Goal: Task Accomplishment & Management: Manage account settings

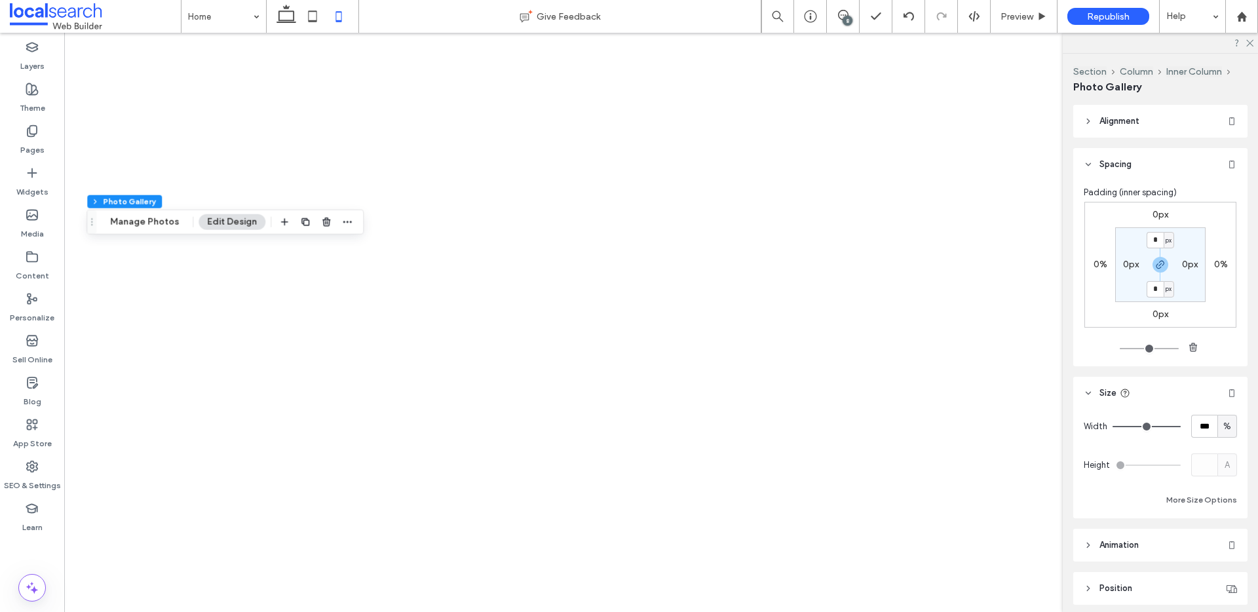
drag, startPoint x: 0, startPoint y: 0, endPoint x: 975, endPoint y: 129, distance: 983.2
click at [842, 12] on icon at bounding box center [843, 15] width 10 height 10
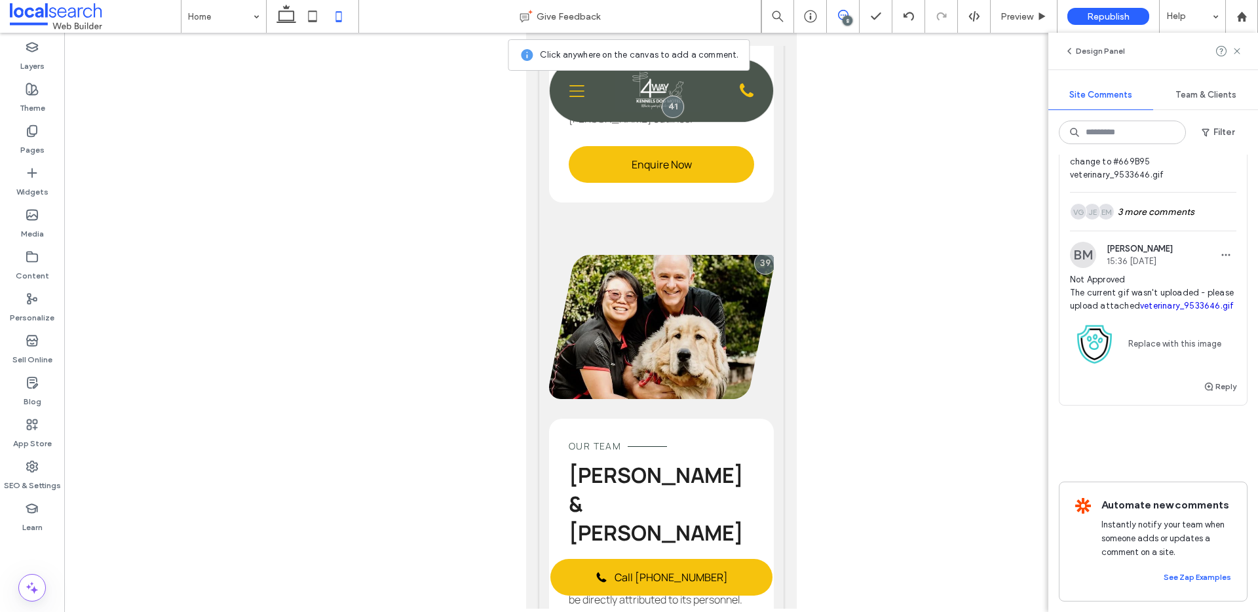
scroll to position [1646, 0]
click at [1127, 284] on span "Not Approved The current gif wasn't uploaded - please upload attached veterinar…" at bounding box center [1153, 292] width 166 height 39
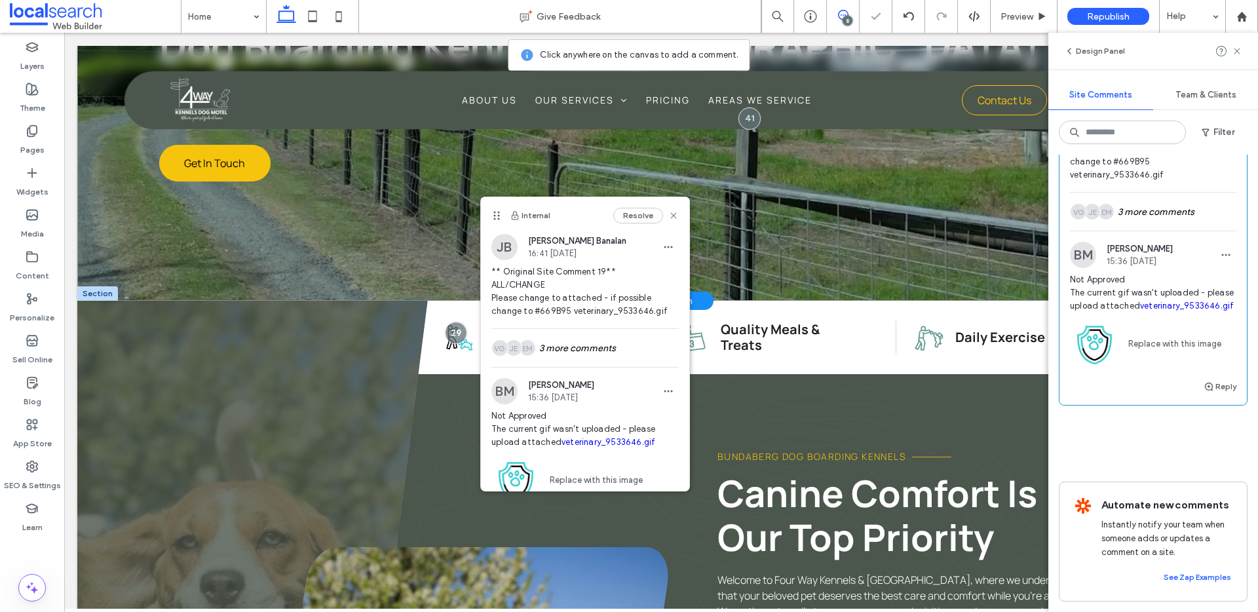
scroll to position [237, 0]
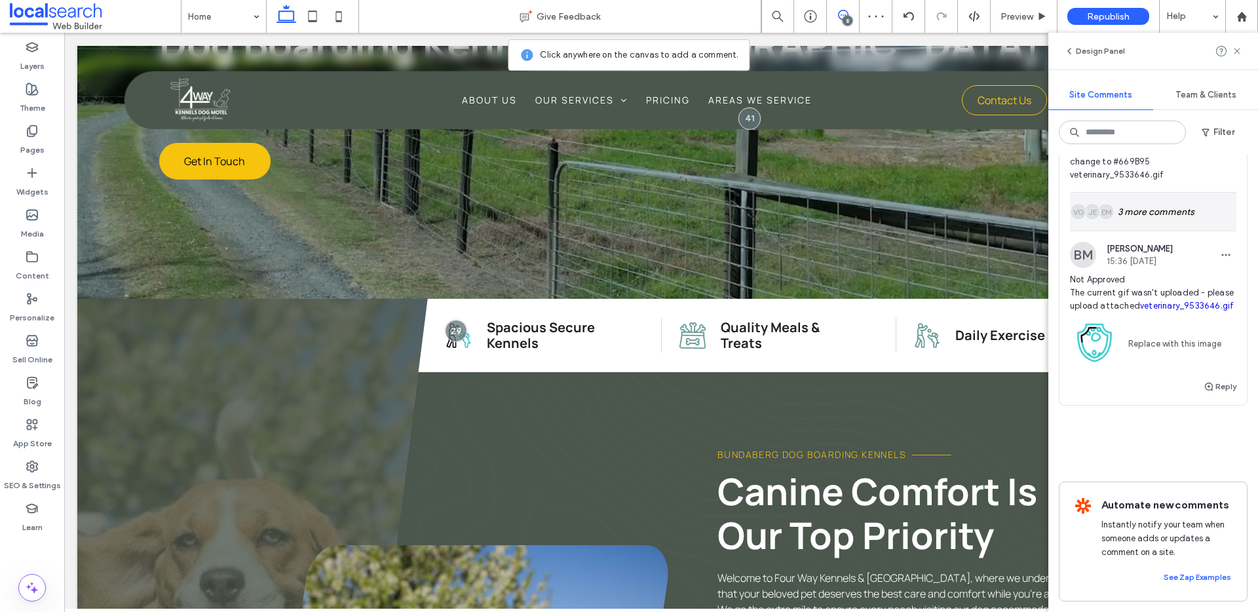
click at [1150, 213] on div "EM JE VG 3 more comments" at bounding box center [1153, 212] width 166 height 38
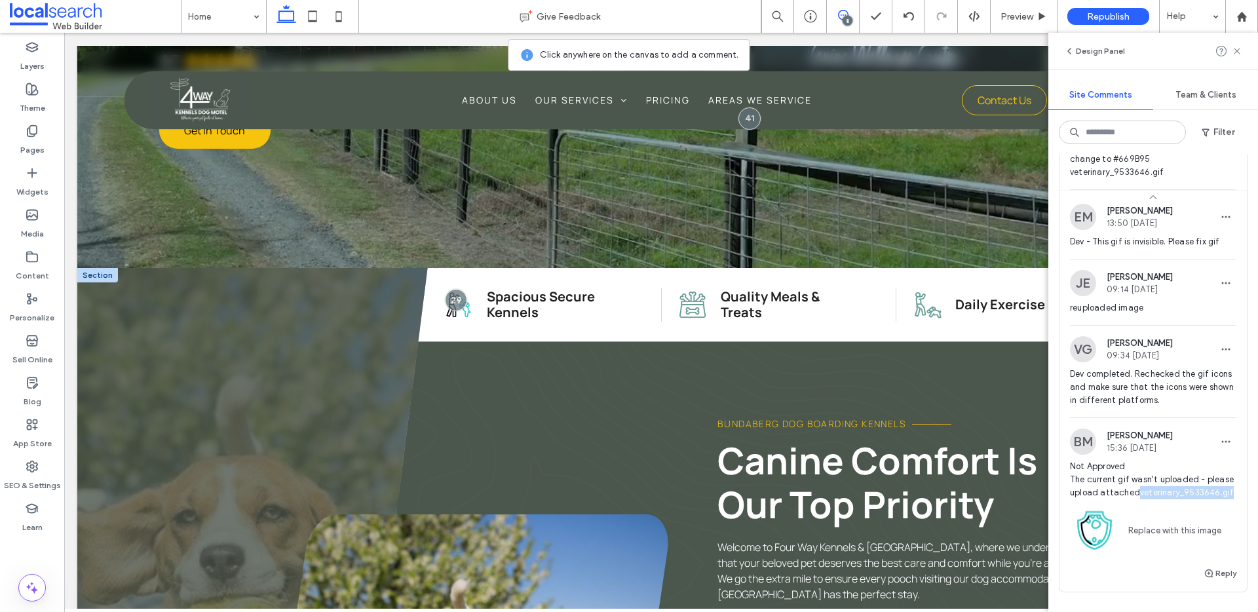
scroll to position [267, 0]
click at [832, 18] on span at bounding box center [843, 15] width 32 height 10
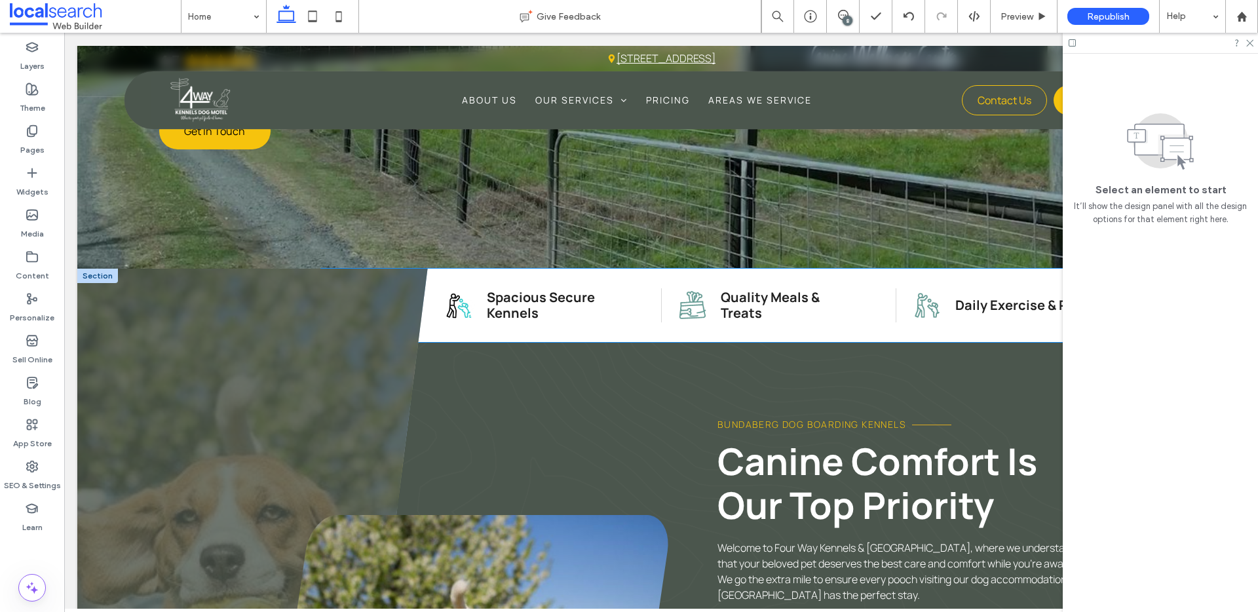
click at [458, 311] on img at bounding box center [458, 305] width 35 height 34
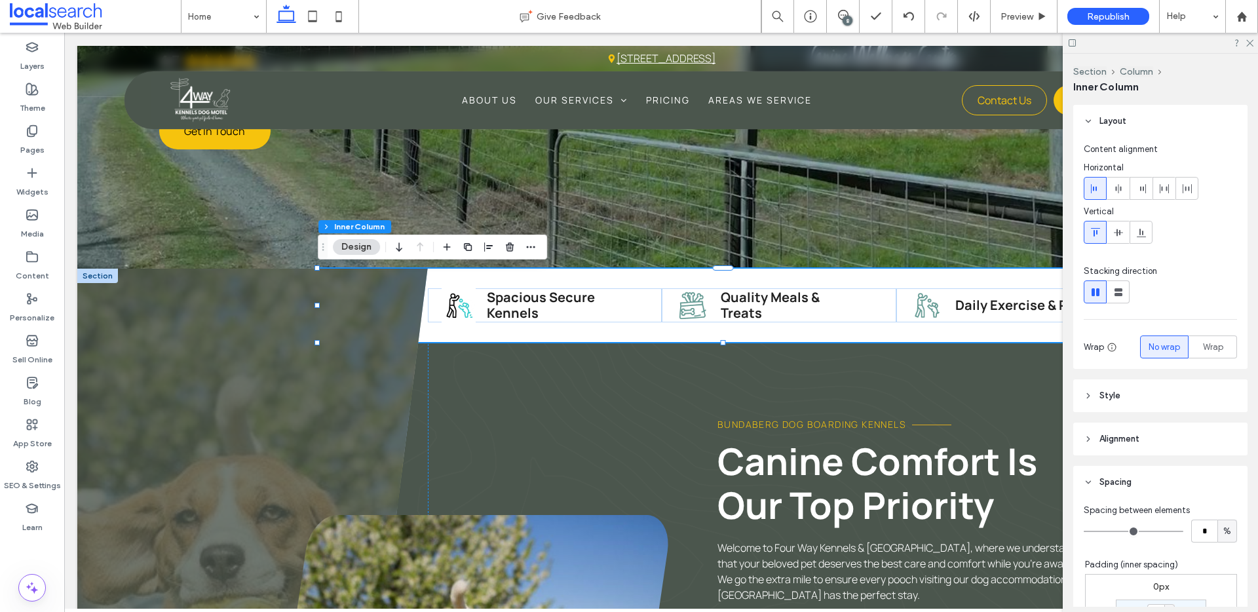
click at [457, 307] on img at bounding box center [458, 305] width 35 height 34
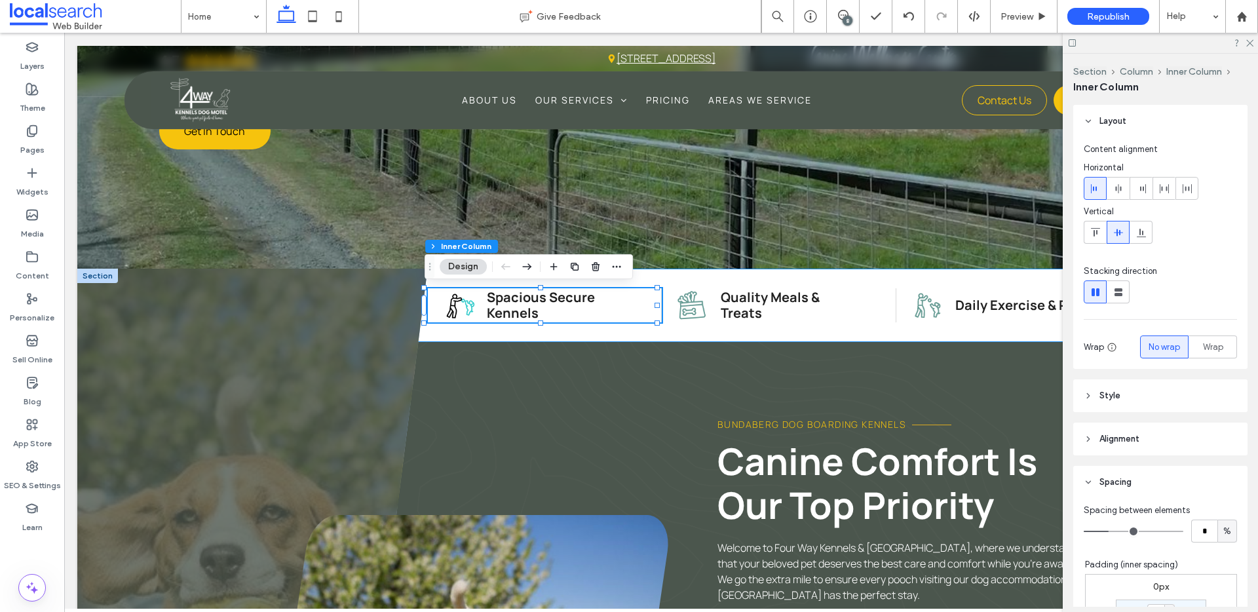
click at [457, 307] on img at bounding box center [458, 305] width 35 height 34
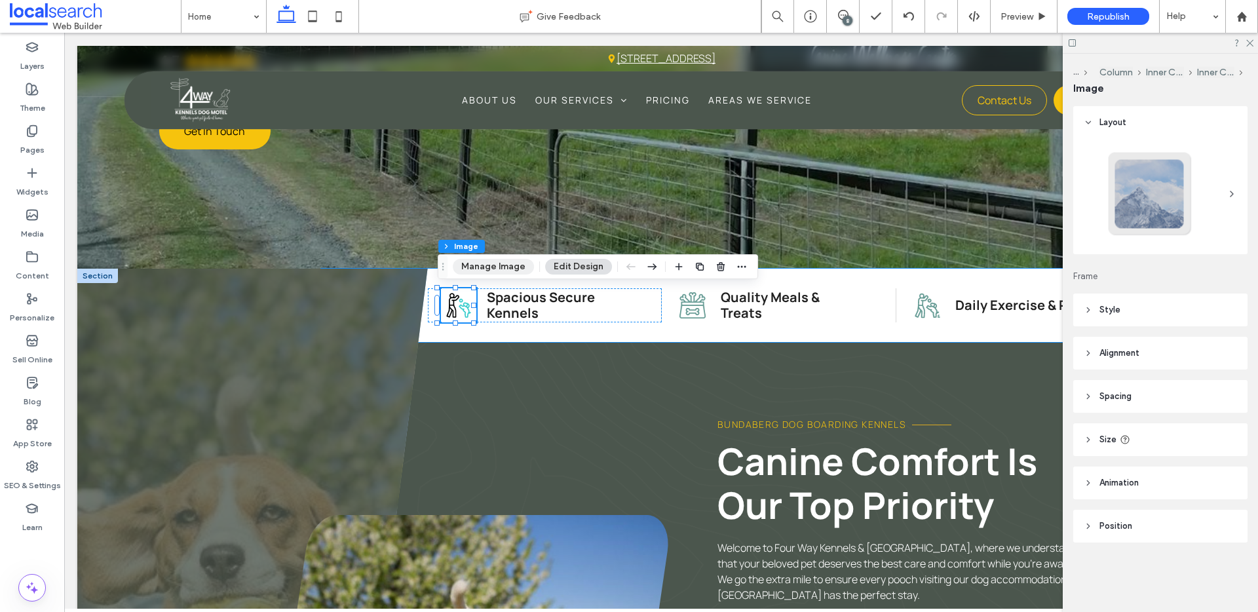
click at [491, 264] on button "Manage Image" at bounding box center [493, 267] width 81 height 16
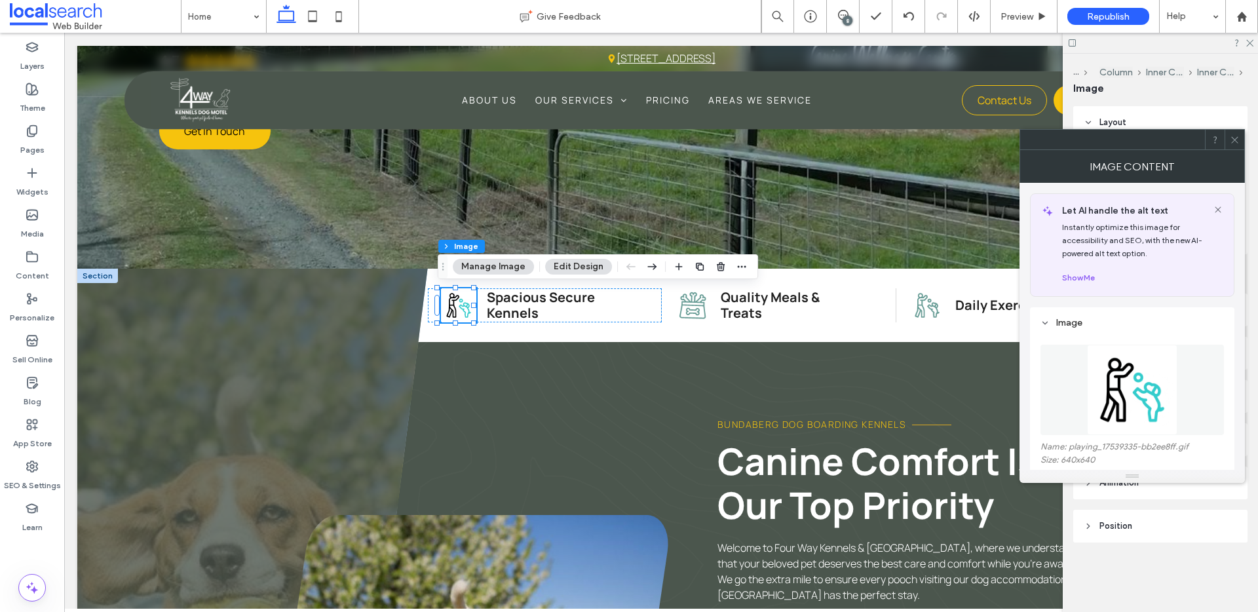
click at [1058, 414] on figure at bounding box center [1133, 390] width 184 height 90
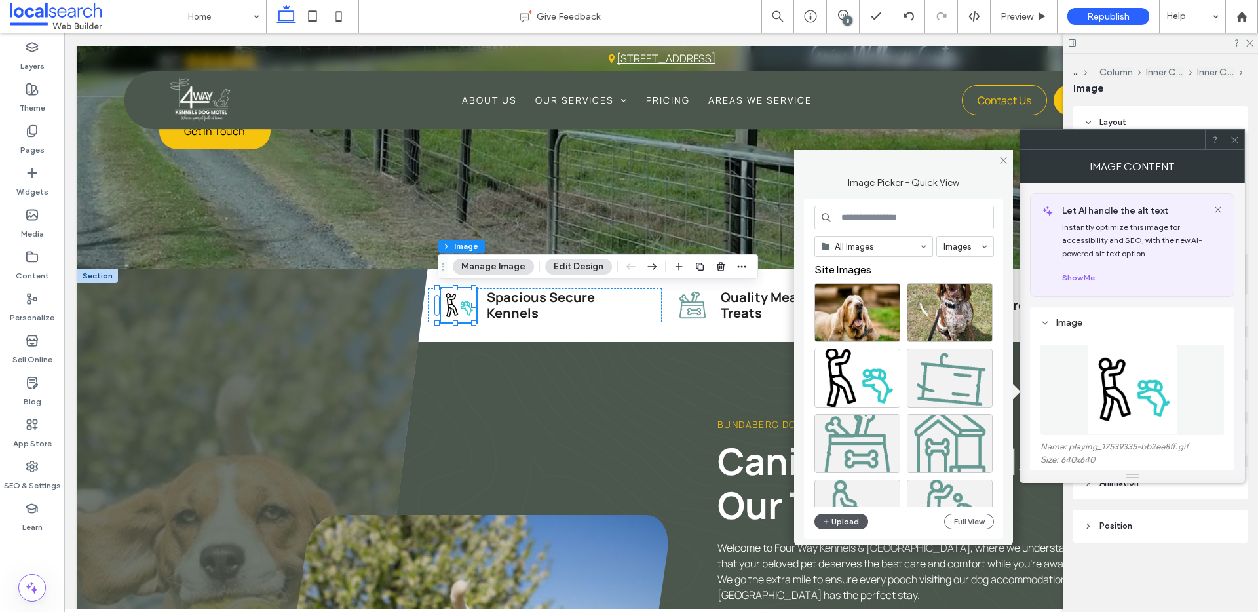
click at [840, 521] on button "Upload" at bounding box center [842, 522] width 54 height 16
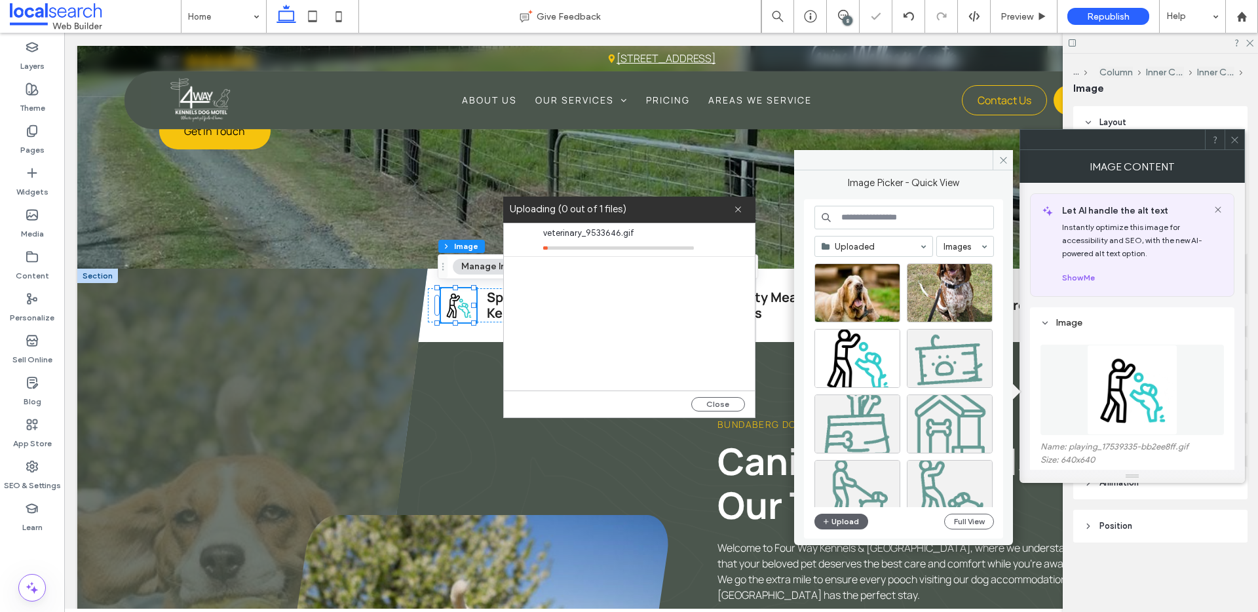
click at [553, 231] on span "veterinary_9533646.gif" at bounding box center [618, 233] width 151 height 13
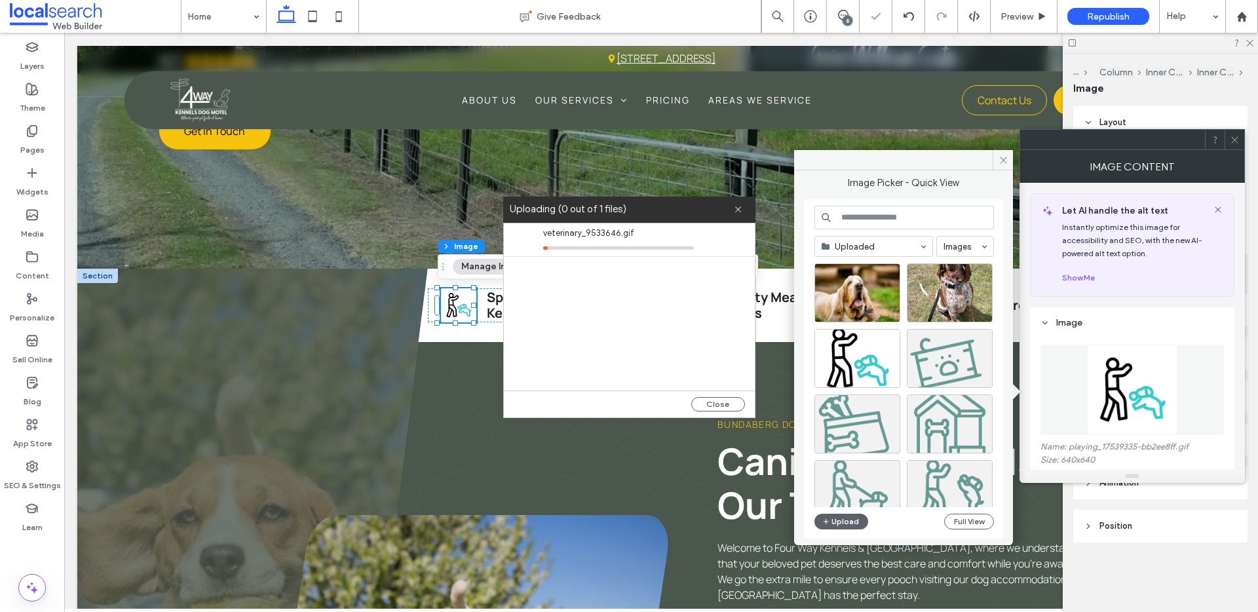
drag, startPoint x: 553, startPoint y: 231, endPoint x: 634, endPoint y: 229, distance: 80.7
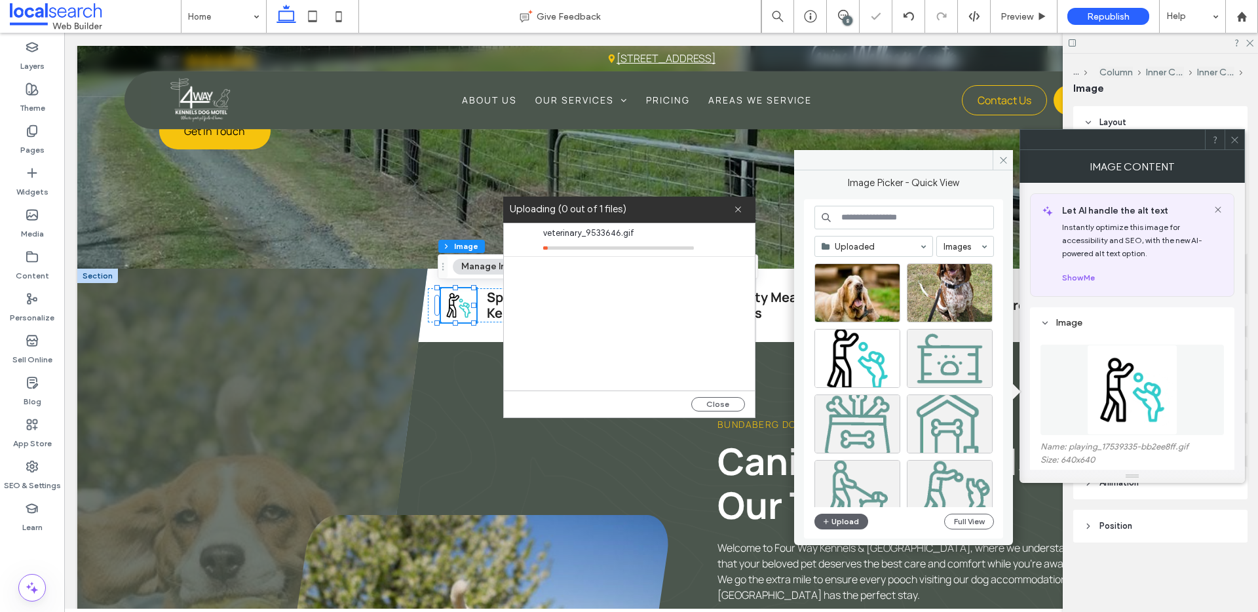
click at [634, 229] on span "veterinary_9533646.gif" at bounding box center [618, 233] width 151 height 13
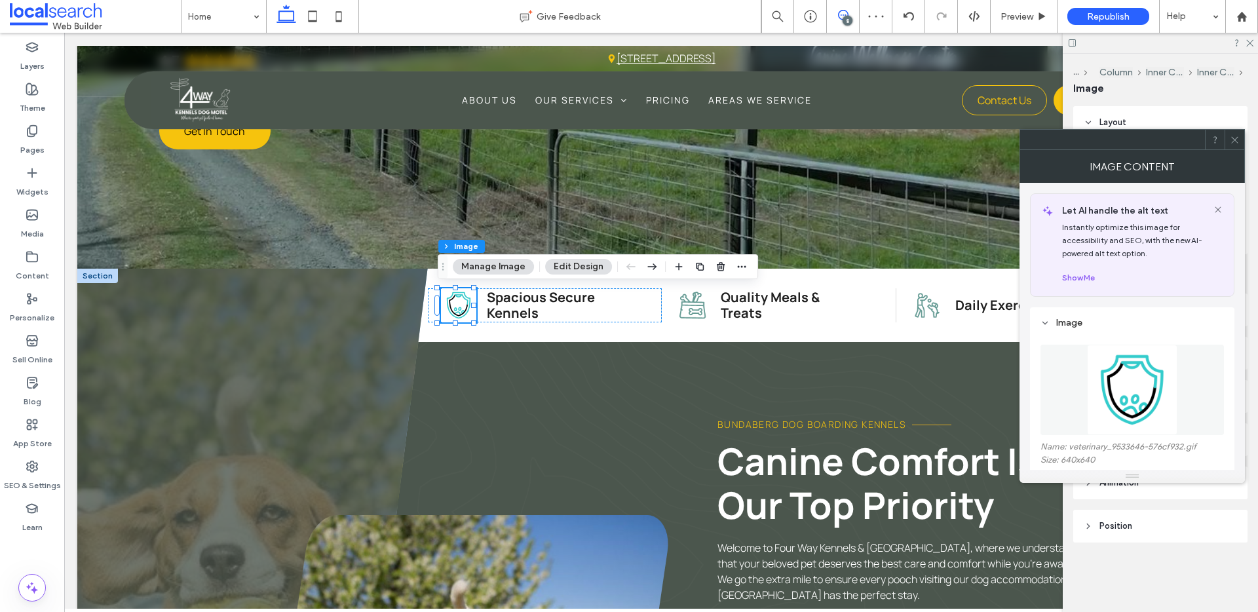
click at [847, 10] on icon at bounding box center [843, 15] width 10 height 10
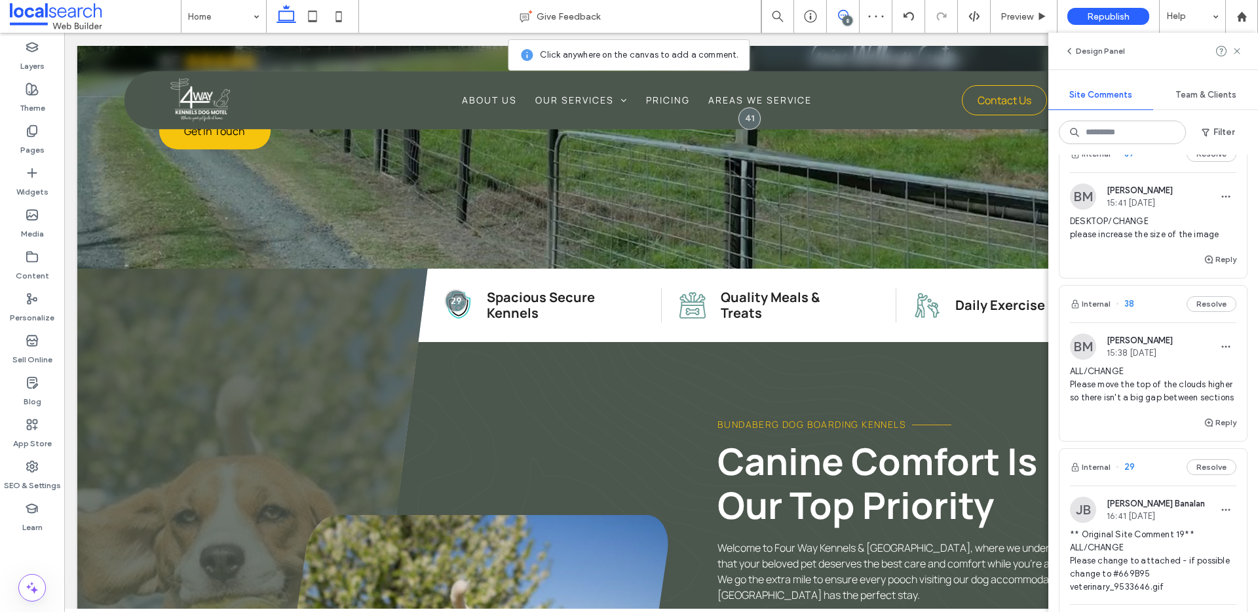
scroll to position [1669, 0]
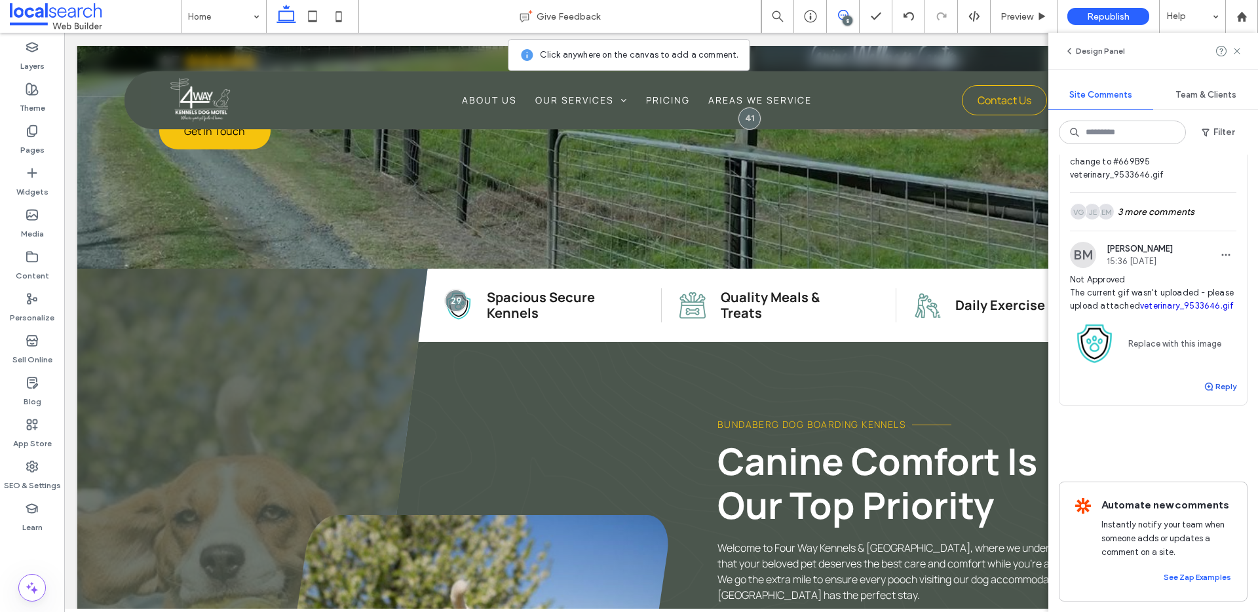
click at [1207, 379] on button "Reply" at bounding box center [1220, 387] width 33 height 16
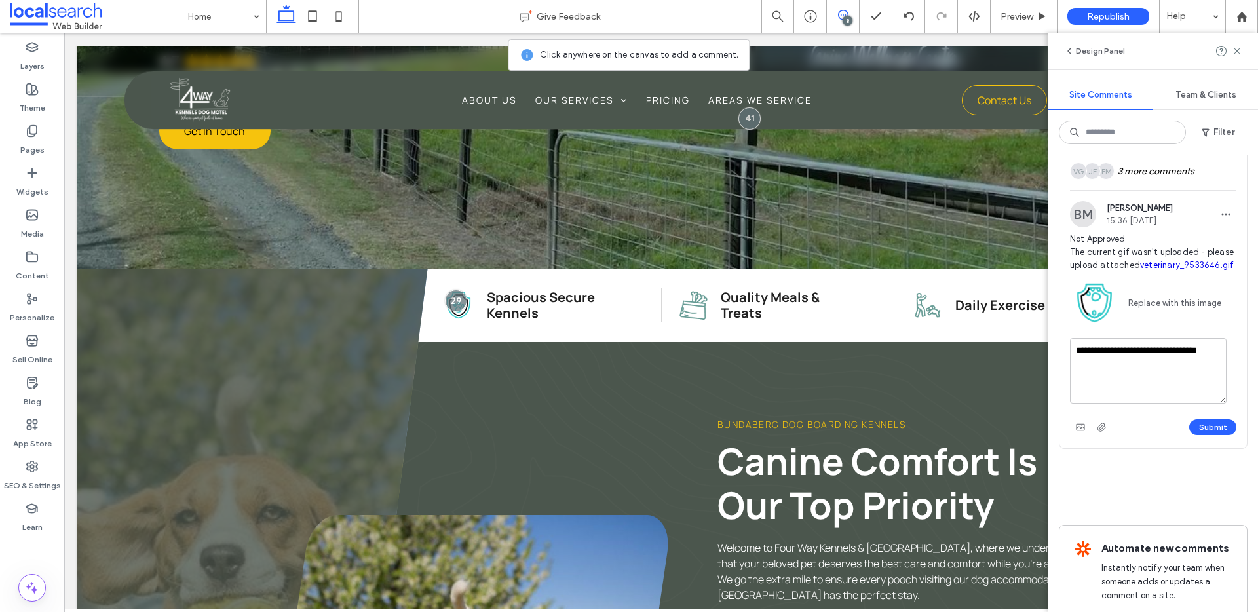
scroll to position [1753, 0]
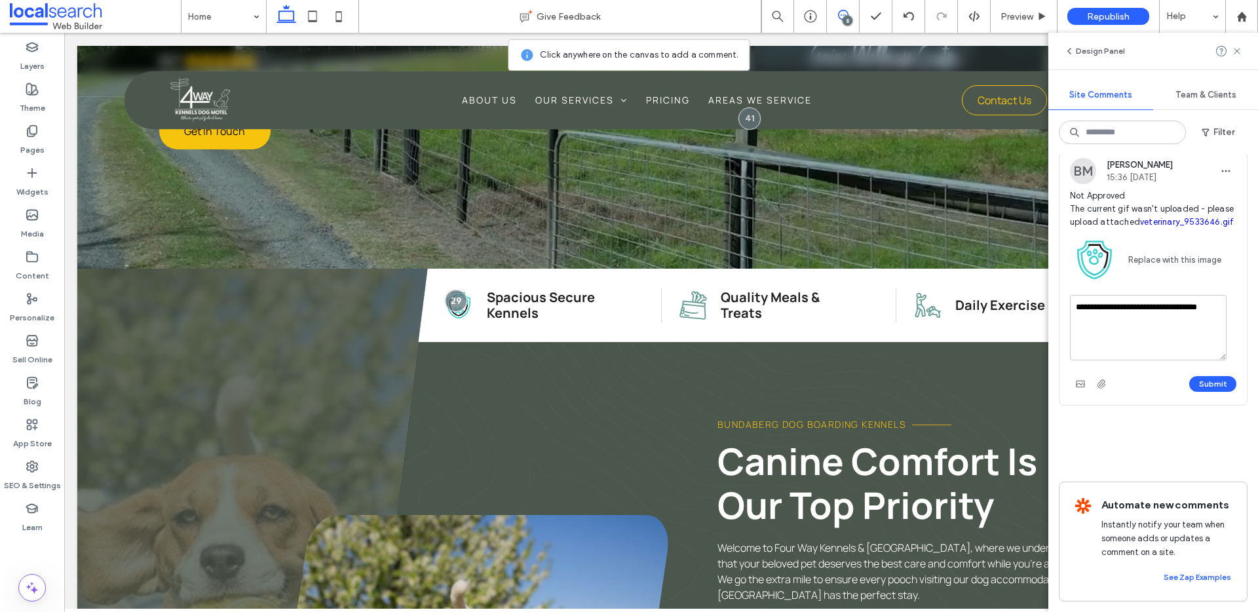
click at [1187, 298] on textarea "**********" at bounding box center [1148, 328] width 157 height 66
type textarea "**********"
click at [1195, 376] on button "Submit" at bounding box center [1213, 384] width 47 height 16
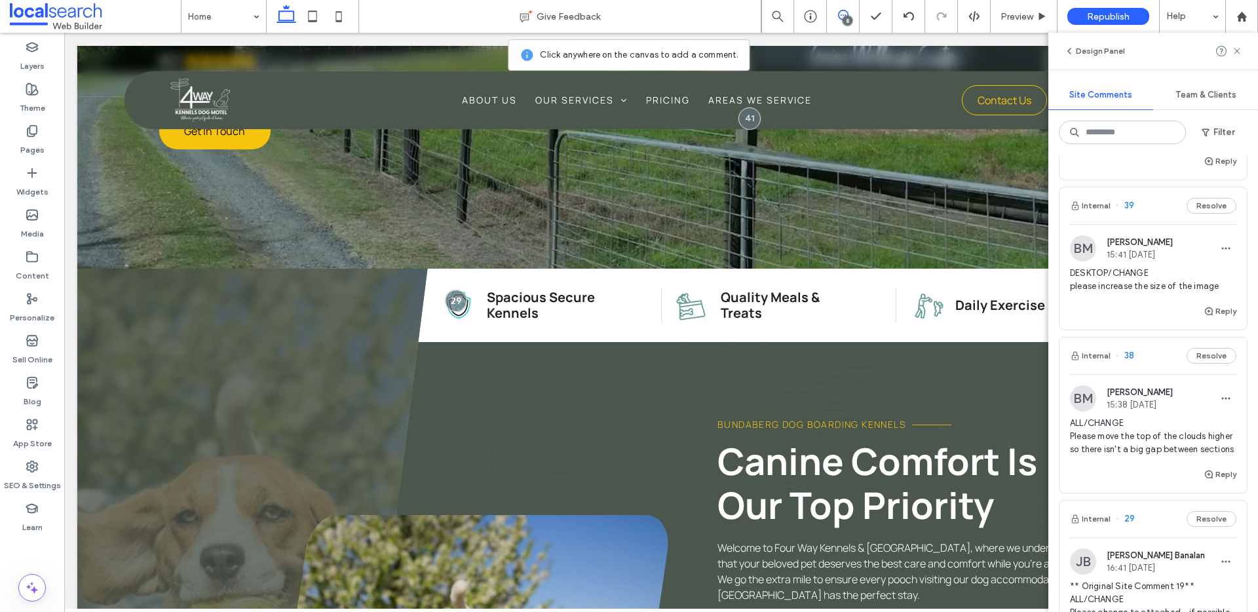
scroll to position [1229, 0]
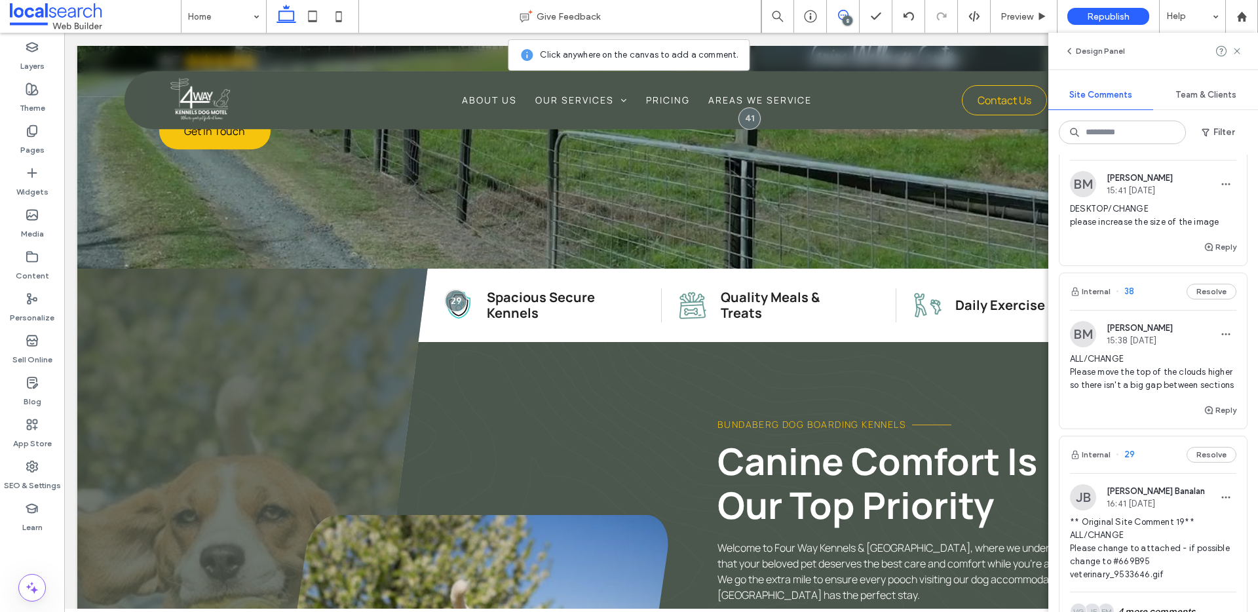
click at [1161, 374] on span "ALL/CHANGE Please move the top of the clouds higher so there isn't a big gap be…" at bounding box center [1153, 372] width 166 height 39
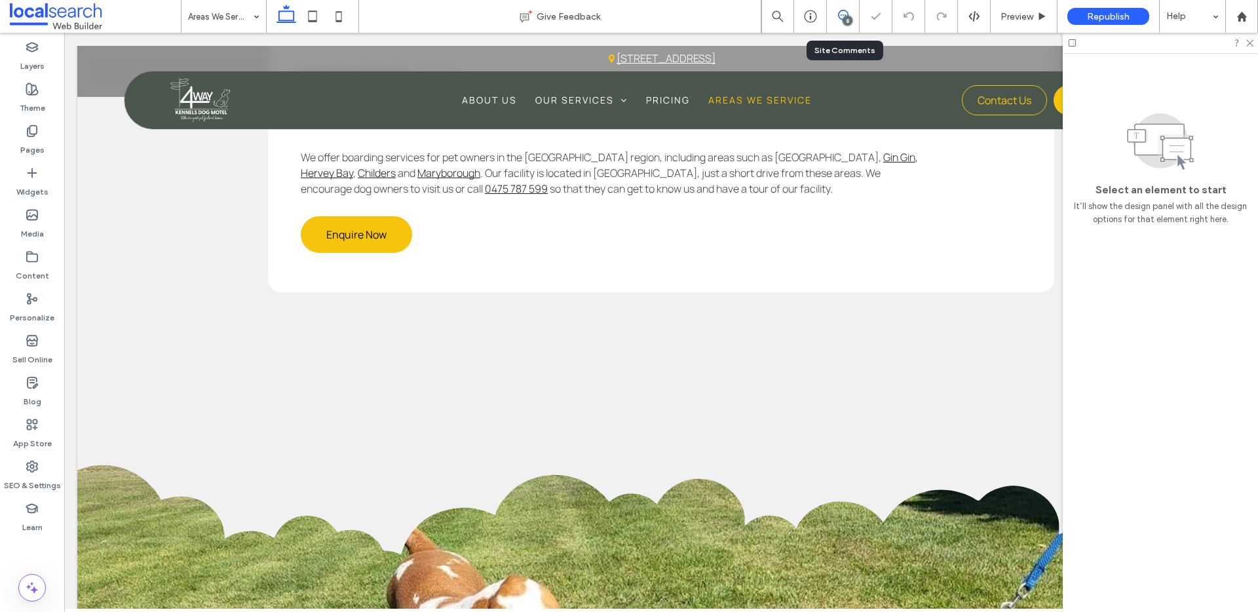
click at [842, 12] on icon at bounding box center [843, 15] width 10 height 10
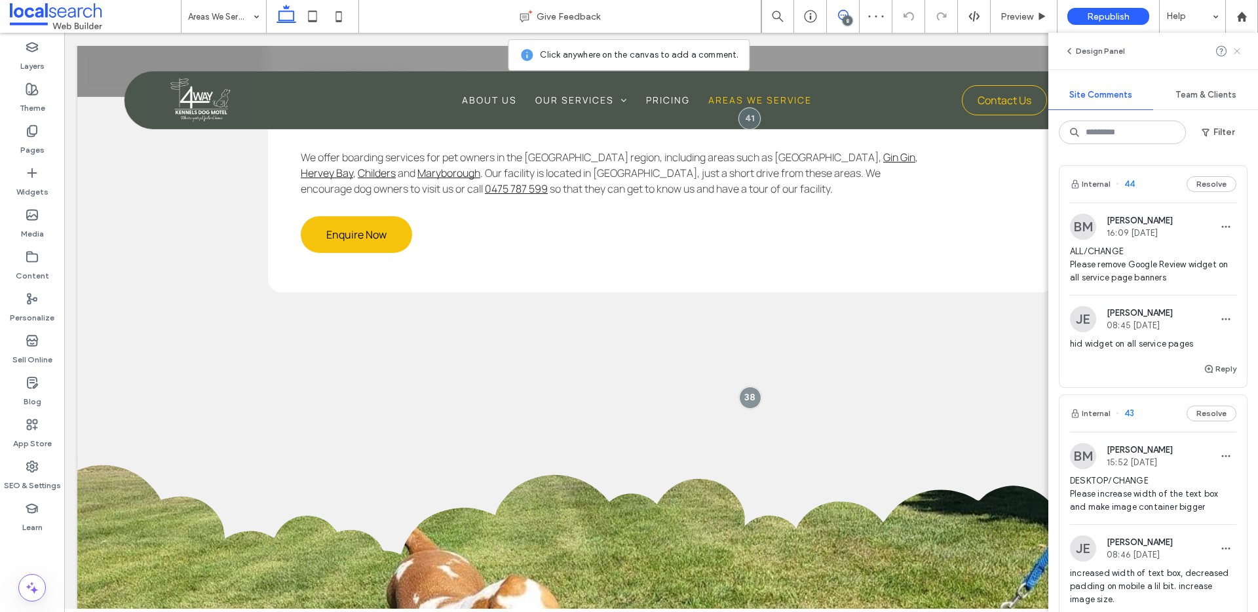
click at [1238, 47] on icon at bounding box center [1237, 51] width 10 height 10
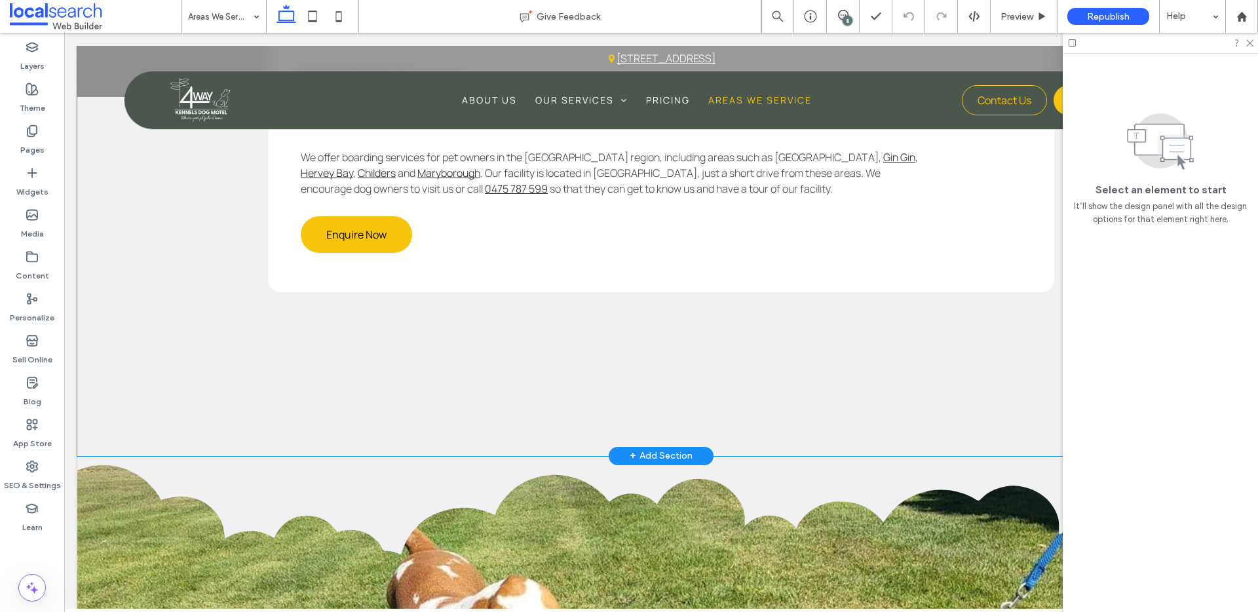
click at [505, 337] on div "Tour Our facility Areas We Service We offer boarding services for pet owners in…" at bounding box center [661, 220] width 787 height 472
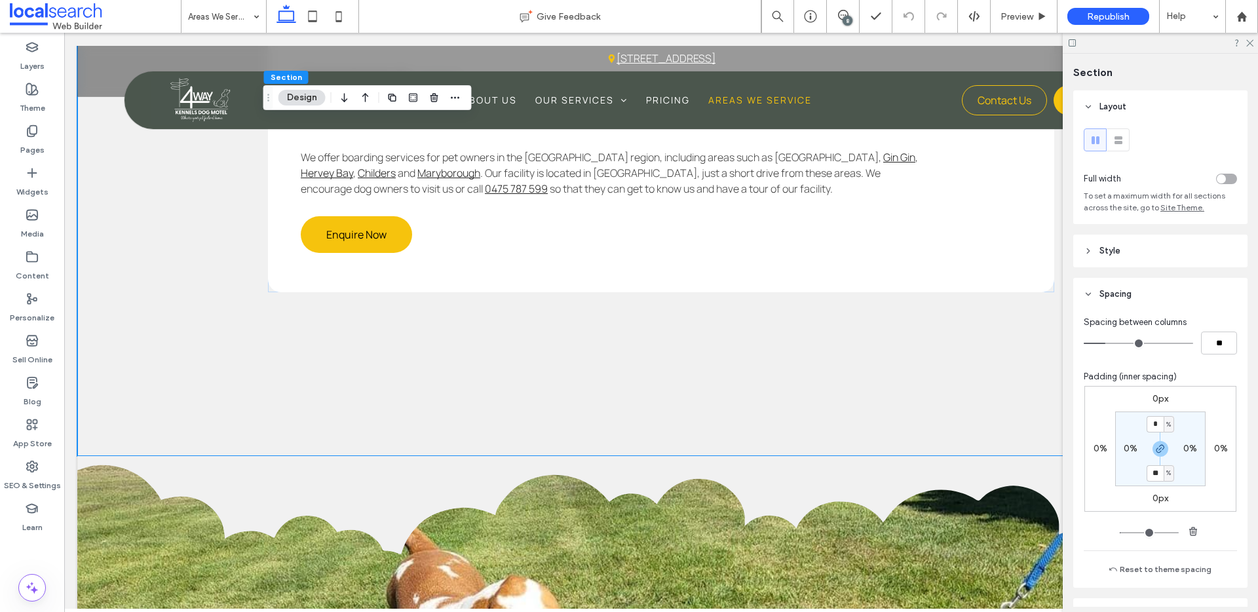
click at [311, 90] on button "Design" at bounding box center [302, 98] width 47 height 16
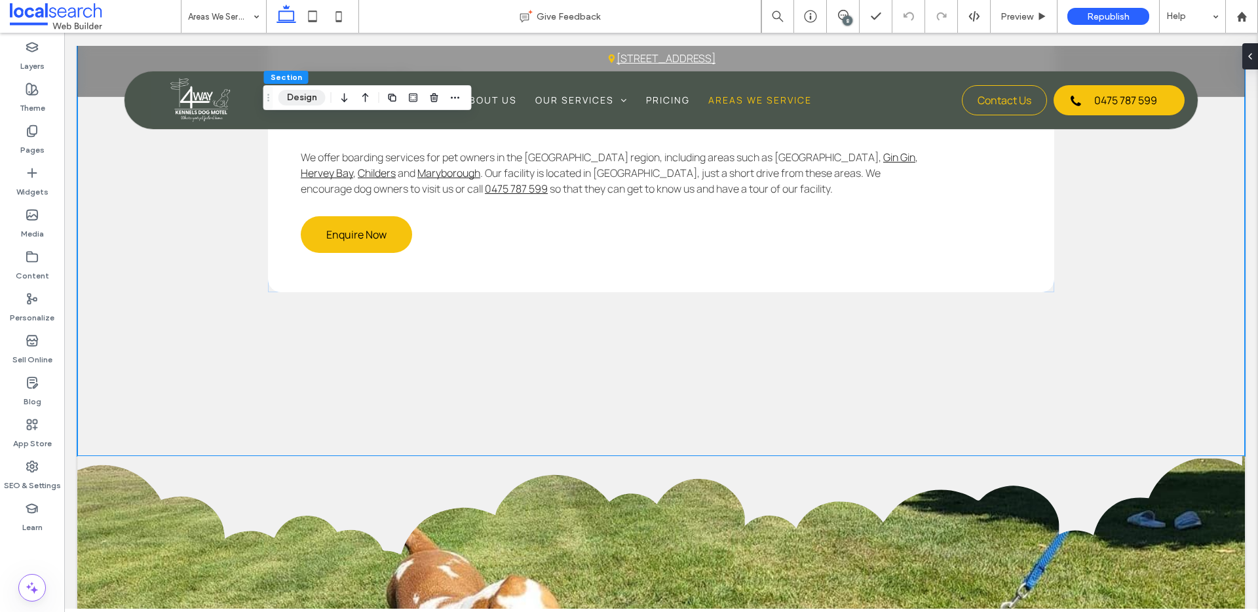
click at [302, 98] on button "Design" at bounding box center [302, 98] width 47 height 16
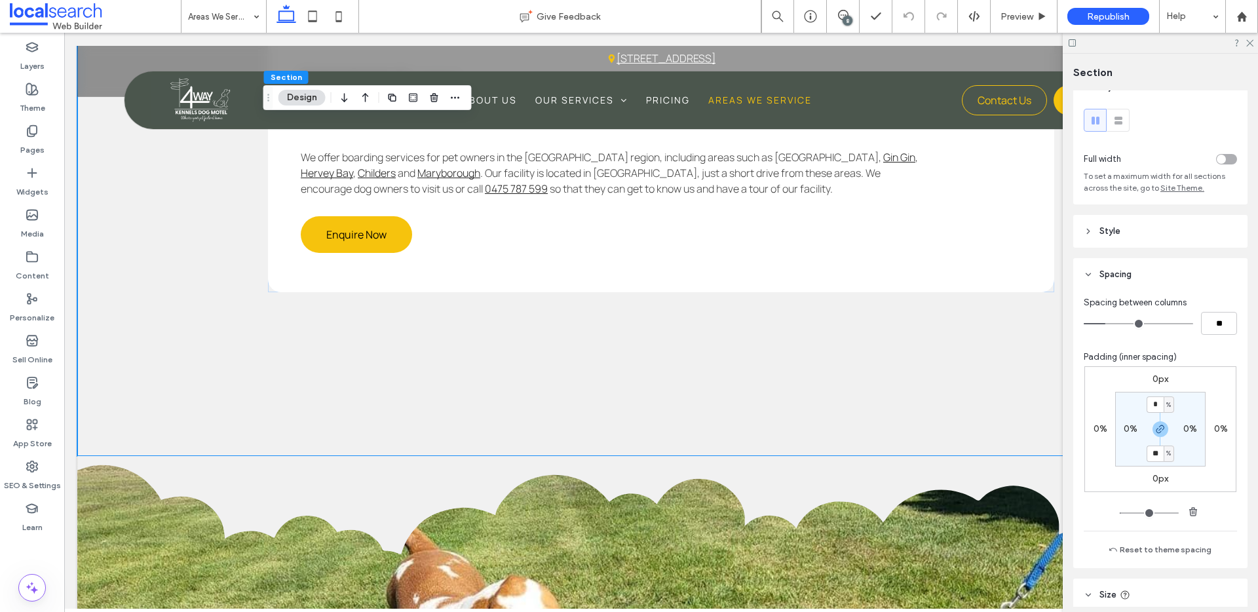
scroll to position [27, 0]
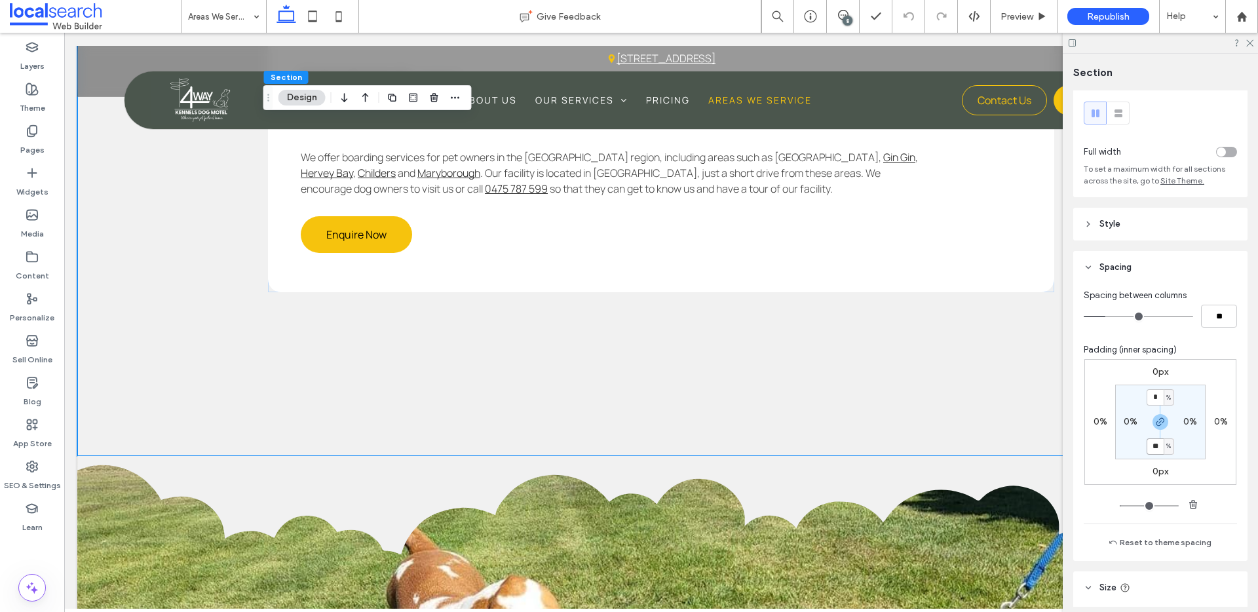
click at [1153, 443] on input "**" at bounding box center [1155, 446] width 17 height 16
click at [1159, 425] on icon "button" at bounding box center [1161, 422] width 10 height 10
click at [1157, 448] on label "14%" at bounding box center [1160, 445] width 17 height 11
type input "**"
type input "*"
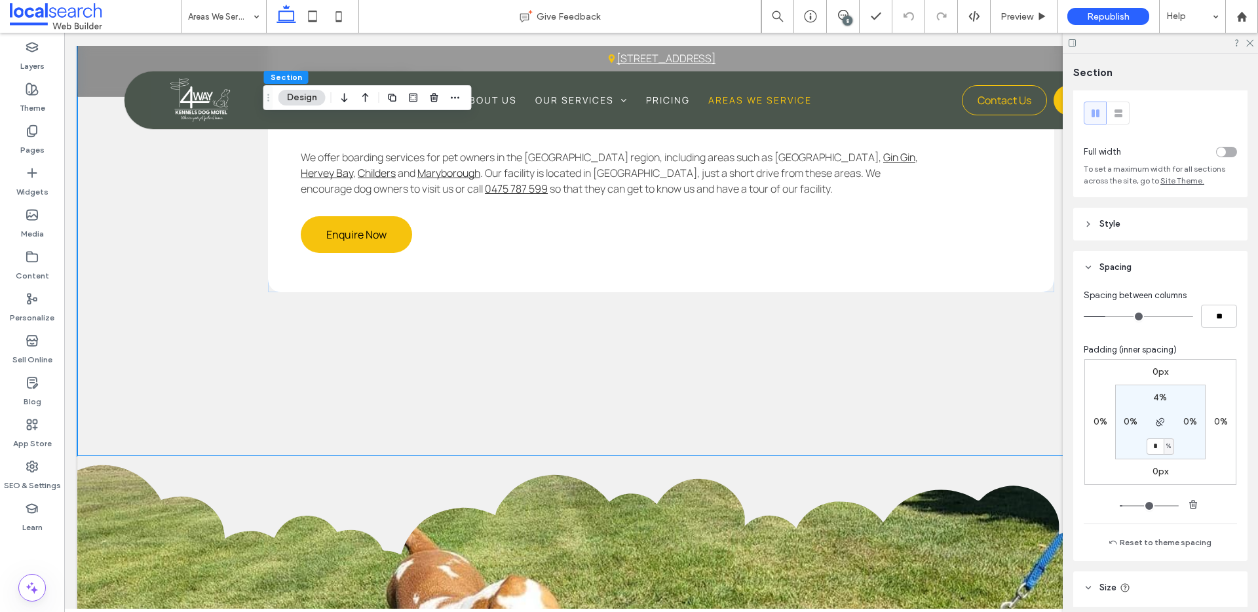
type input "*"
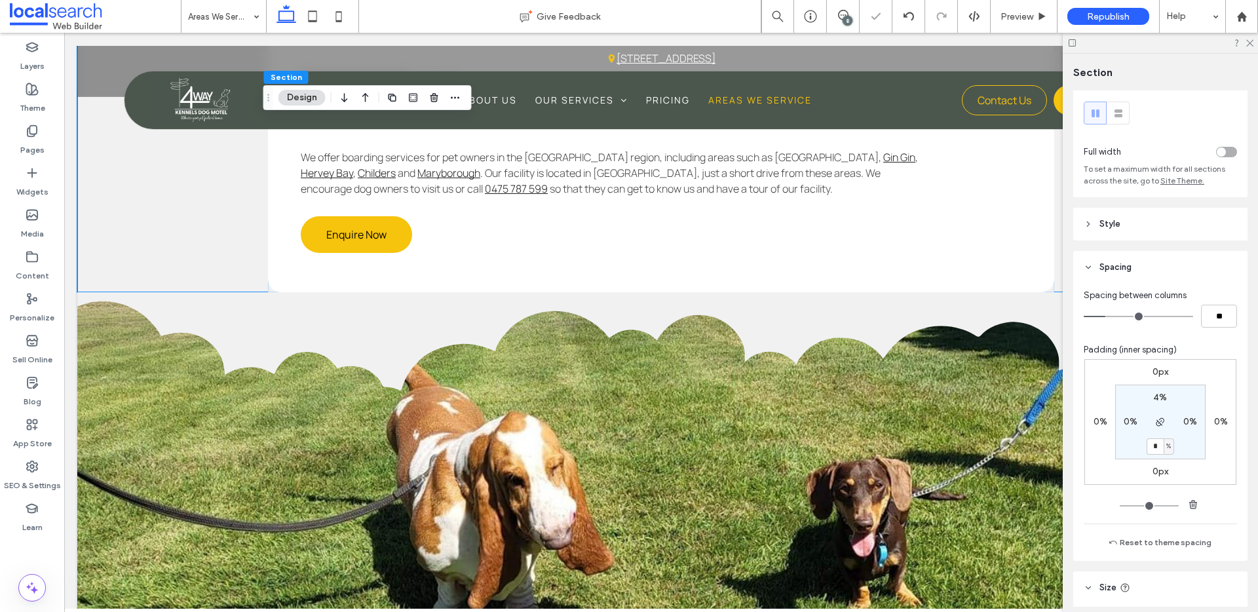
click at [1151, 442] on input "*" at bounding box center [1155, 446] width 17 height 16
type input "*"
click at [1198, 450] on section "4% 0% * % 0%" at bounding box center [1161, 422] width 90 height 75
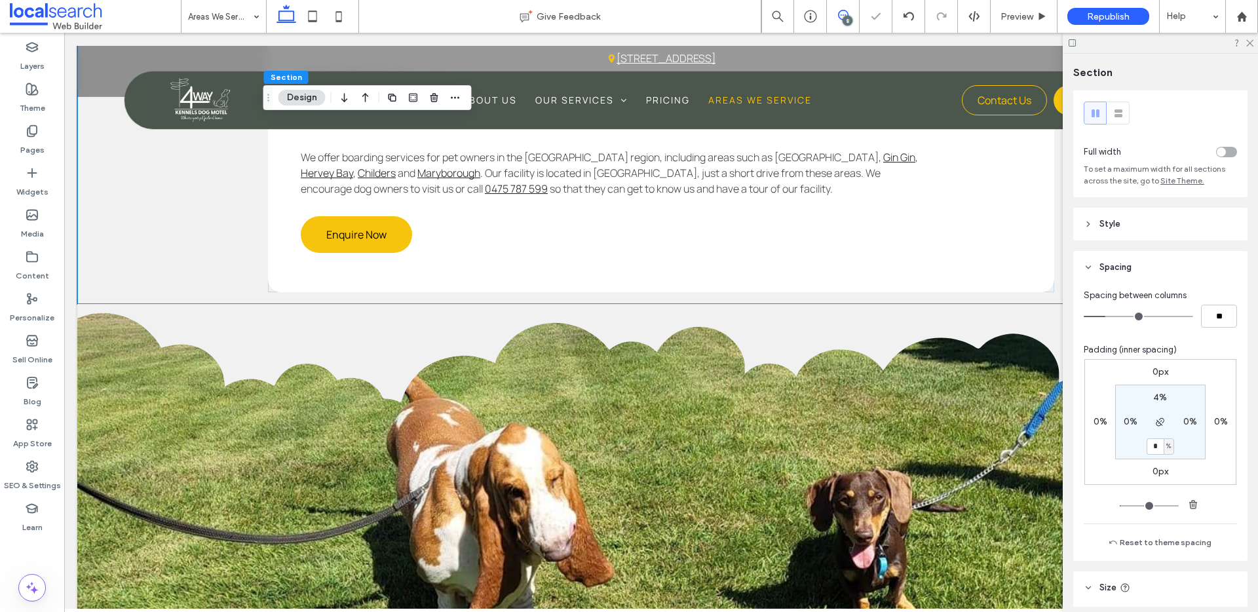
click at [840, 14] on icon at bounding box center [843, 15] width 10 height 10
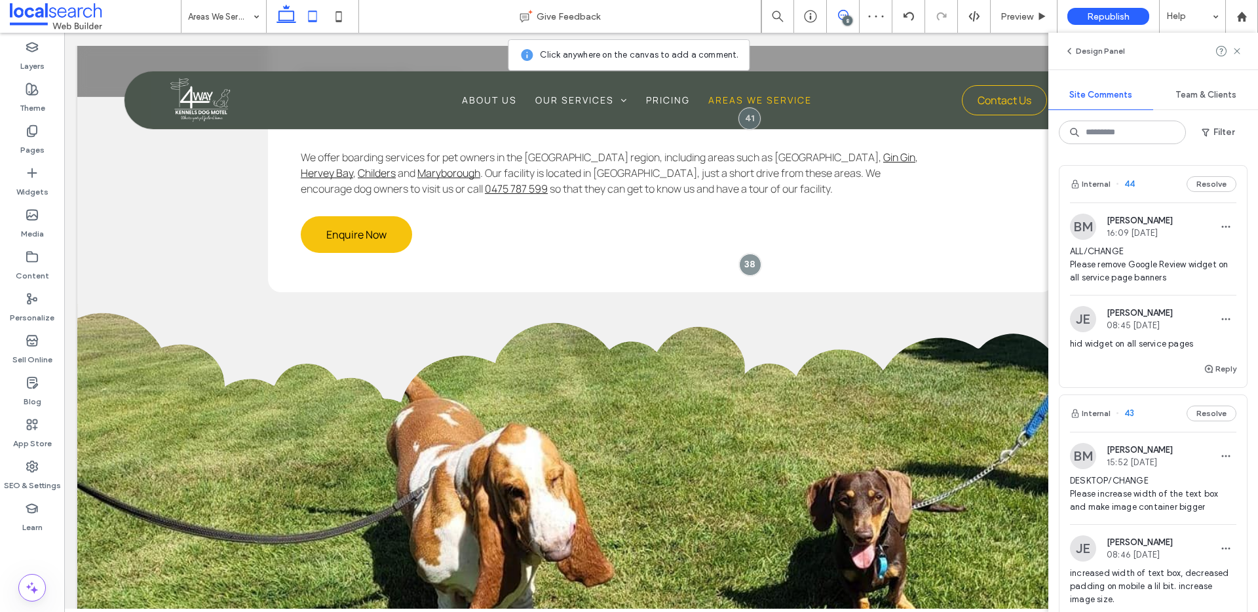
drag, startPoint x: 319, startPoint y: 14, endPoint x: 310, endPoint y: 16, distance: 9.3
click at [318, 14] on icon at bounding box center [313, 16] width 26 height 26
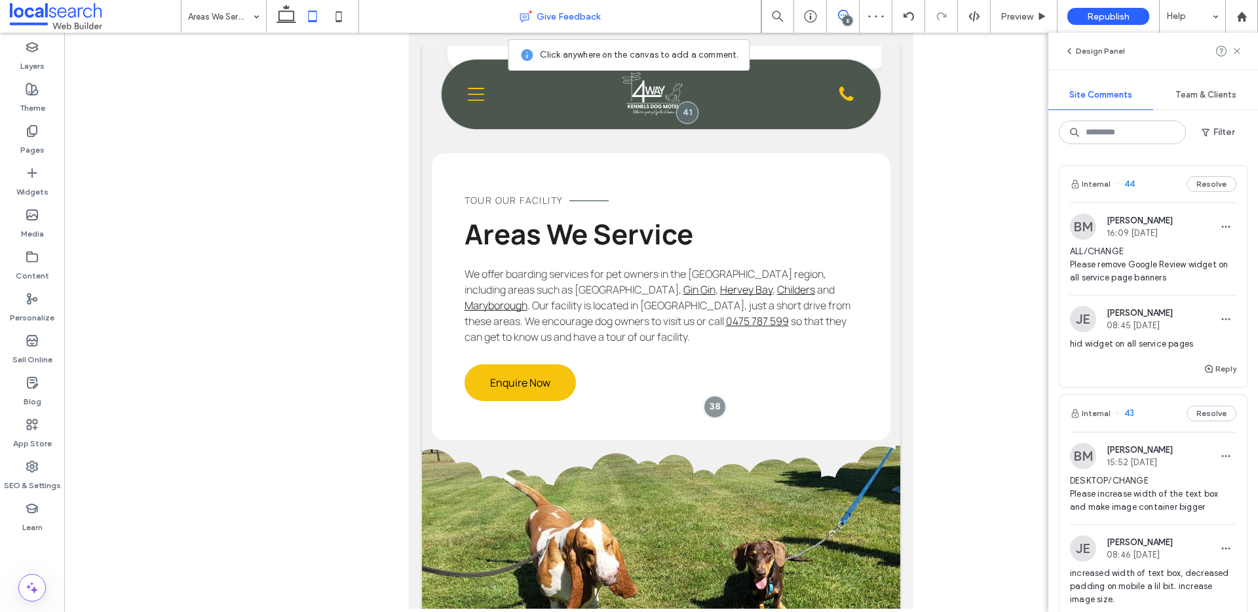
click at [393, 29] on div "Give Feedback" at bounding box center [560, 16] width 402 height 33
click at [344, 14] on icon at bounding box center [339, 16] width 26 height 26
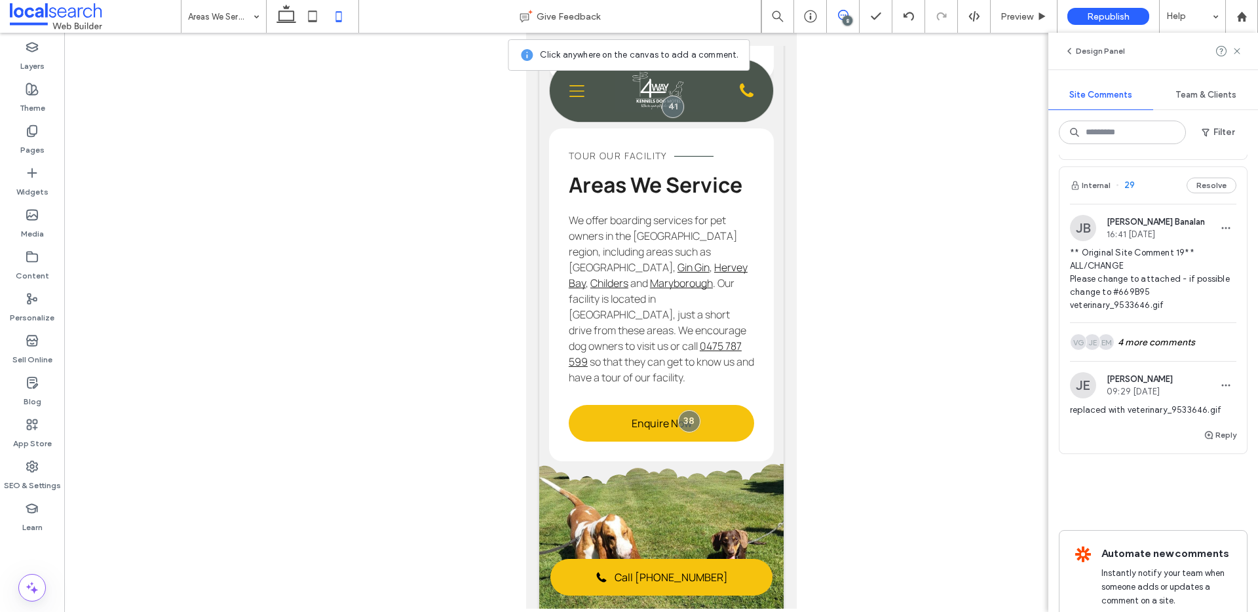
scroll to position [1353, 0]
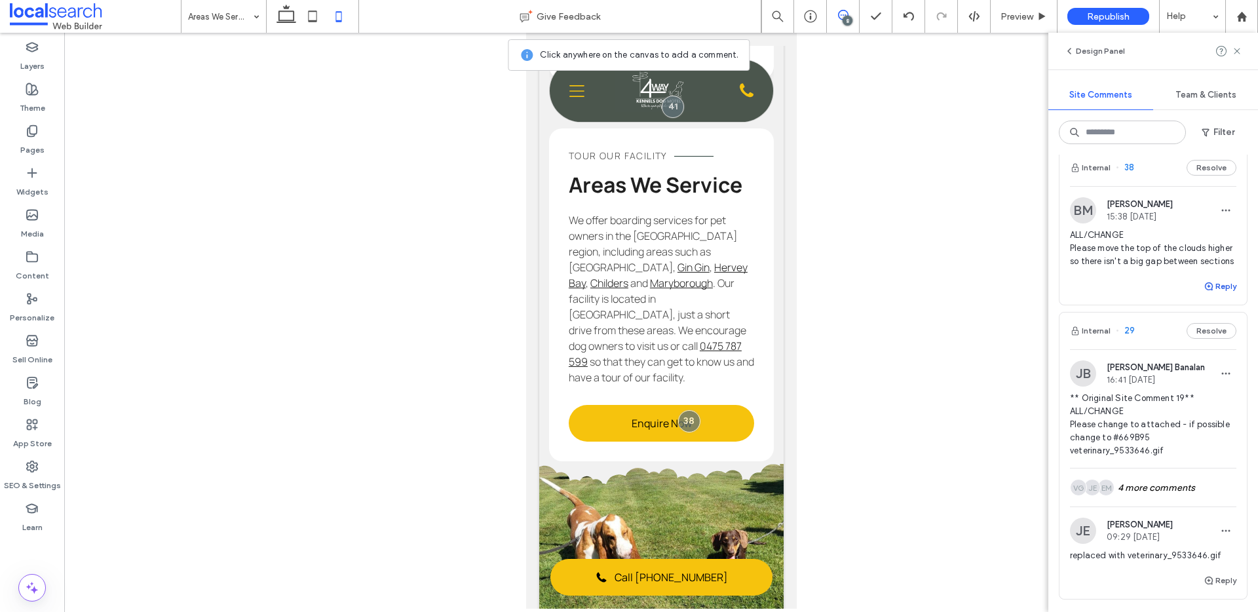
click at [1208, 294] on button "Reply" at bounding box center [1220, 287] width 33 height 16
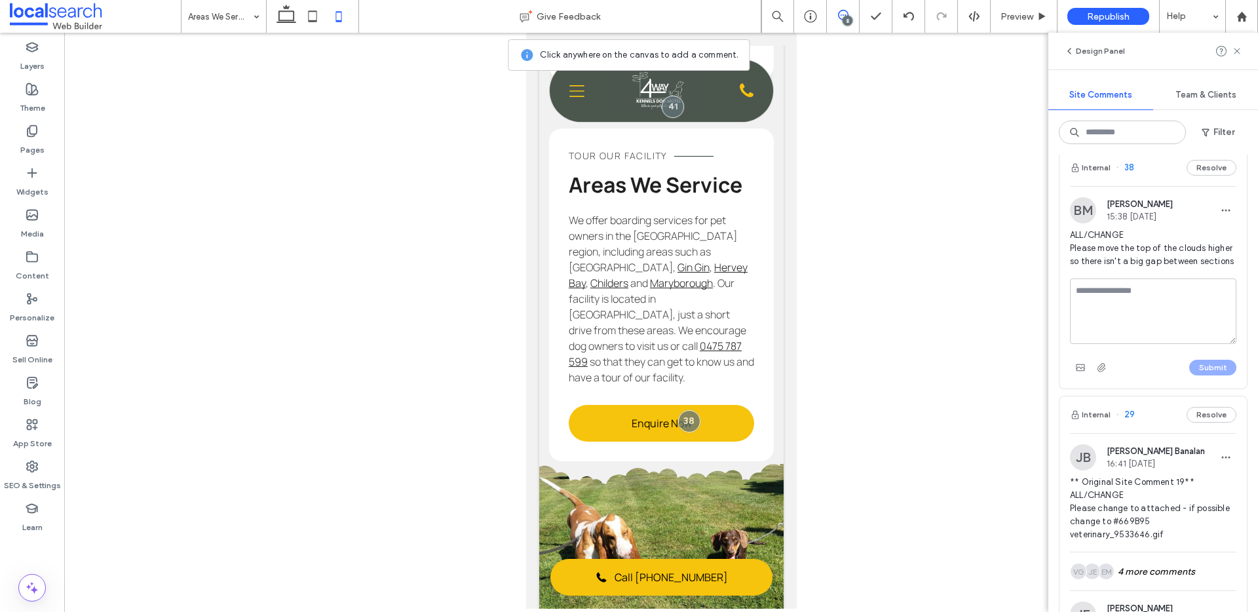
scroll to position [1350, 0]
type textarea "**********"
click at [1190, 378] on button "Submit" at bounding box center [1213, 370] width 47 height 16
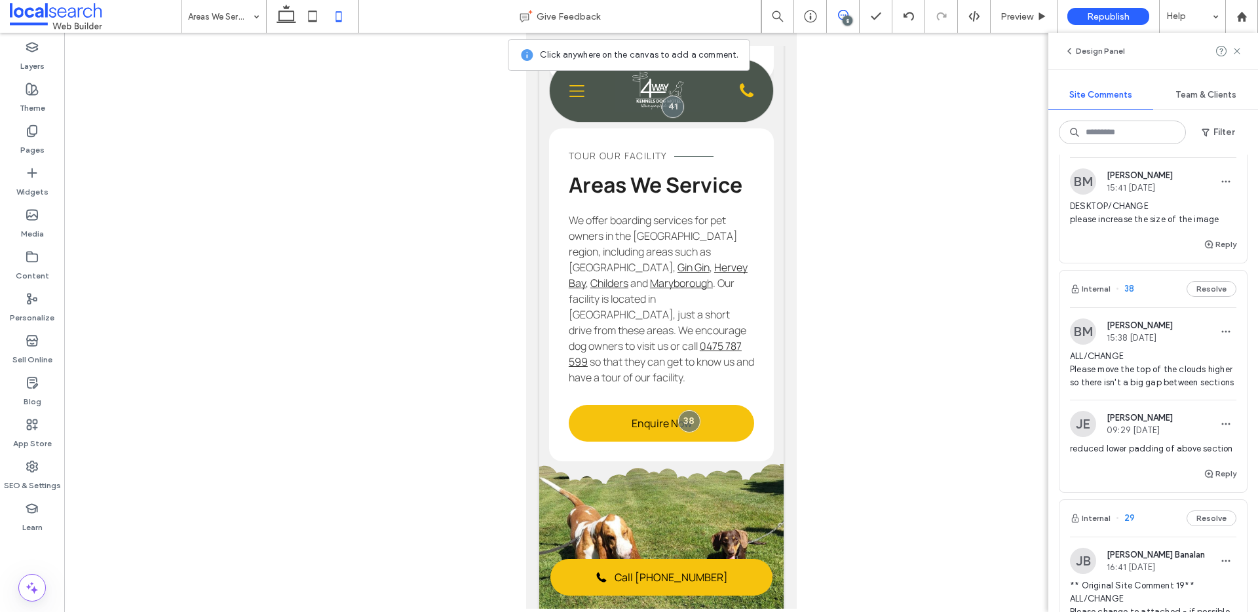
scroll to position [1106, 0]
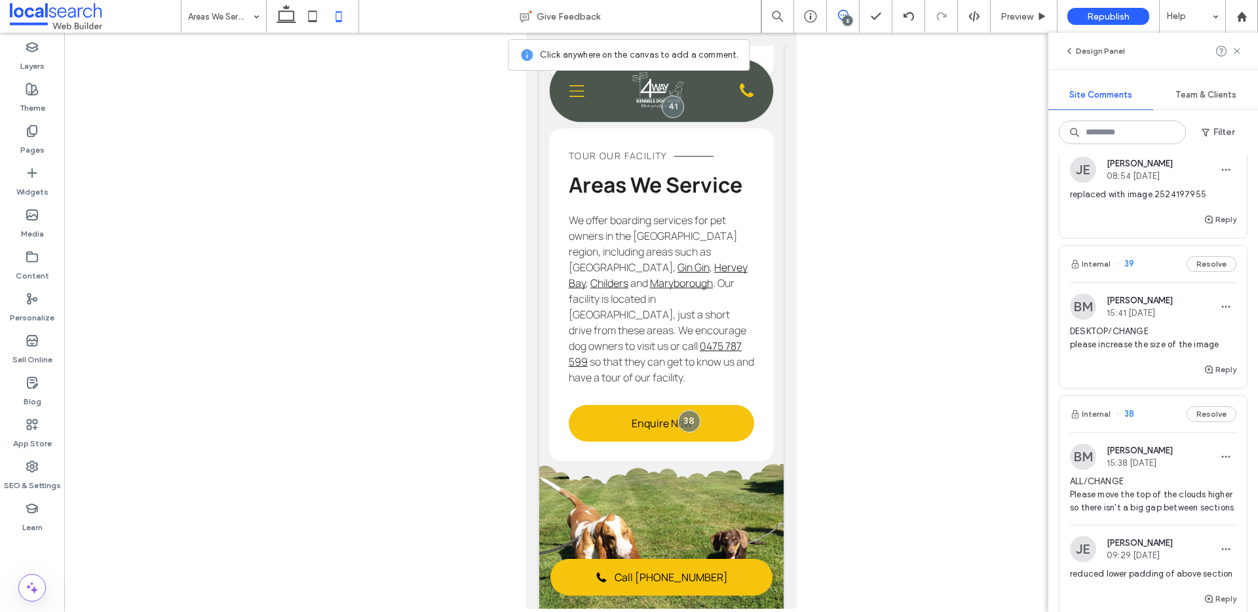
click at [1116, 349] on span "DESKTOP/CHANGE please increase the size of the image" at bounding box center [1153, 338] width 166 height 26
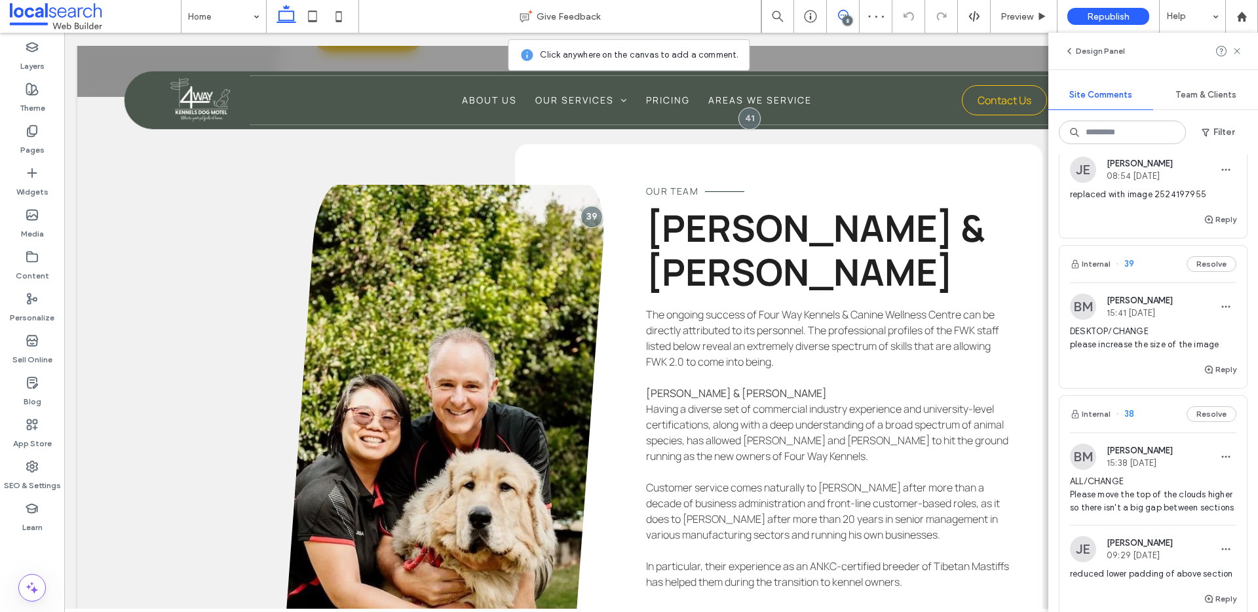
scroll to position [5073, 0]
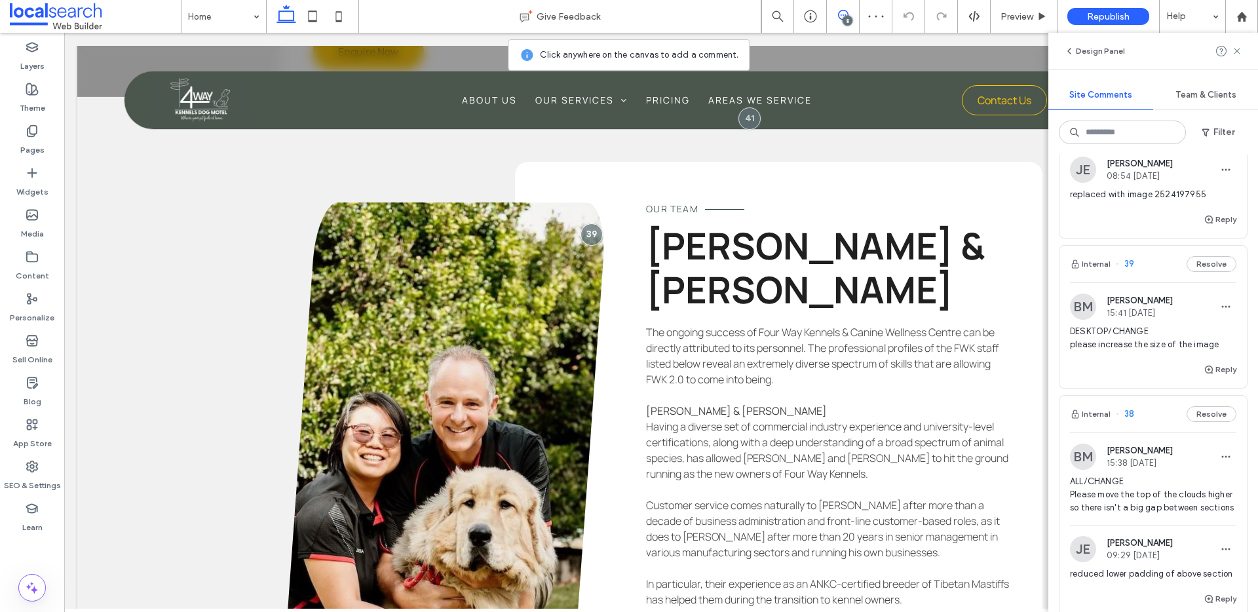
click at [1167, 347] on span "DESKTOP/CHANGE please increase the size of the image" at bounding box center [1153, 338] width 166 height 26
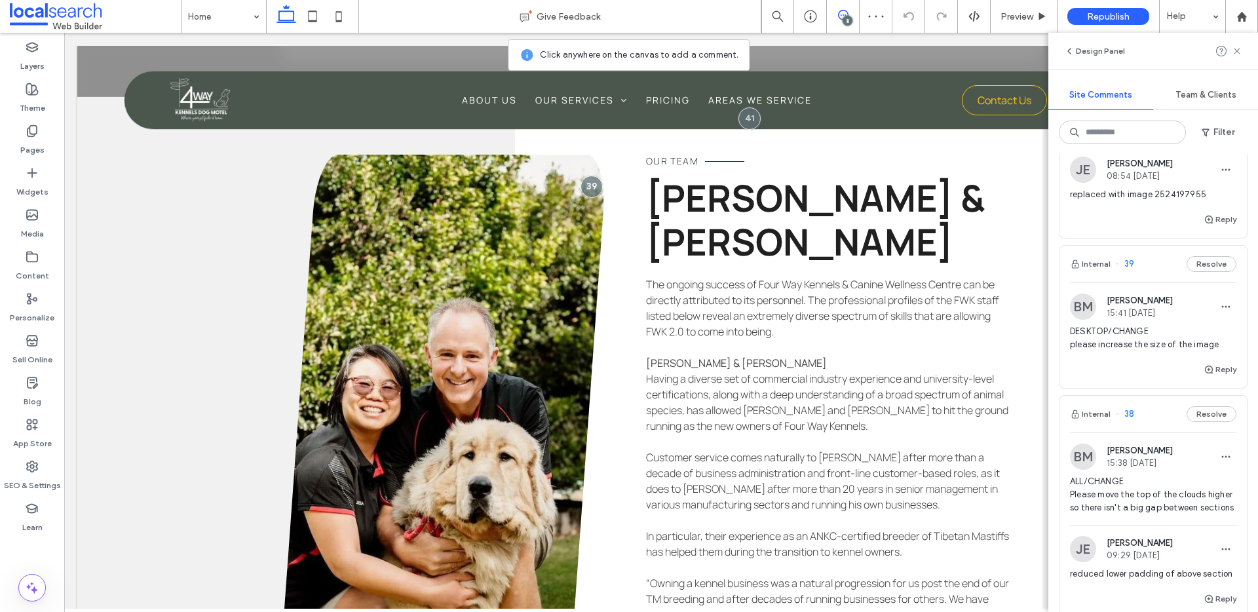
scroll to position [5207, 0]
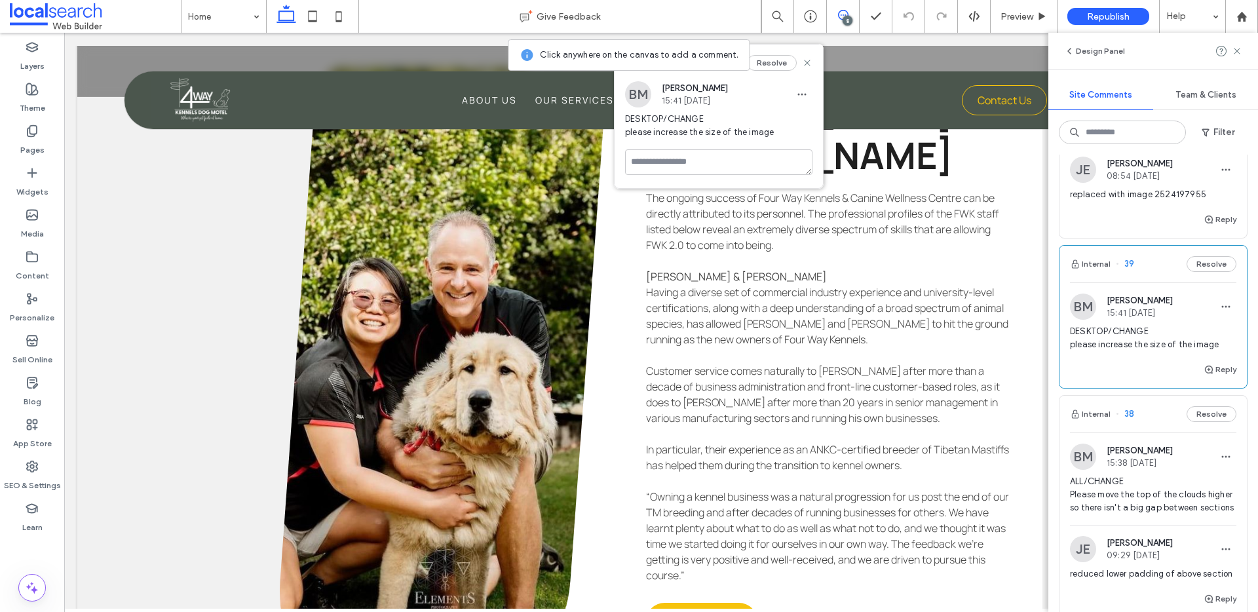
click at [705, 147] on div "DESKTOP/CHANGE please increase the size of the image" at bounding box center [718, 131] width 187 height 37
click at [696, 163] on textarea at bounding box center [718, 162] width 187 height 26
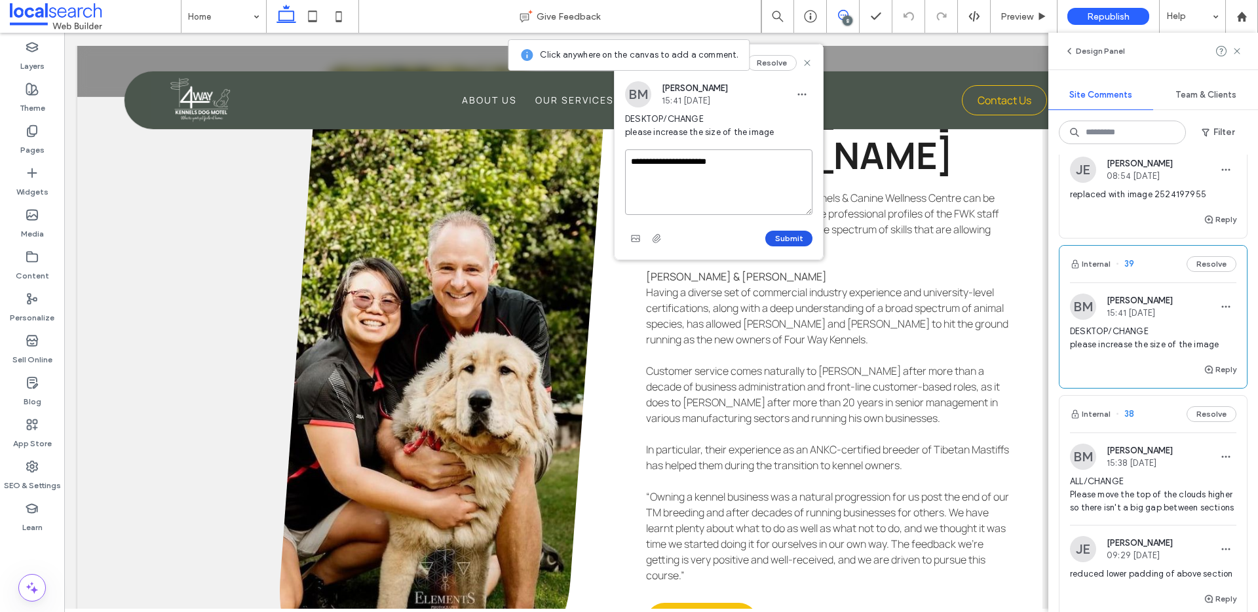
type textarea "**********"
click at [794, 240] on button "Submit" at bounding box center [789, 239] width 47 height 16
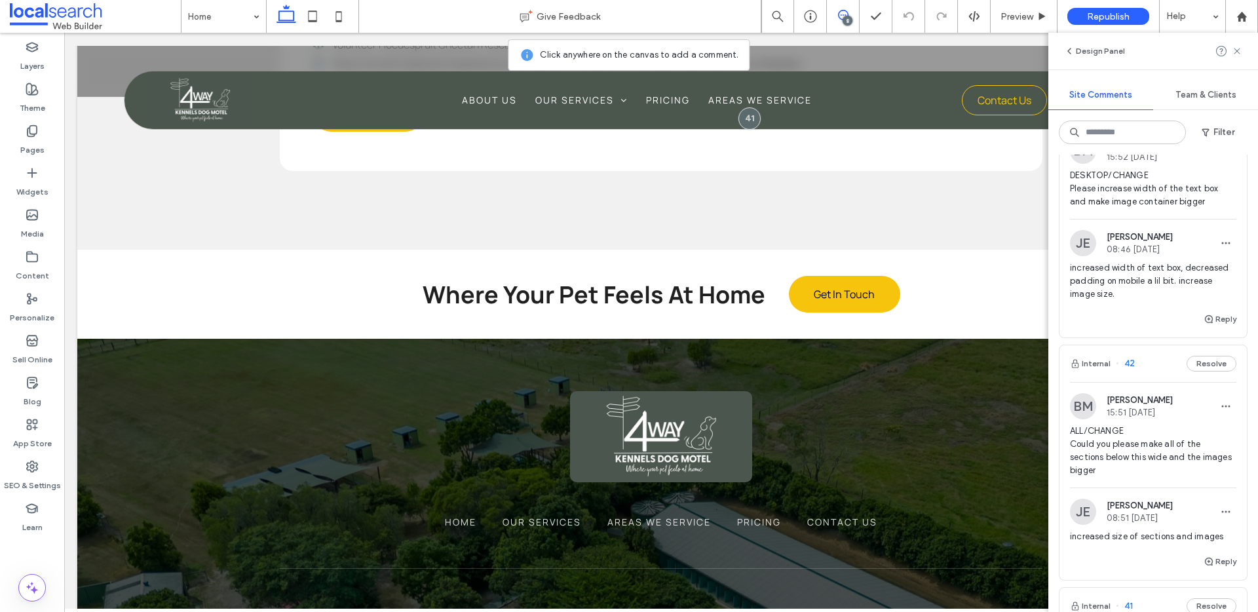
scroll to position [307, 0]
click at [39, 474] on label "SEO & Settings" at bounding box center [32, 482] width 57 height 18
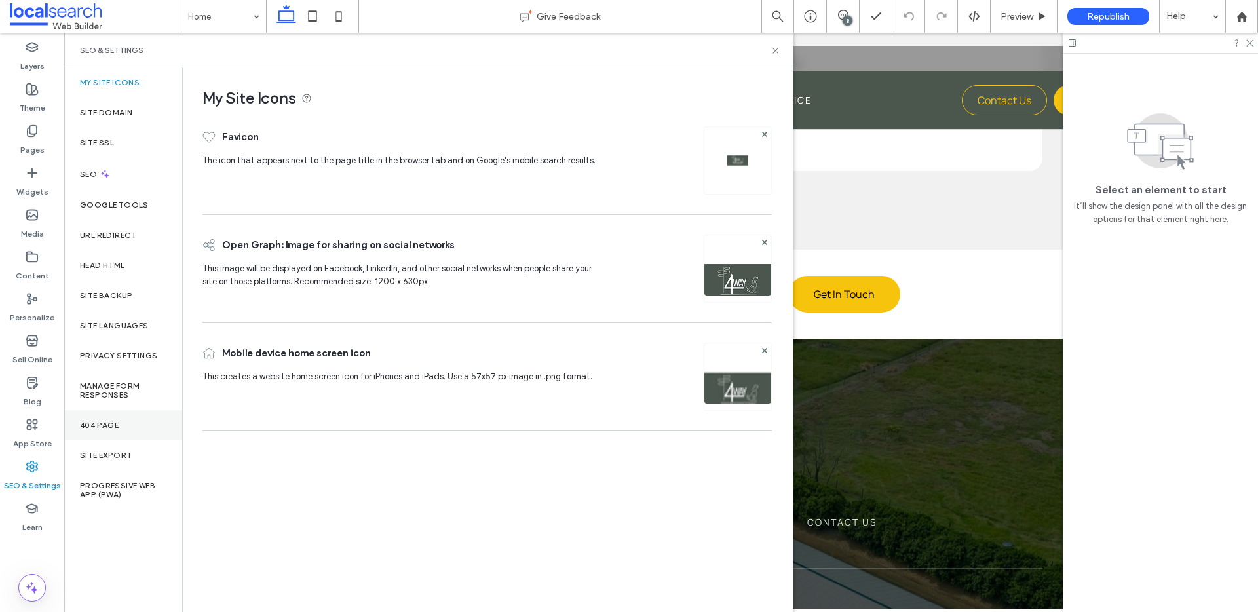
scroll to position [0, 0]
click at [849, 10] on span at bounding box center [843, 15] width 32 height 10
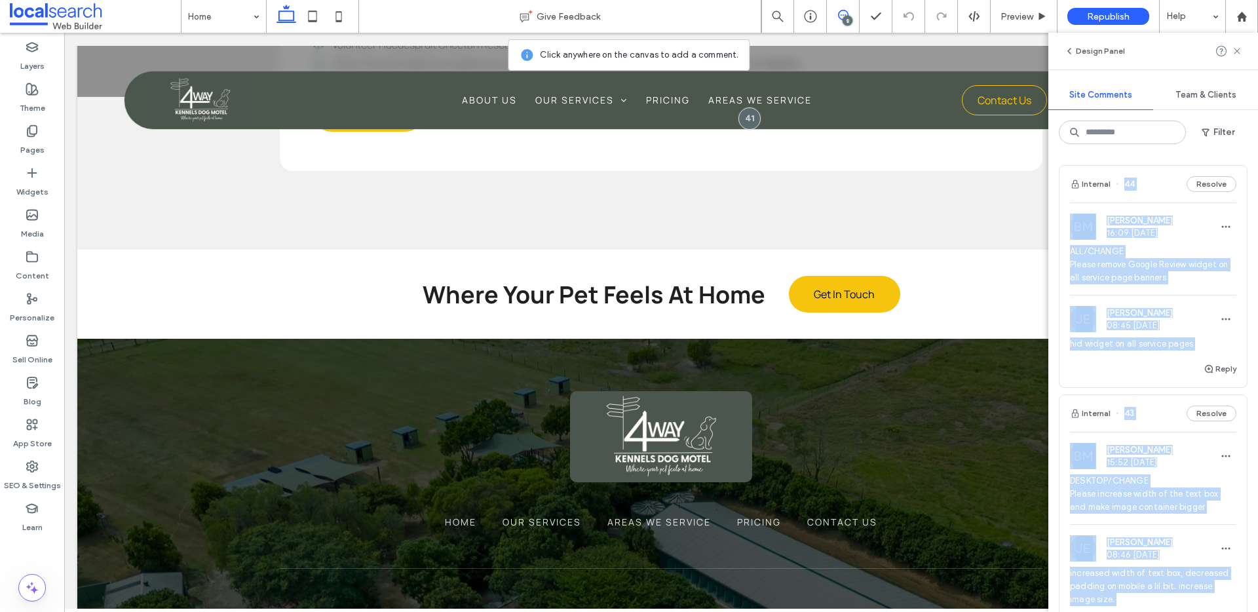
drag, startPoint x: 1224, startPoint y: 352, endPoint x: 1056, endPoint y: 165, distance: 251.6
click at [1055, 165] on div "Internal 44 Resolve BM Bethany McDonald 16:09 Sep 12 2025 ALL/CHANGE Please rem…" at bounding box center [1154, 384] width 210 height 458
copy div "44 Resolve BM Bethany McDonald 16:09 Sep 12 2025 ALL/CHANGE Please remove Googl…"
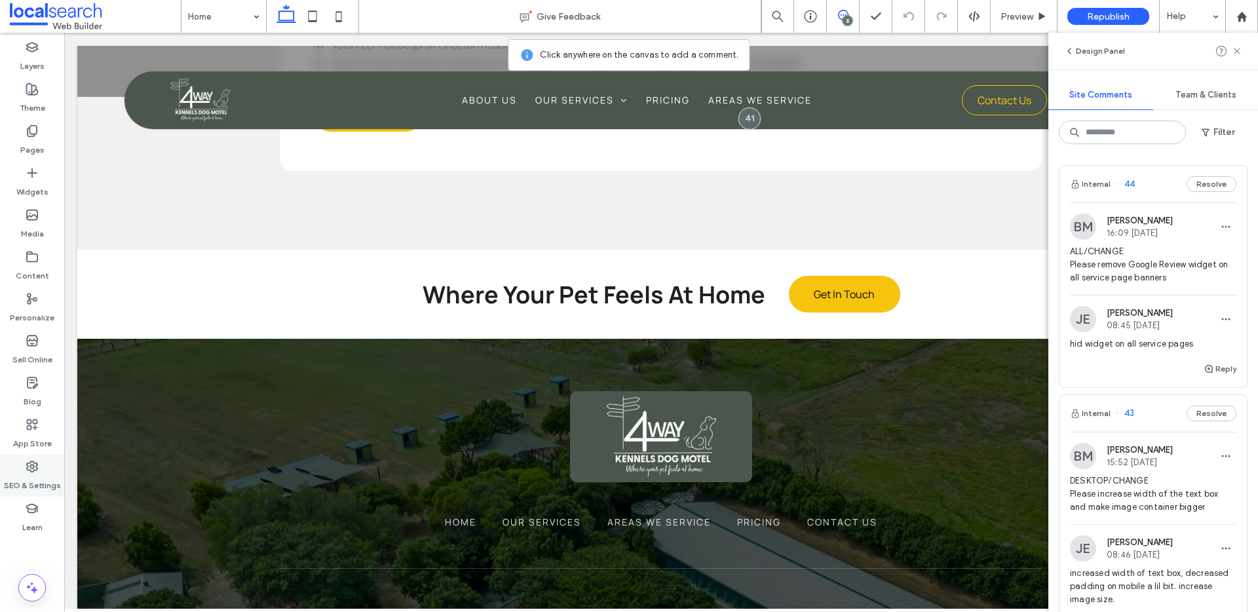
click at [50, 468] on div "SEO & Settings" at bounding box center [32, 476] width 64 height 42
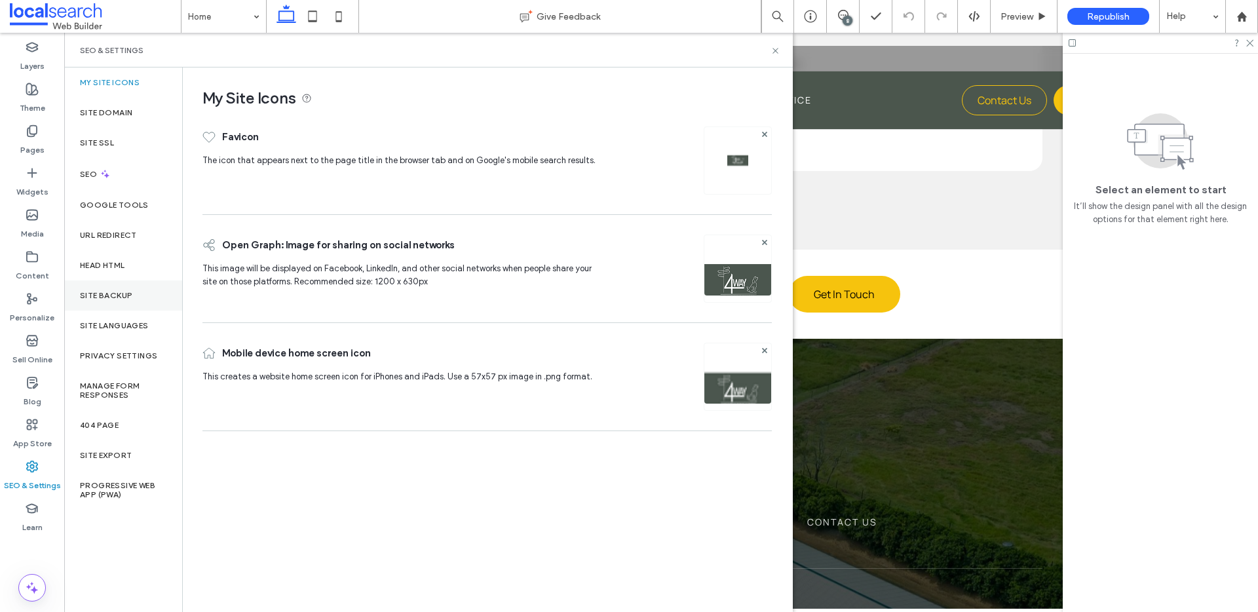
click at [125, 301] on div "Site Backup" at bounding box center [123, 296] width 118 height 30
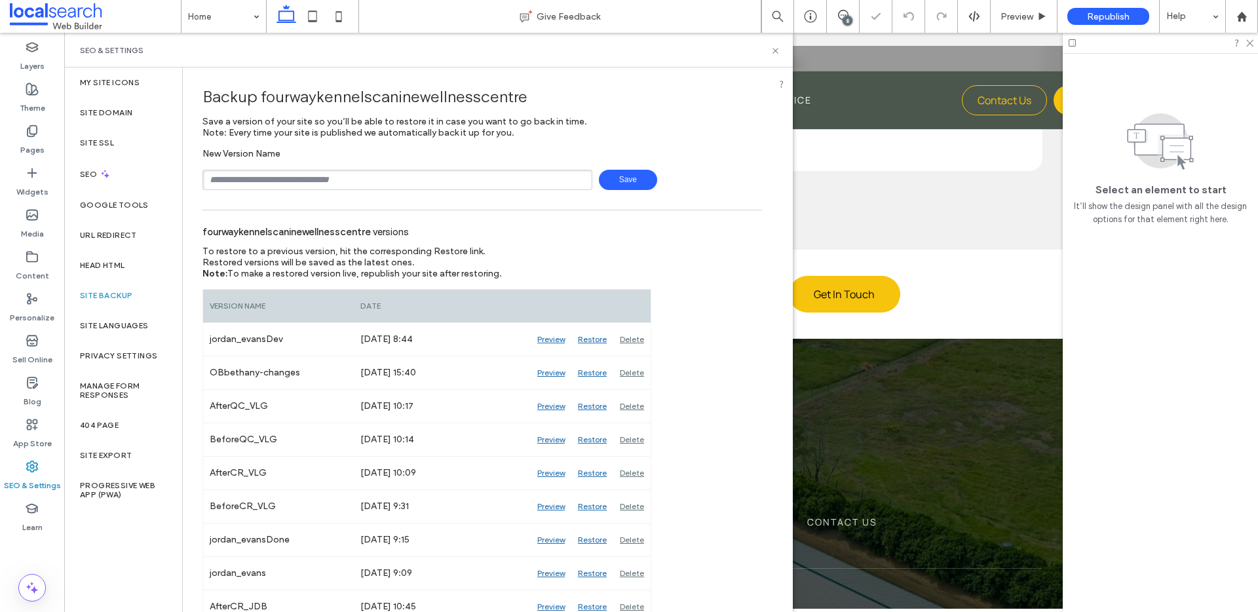
click at [326, 175] on input "text" at bounding box center [398, 180] width 390 height 20
type input "**********"
click at [636, 179] on span "Save" at bounding box center [628, 180] width 58 height 20
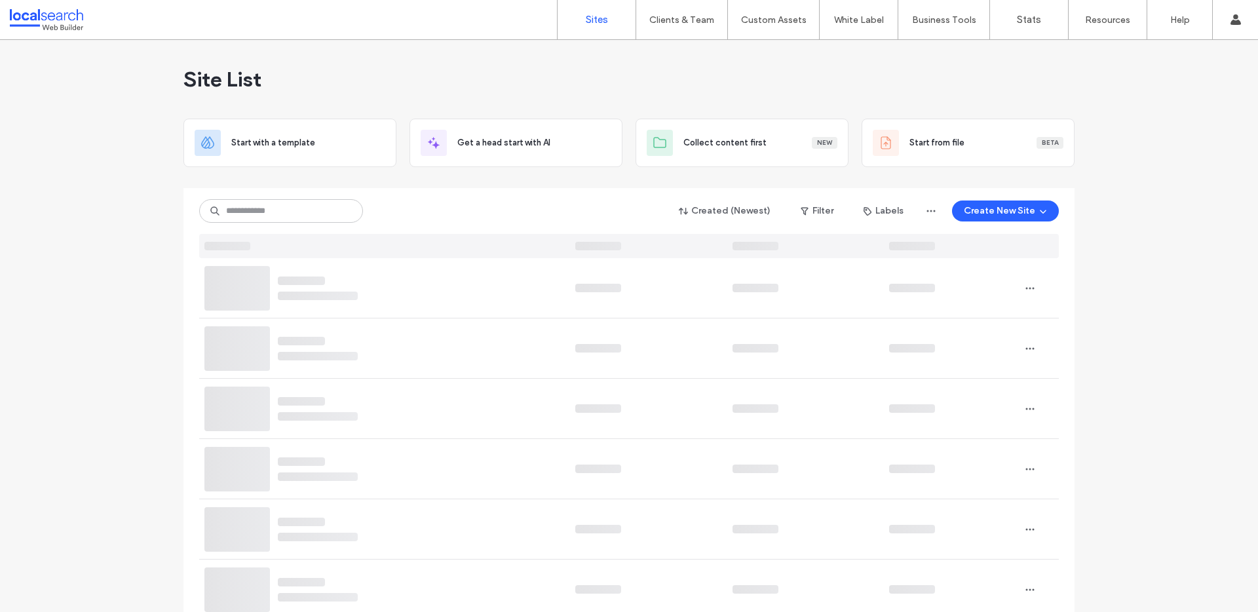
click at [305, 210] on input at bounding box center [281, 211] width 164 height 24
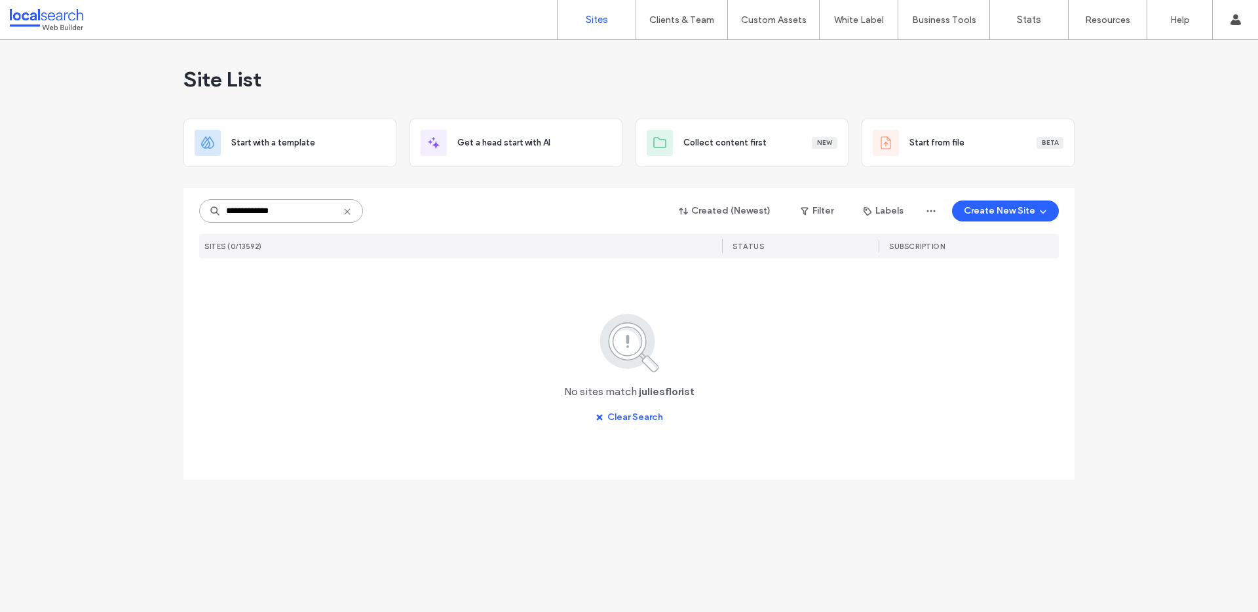
click at [261, 208] on input "**********" at bounding box center [281, 211] width 164 height 24
paste input "**********"
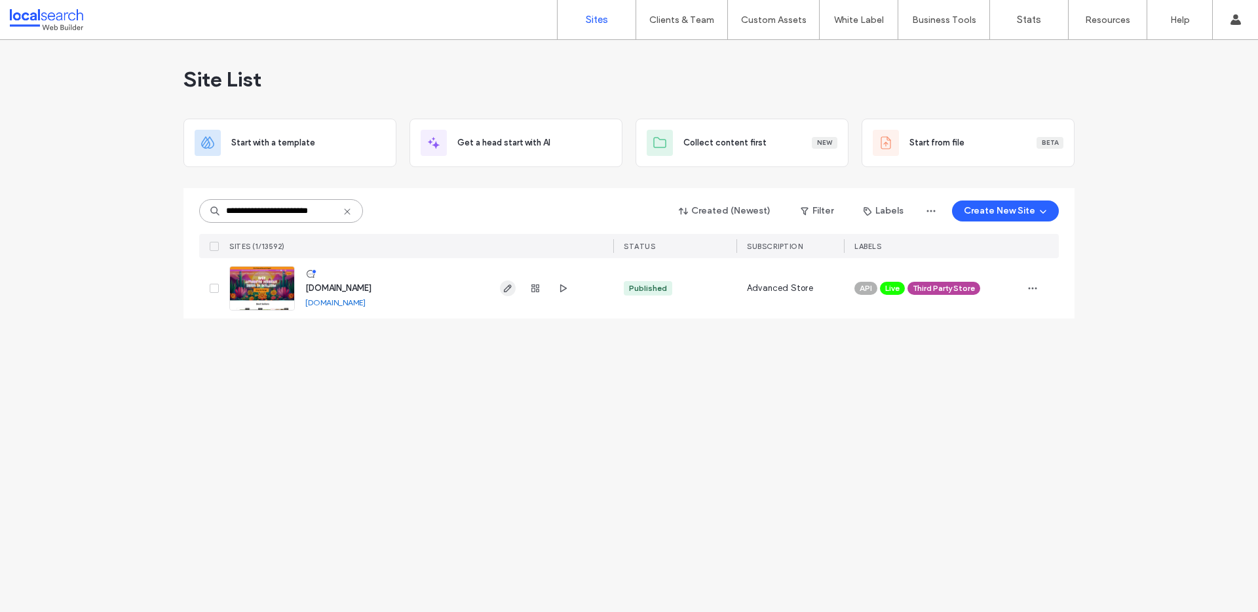
type input "**********"
click at [511, 290] on icon "button" at bounding box center [508, 288] width 10 height 10
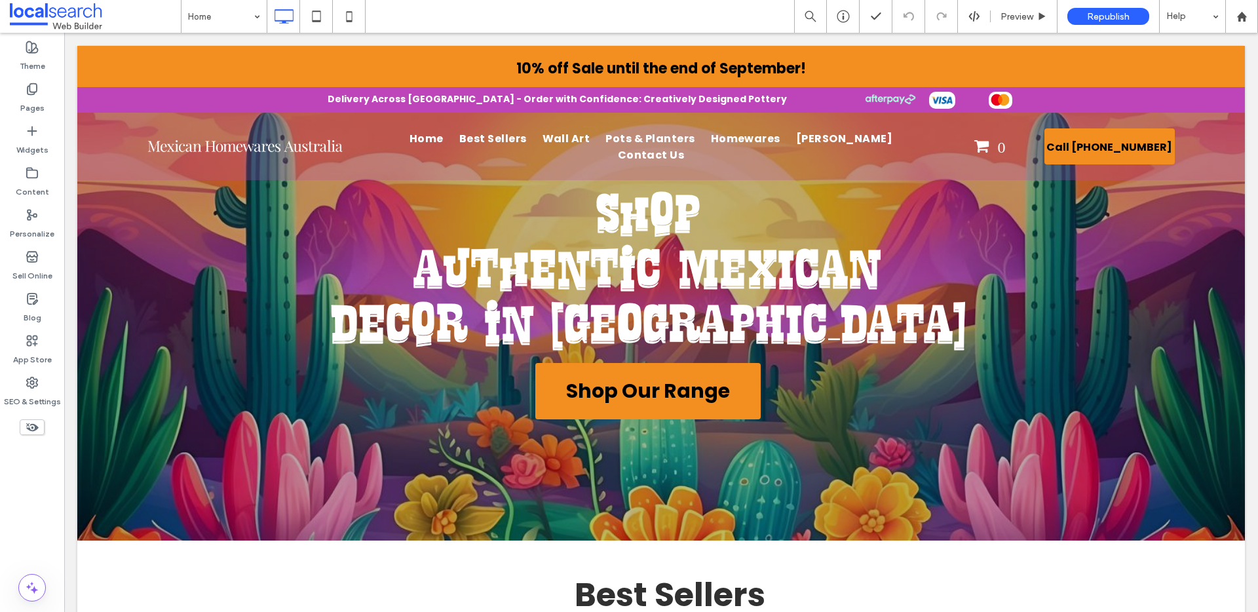
click at [45, 258] on div "Sell Online" at bounding box center [32, 266] width 64 height 42
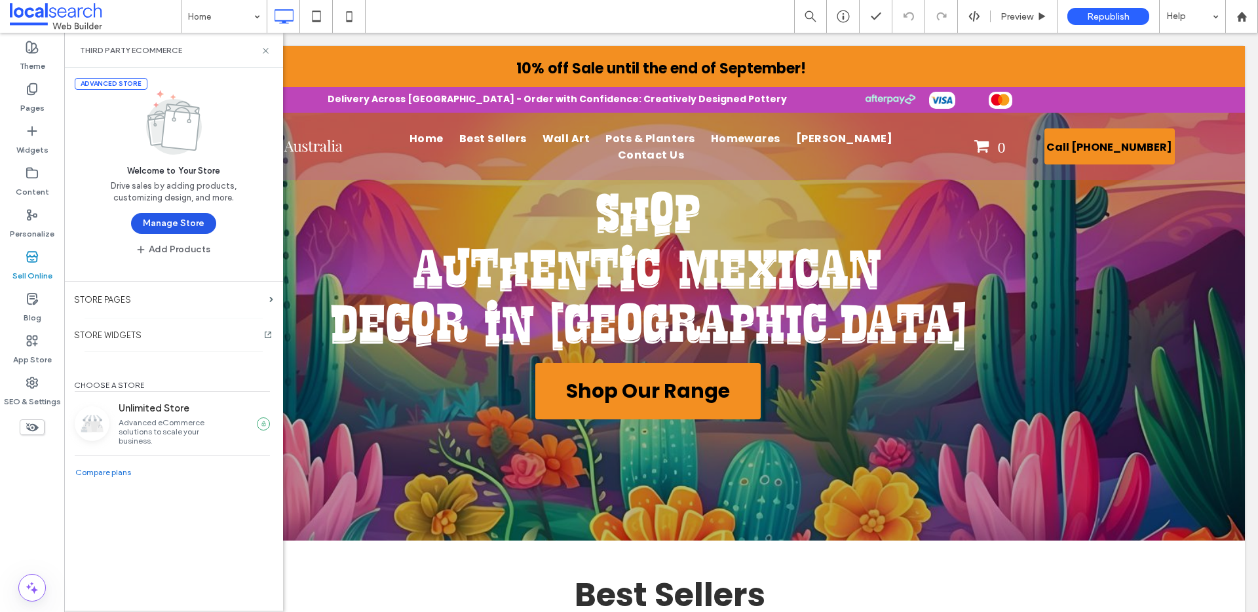
click at [189, 225] on button "Manage Store" at bounding box center [173, 223] width 85 height 21
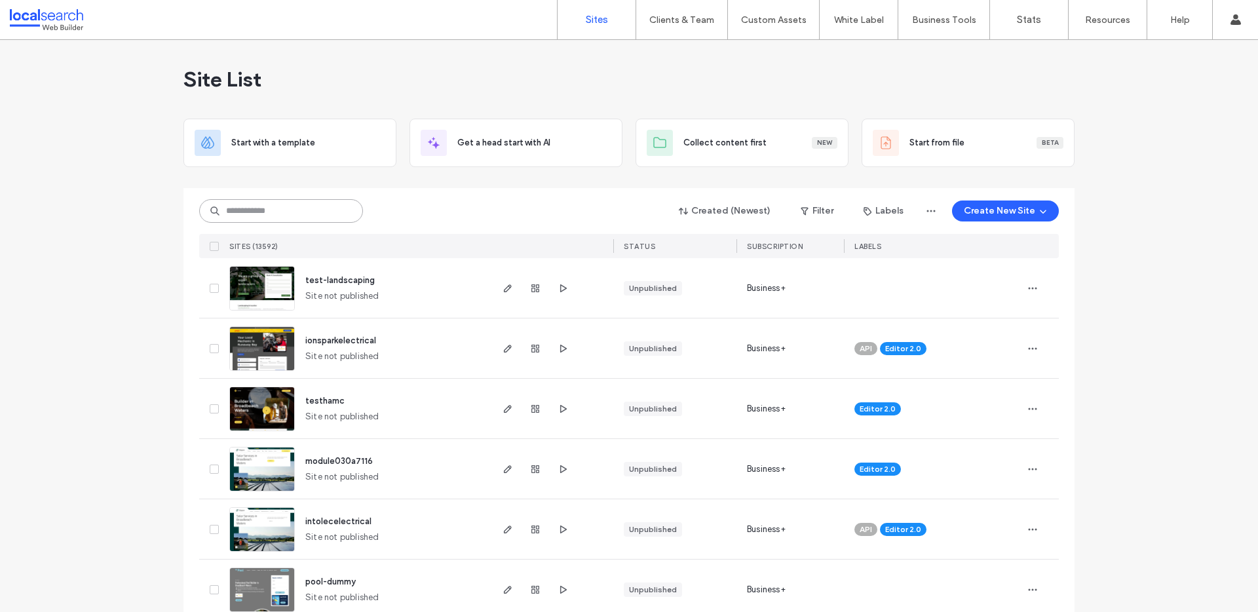
click at [300, 216] on input at bounding box center [281, 211] width 164 height 24
paste input "**********"
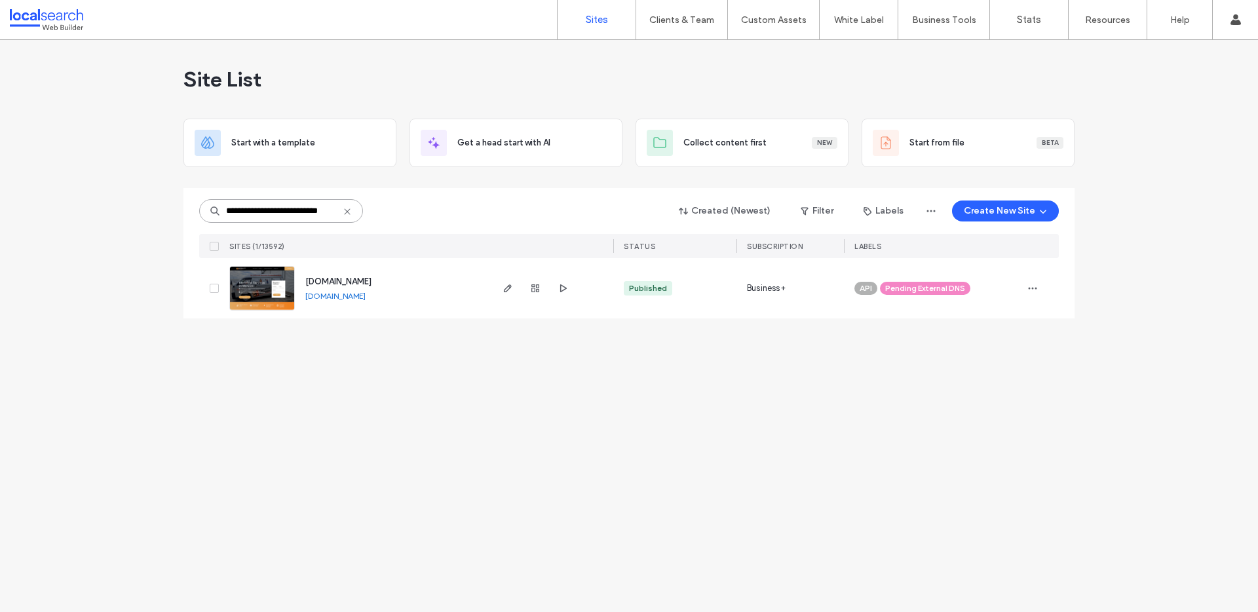
type input "**********"
click at [965, 283] on div "Pending External DNS" at bounding box center [925, 288] width 90 height 13
click at [968, 284] on span "Pending External DNS" at bounding box center [934, 279] width 80 height 12
click at [976, 281] on span at bounding box center [980, 279] width 10 height 10
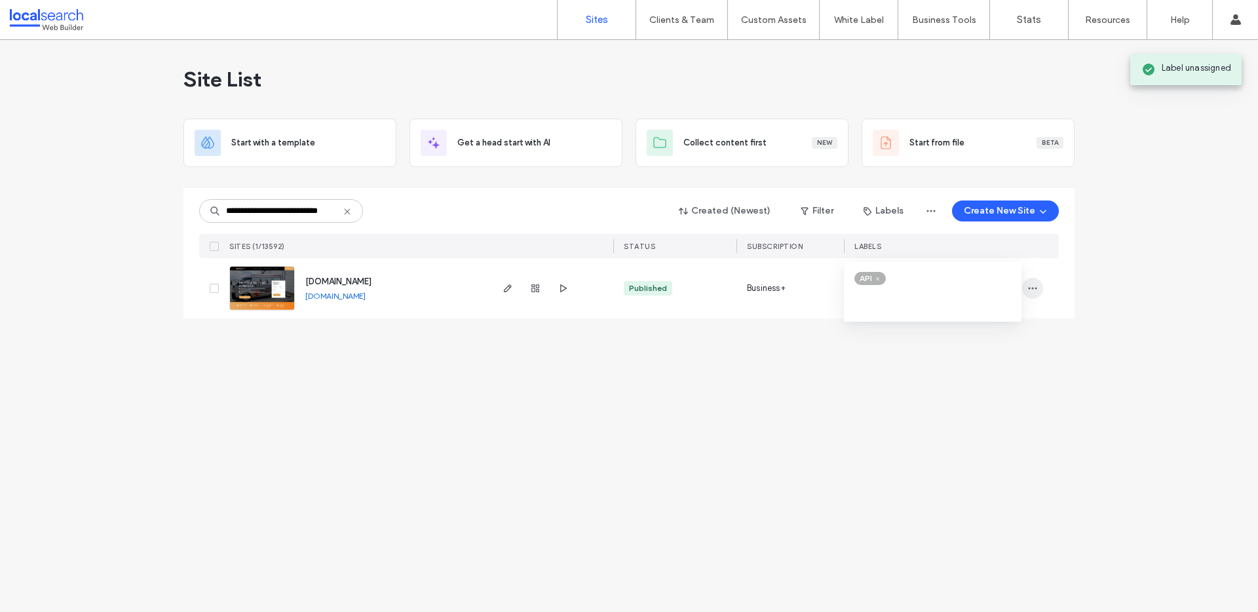
click at [1034, 290] on icon "button" at bounding box center [1033, 288] width 10 height 10
click at [1017, 372] on div "Assign Label" at bounding box center [984, 372] width 117 height 25
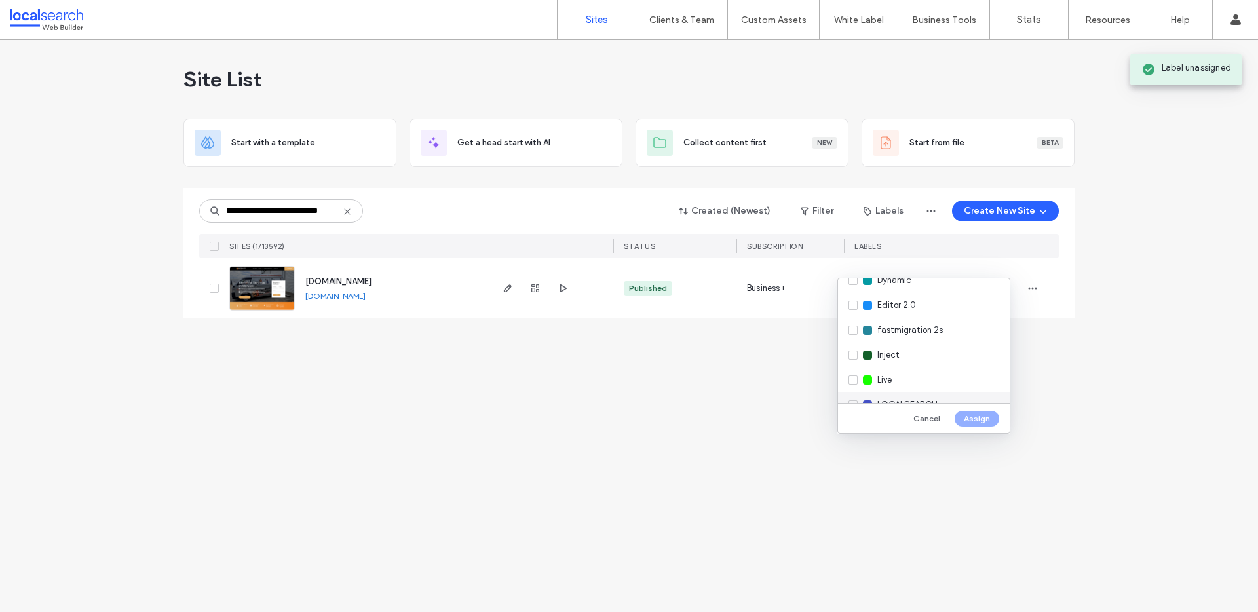
scroll to position [212, 0]
click at [953, 339] on div "Live" at bounding box center [924, 333] width 172 height 25
drag, startPoint x: 972, startPoint y: 417, endPoint x: 962, endPoint y: 411, distance: 12.0
click at [973, 417] on button "Assign" at bounding box center [977, 419] width 45 height 16
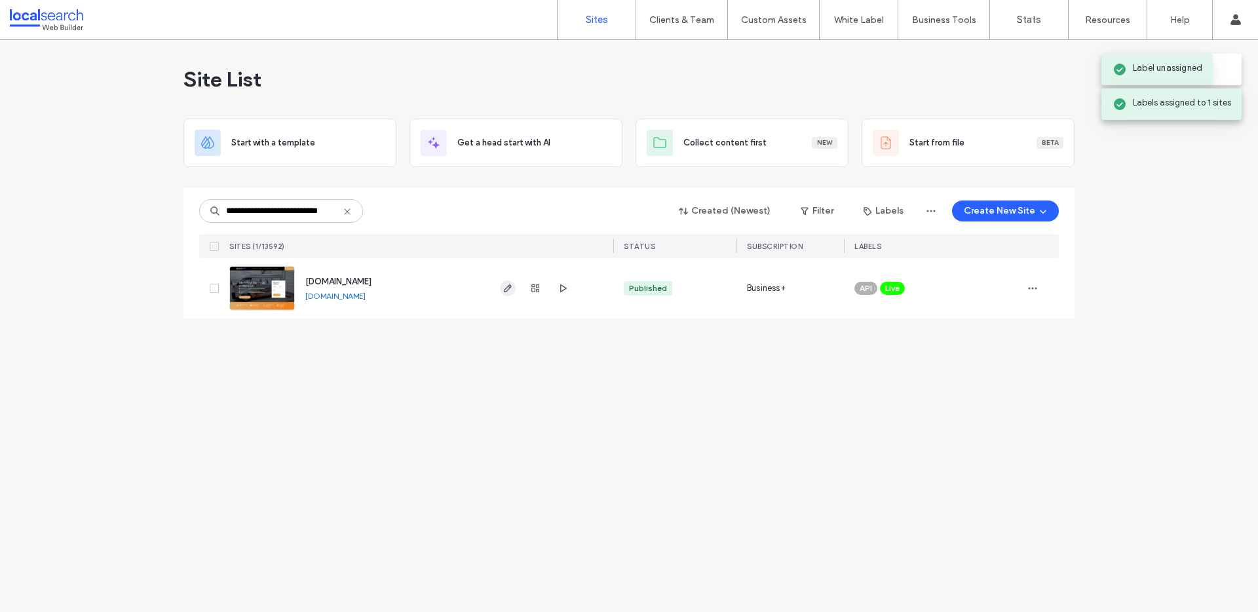
click at [511, 286] on icon "button" at bounding box center [508, 288] width 10 height 10
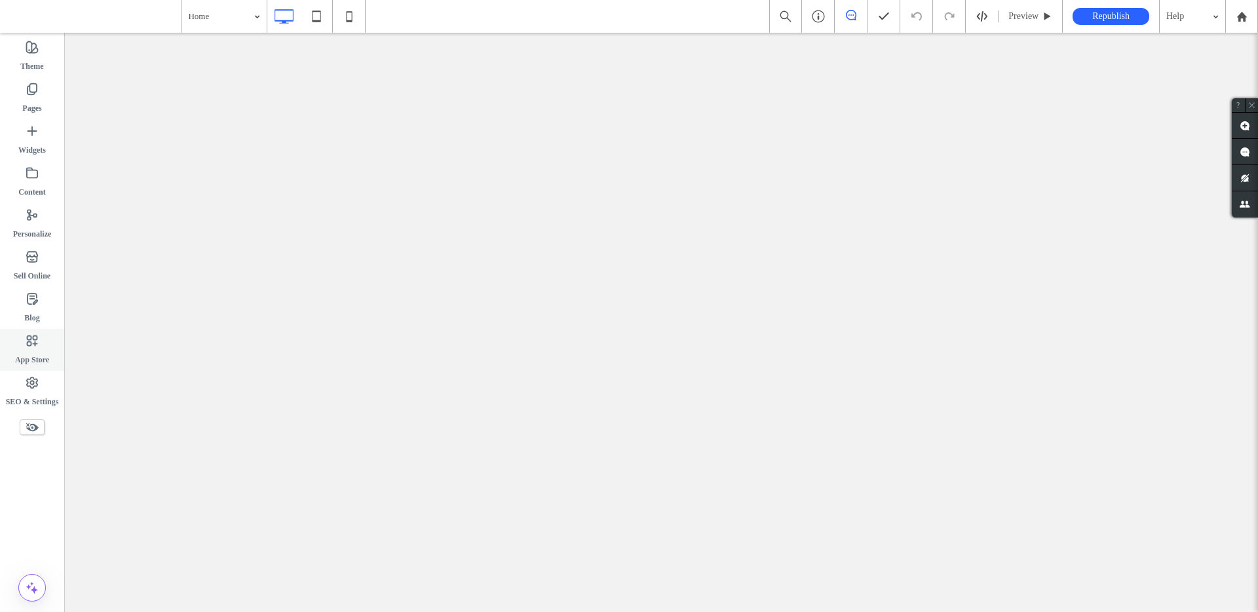
click at [37, 385] on use at bounding box center [32, 383] width 10 height 10
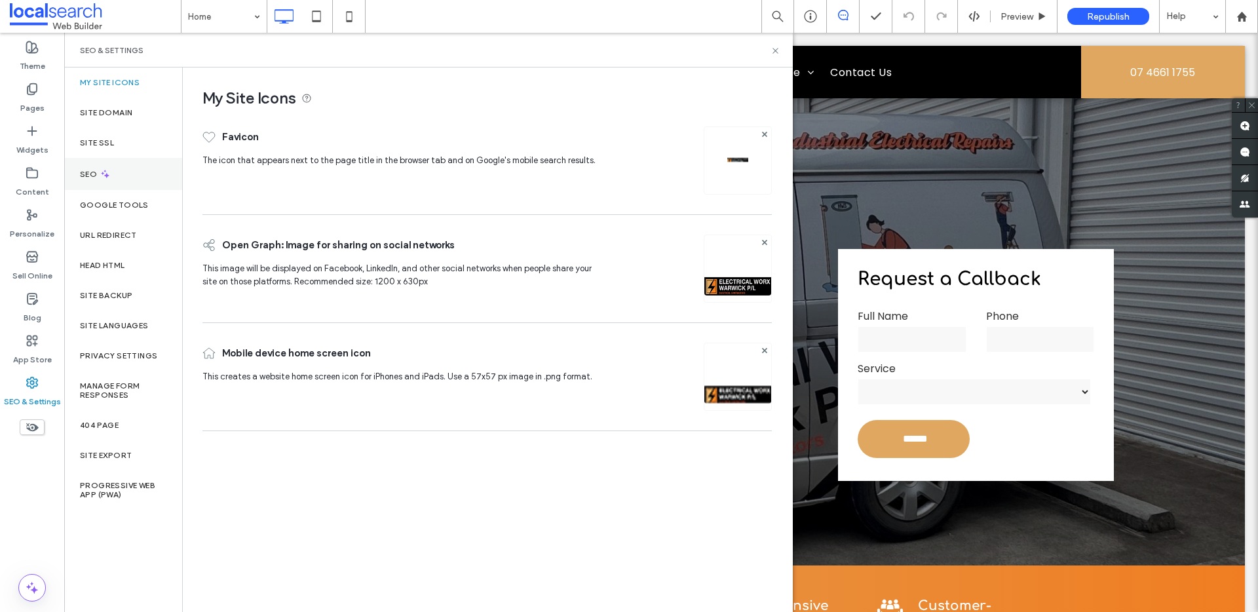
click at [115, 170] on div "SEO" at bounding box center [123, 174] width 118 height 32
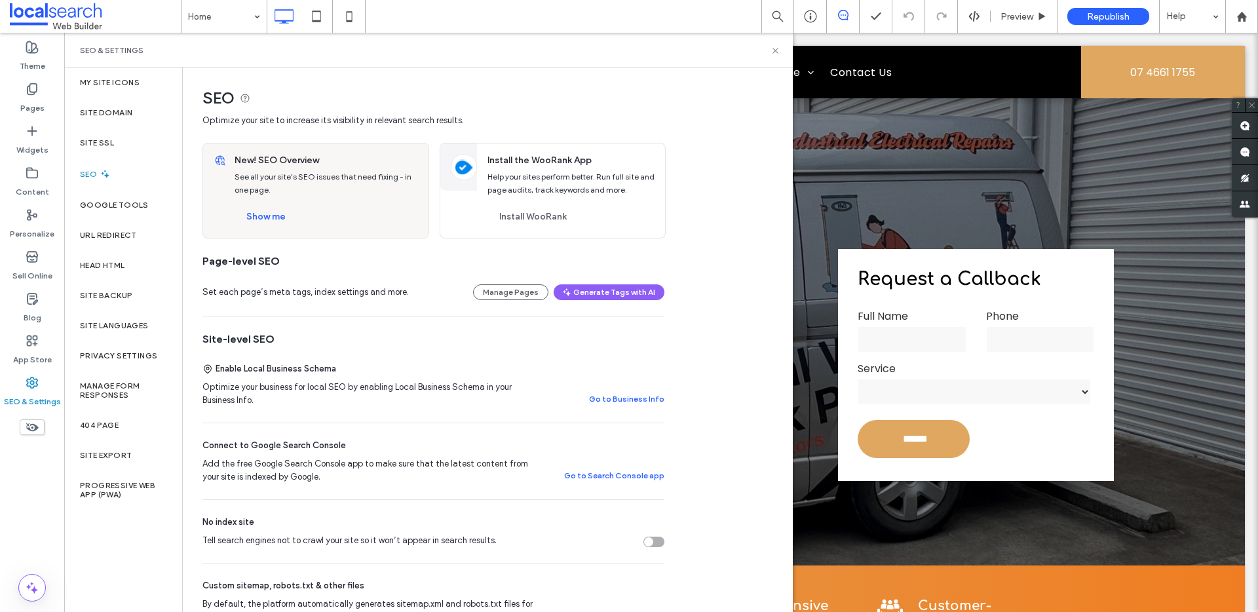
click at [254, 203] on div "New! SEO Overview See all your site's SEO issues that need fixing - in one page…" at bounding box center [328, 191] width 202 height 94
click at [255, 213] on button "Show me" at bounding box center [266, 216] width 63 height 21
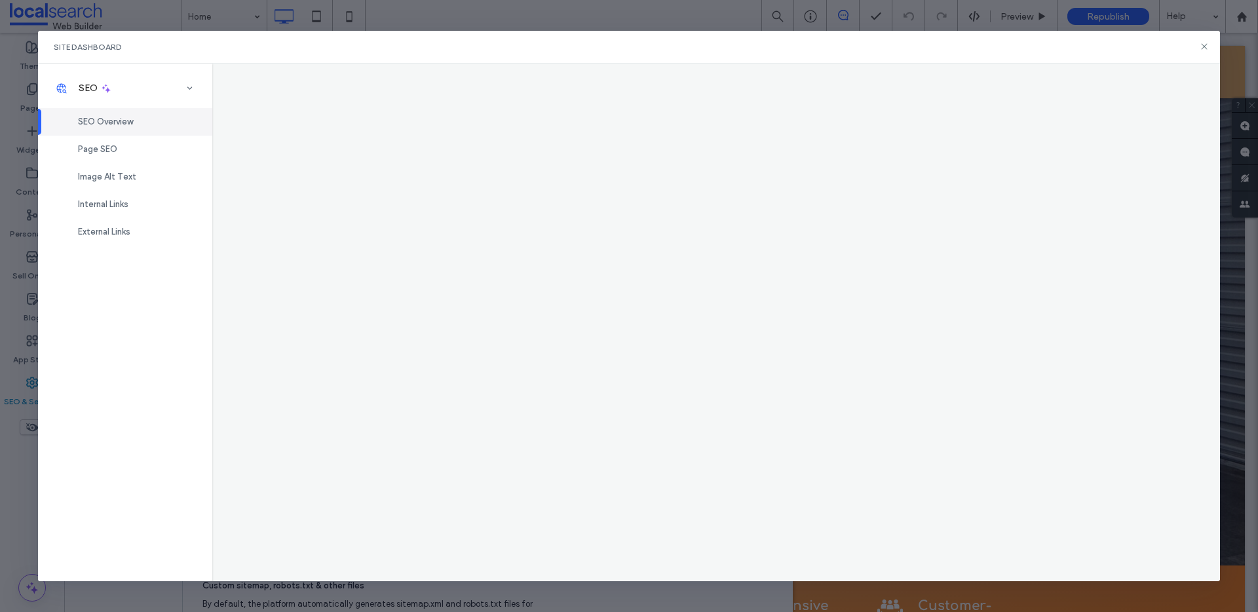
click at [132, 119] on span "SEO Overview" at bounding box center [105, 122] width 55 height 10
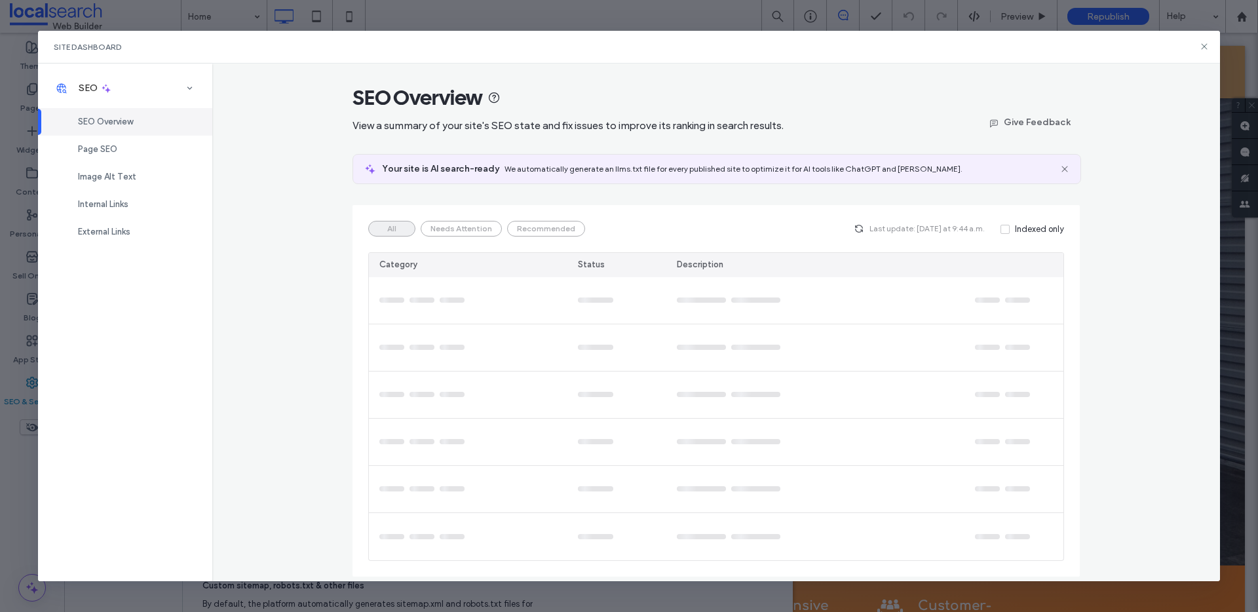
click at [123, 131] on div "SEO Overview" at bounding box center [125, 122] width 174 height 28
click at [121, 137] on div "Page SEO" at bounding box center [125, 150] width 174 height 28
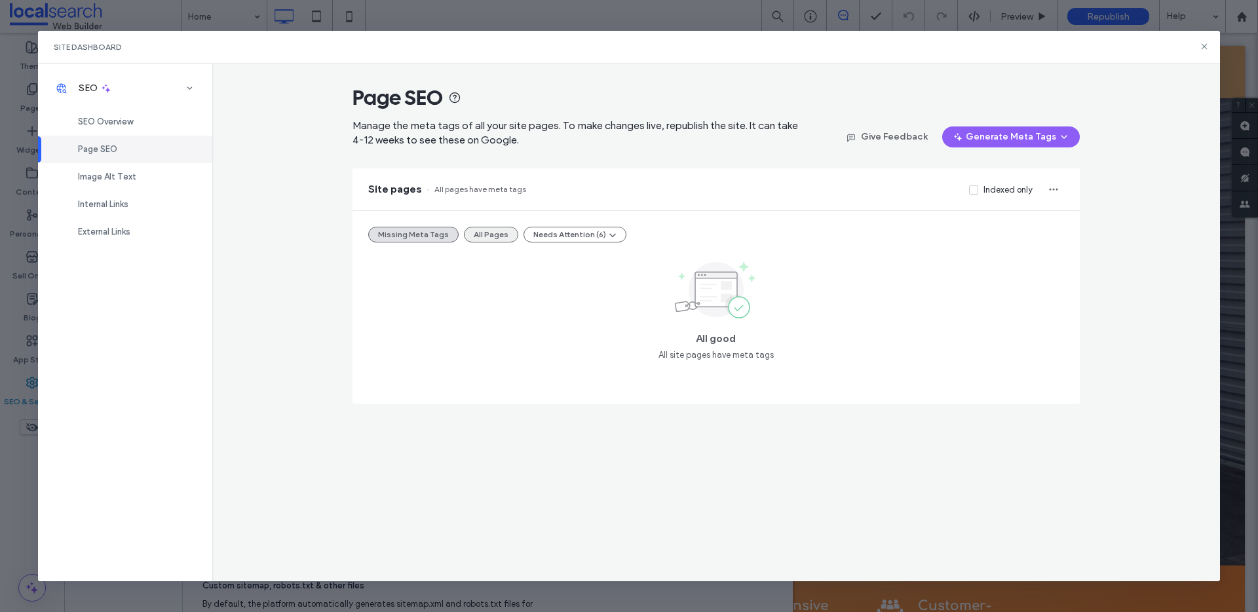
click at [484, 237] on button "All Pages" at bounding box center [491, 235] width 54 height 16
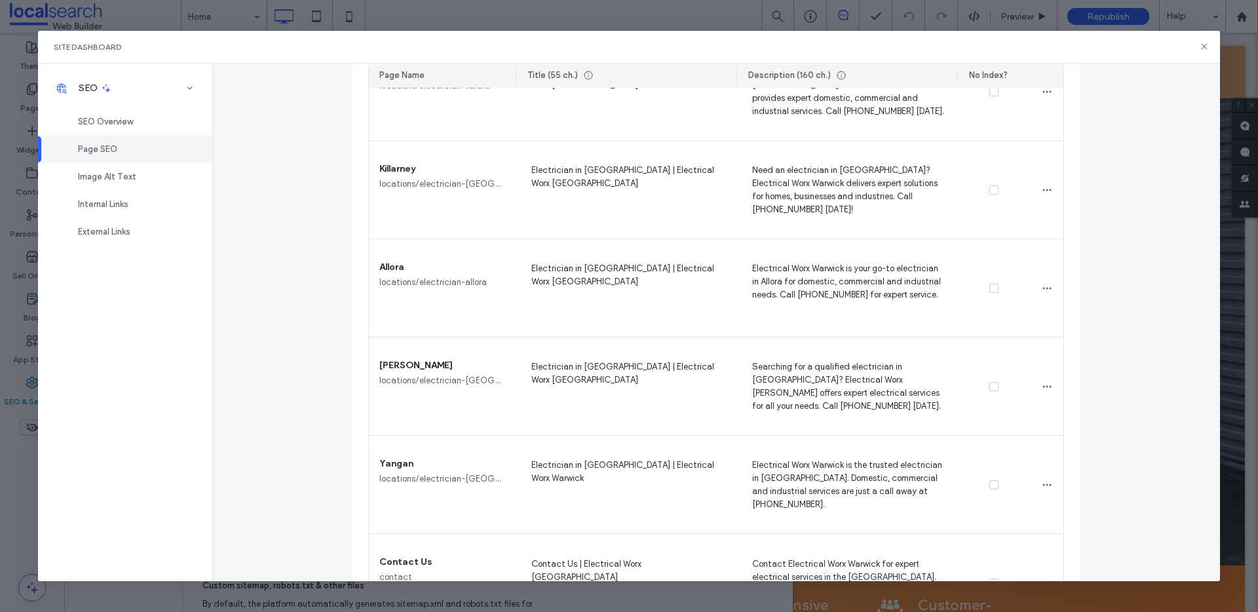
scroll to position [1389, 0]
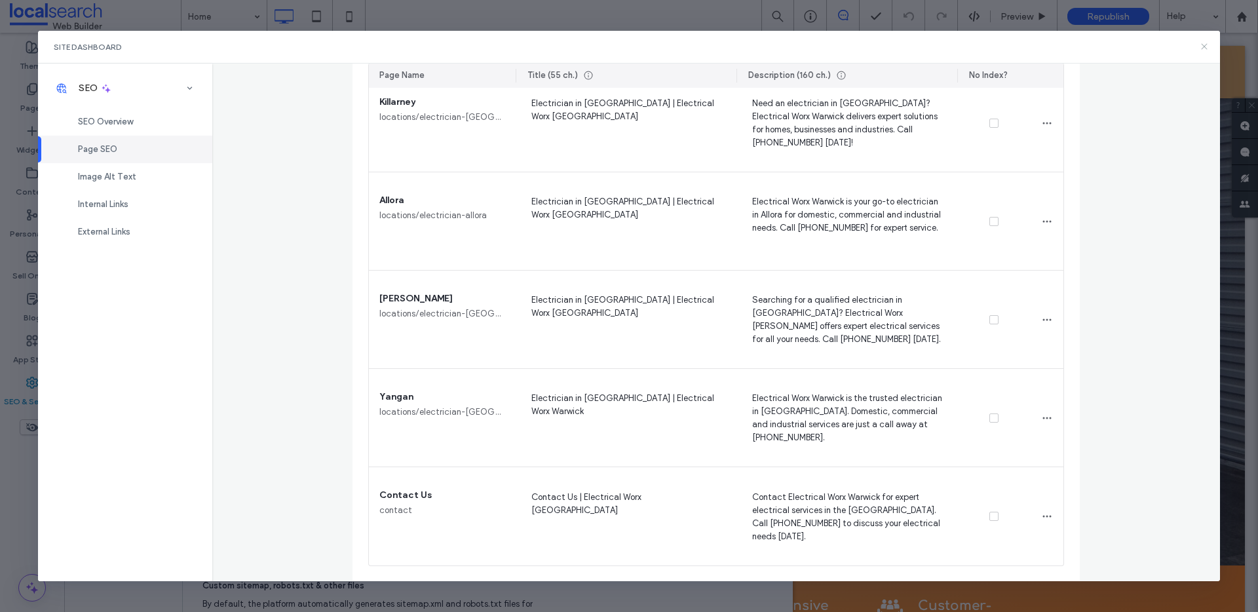
click at [1205, 45] on icon at bounding box center [1204, 46] width 10 height 10
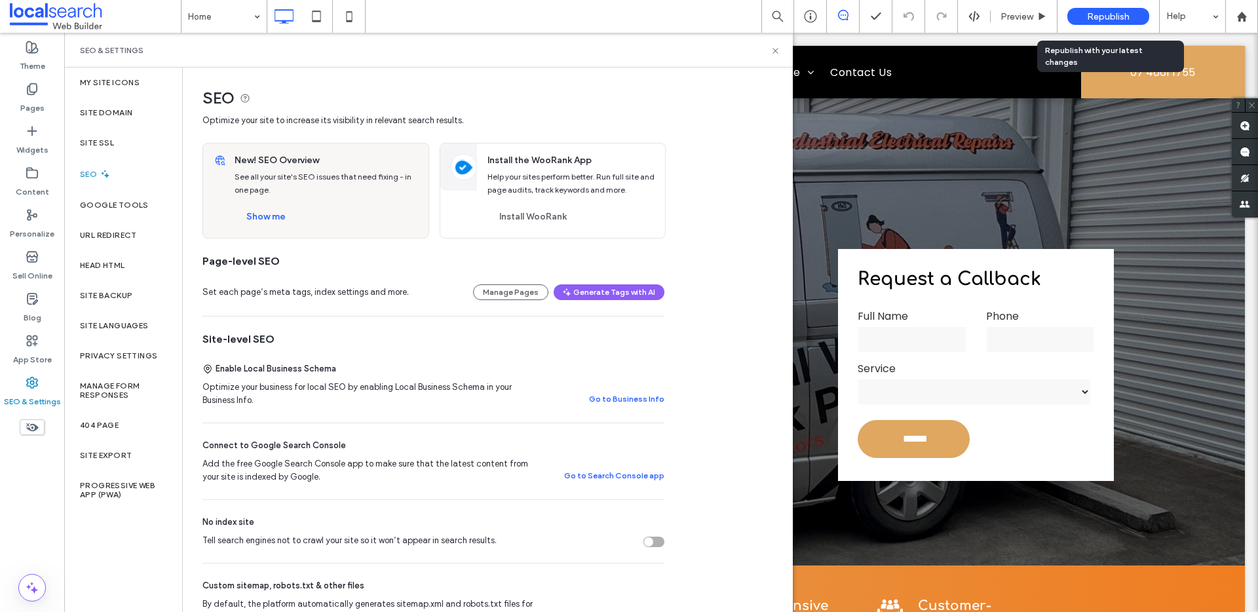
click at [1115, 16] on span "Republish" at bounding box center [1108, 16] width 43 height 11
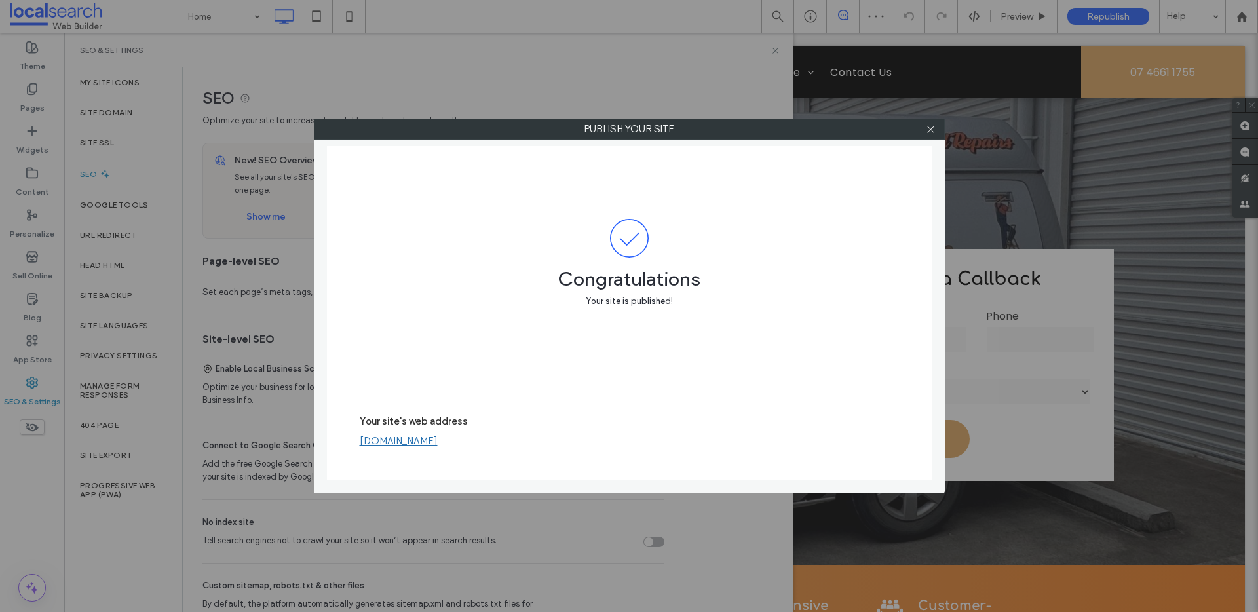
click at [438, 444] on link "www.electricalworxwarwick.com.au" at bounding box center [399, 441] width 78 height 12
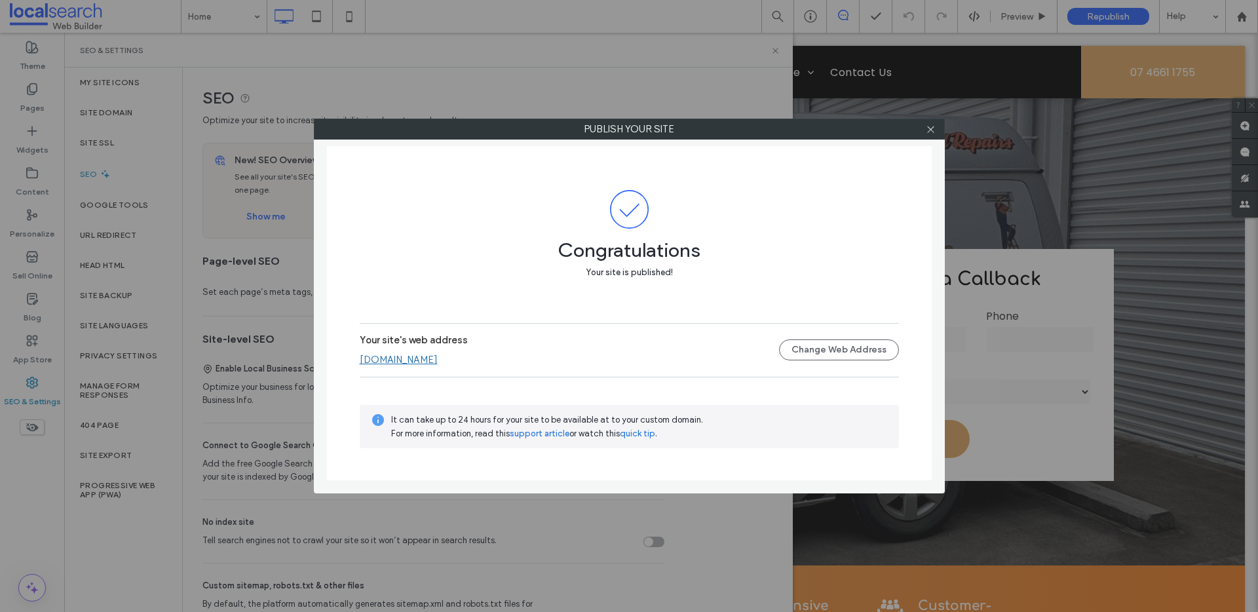
click at [922, 128] on div at bounding box center [932, 129] width 20 height 20
click at [923, 134] on div at bounding box center [932, 129] width 20 height 20
drag, startPoint x: 938, startPoint y: 125, endPoint x: 929, endPoint y: 131, distance: 10.4
click at [938, 126] on div at bounding box center [932, 129] width 20 height 20
click at [929, 131] on icon at bounding box center [931, 130] width 10 height 10
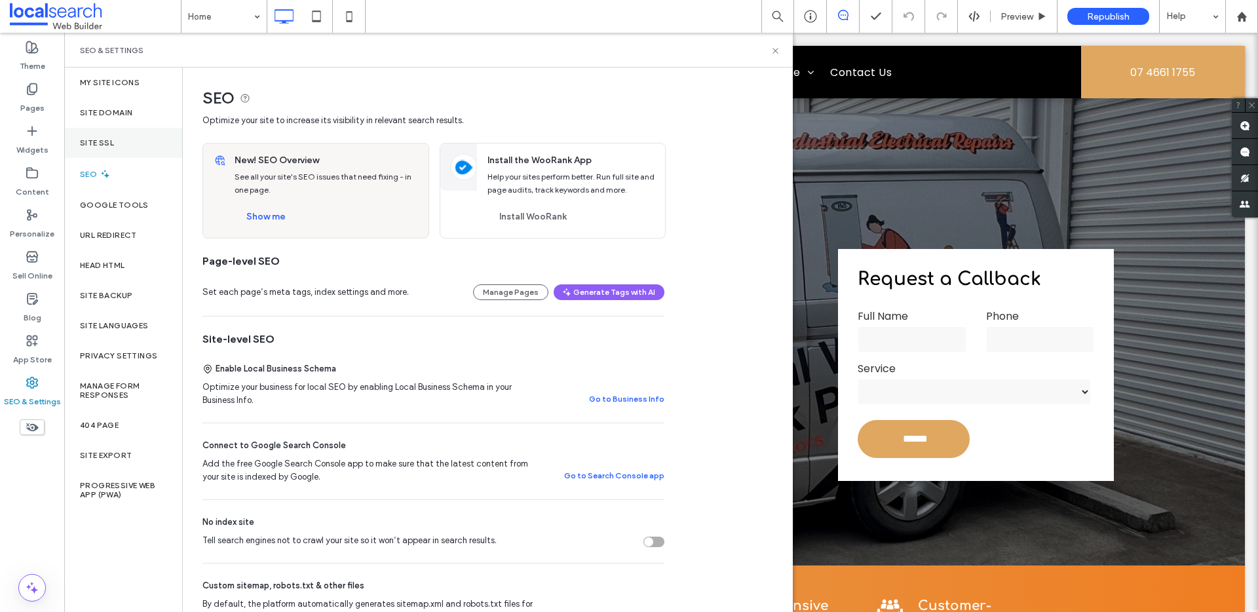
click at [175, 142] on div "Site SSL" at bounding box center [123, 143] width 118 height 30
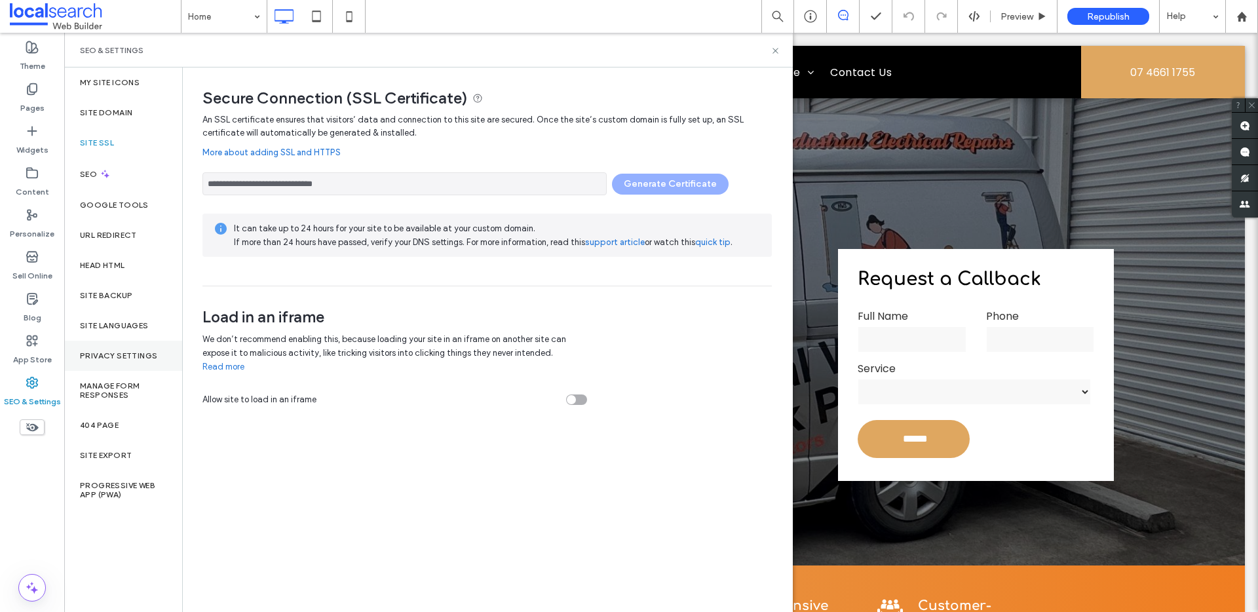
click at [67, 357] on div "Privacy Settings" at bounding box center [123, 356] width 118 height 30
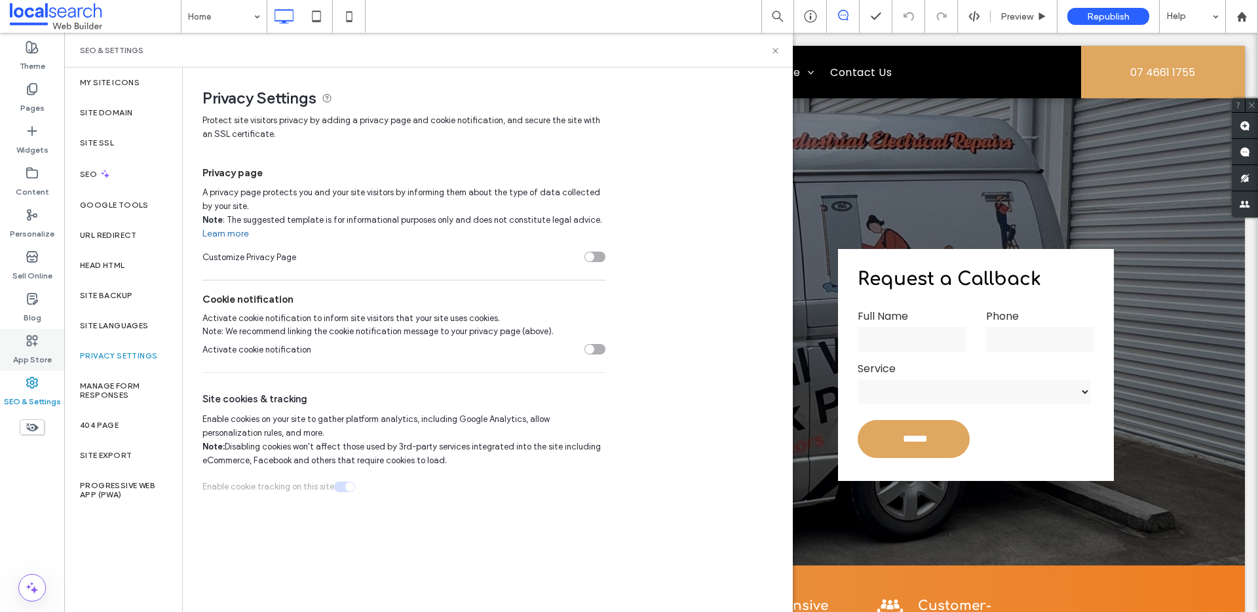
click at [52, 350] on div "App Store" at bounding box center [32, 350] width 64 height 42
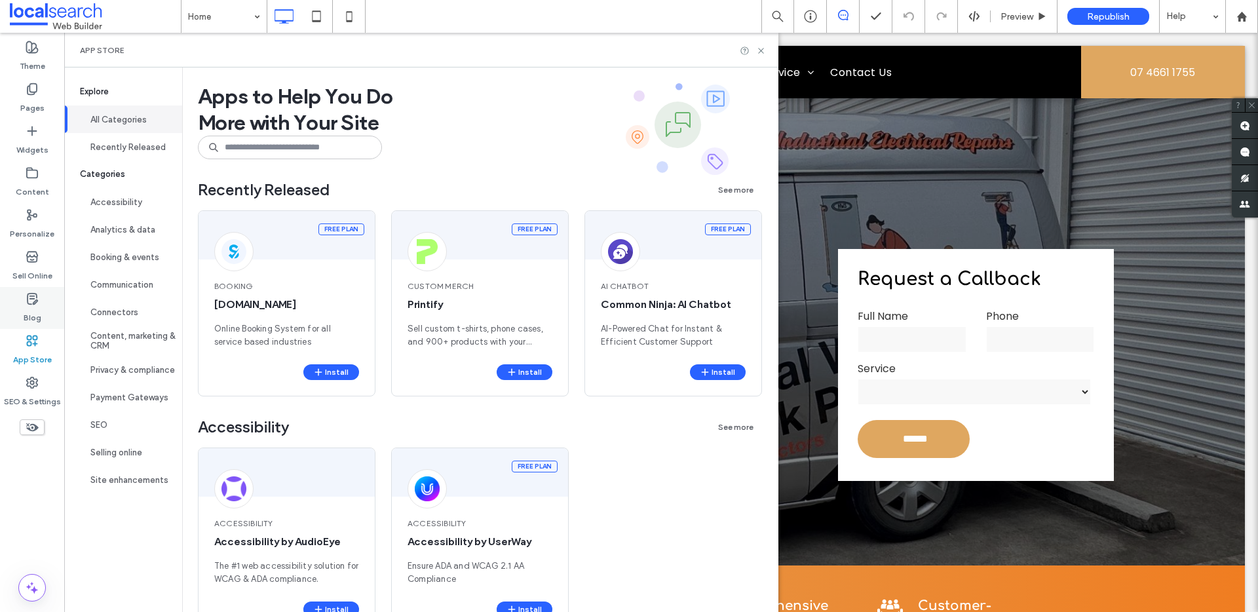
click at [31, 305] on icon at bounding box center [32, 298] width 13 height 13
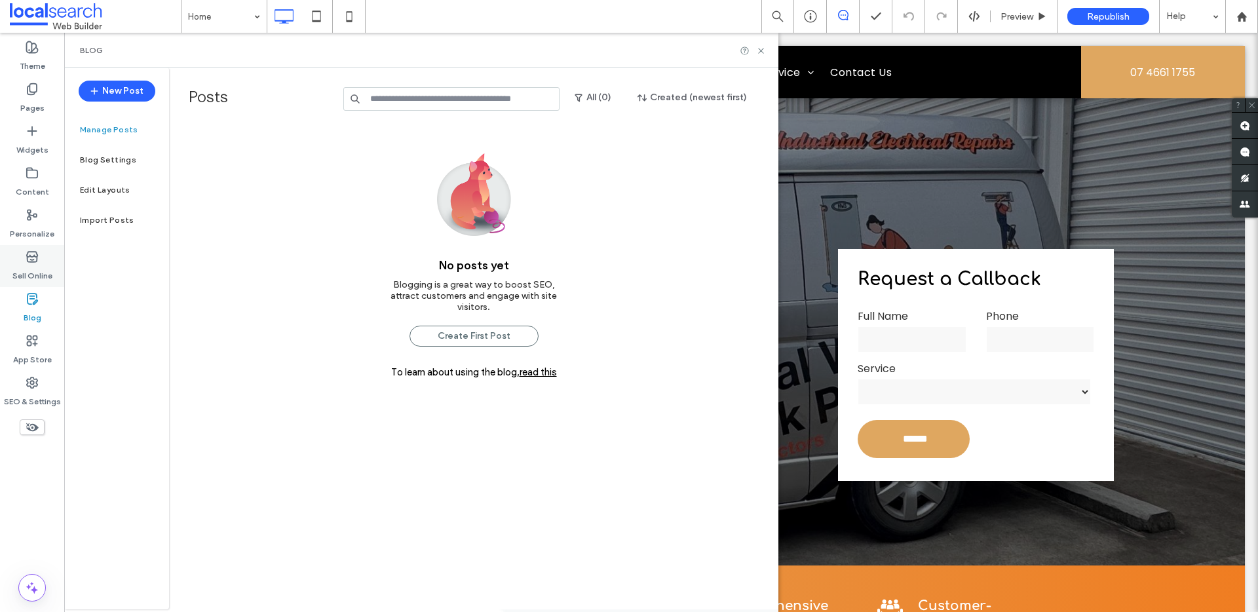
click at [39, 265] on label "Sell Online" at bounding box center [32, 272] width 40 height 18
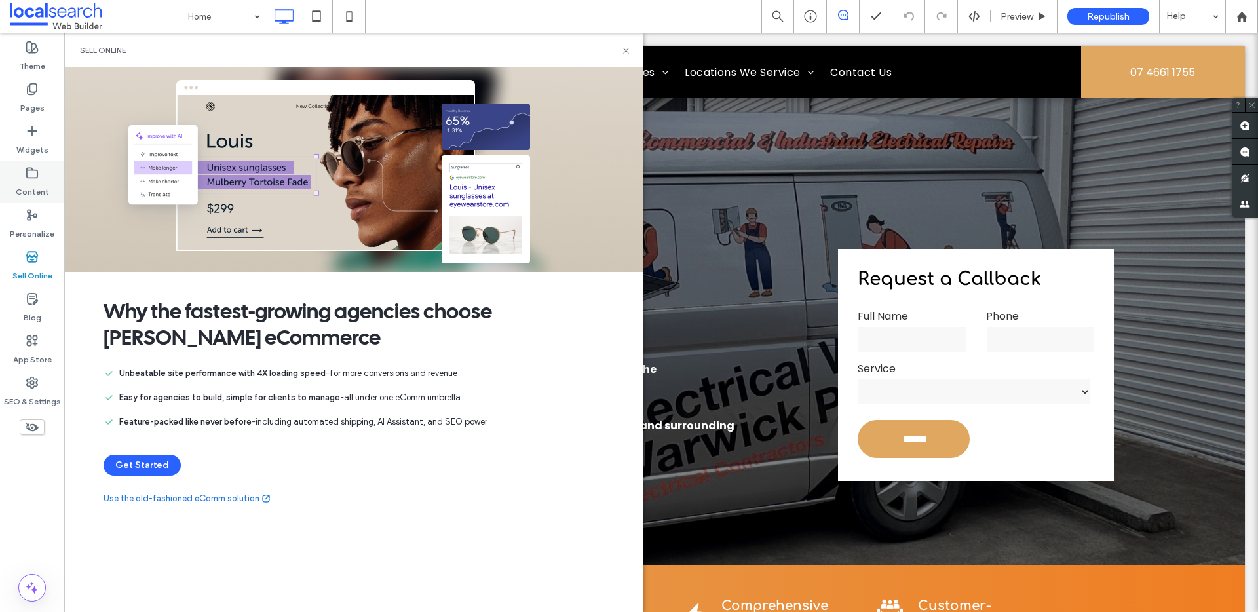
click at [44, 182] on label "Content" at bounding box center [32, 189] width 33 height 18
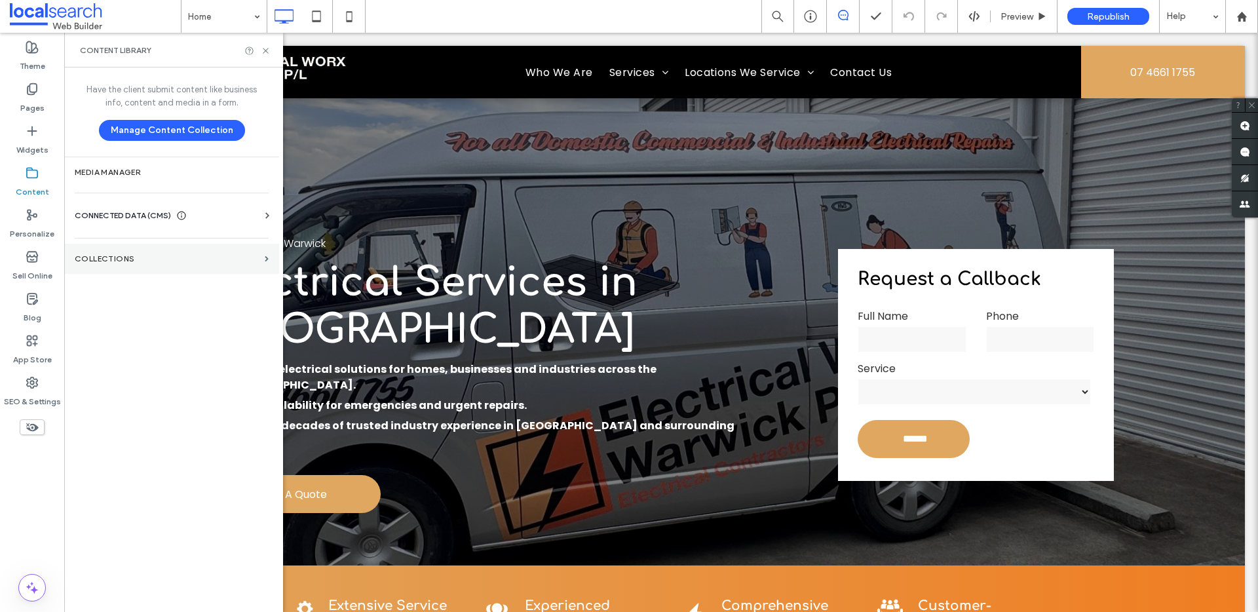
click at [212, 256] on label "Collections" at bounding box center [167, 258] width 185 height 9
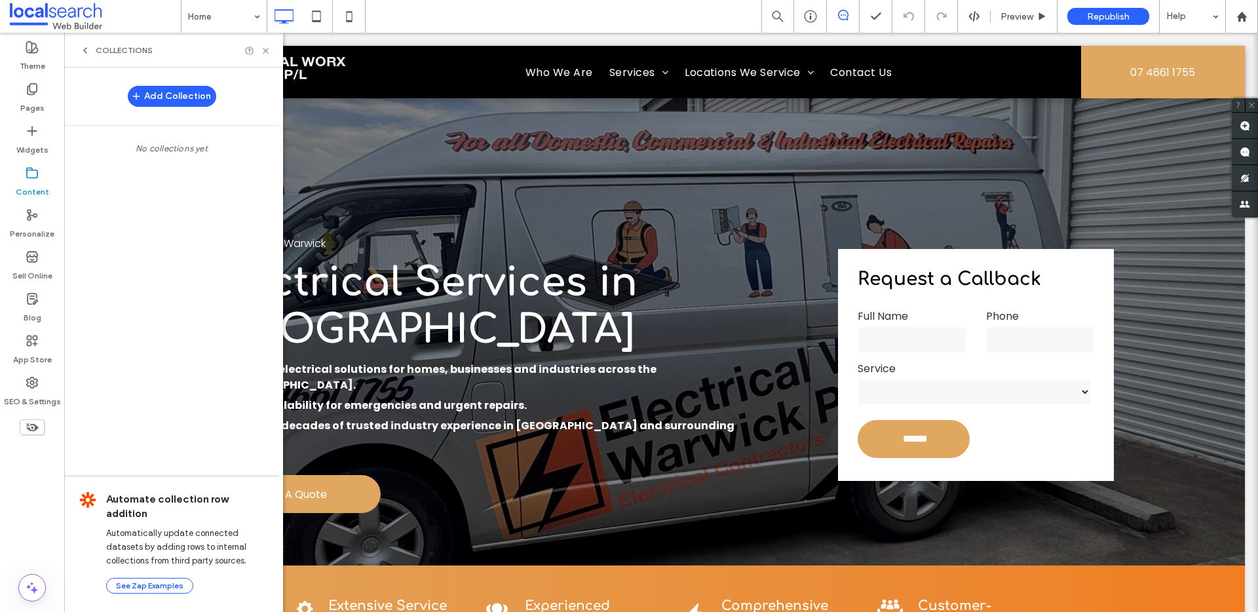
click at [66, 368] on div "Add Collection No collections yet Automate collection row addition Automaticall…" at bounding box center [171, 339] width 215 height 542
click at [40, 385] on div "SEO & Settings" at bounding box center [32, 392] width 64 height 42
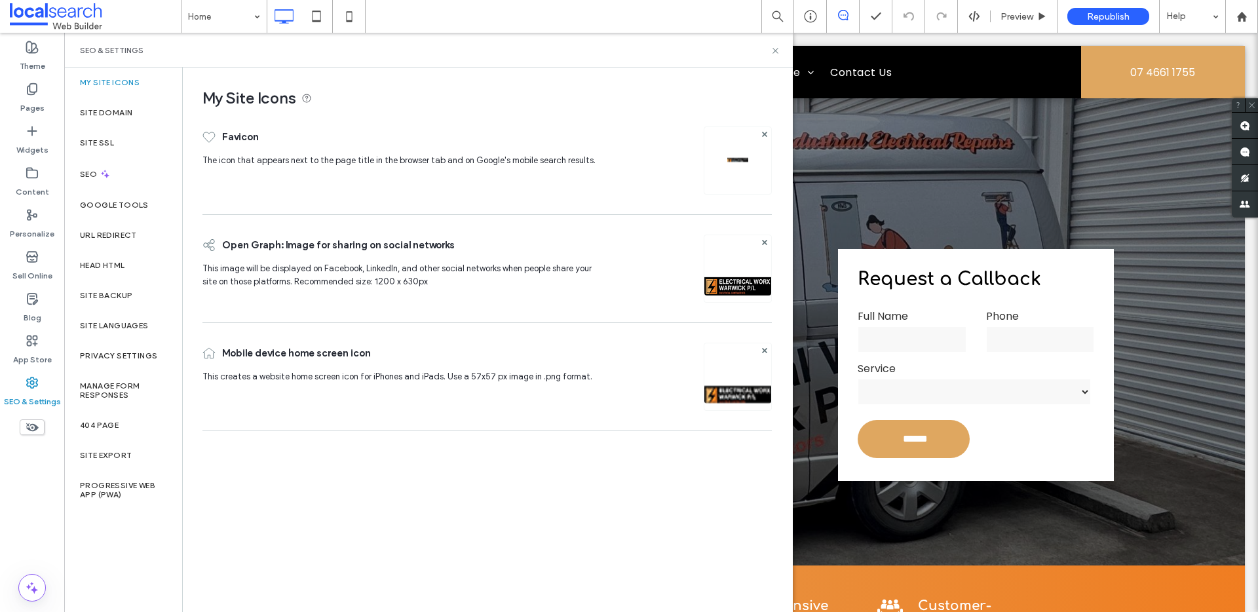
click at [119, 144] on div "Site SSL" at bounding box center [123, 143] width 118 height 30
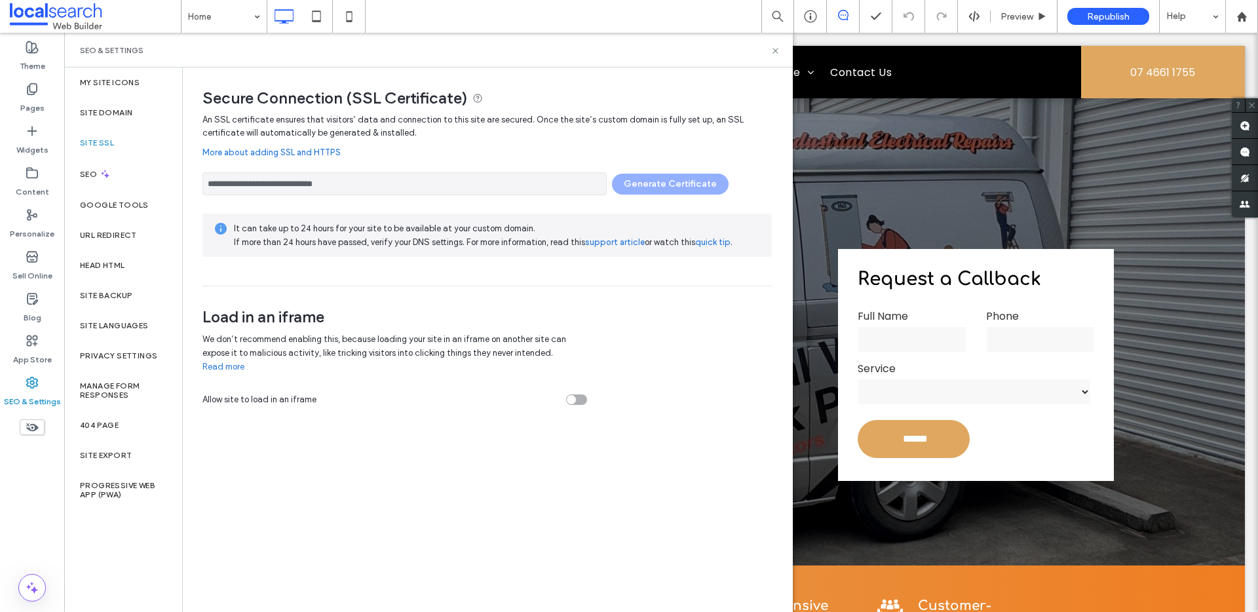
click at [663, 181] on div "**********" at bounding box center [488, 180] width 570 height 29
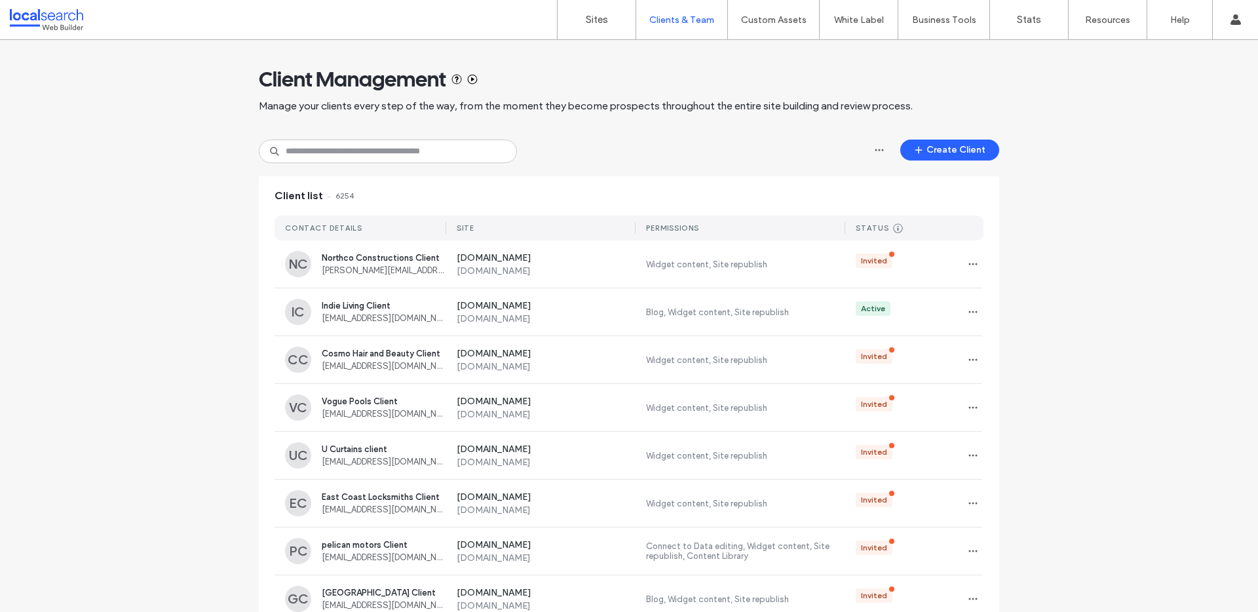
click at [398, 157] on input at bounding box center [388, 152] width 258 height 24
paste input "**********"
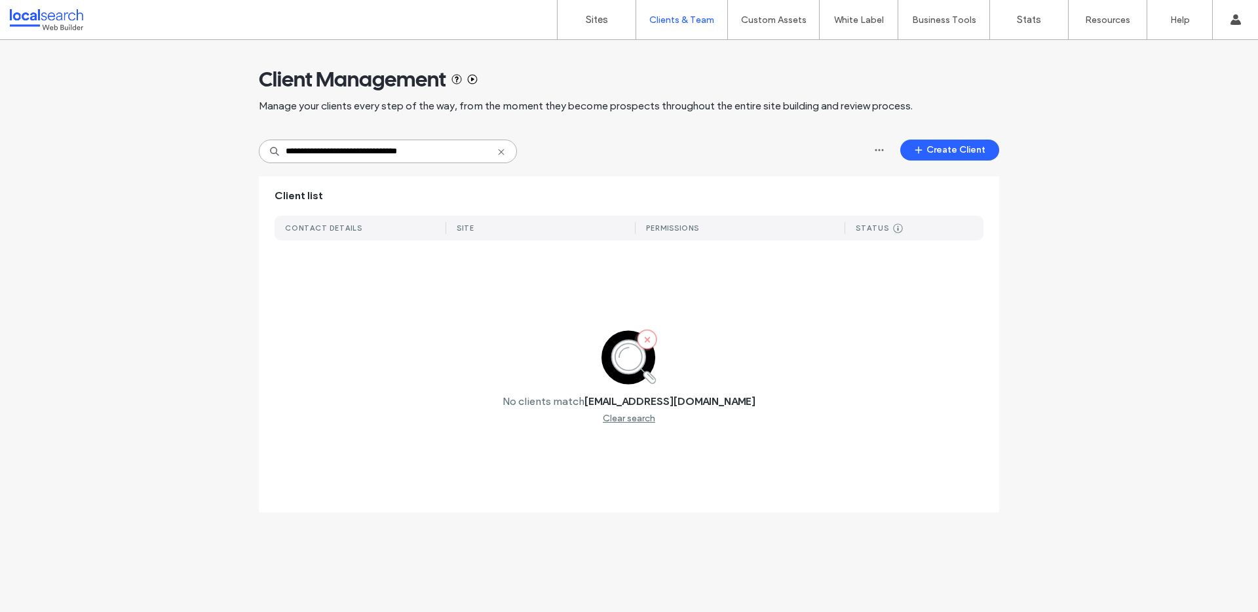
type input "**********"
click at [905, 130] on div "Client Management Manage your clients every step of the way, from the moment th…" at bounding box center [629, 90] width 741 height 100
click at [916, 147] on icon "button" at bounding box center [919, 150] width 10 height 10
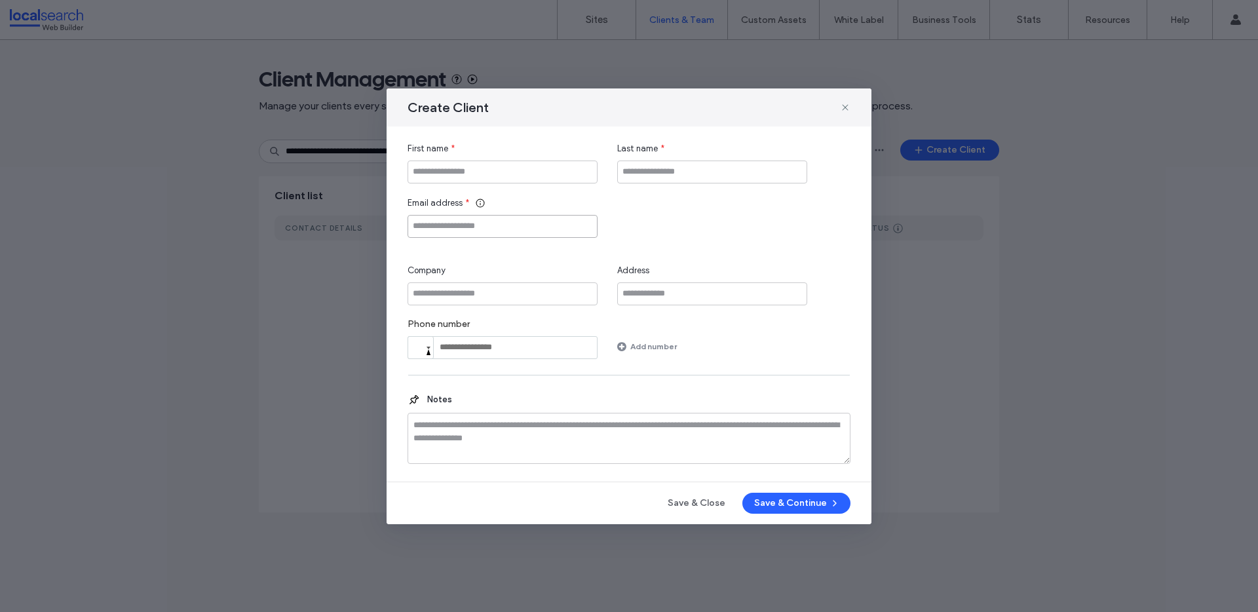
click at [477, 236] on input "Email address" at bounding box center [503, 226] width 190 height 23
paste input "**********"
type input "**********"
click at [532, 185] on div "**********" at bounding box center [629, 250] width 443 height 217
click at [533, 176] on input "First name" at bounding box center [503, 172] width 190 height 23
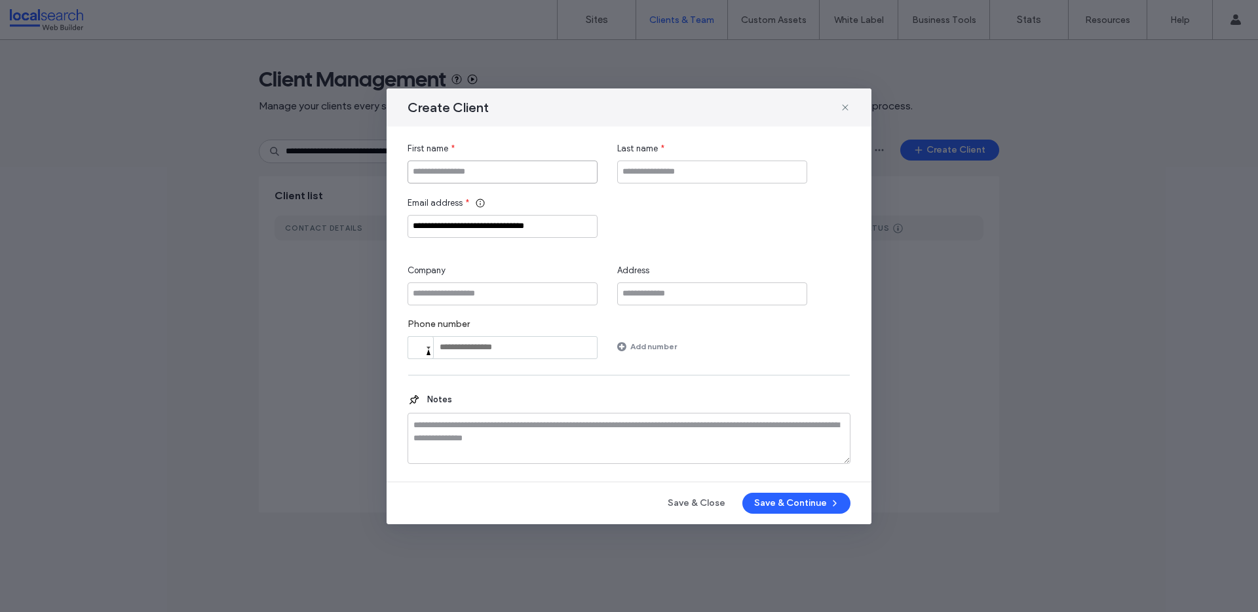
paste input "**********"
click at [516, 175] on input "**********" at bounding box center [503, 172] width 190 height 23
type input "**********"
click at [496, 288] on input "Company" at bounding box center [503, 293] width 190 height 23
paste input "**********"
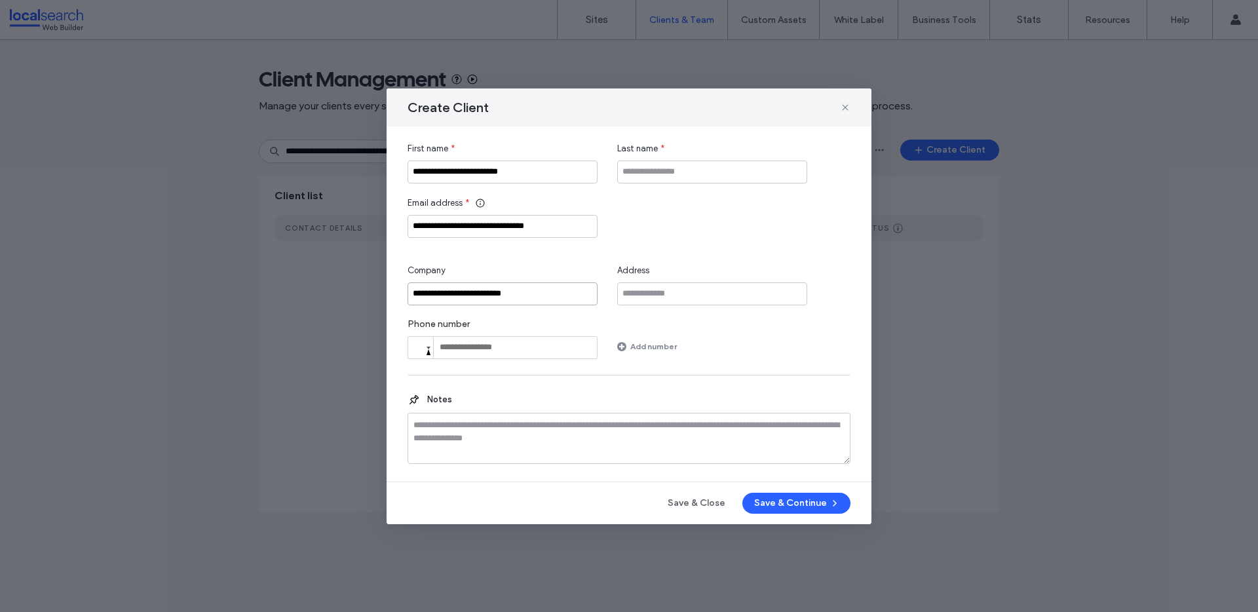
type input "**********"
click at [673, 183] on div "**********" at bounding box center [629, 250] width 443 height 217
click at [674, 180] on input "Last name" at bounding box center [712, 172] width 190 height 23
type input "******"
click at [762, 486] on div "**********" at bounding box center [629, 306] width 485 height 436
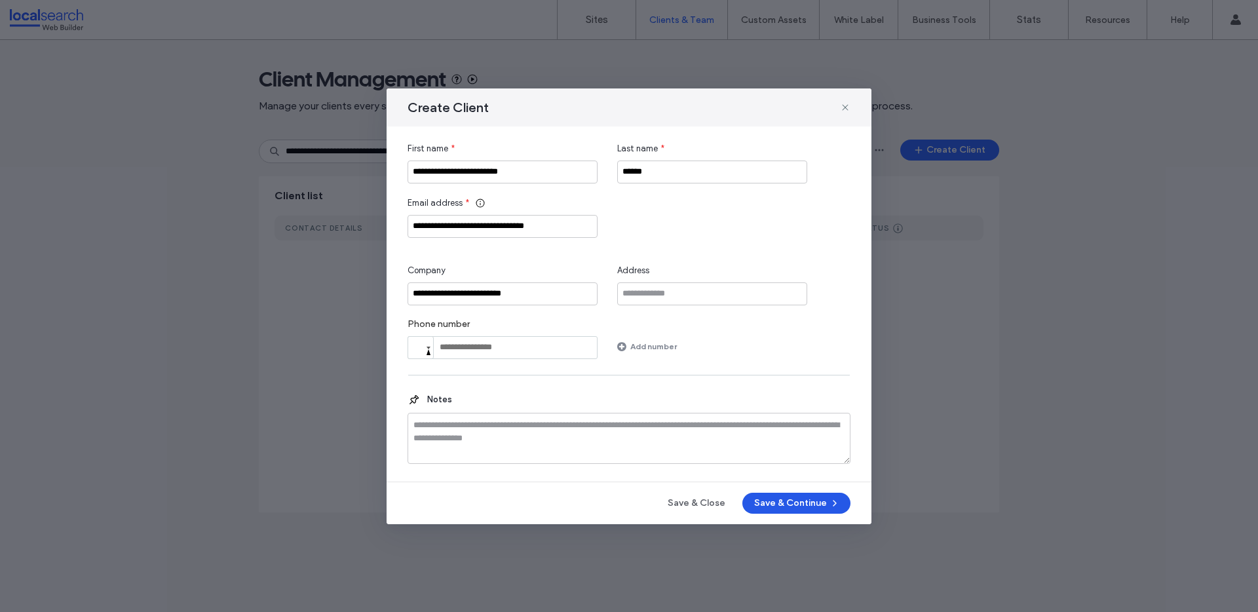
click at [765, 503] on button "Save & Continue" at bounding box center [797, 503] width 108 height 21
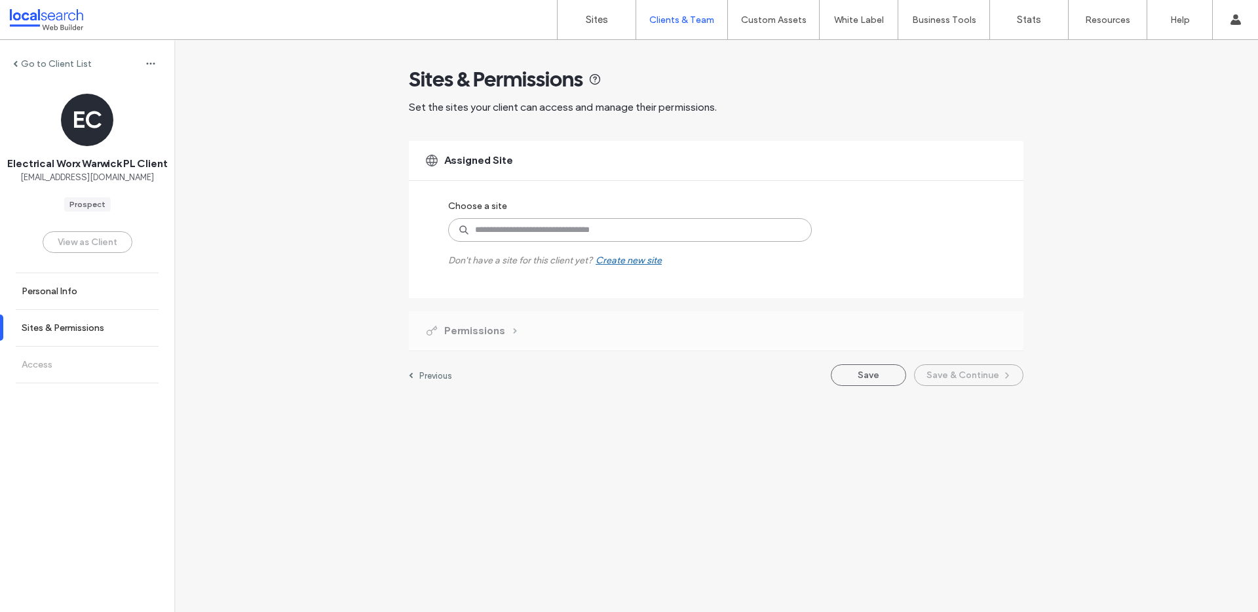
click at [510, 236] on input at bounding box center [630, 230] width 364 height 24
paste input "********"
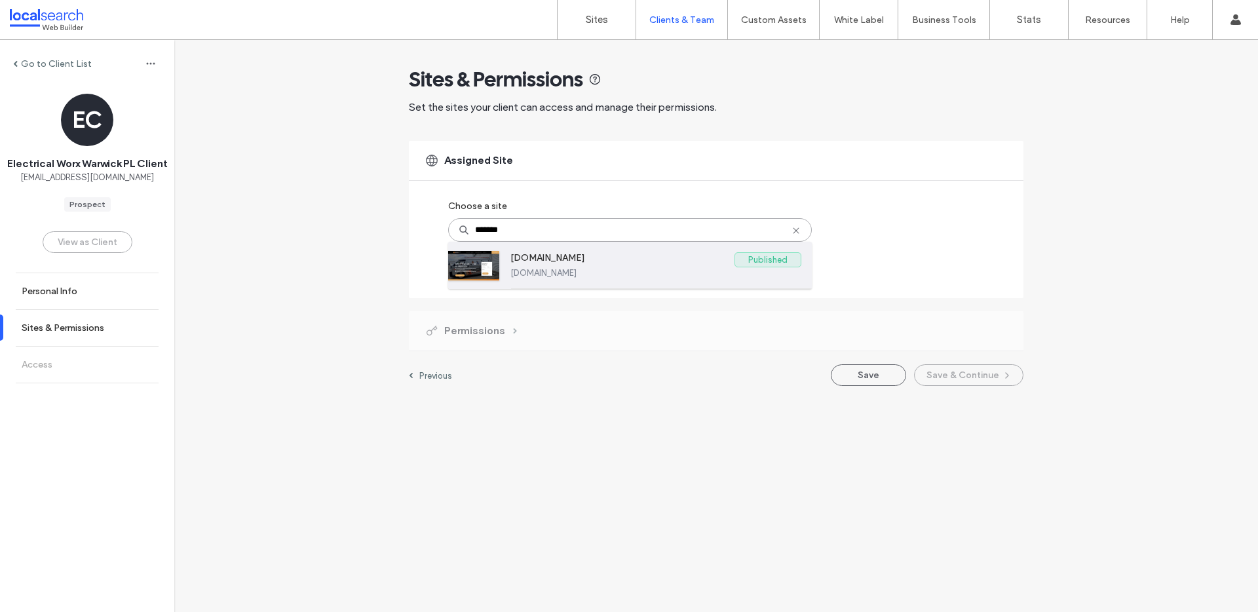
click at [579, 256] on label "[DOMAIN_NAME]" at bounding box center [623, 260] width 224 height 16
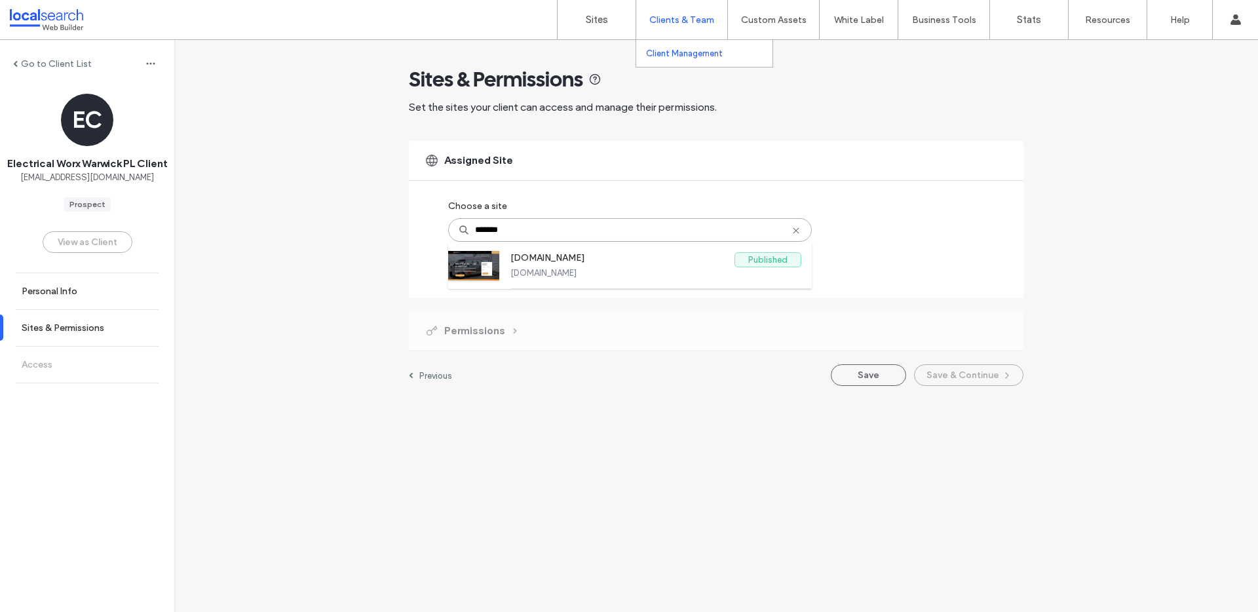
type input "*******"
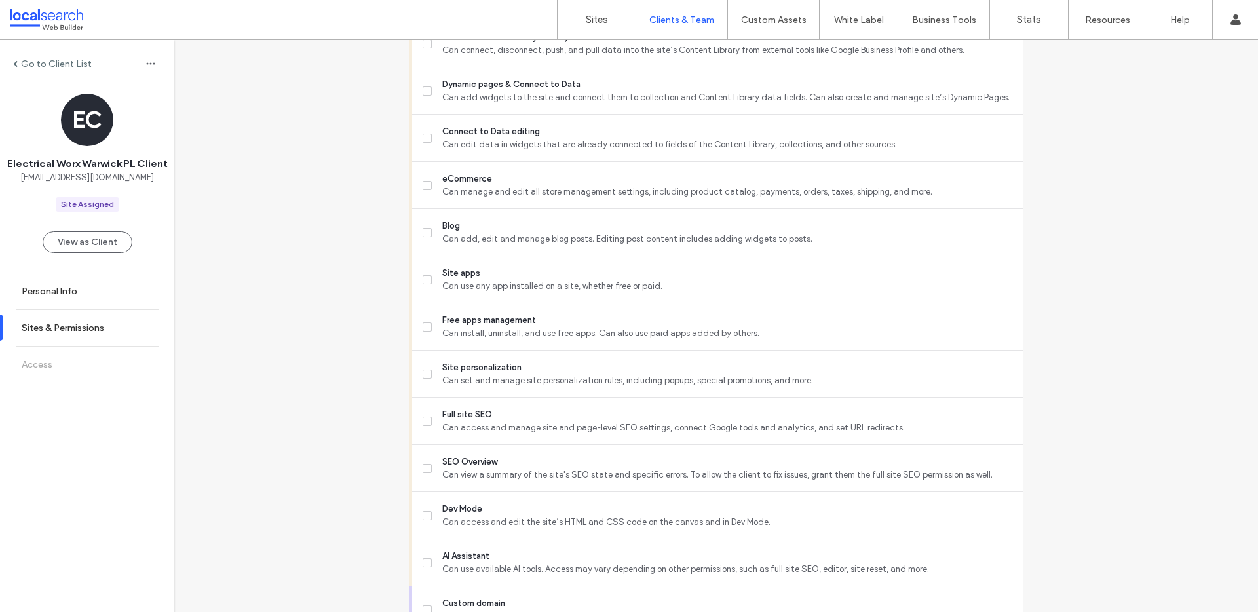
scroll to position [990, 0]
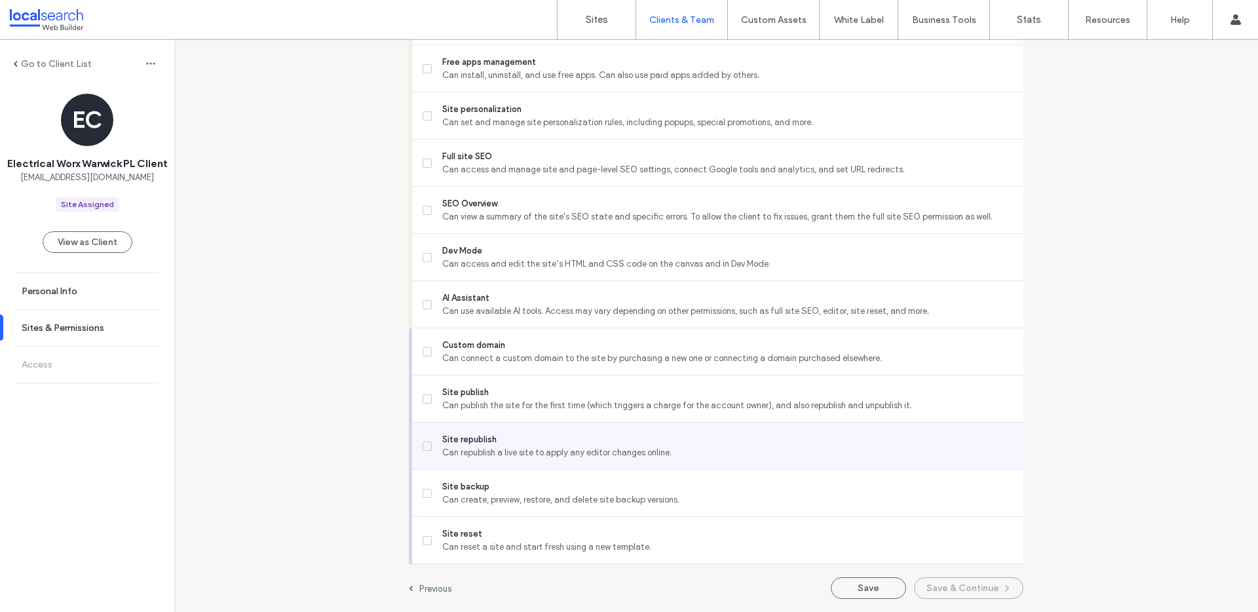
click at [621, 446] on span "Can republish a live site to apply any editor changes online." at bounding box center [727, 452] width 571 height 13
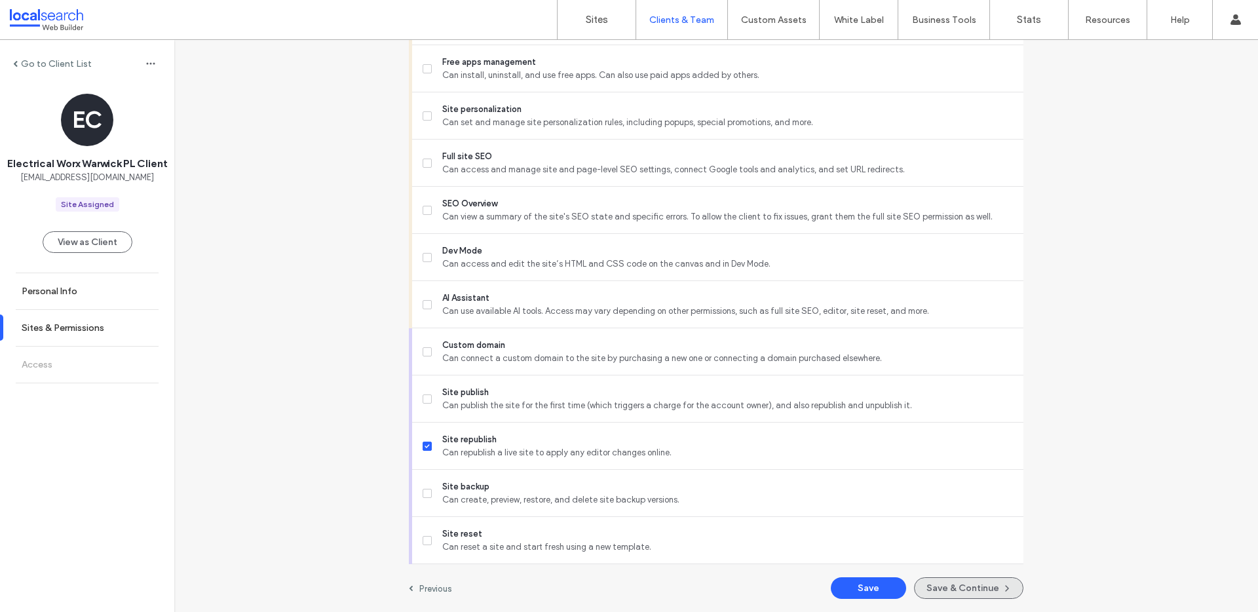
click at [935, 590] on button "Save & Continue" at bounding box center [968, 588] width 109 height 22
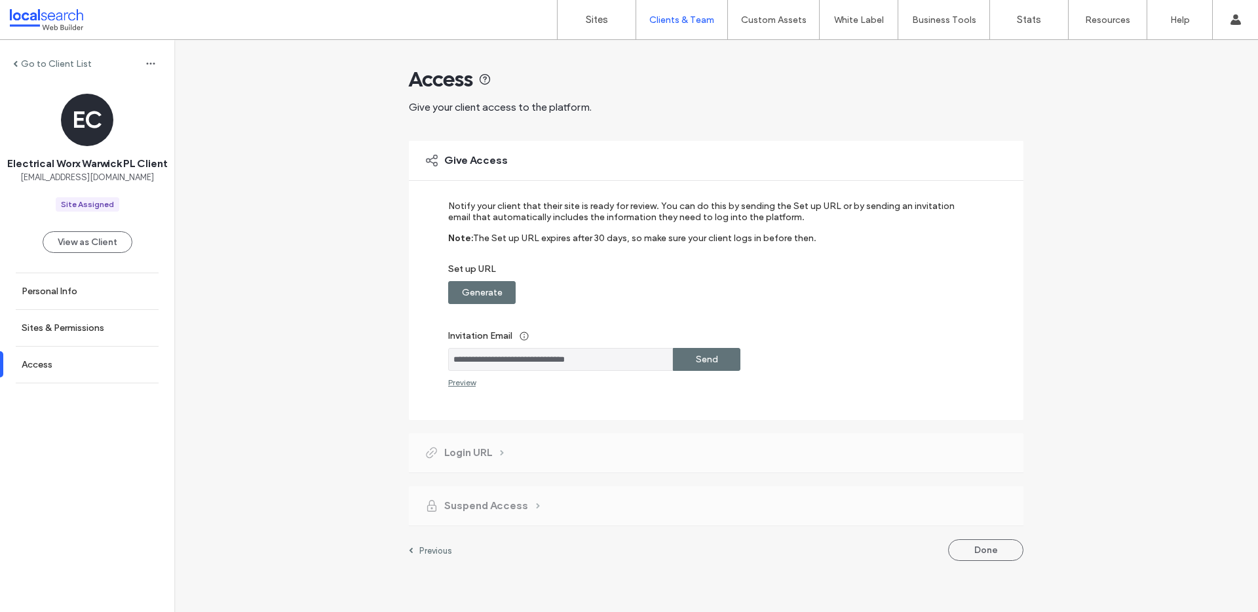
click at [509, 273] on label "Set up URL" at bounding box center [707, 272] width 518 height 18
drag, startPoint x: 496, startPoint y: 284, endPoint x: 507, endPoint y: 280, distance: 12.7
click at [496, 283] on label "Generate" at bounding box center [482, 293] width 41 height 24
click at [728, 295] on div "Copy" at bounding box center [707, 292] width 68 height 23
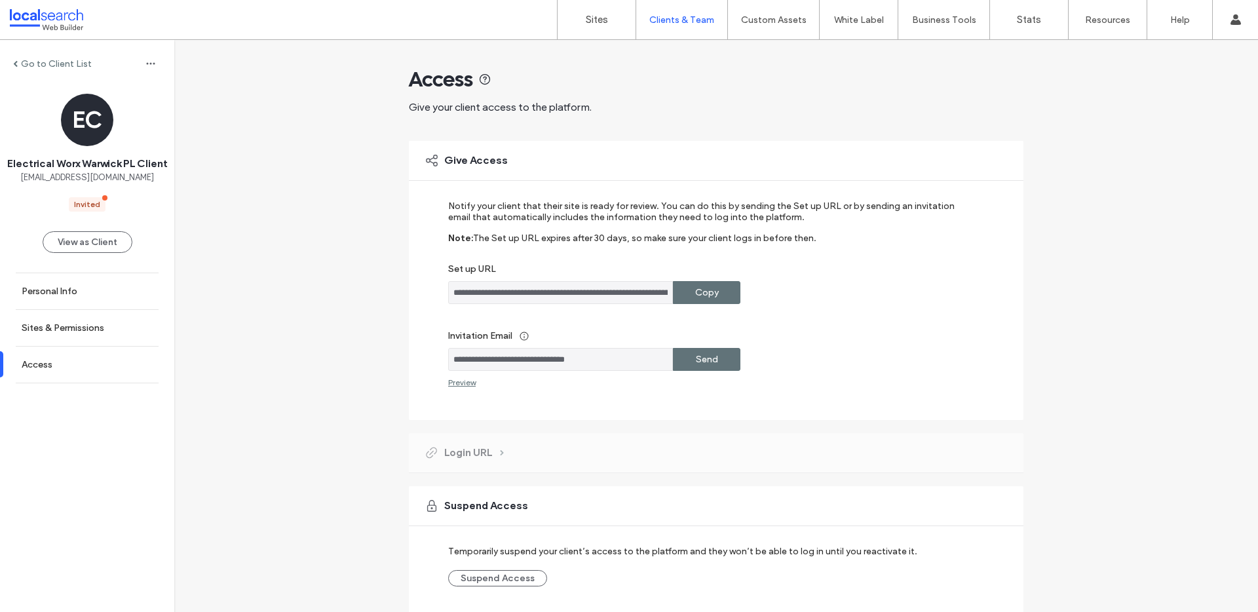
click at [695, 302] on label "Copy" at bounding box center [707, 293] width 24 height 24
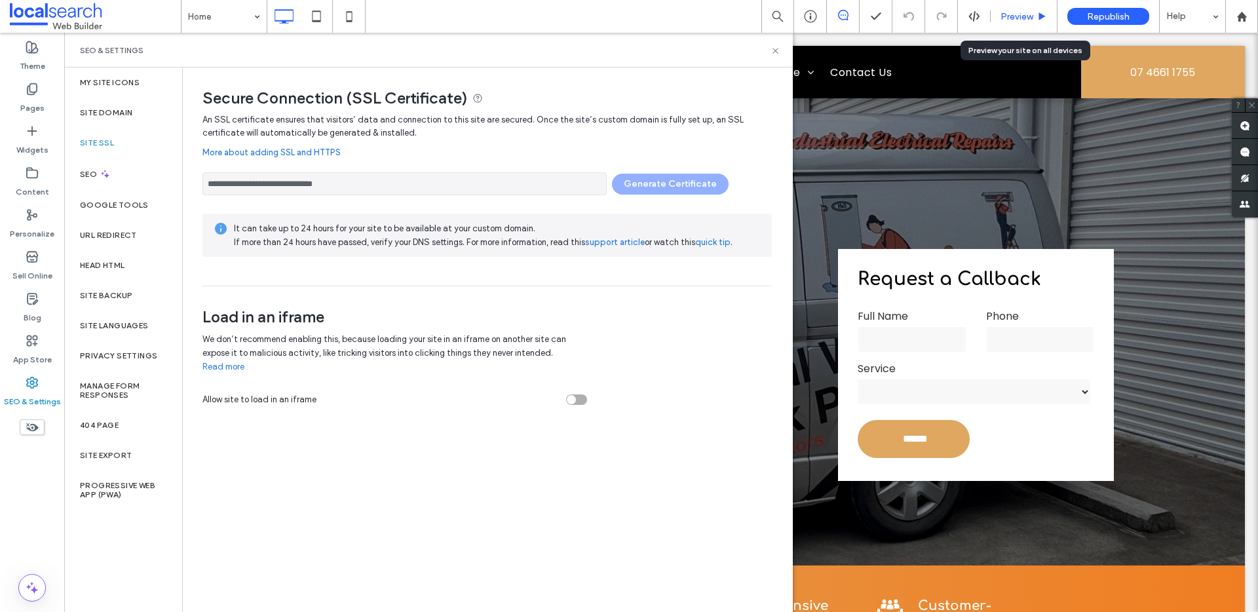
click at [1036, 22] on div "Preview" at bounding box center [1024, 16] width 66 height 11
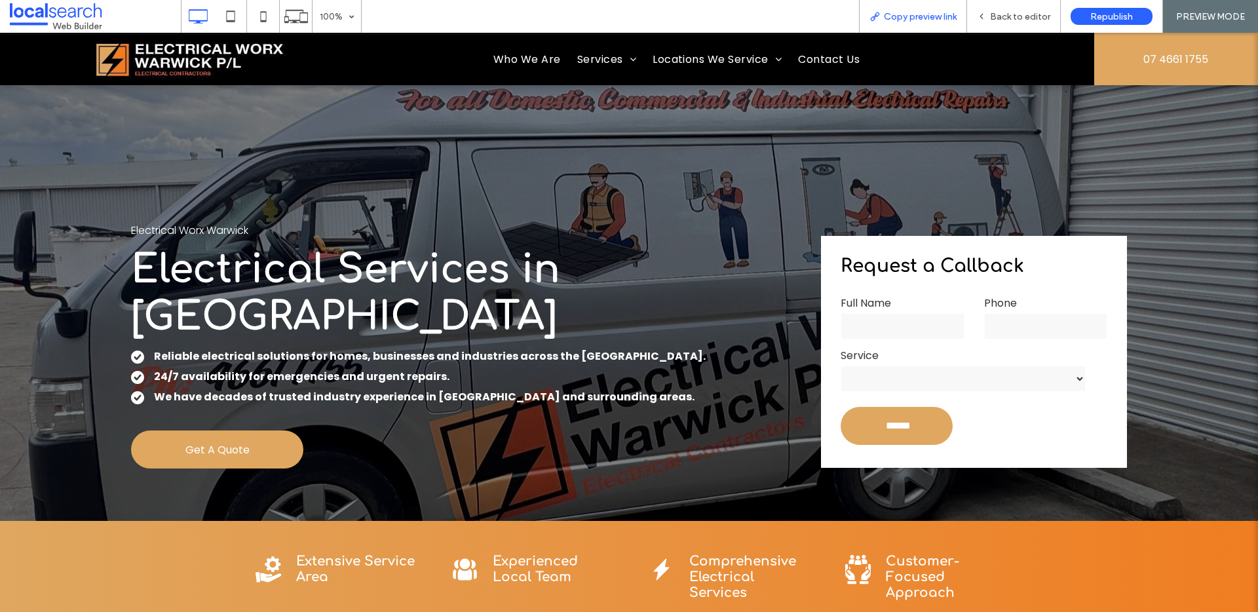
click at [928, 14] on span "Copy preview link" at bounding box center [920, 16] width 73 height 11
click at [992, 12] on span "Back to editor" at bounding box center [1020, 16] width 60 height 11
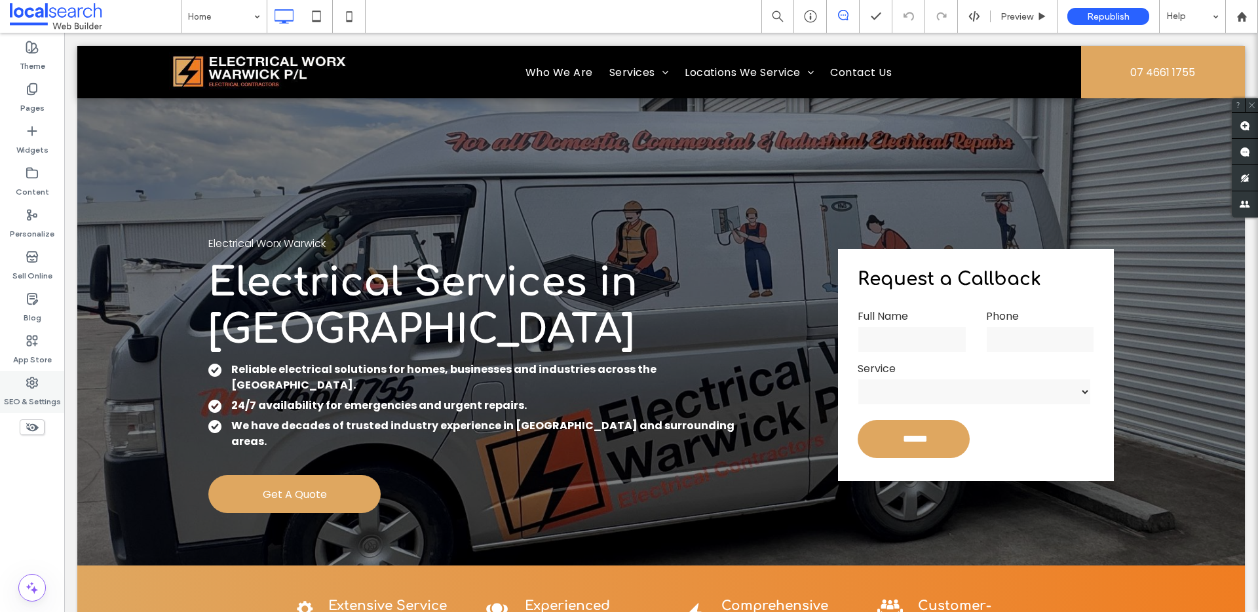
click at [47, 393] on label "SEO & Settings" at bounding box center [32, 398] width 57 height 18
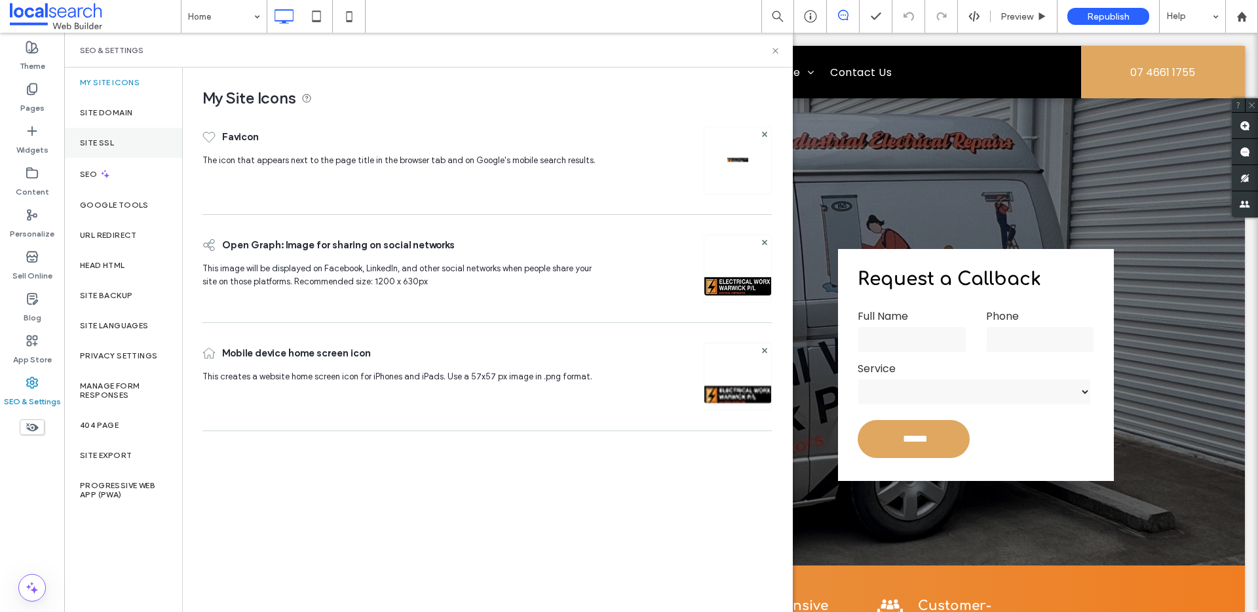
click at [106, 147] on div "Site SSL" at bounding box center [123, 143] width 118 height 30
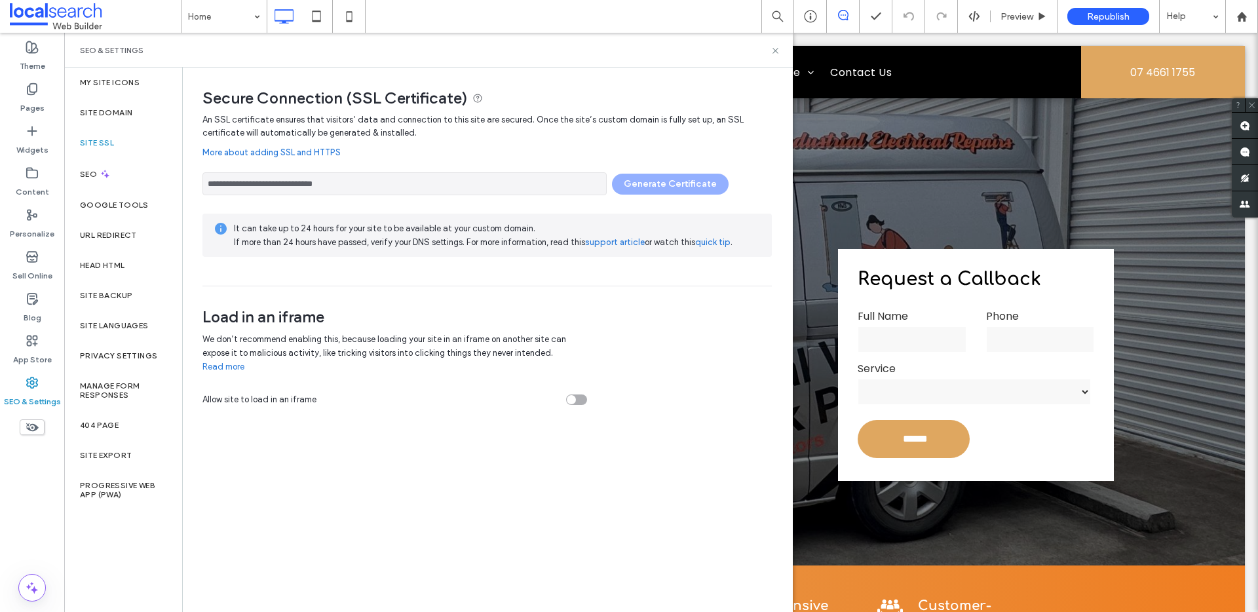
click at [665, 183] on div "**********" at bounding box center [488, 180] width 570 height 29
click at [498, 132] on span "An SSL certificate ensures that visitors’ data and connection to this site are …" at bounding box center [488, 126] width 570 height 26
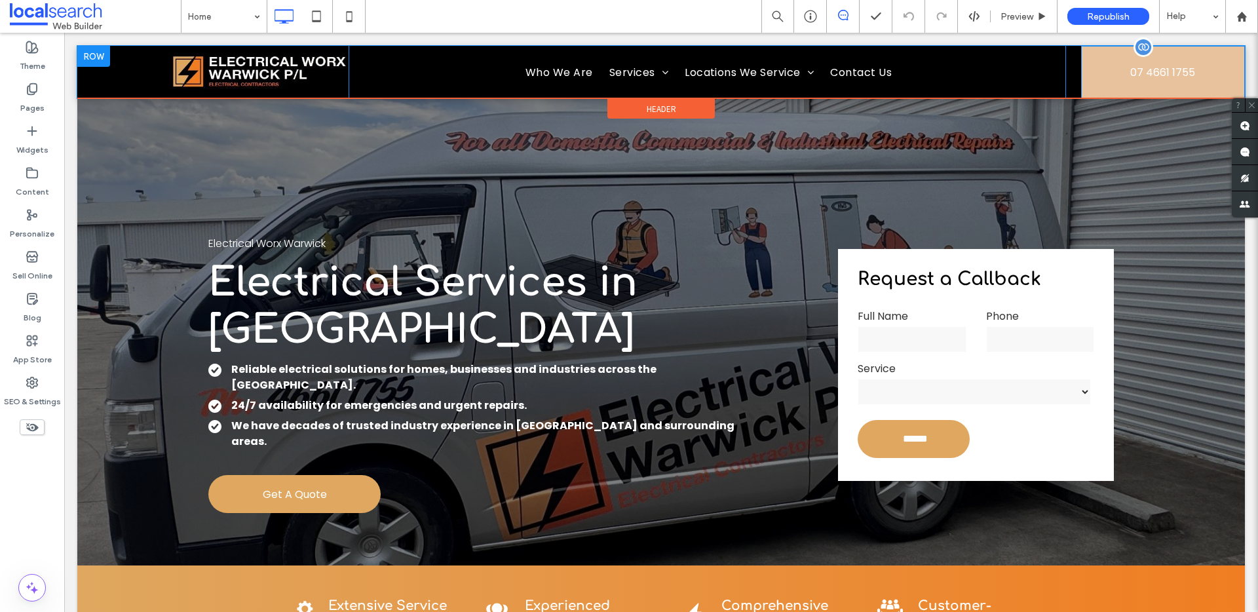
click at [1104, 88] on link "07 4661 1755" at bounding box center [1163, 72] width 164 height 52
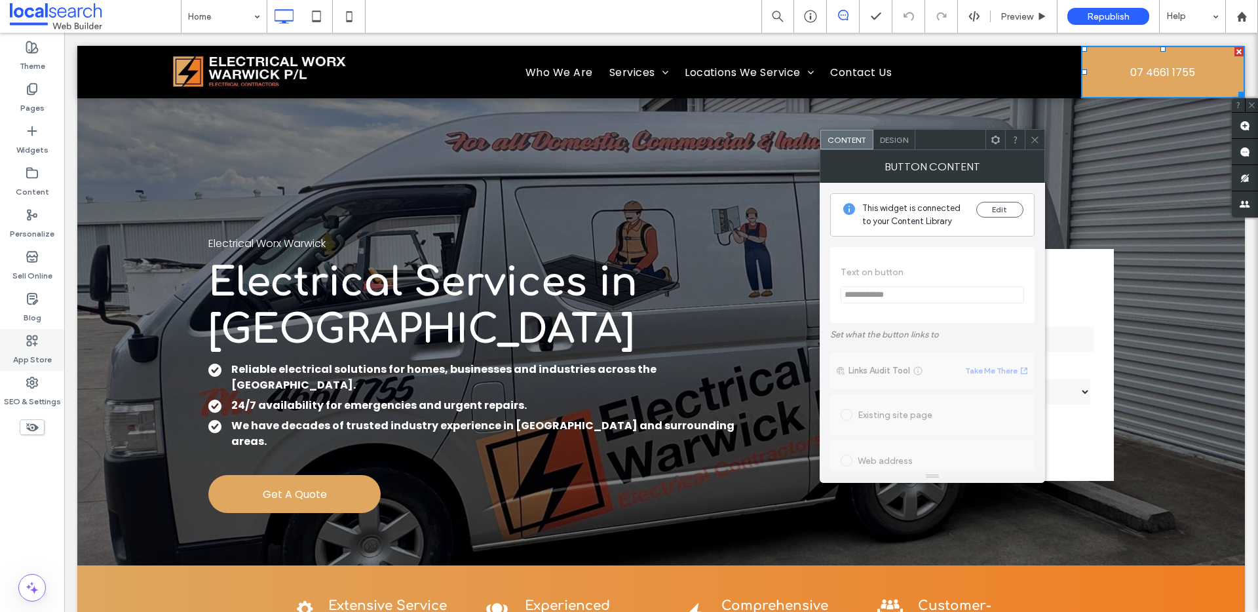
click at [41, 373] on div "SEO & Settings" at bounding box center [32, 392] width 64 height 42
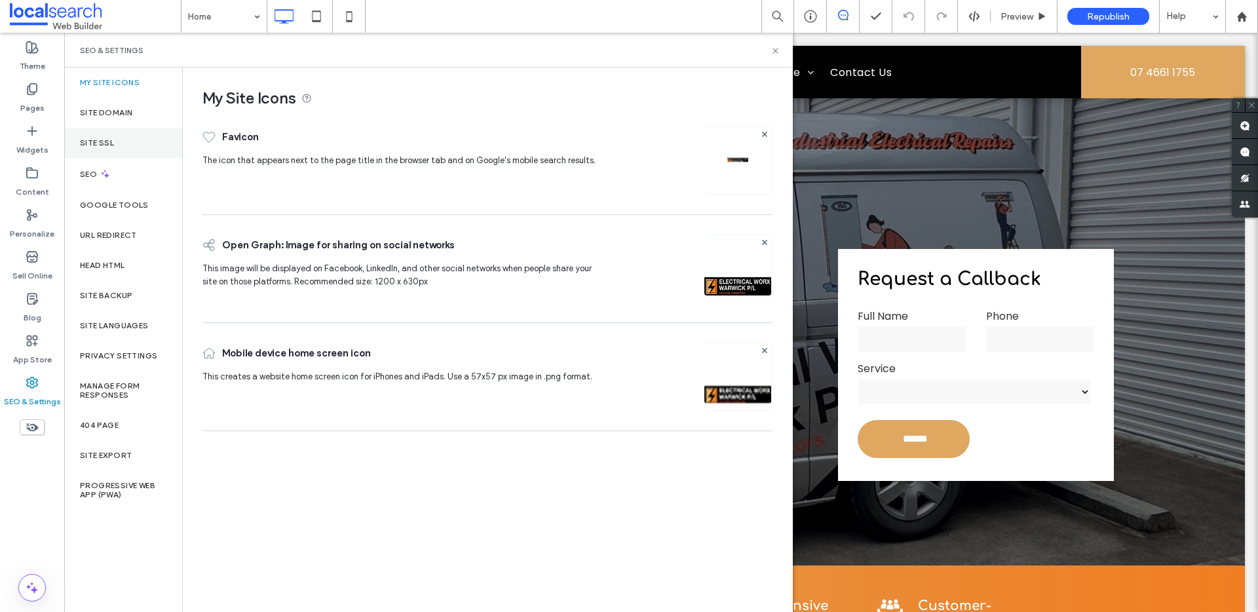
drag, startPoint x: 111, startPoint y: 138, endPoint x: 121, endPoint y: 138, distance: 9.2
click at [113, 138] on label "Site SSL" at bounding box center [97, 142] width 34 height 9
click at [115, 153] on div "Site SSL" at bounding box center [123, 143] width 118 height 30
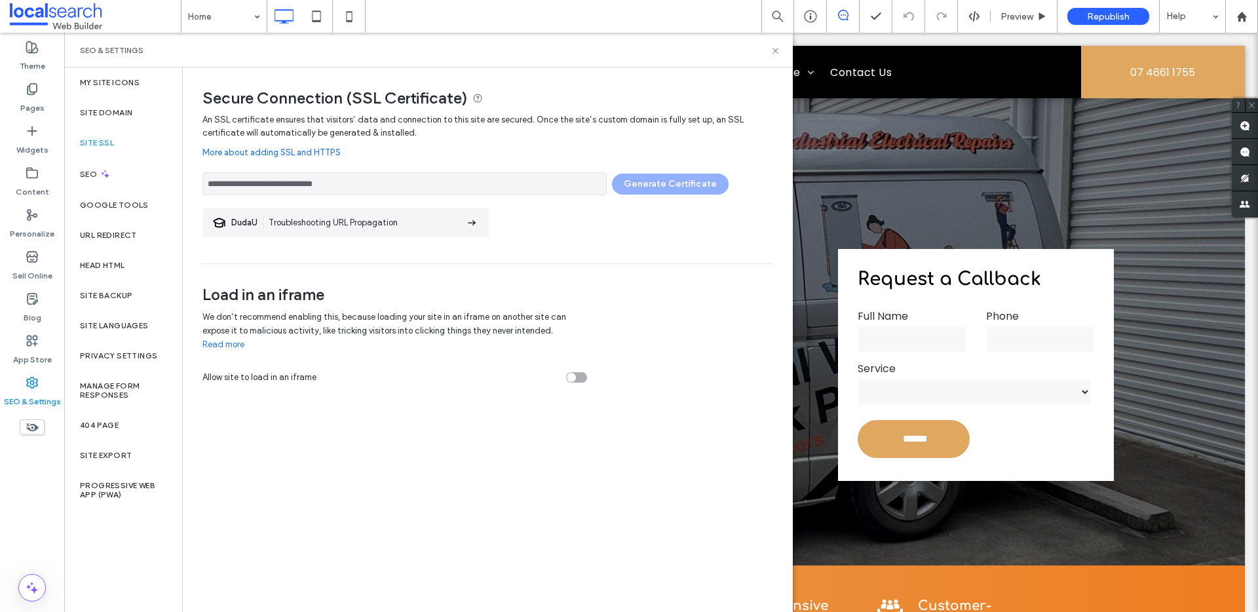
click at [674, 185] on div "**********" at bounding box center [488, 180] width 570 height 29
drag, startPoint x: 674, startPoint y: 185, endPoint x: 639, endPoint y: 182, distance: 35.5
click at [670, 184] on div "**********" at bounding box center [488, 180] width 570 height 29
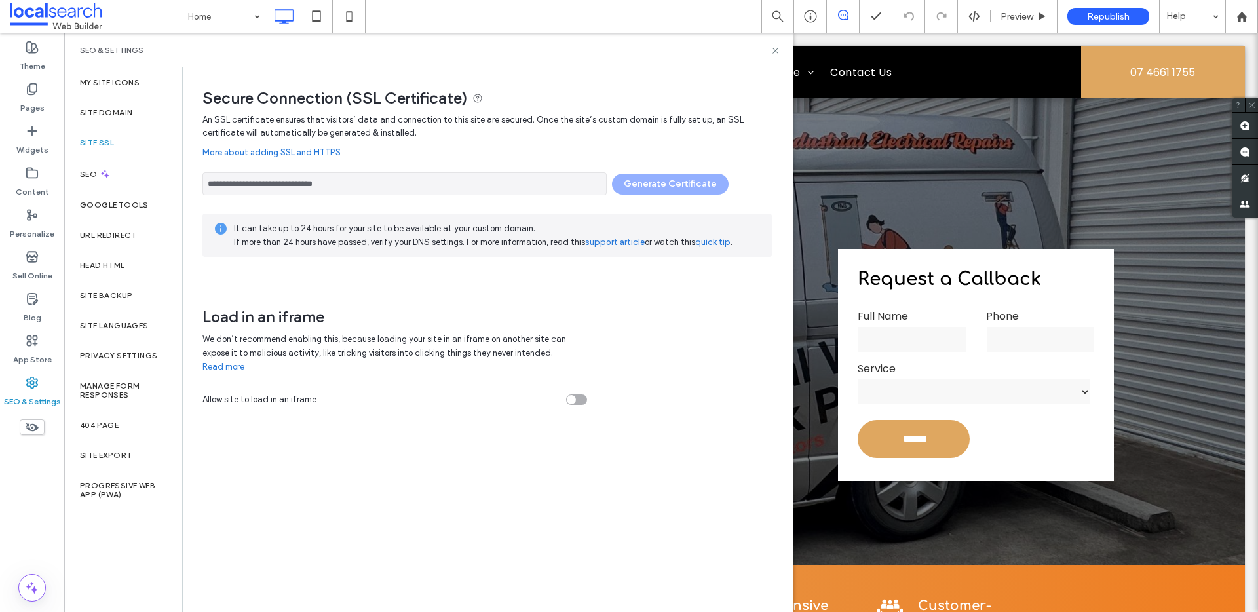
click at [368, 180] on input "**********" at bounding box center [405, 183] width 404 height 23
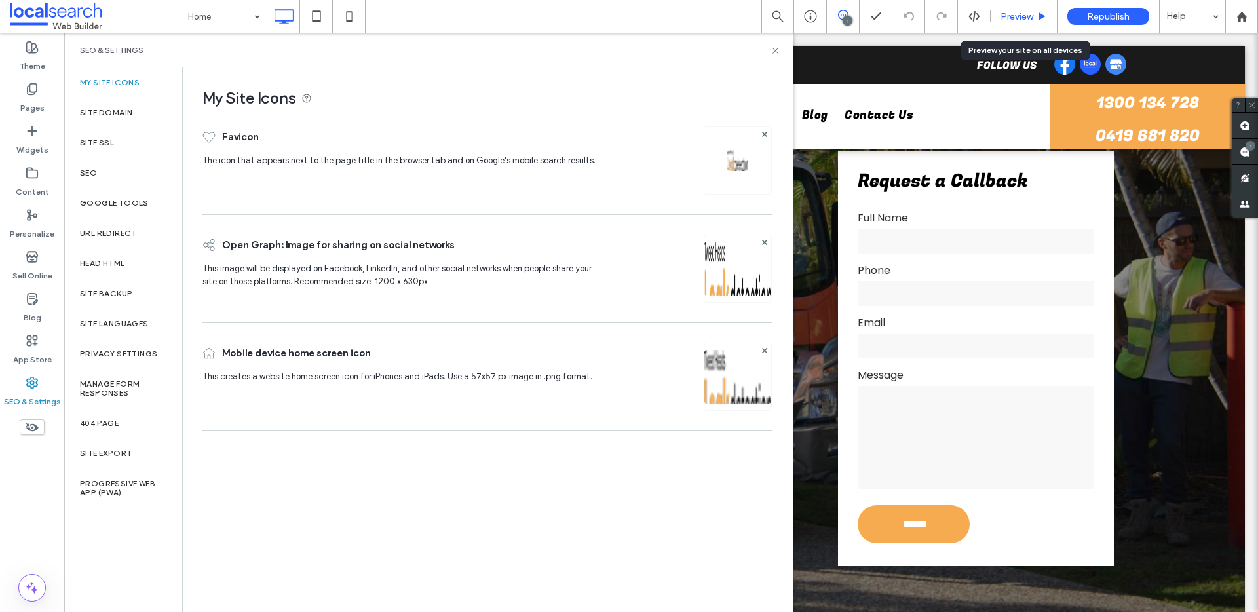
click at [1006, 11] on span "Preview" at bounding box center [1017, 16] width 33 height 11
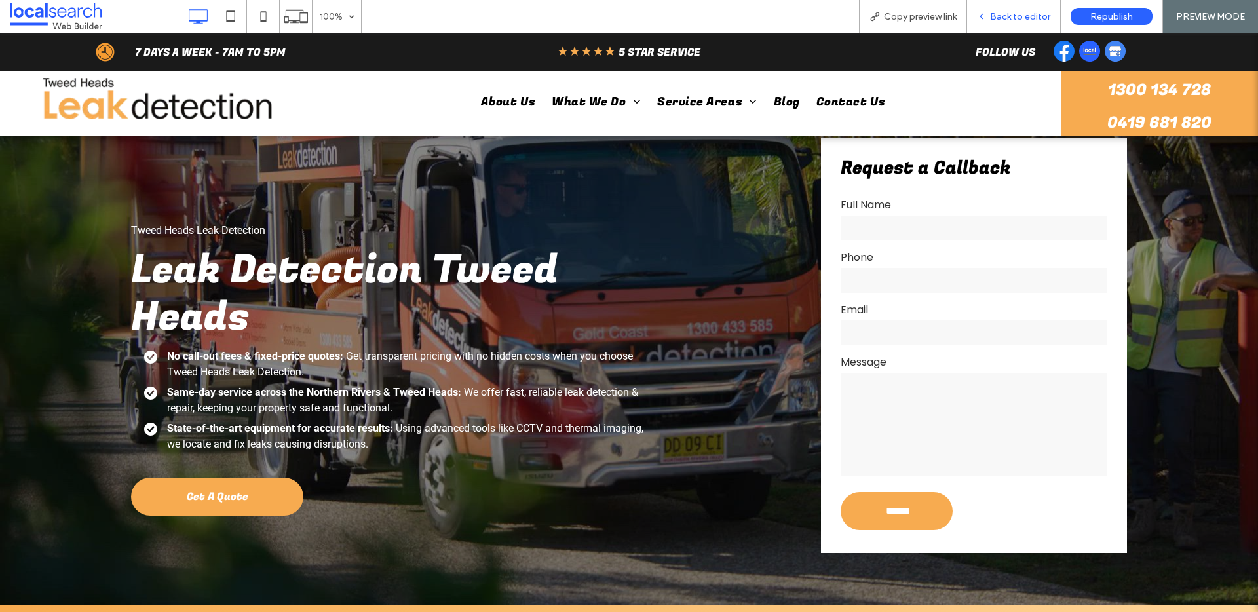
click at [917, 19] on span "Copy preview link" at bounding box center [920, 16] width 73 height 11
click at [996, 11] on span "Back to editor" at bounding box center [1020, 16] width 60 height 11
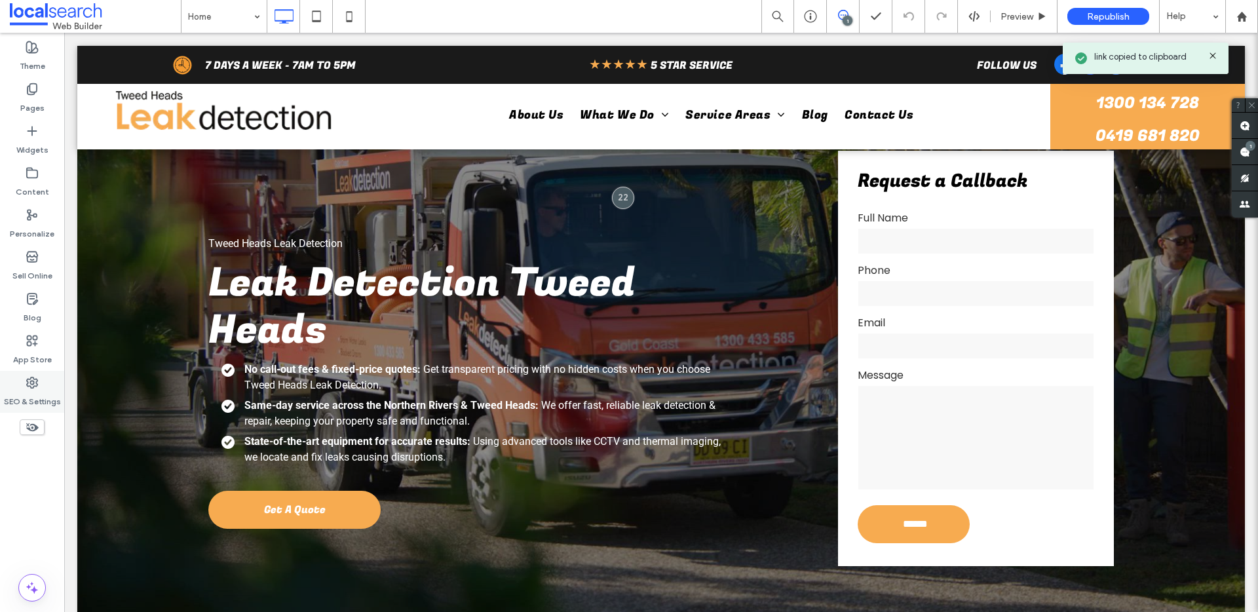
click at [35, 393] on label "SEO & Settings" at bounding box center [32, 398] width 57 height 18
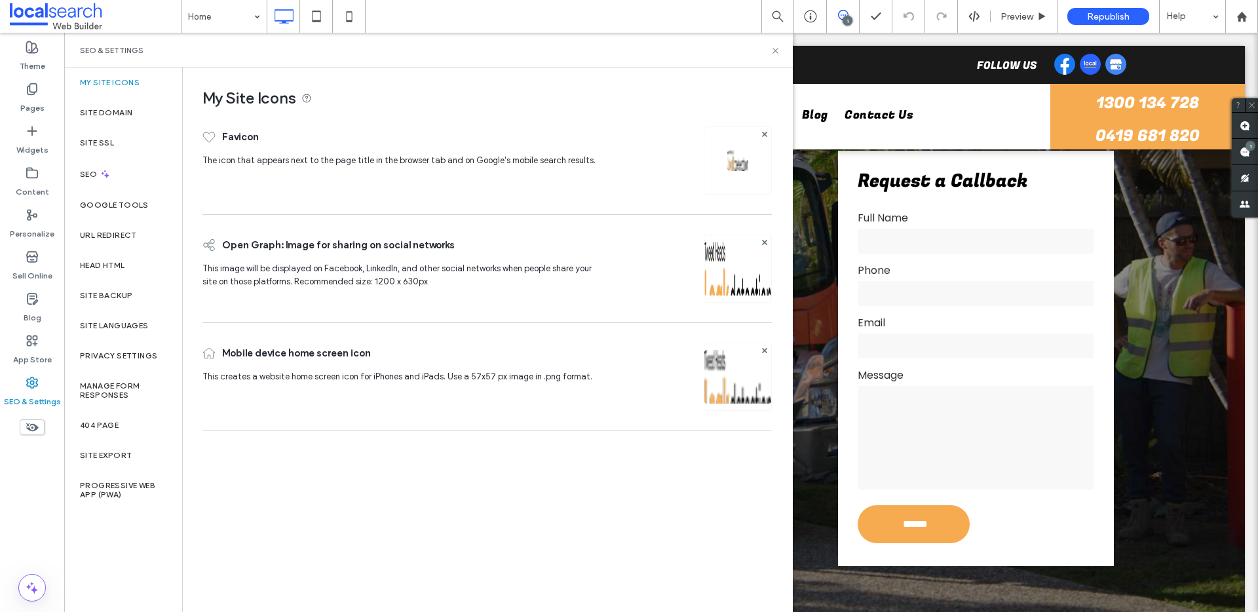
click at [102, 96] on div "My Site Icons" at bounding box center [123, 83] width 118 height 30
click at [100, 106] on div "Site Domain" at bounding box center [123, 113] width 118 height 30
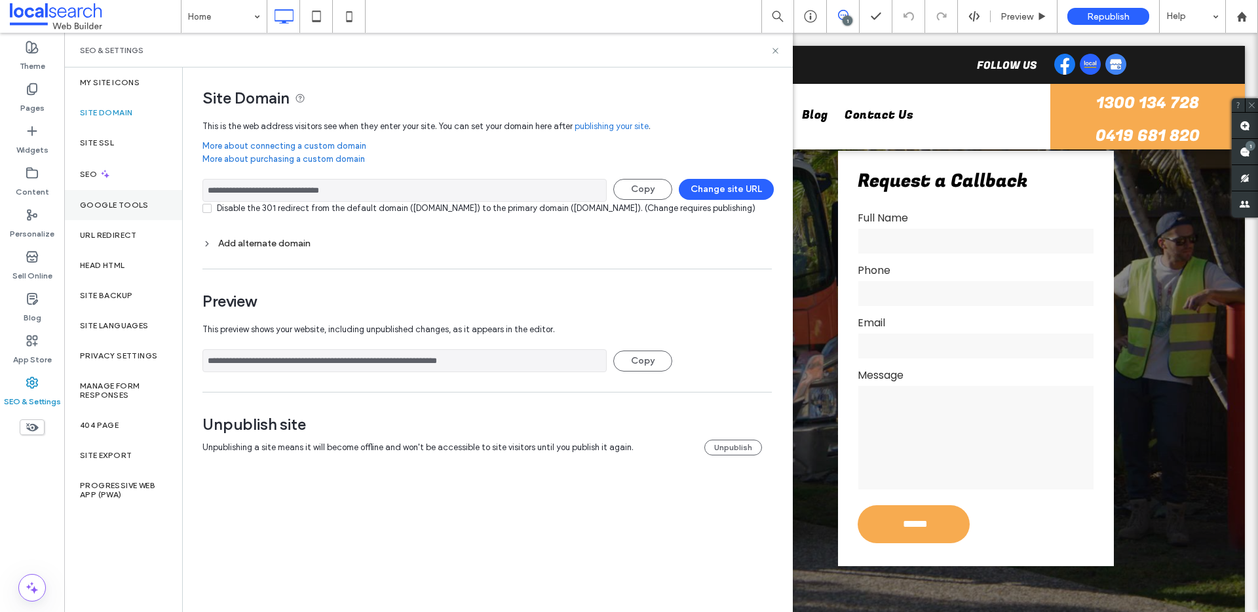
drag, startPoint x: 386, startPoint y: 200, endPoint x: 173, endPoint y: 190, distance: 213.2
click at [173, 190] on div "**********" at bounding box center [428, 340] width 729 height 545
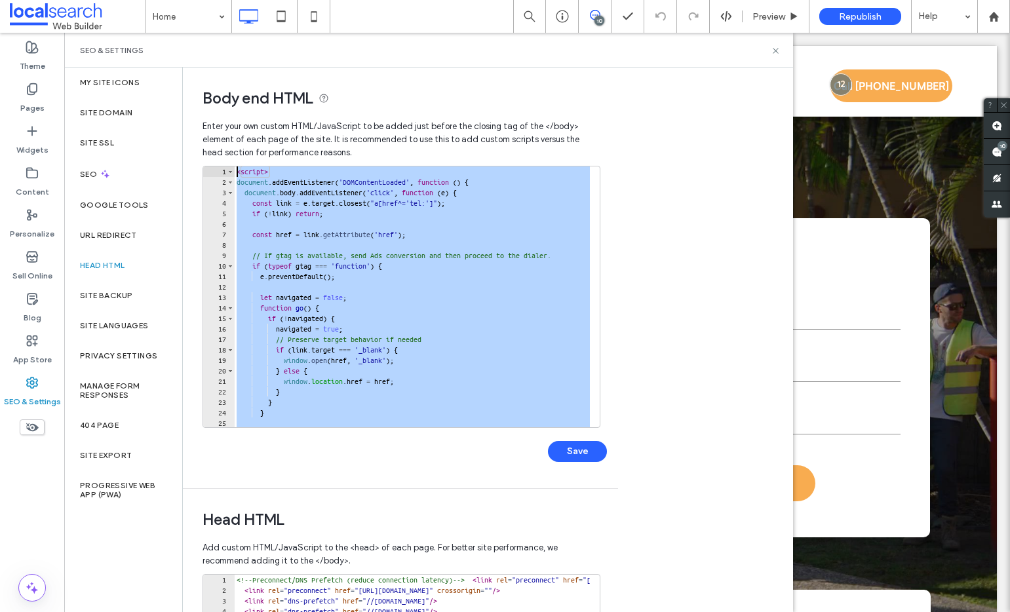
drag, startPoint x: 303, startPoint y: 353, endPoint x: 224, endPoint y: 166, distance: 202.9
click at [224, 166] on div "********* 1 2 3 4 5 6 7 8 9 10 11 12 13 14 15 16 17 18 19 20 21 22 23 24 25 26 …" at bounding box center [402, 297] width 398 height 262
type textarea "**********"
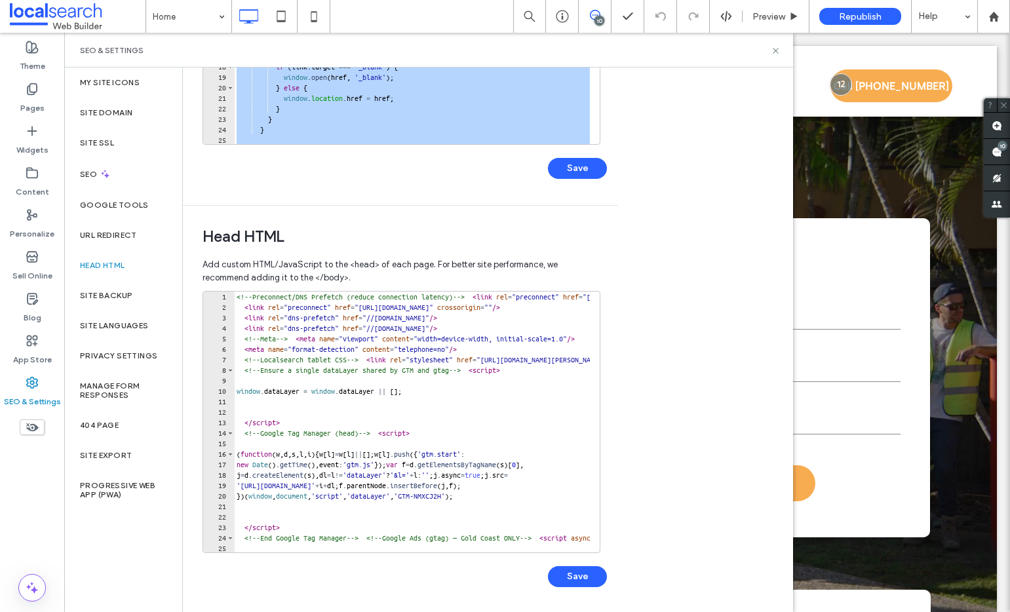
scroll to position [281, 0]
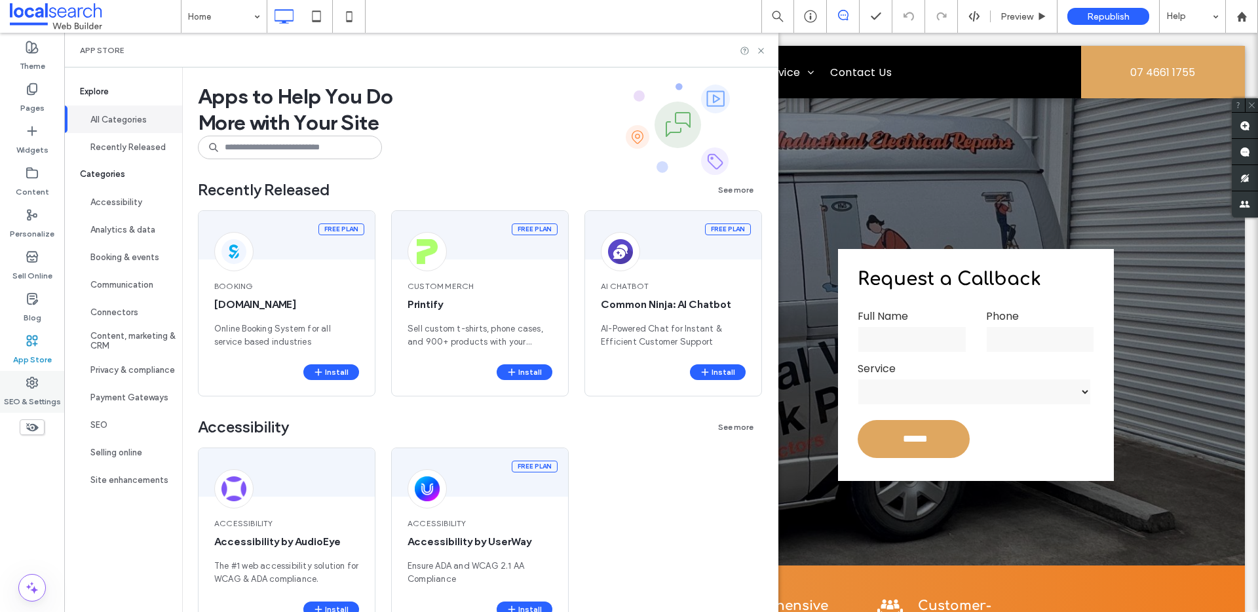
click at [36, 396] on label "SEO & Settings" at bounding box center [32, 398] width 57 height 18
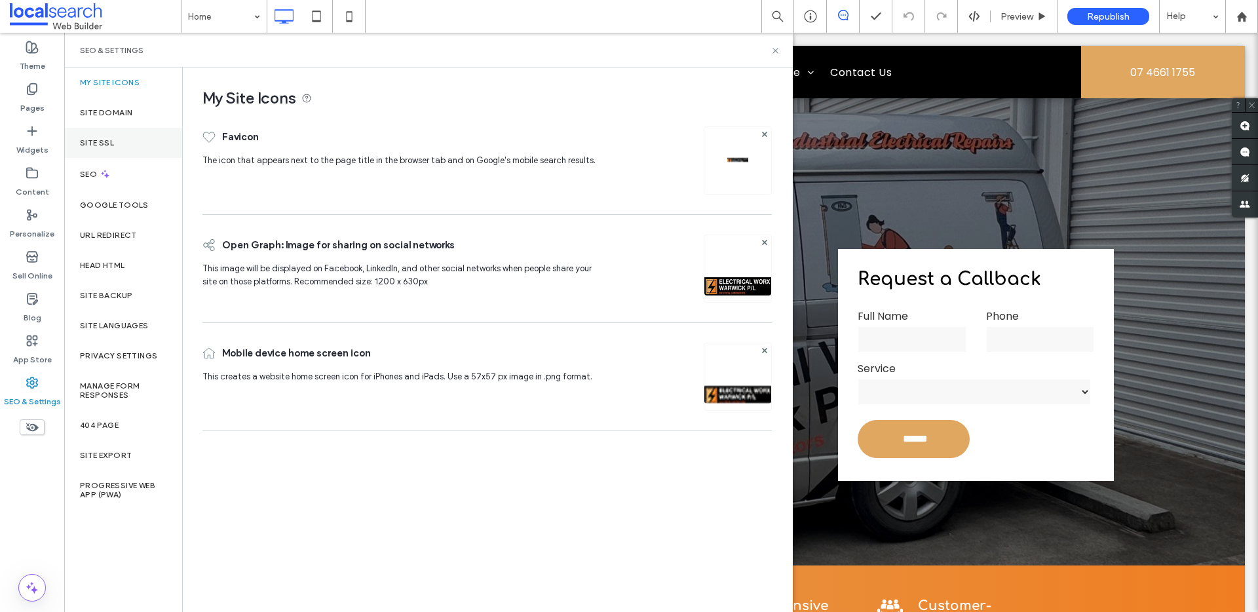
click at [140, 136] on div "Site SSL" at bounding box center [123, 143] width 118 height 30
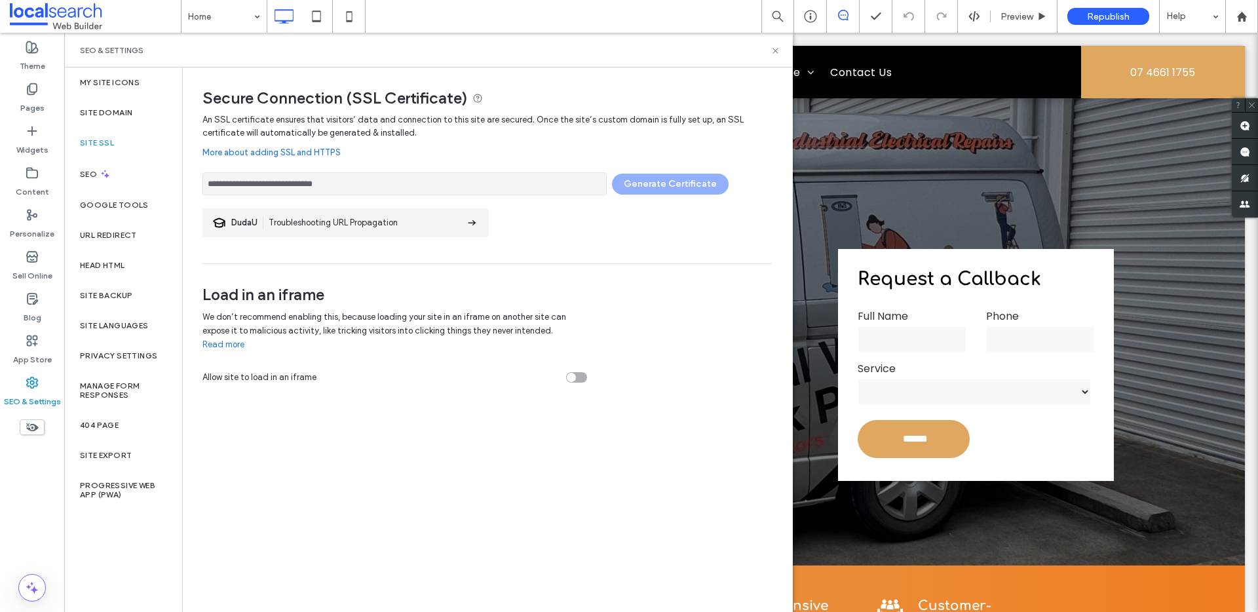
click at [638, 191] on div "**********" at bounding box center [488, 180] width 570 height 29
drag, startPoint x: 638, startPoint y: 191, endPoint x: 626, endPoint y: 189, distance: 12.5
click at [638, 191] on div "**********" at bounding box center [488, 180] width 570 height 29
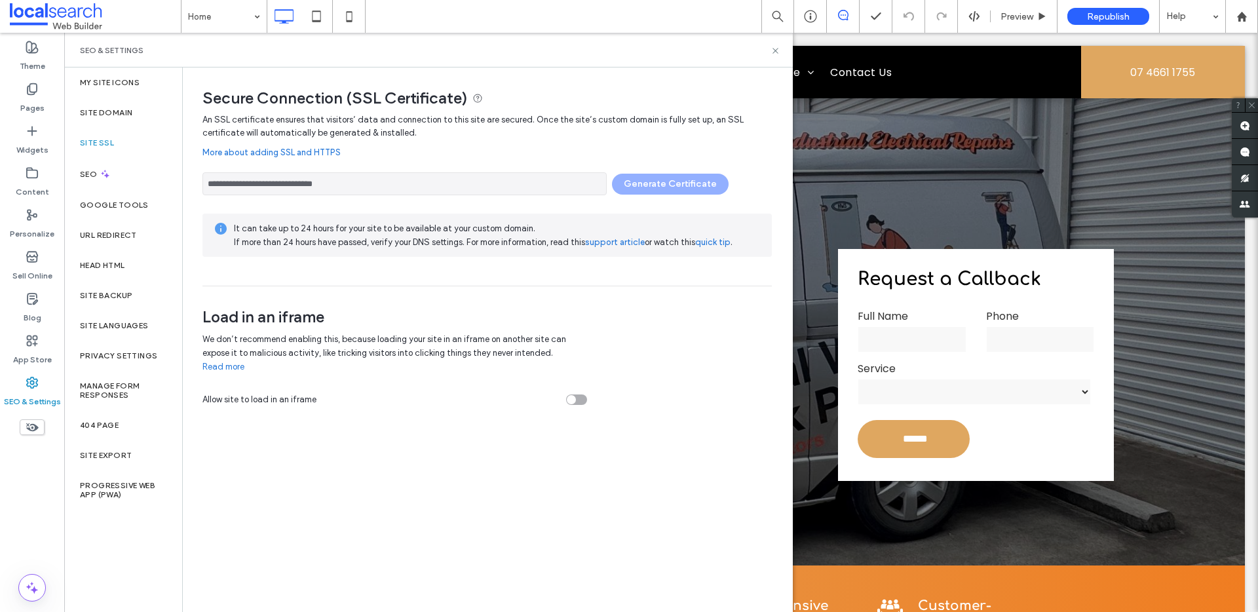
click at [604, 172] on div "**********" at bounding box center [488, 180] width 570 height 29
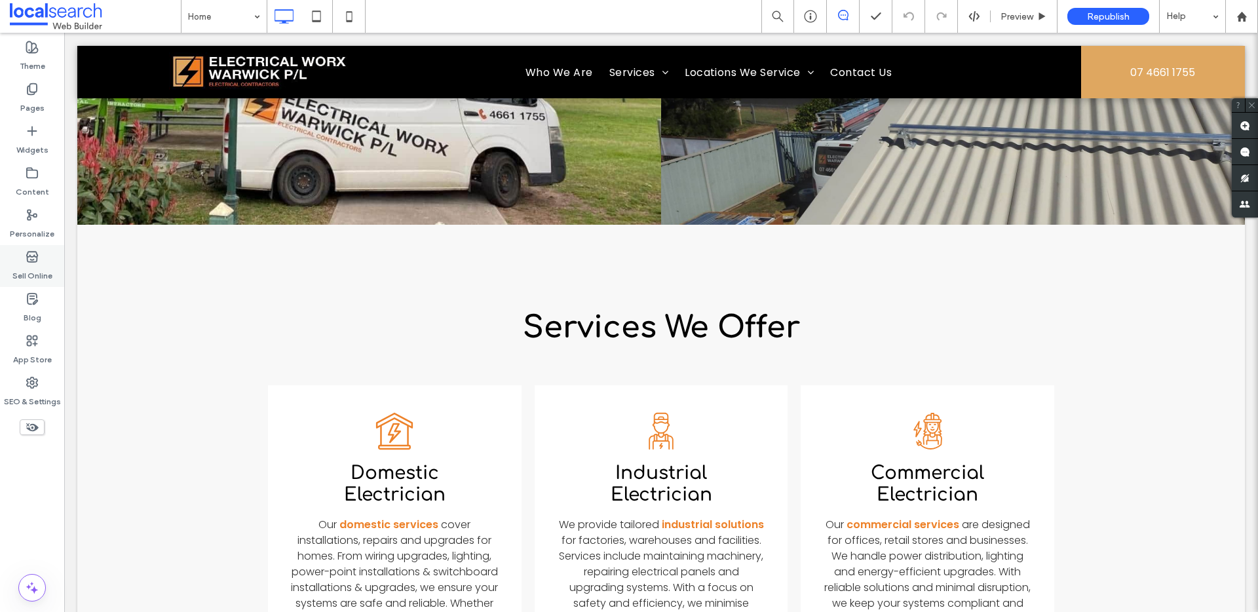
scroll to position [1575, 0]
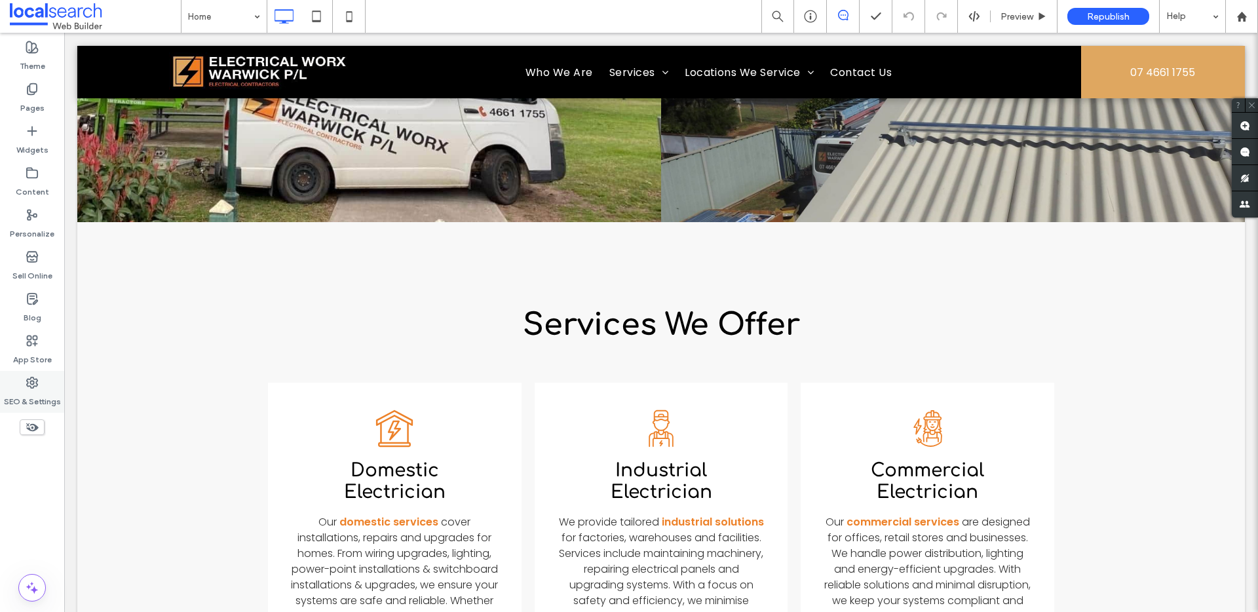
click at [45, 375] on div "SEO & Settings" at bounding box center [32, 392] width 64 height 42
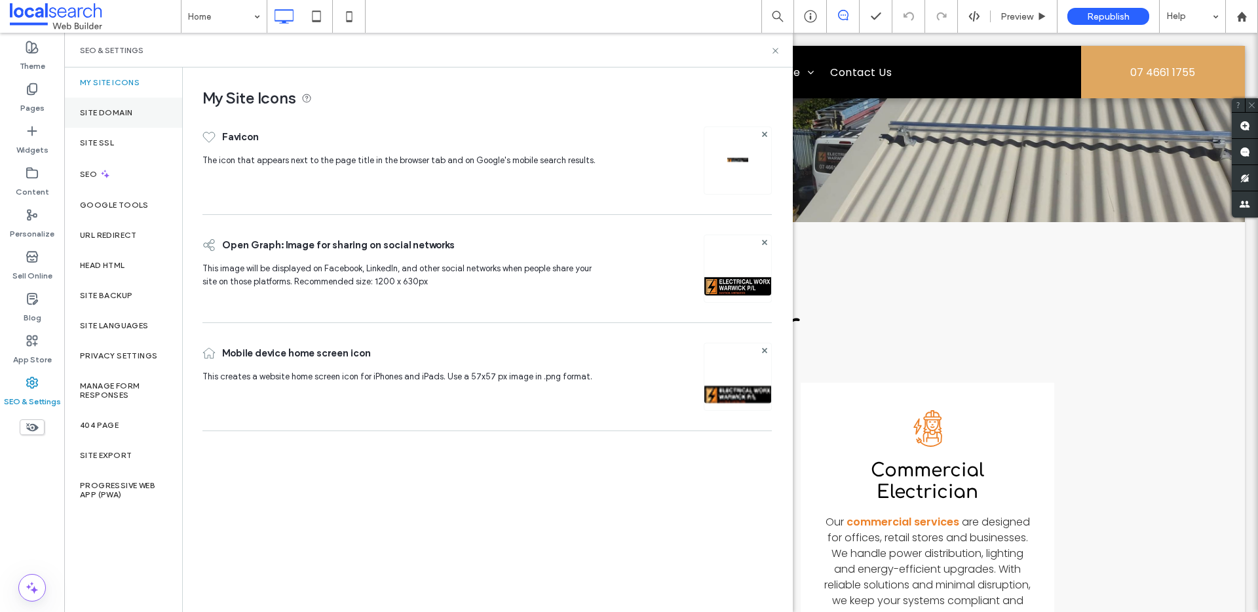
click at [119, 116] on label "Site Domain" at bounding box center [106, 112] width 52 height 9
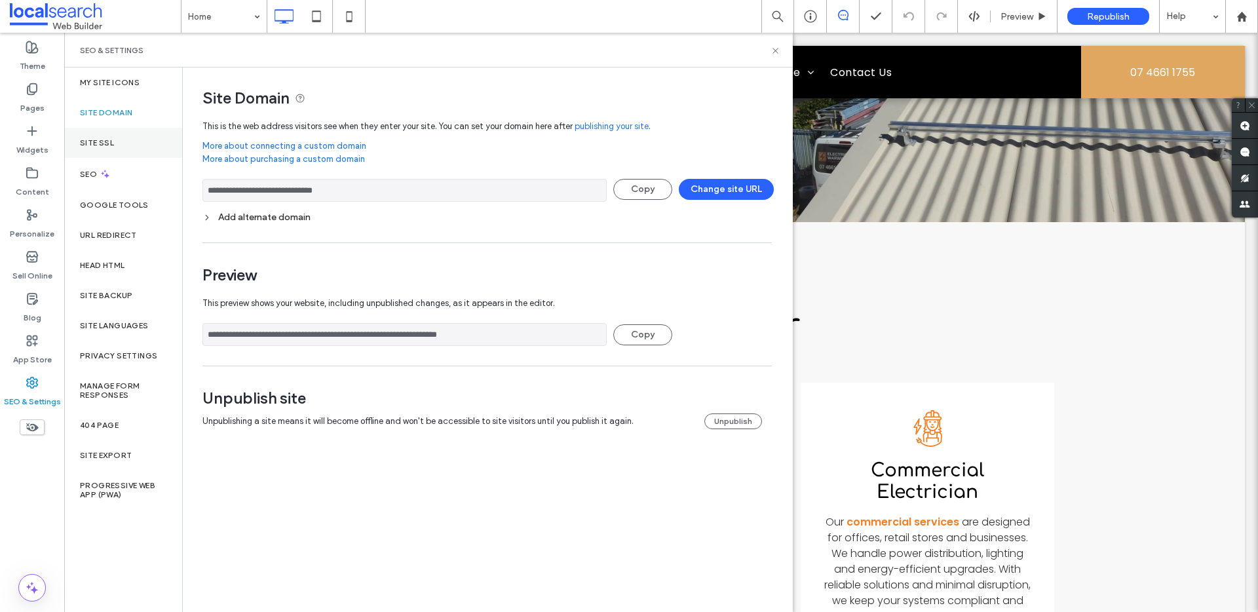
click at [110, 136] on div "Site SSL" at bounding box center [123, 143] width 118 height 30
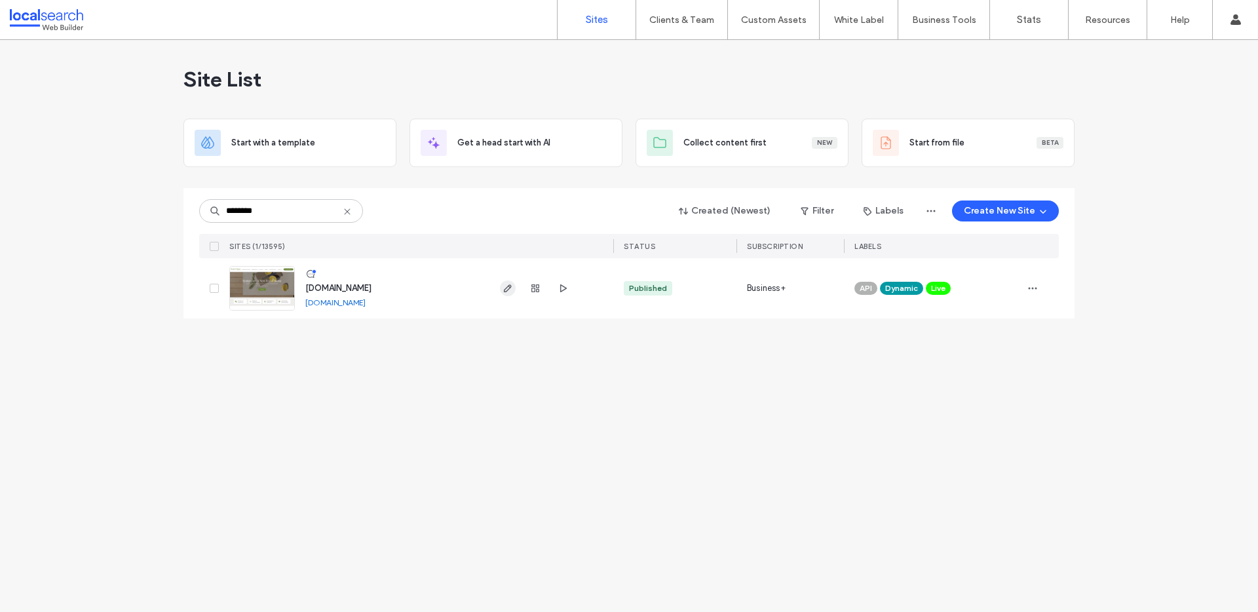
type input "********"
click at [514, 285] on span "button" at bounding box center [508, 289] width 16 height 16
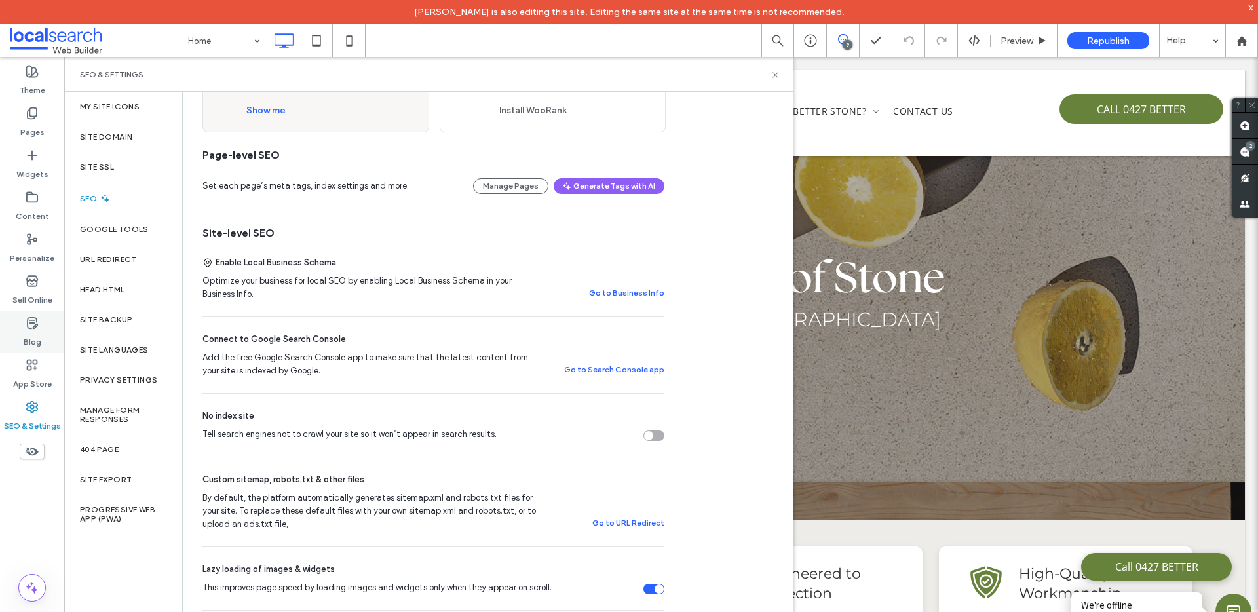
click at [33, 333] on label "Blog" at bounding box center [33, 339] width 18 height 18
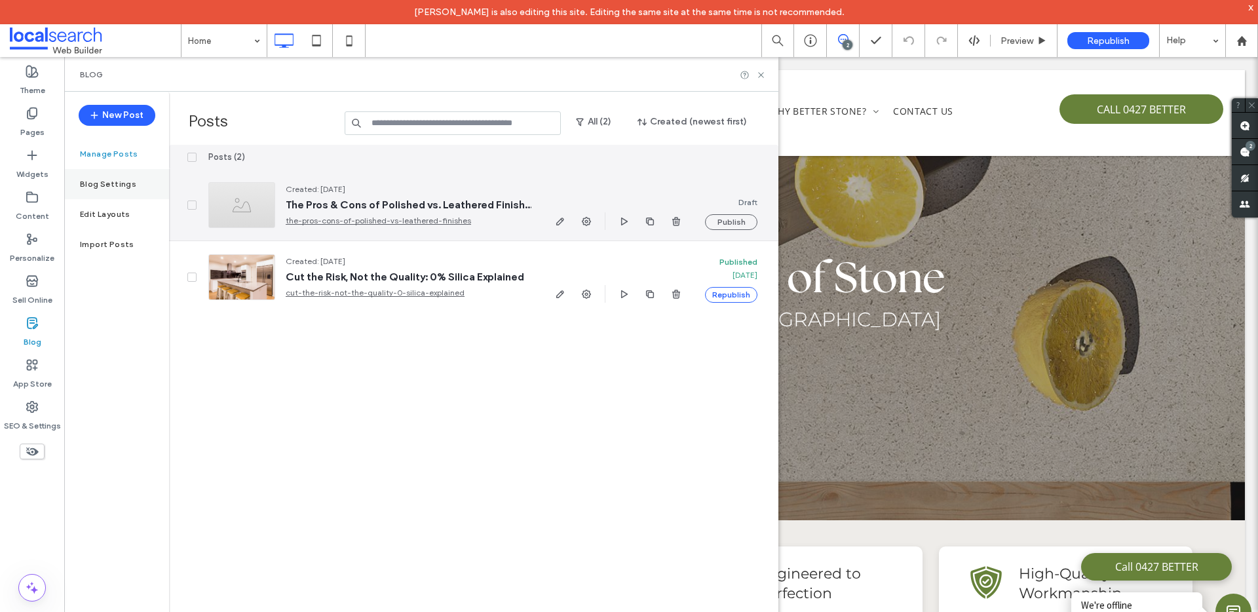
click at [140, 185] on div "Blog Settings" at bounding box center [116, 184] width 105 height 30
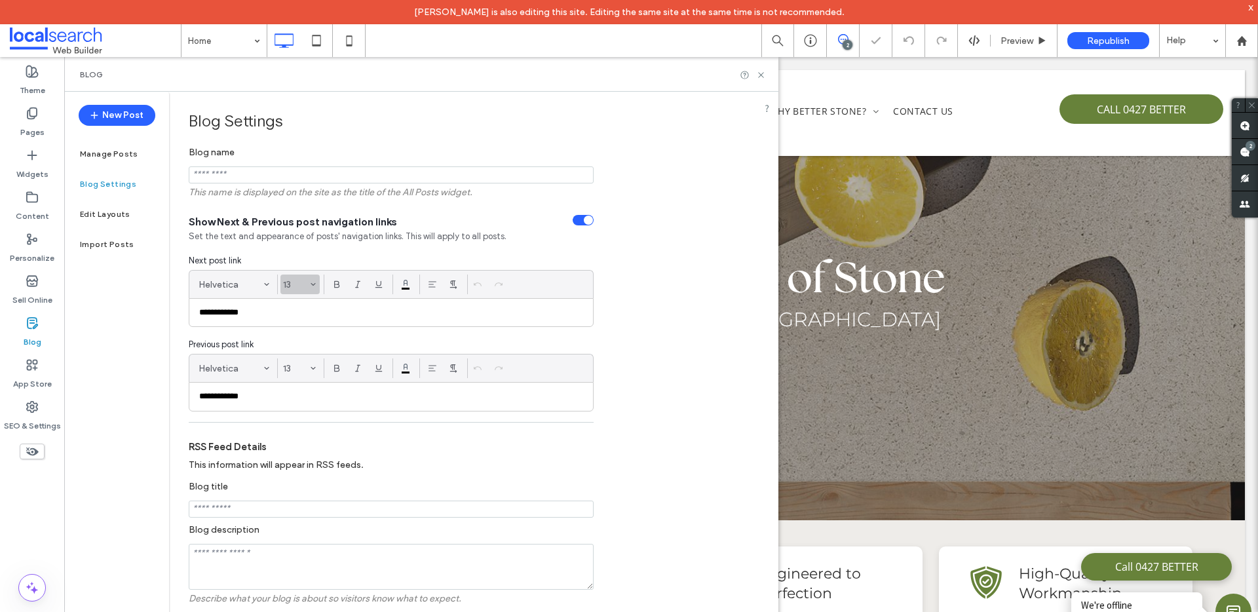
scroll to position [239, 0]
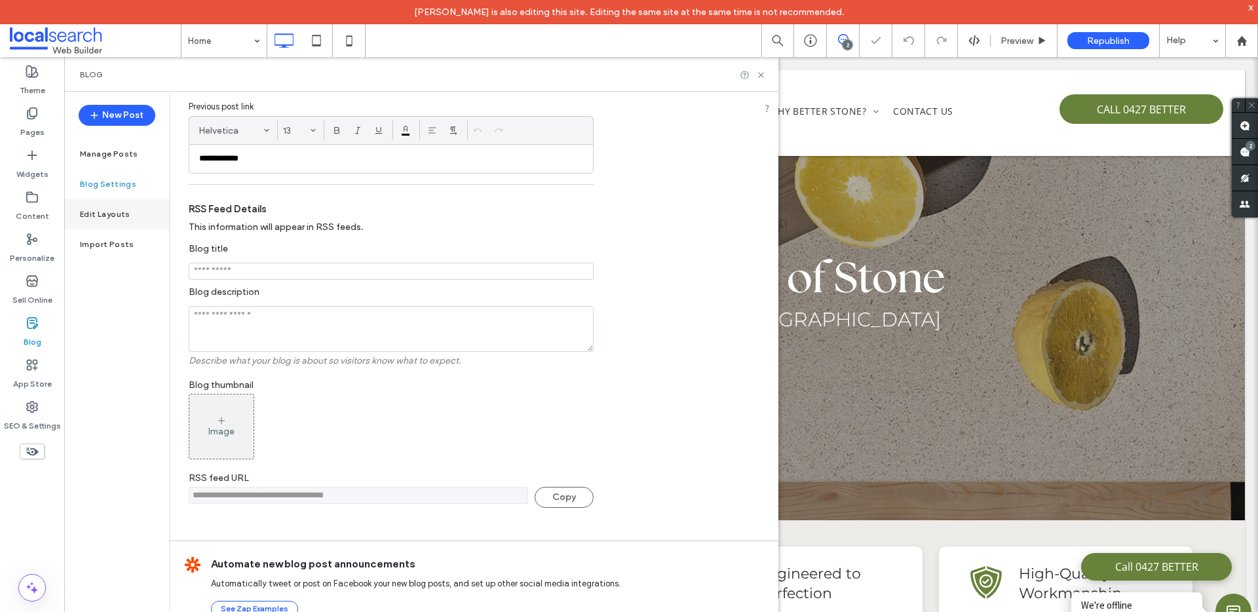
click at [154, 212] on div "Edit Layouts" at bounding box center [116, 214] width 105 height 30
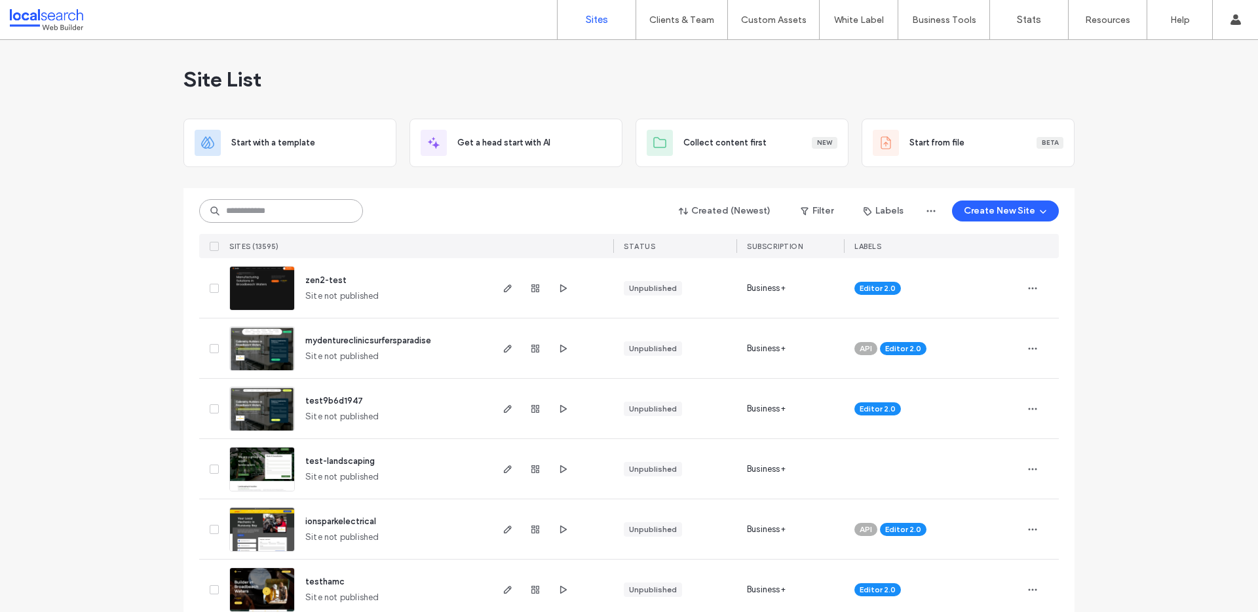
click at [311, 207] on input at bounding box center [281, 211] width 164 height 24
paste input "********"
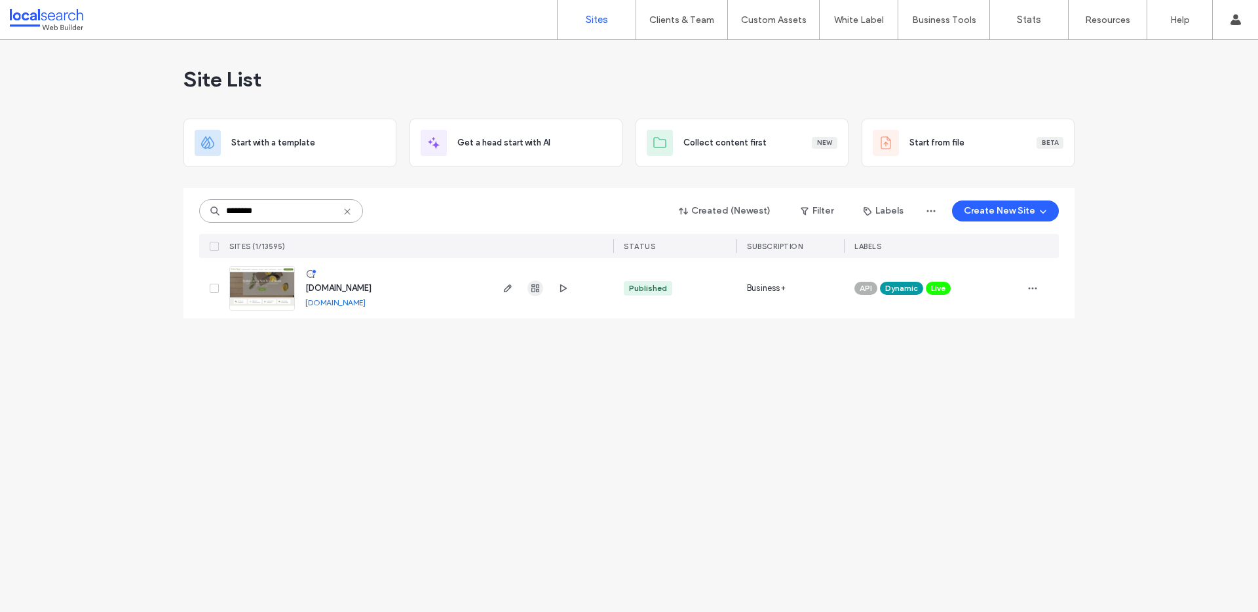
type input "********"
click at [530, 290] on icon "button" at bounding box center [535, 288] width 10 height 10
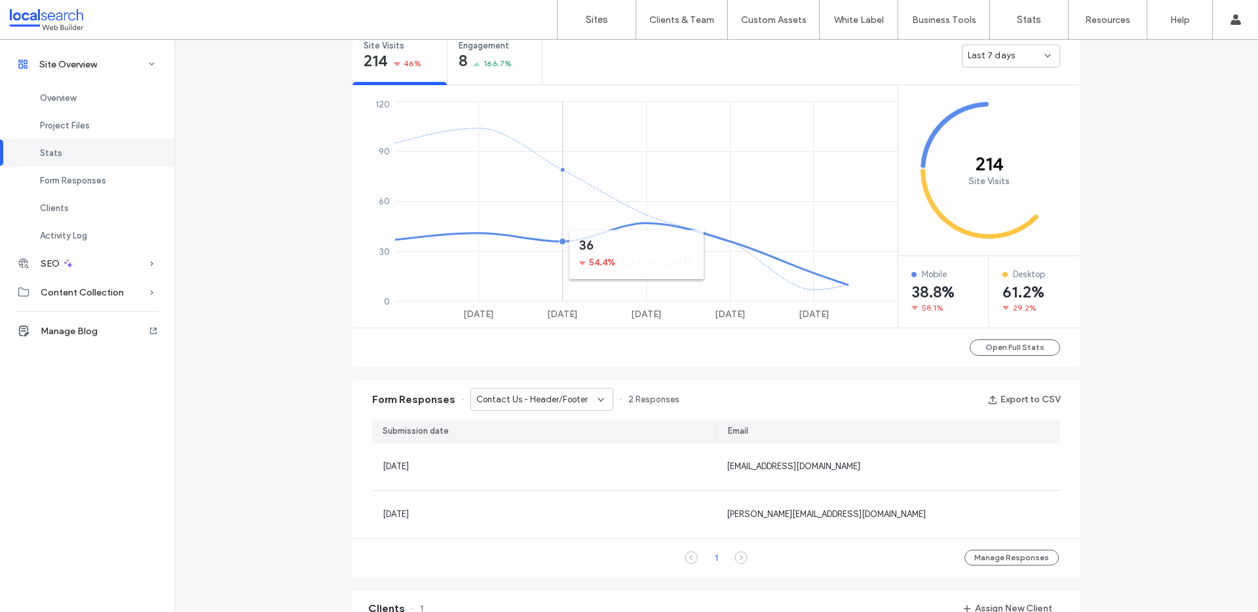
scroll to position [831, 0]
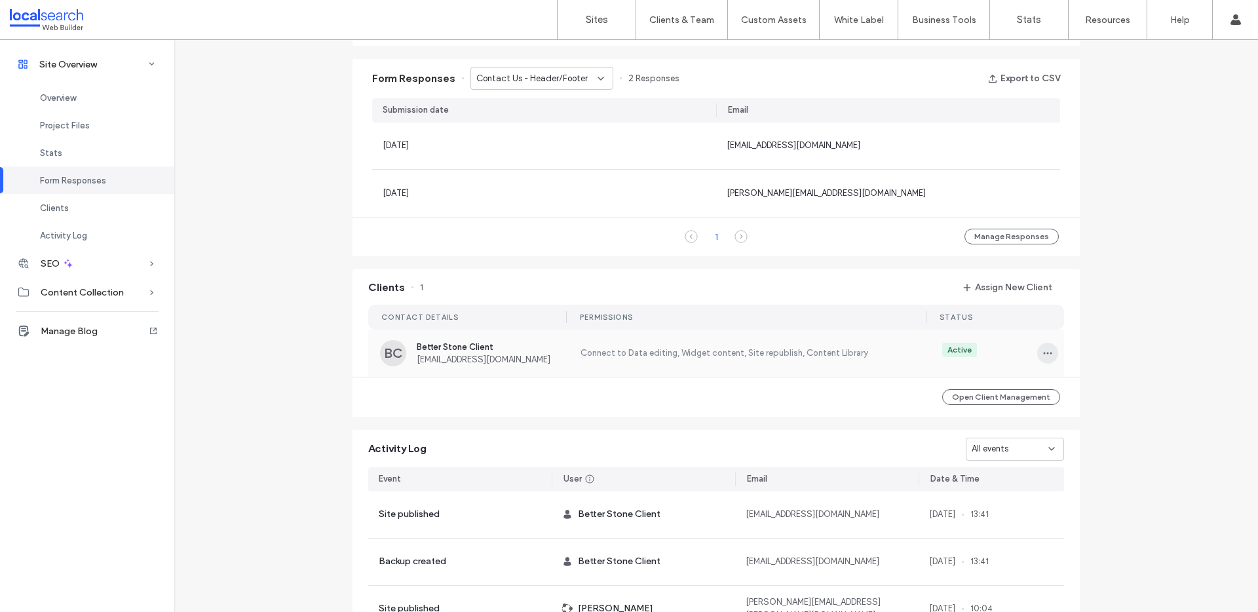
click at [1045, 351] on icon "button" at bounding box center [1048, 353] width 10 height 10
click at [1080, 389] on span "Edit Permissions" at bounding box center [1091, 387] width 62 height 13
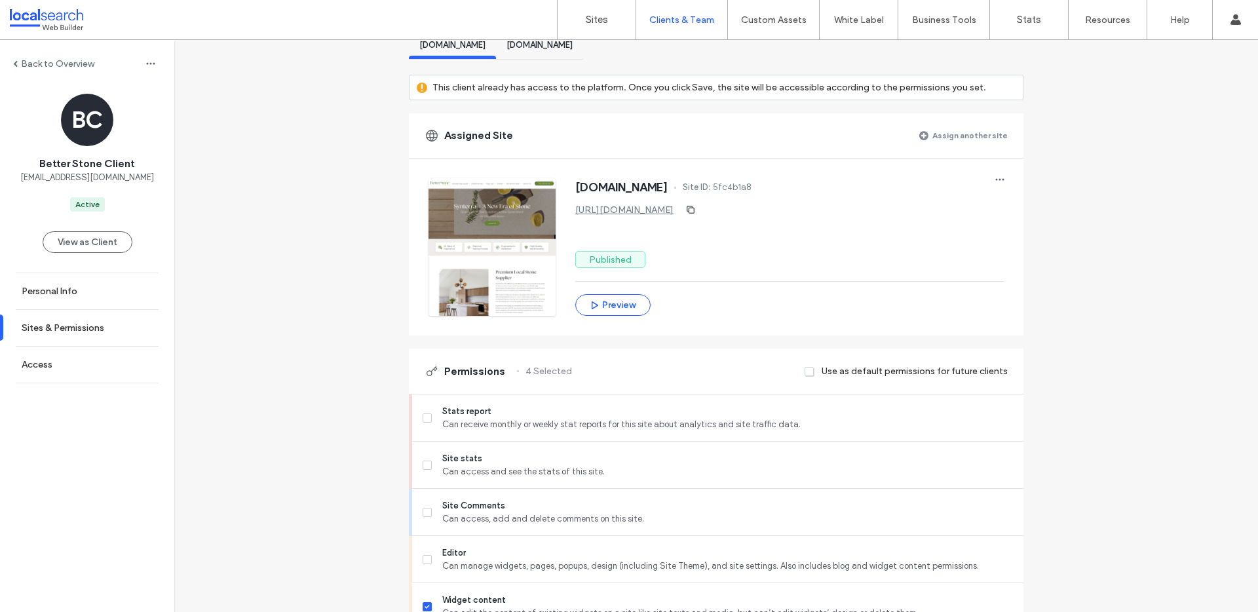
scroll to position [92, 0]
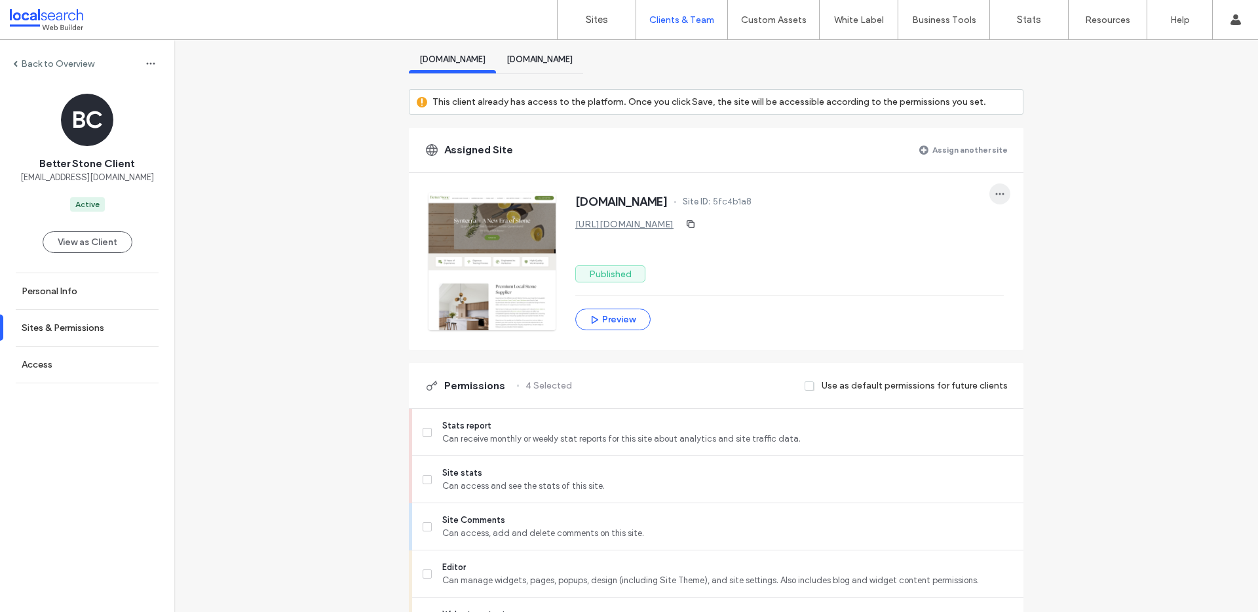
drag, startPoint x: 983, startPoint y: 200, endPoint x: 994, endPoint y: 201, distance: 11.9
click at [983, 200] on div "[DOMAIN_NAME] Site ID: 5fc4b1a8" at bounding box center [789, 203] width 429 height 21
click at [996, 201] on span "button" at bounding box center [1000, 194] width 21 height 21
click at [997, 198] on icon "button" at bounding box center [1000, 194] width 10 height 10
click at [86, 353] on link "Access" at bounding box center [87, 365] width 174 height 36
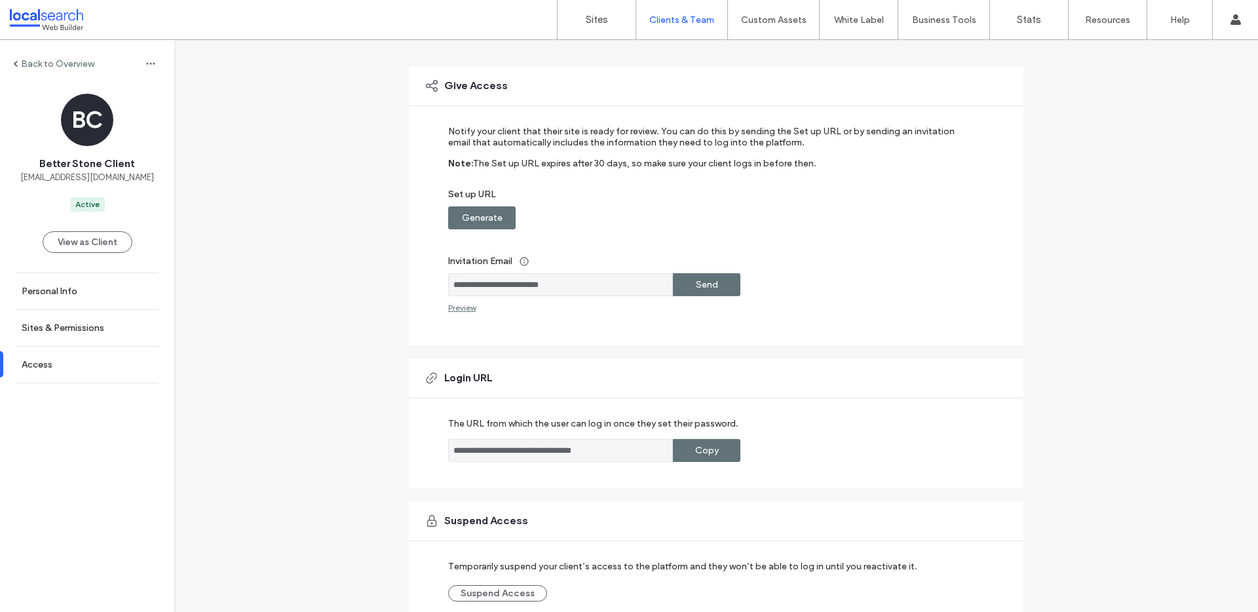
scroll to position [138, 0]
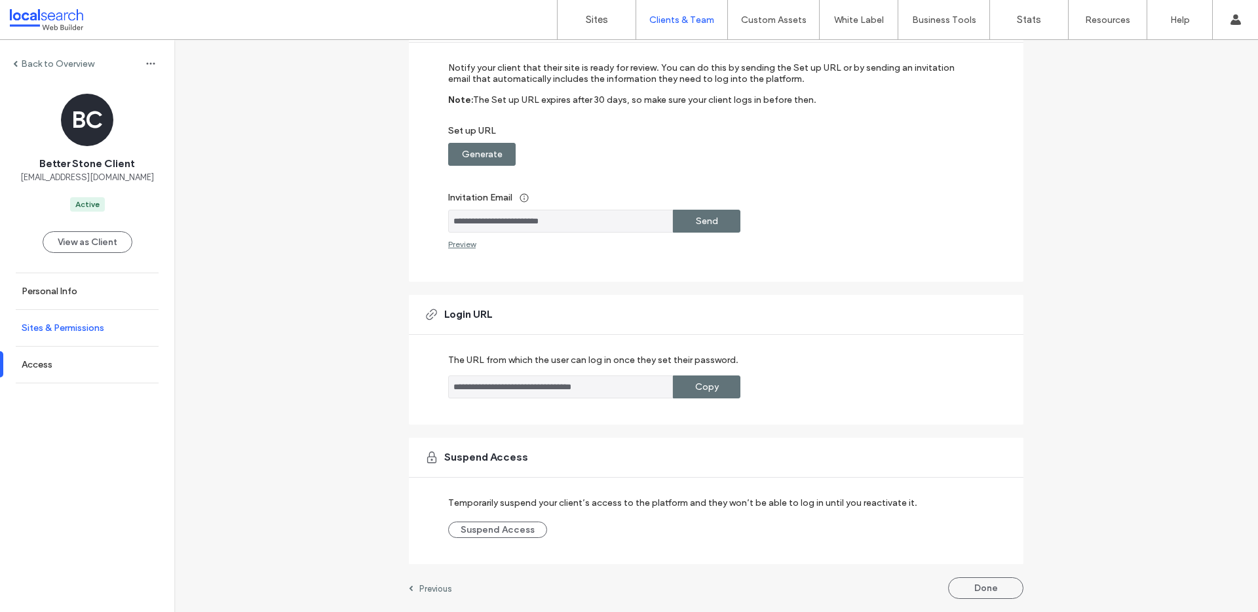
click at [147, 320] on link "Sites & Permissions" at bounding box center [87, 328] width 174 height 36
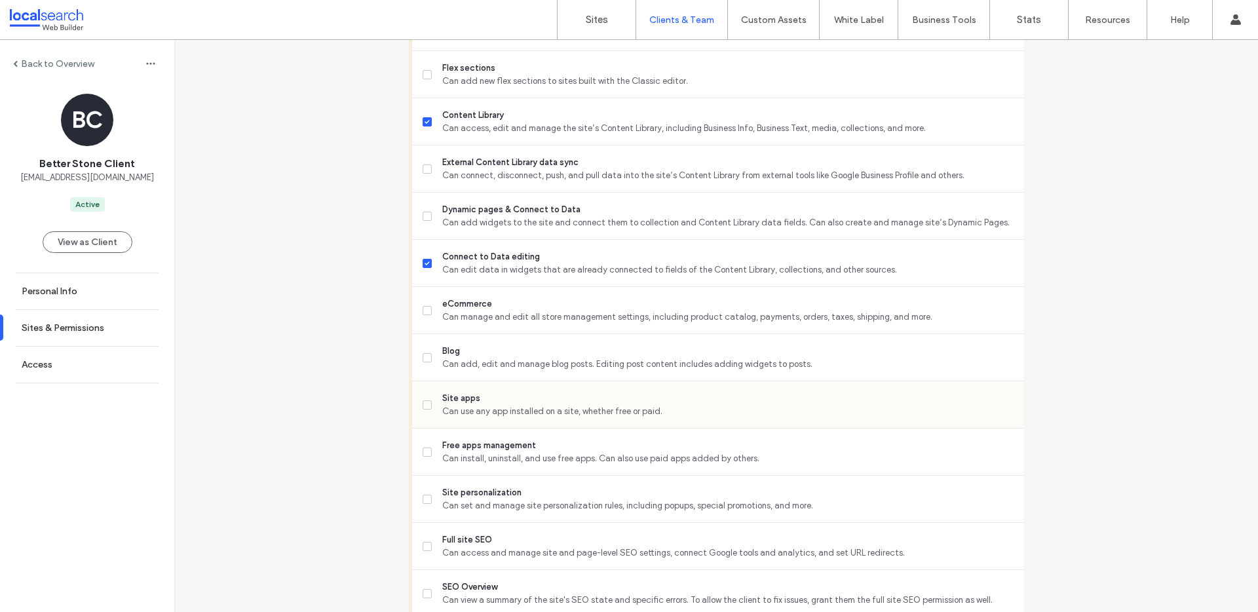
scroll to position [838, 0]
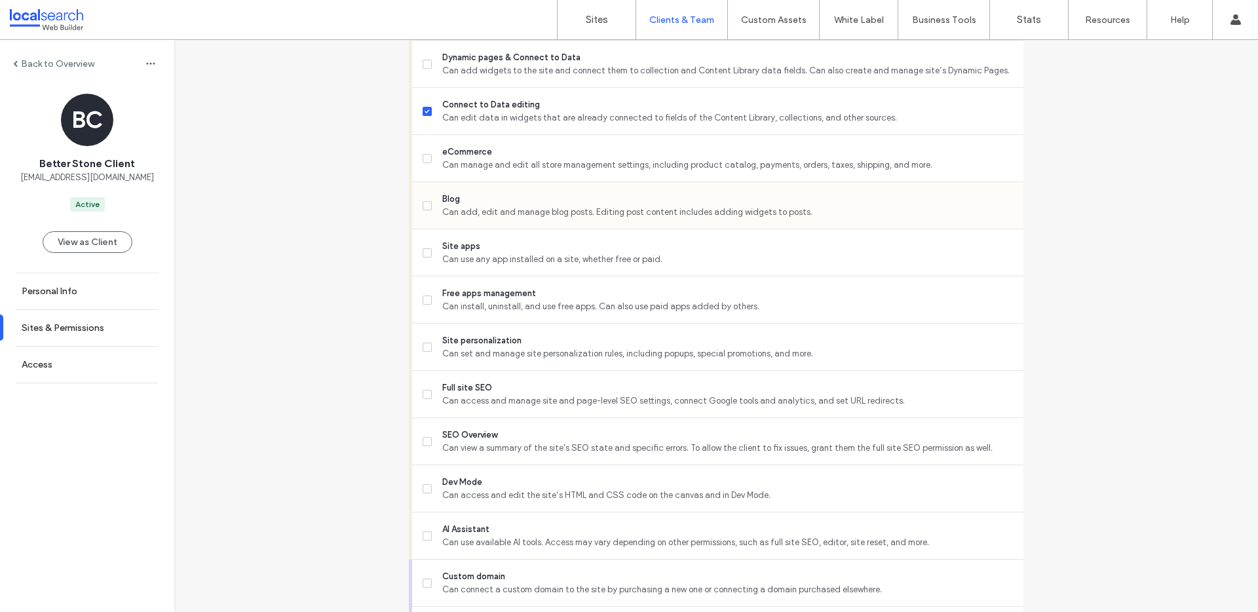
click at [573, 211] on span "Can add, edit and manage blog posts. Editing post content includes adding widge…" at bounding box center [727, 212] width 571 height 13
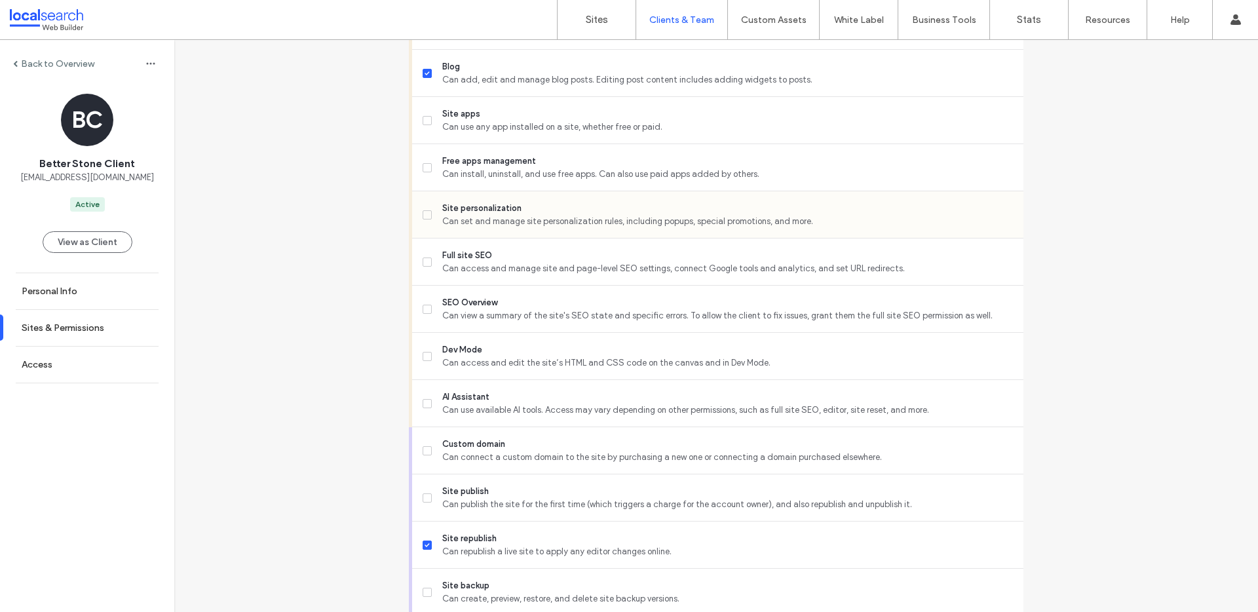
scroll to position [1069, 0]
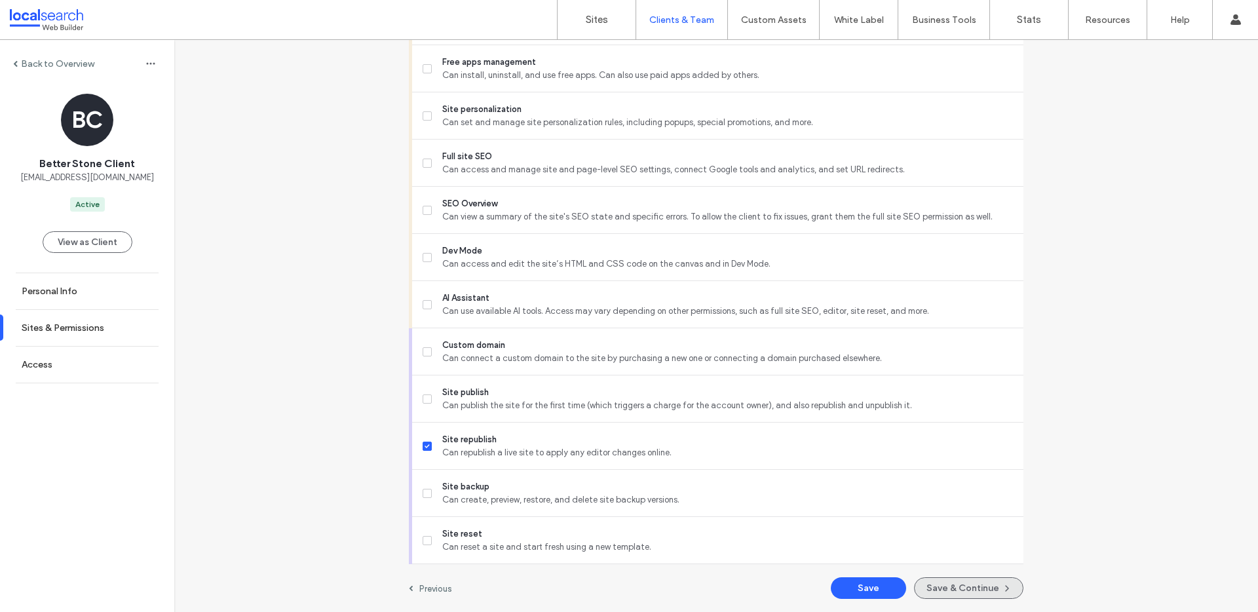
click at [1000, 596] on span "button" at bounding box center [1006, 588] width 13 height 19
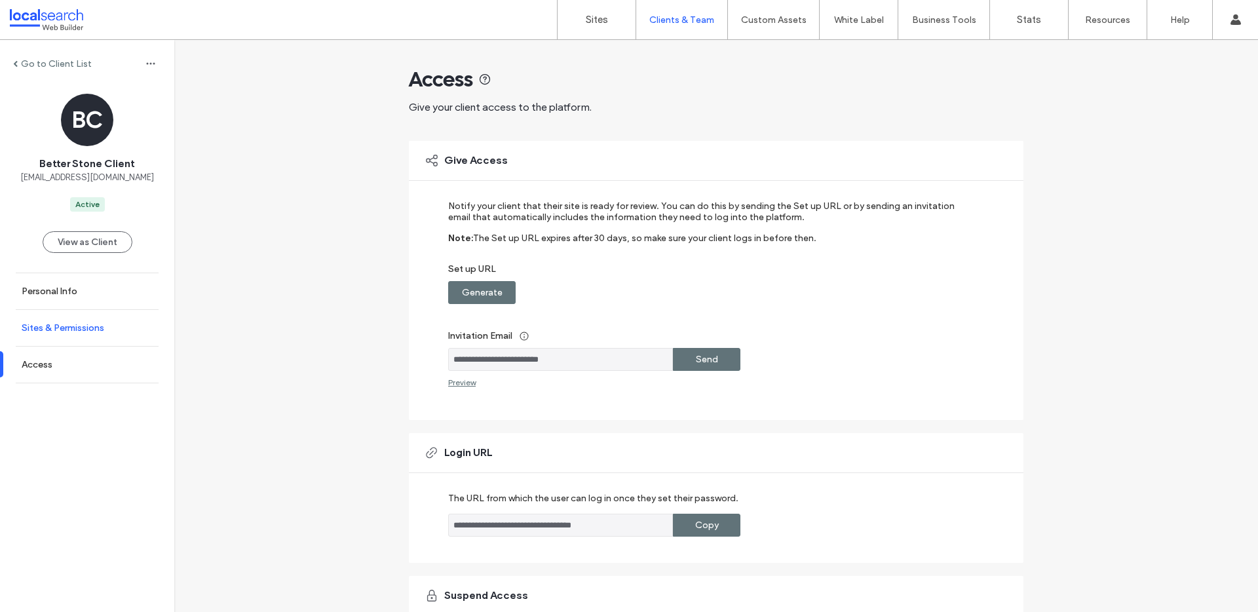
click at [102, 335] on link "Sites & Permissions" at bounding box center [87, 328] width 174 height 36
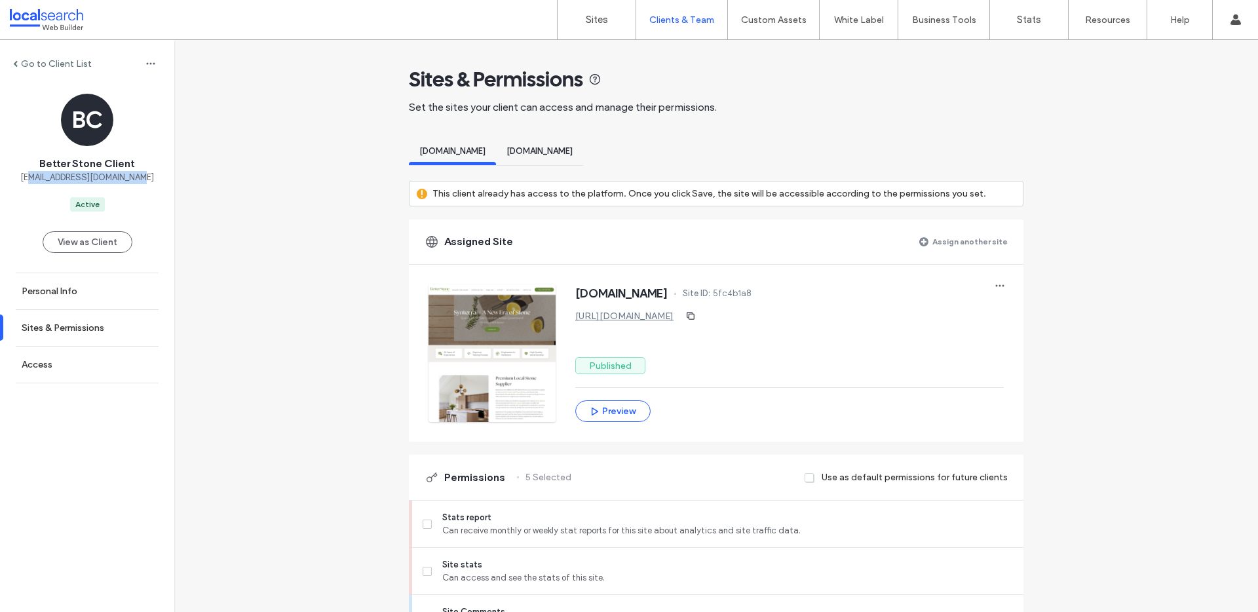
drag, startPoint x: 155, startPoint y: 173, endPoint x: 33, endPoint y: 174, distance: 121.9
click at [33, 174] on div "BC Better Stone Client [EMAIL_ADDRESS][DOMAIN_NAME] Active" at bounding box center [87, 153] width 174 height 118
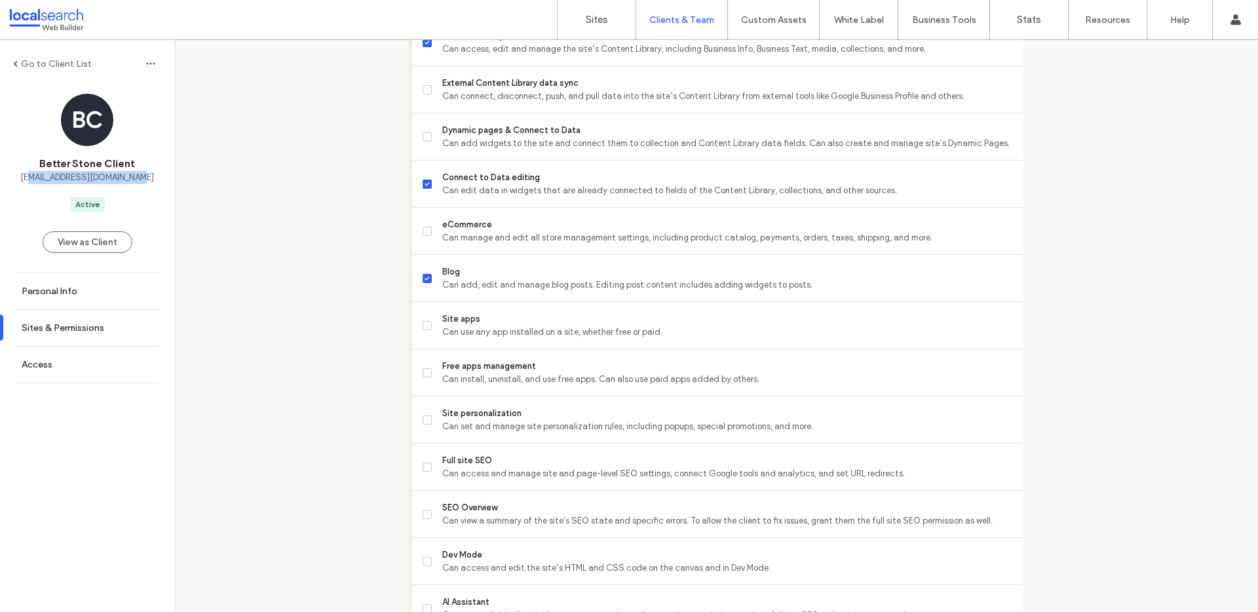
scroll to position [766, 0]
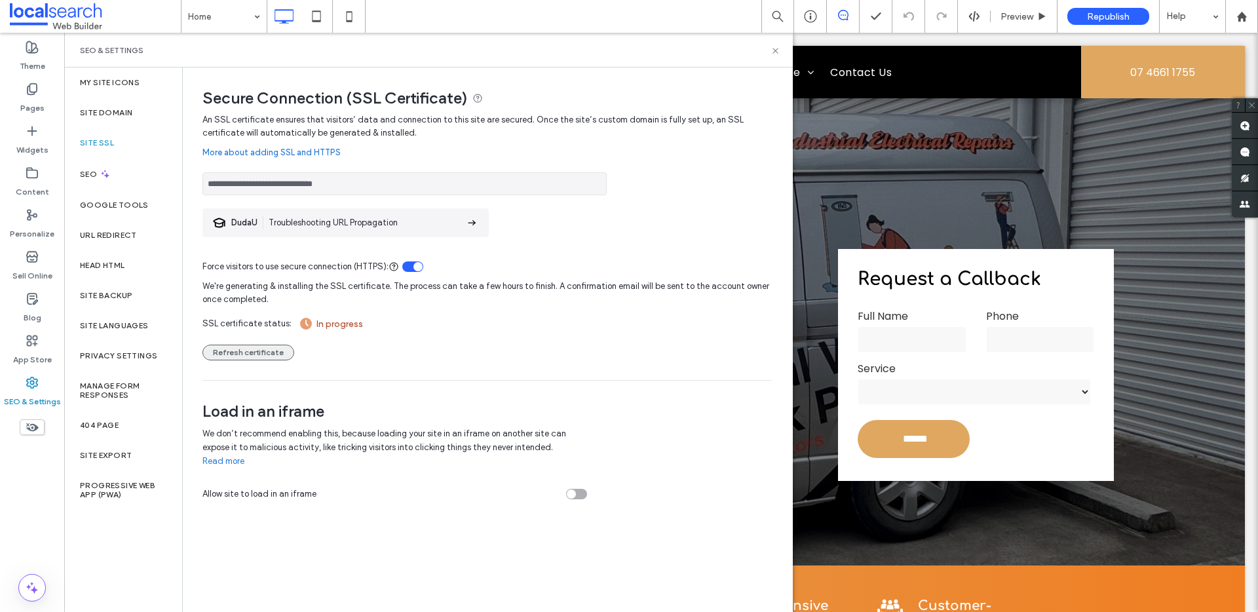
click at [244, 346] on button "Refresh certificate" at bounding box center [249, 353] width 92 height 16
click at [775, 49] on icon at bounding box center [776, 51] width 10 height 10
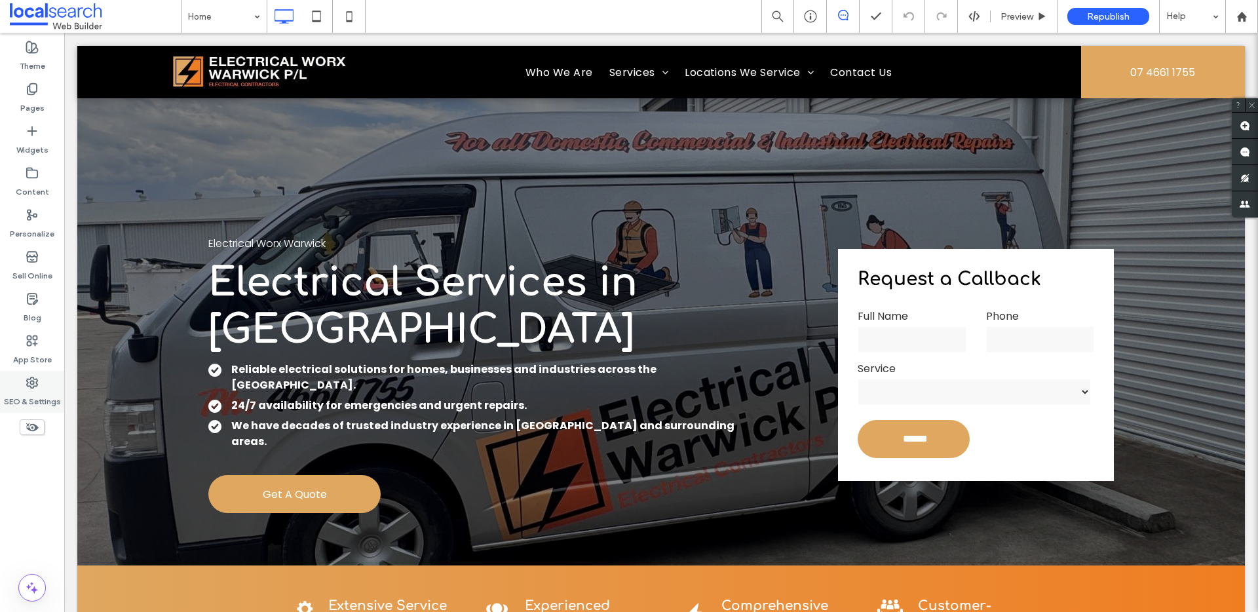
click at [18, 399] on label "SEO & Settings" at bounding box center [32, 398] width 57 height 18
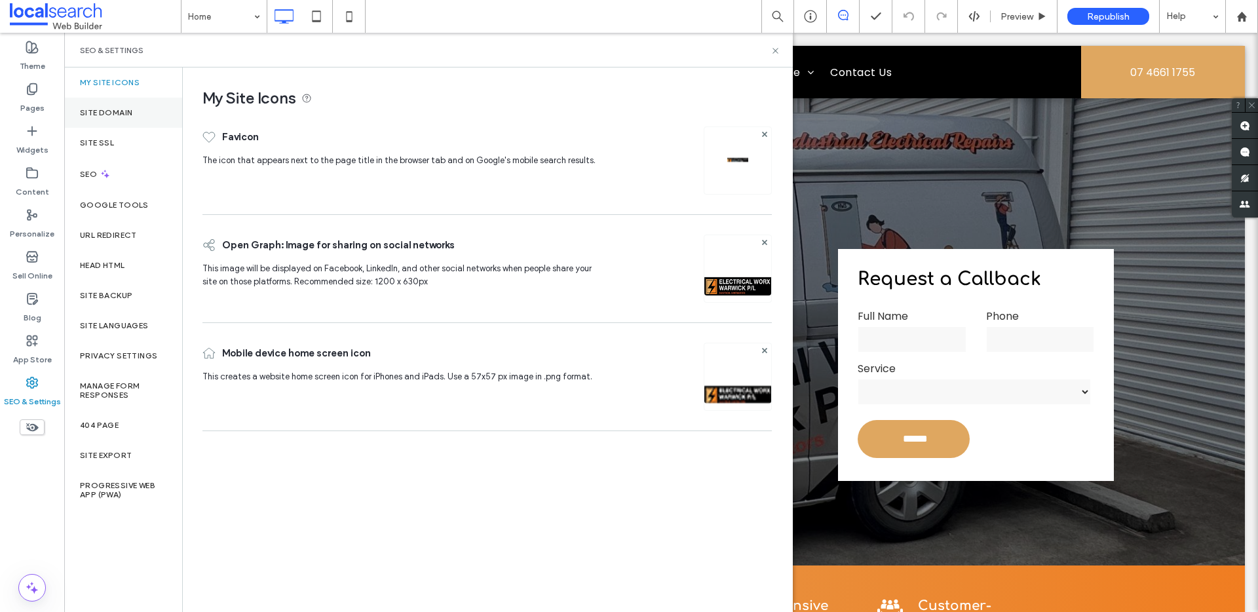
drag, startPoint x: 152, startPoint y: 121, endPoint x: 163, endPoint y: 127, distance: 11.7
click at [153, 121] on div "Site Domain" at bounding box center [123, 113] width 118 height 30
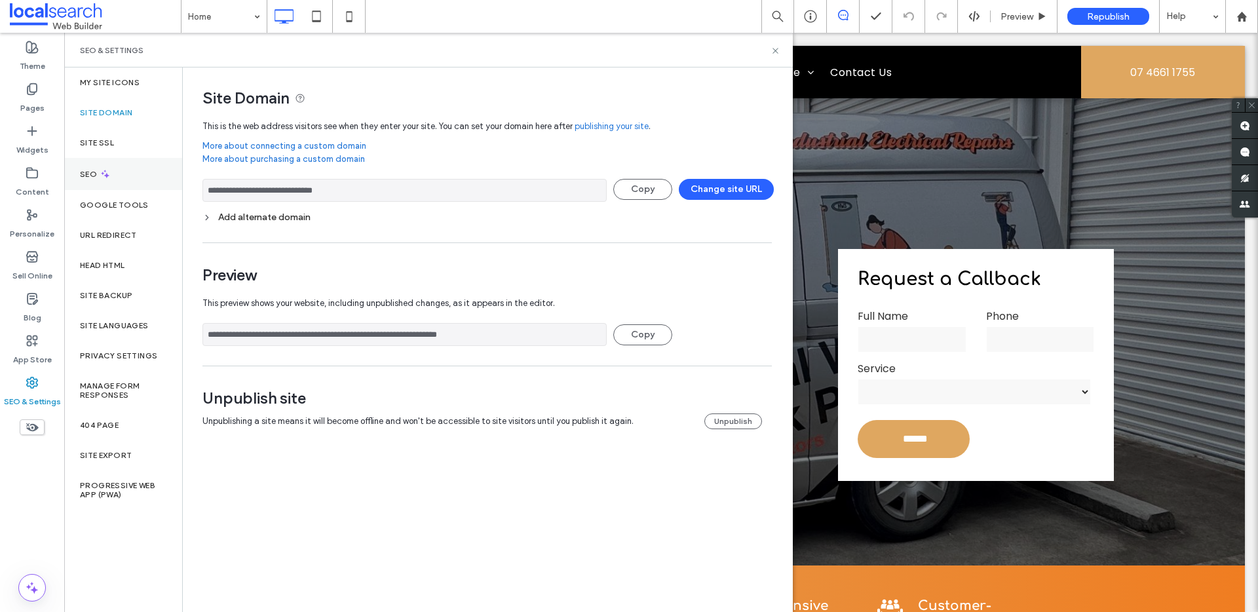
drag, startPoint x: 273, startPoint y: 187, endPoint x: 157, endPoint y: 188, distance: 116.7
click at [157, 188] on div "**********" at bounding box center [428, 340] width 729 height 545
click at [112, 184] on div "SEO" at bounding box center [123, 174] width 118 height 32
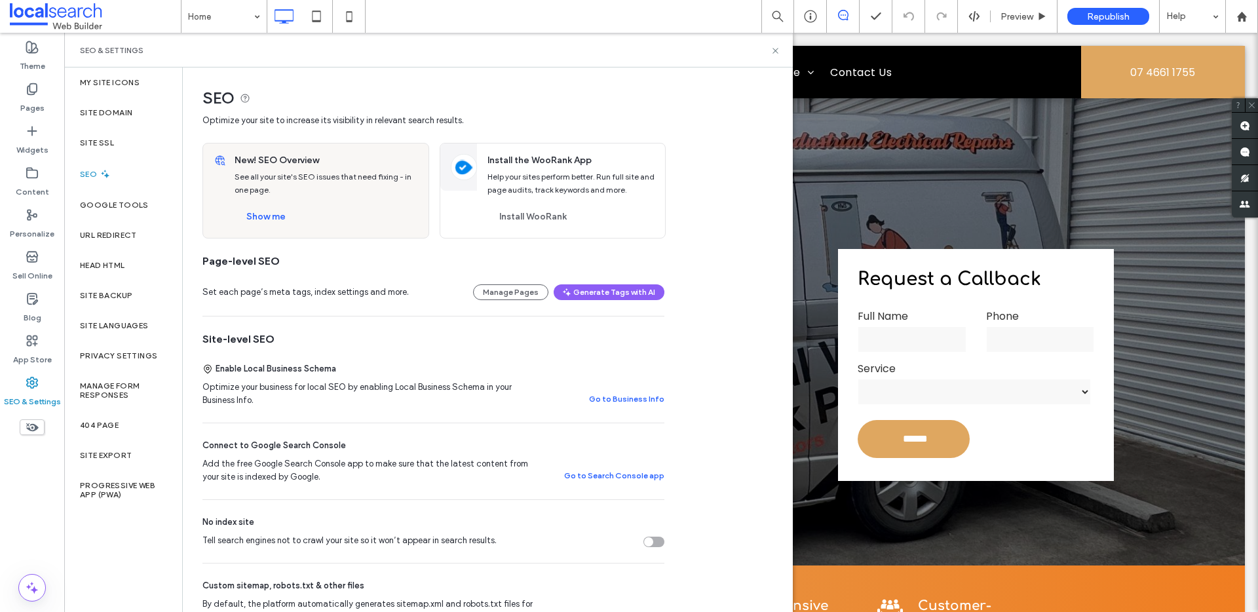
click at [299, 219] on div "Show me" at bounding box center [327, 216] width 184 height 21
click at [288, 216] on button "Show me" at bounding box center [266, 216] width 63 height 21
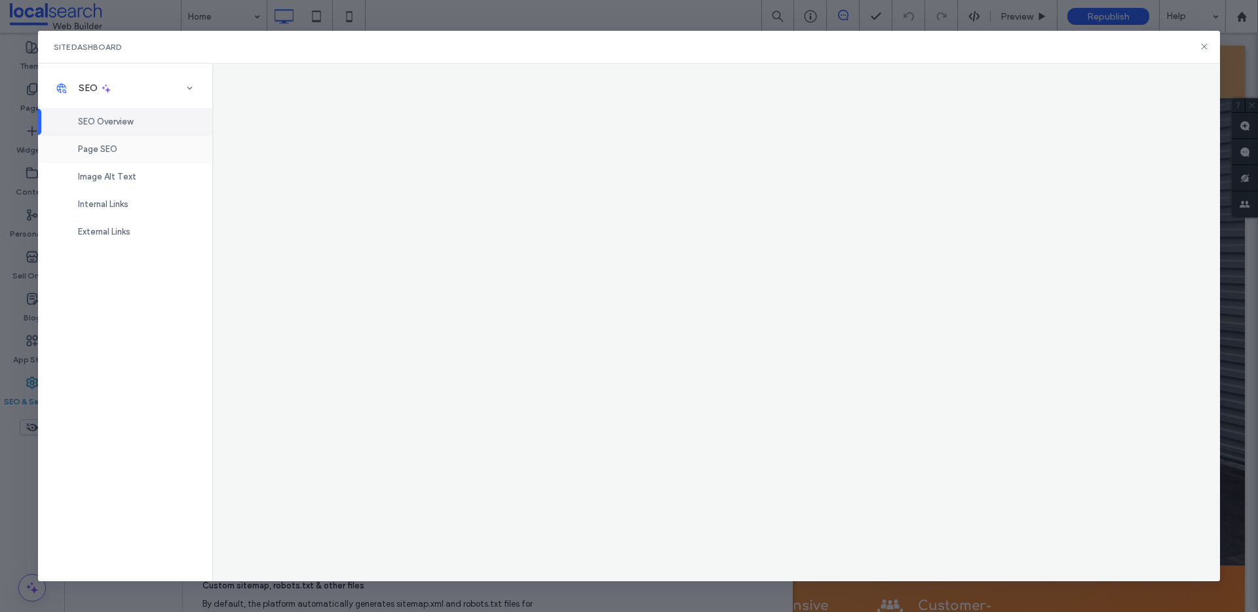
click at [115, 145] on span "Page SEO" at bounding box center [97, 149] width 39 height 10
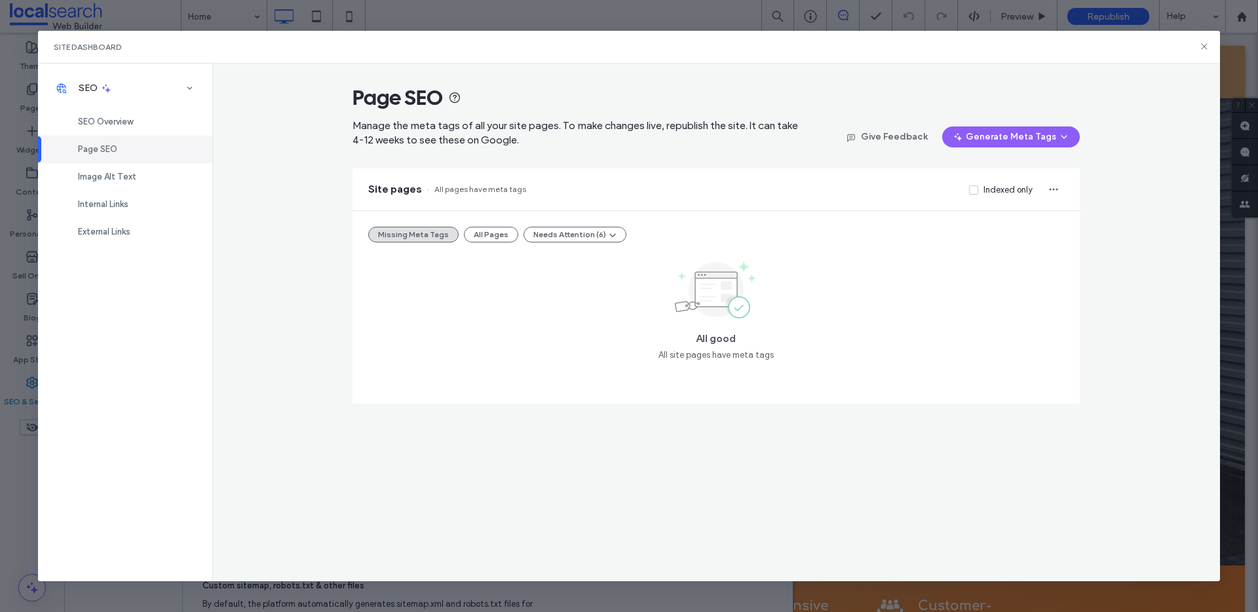
click at [456, 230] on div "Missing Meta Tags All Pages Needs Attention (6)" at bounding box center [716, 235] width 696 height 16
click at [473, 231] on button "All Pages" at bounding box center [491, 235] width 54 height 16
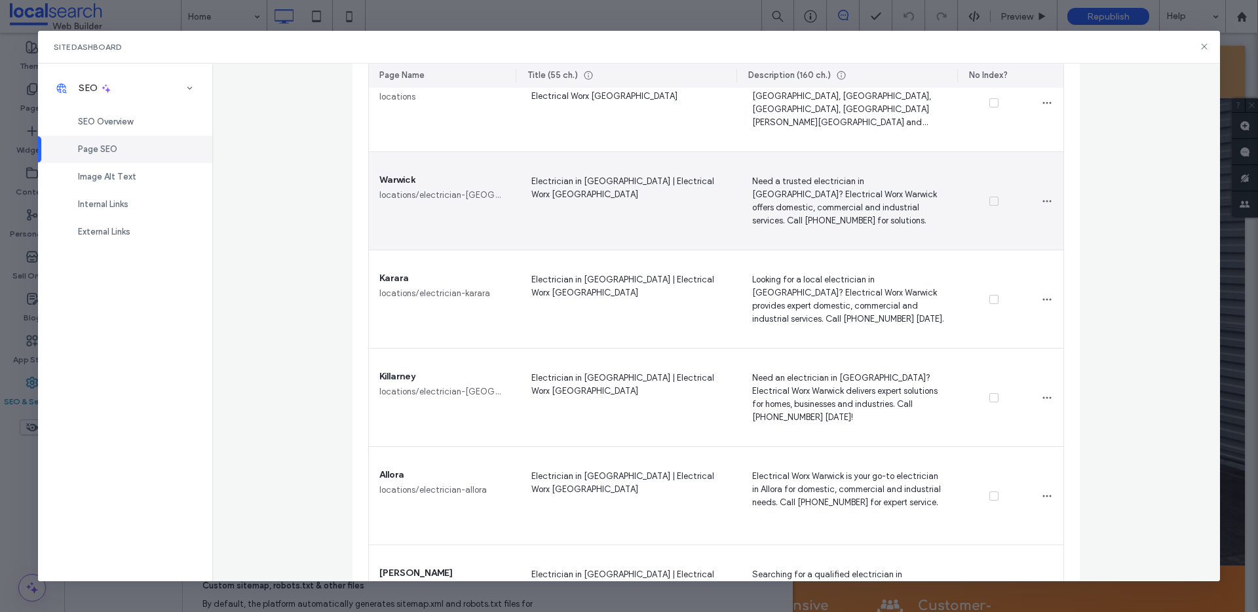
scroll to position [1389, 0]
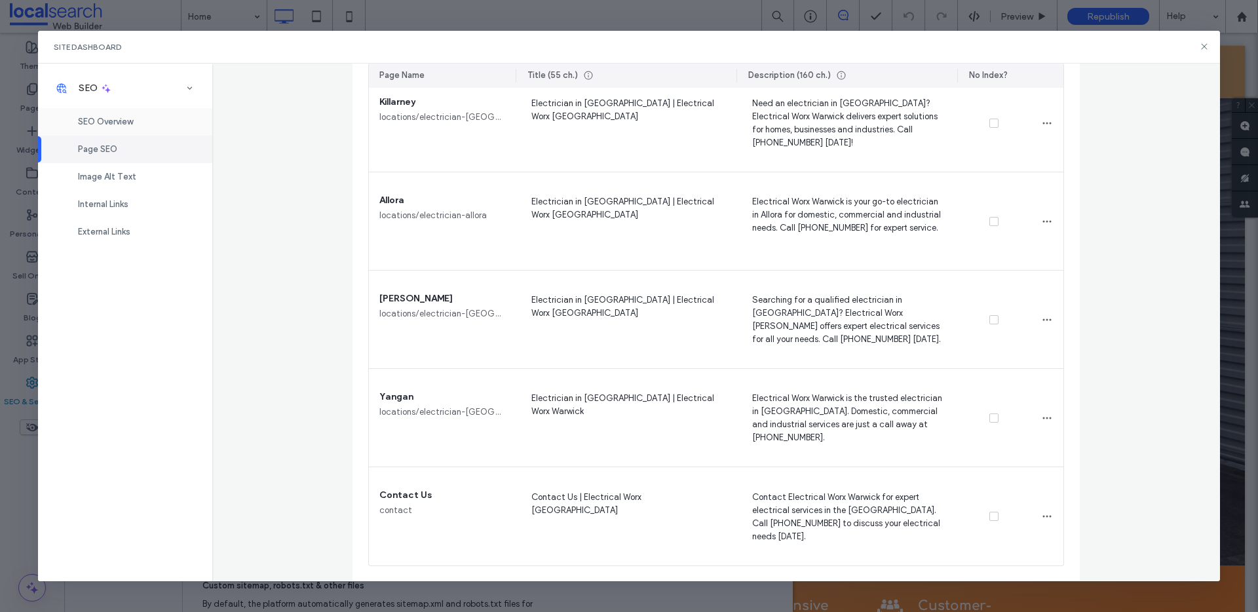
click at [160, 117] on div "SEO Overview" at bounding box center [125, 122] width 174 height 28
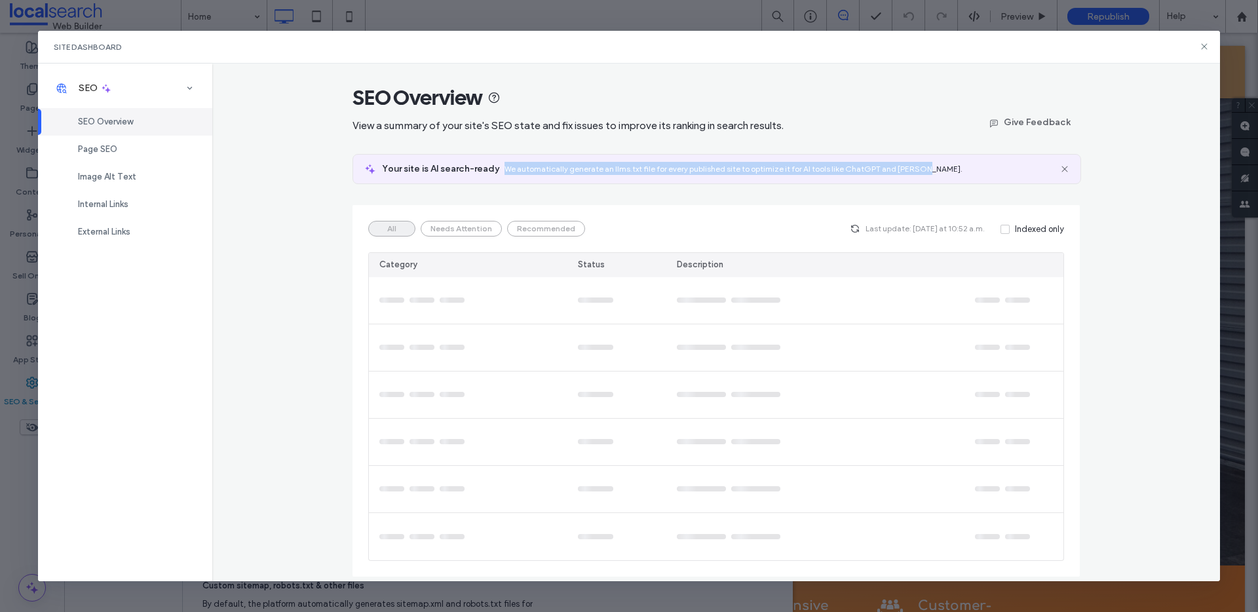
drag, startPoint x: 935, startPoint y: 167, endPoint x: 502, endPoint y: 166, distance: 433.3
click at [502, 166] on div "Your site is AI search-ready We automatically generate an llms.txt file for eve…" at bounding box center [715, 169] width 667 height 13
click at [505, 166] on span "We automatically generate an llms.txt file for every published site to optimize…" at bounding box center [734, 169] width 458 height 10
drag, startPoint x: 502, startPoint y: 166, endPoint x: 933, endPoint y: 176, distance: 430.7
click at [933, 176] on div "Your site is AI search-ready We automatically generate an llms.txt file for eve…" at bounding box center [717, 169] width 728 height 29
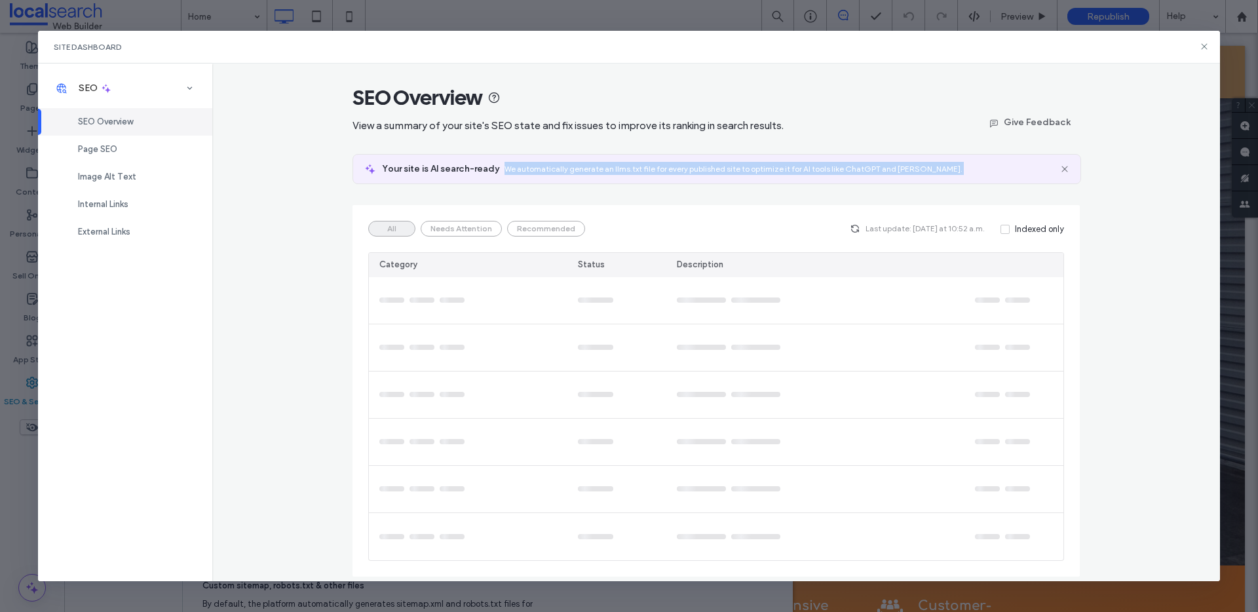
click at [933, 176] on div "Your site is AI search-ready We automatically generate an llms.txt file for eve…" at bounding box center [717, 169] width 728 height 29
drag, startPoint x: 933, startPoint y: 176, endPoint x: 509, endPoint y: 172, distance: 424.1
click at [518, 171] on div "Your site is AI search-ready We automatically generate an llms.txt file for eve…" at bounding box center [717, 169] width 728 height 29
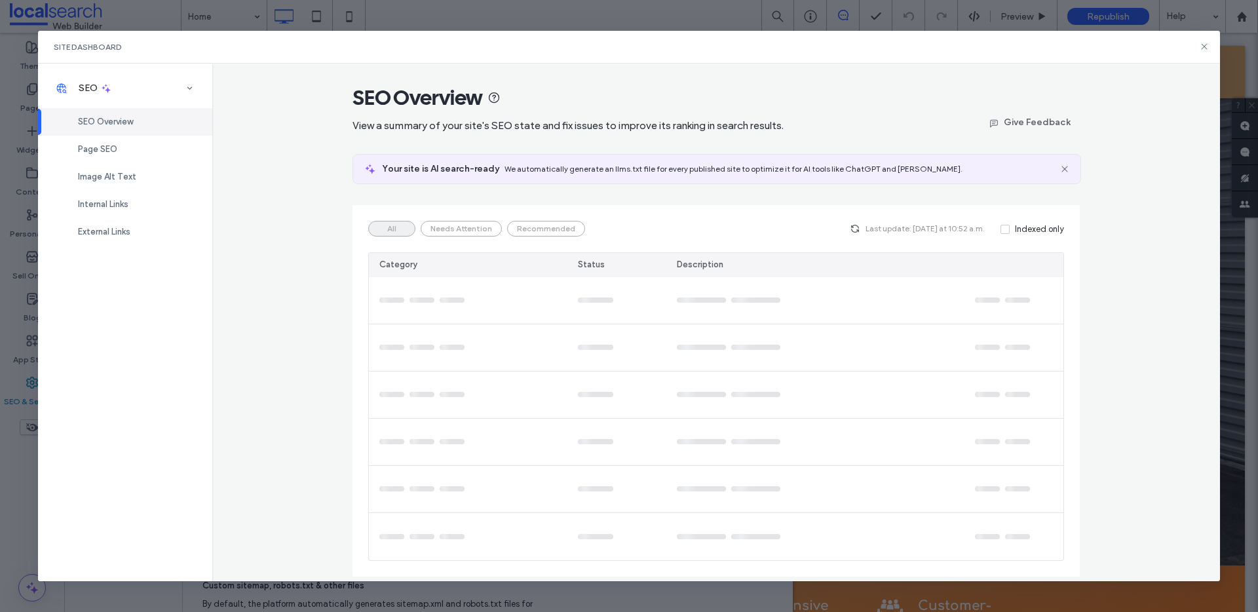
click at [509, 172] on span "We automatically generate an llms.txt file for every published site to optimize…" at bounding box center [734, 169] width 458 height 10
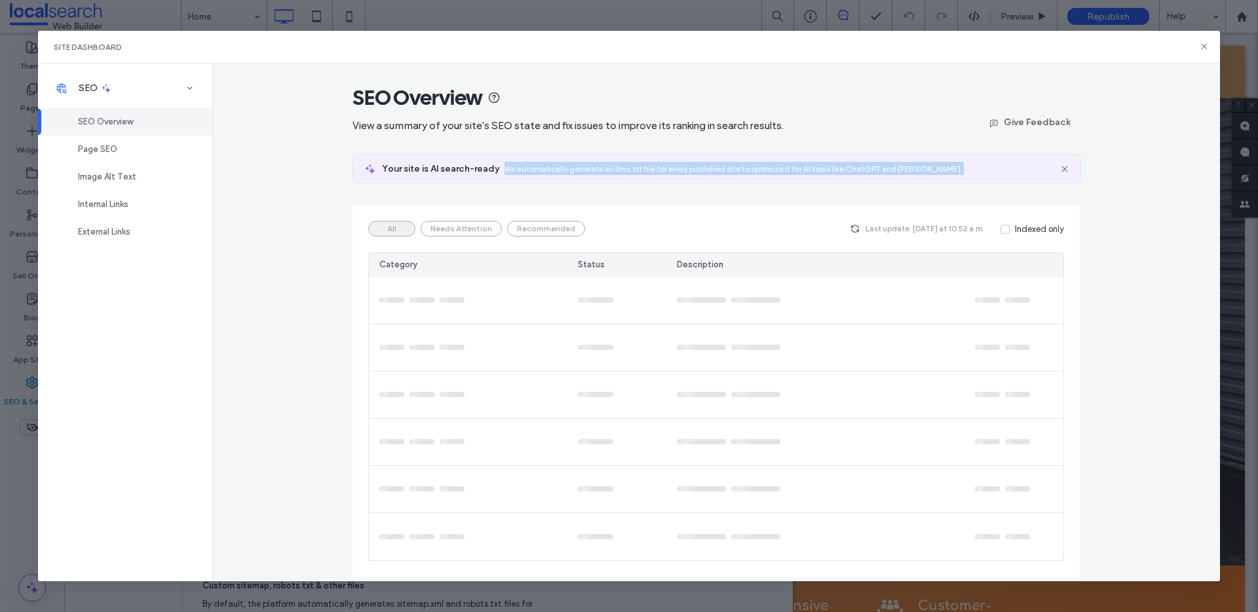
drag, startPoint x: 509, startPoint y: 172, endPoint x: 922, endPoint y: 174, distance: 413.6
click at [922, 174] on div "Your site is AI search-ready We automatically generate an llms.txt file for eve…" at bounding box center [715, 169] width 667 height 13
drag, startPoint x: 922, startPoint y: 174, endPoint x: 642, endPoint y: 166, distance: 280.0
click at [645, 166] on div "Your site is AI search-ready We automatically generate an llms.txt file for eve…" at bounding box center [715, 169] width 667 height 13
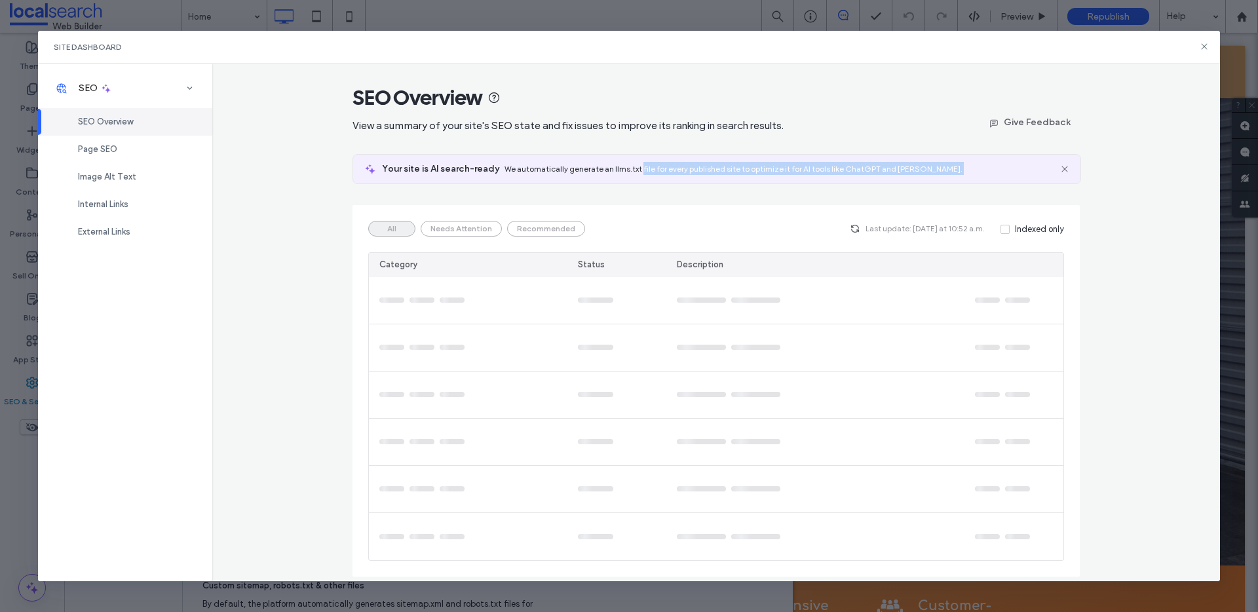
click at [642, 166] on span "We automatically generate an llms.txt file for every published site to optimize…" at bounding box center [734, 169] width 458 height 10
drag, startPoint x: 642, startPoint y: 166, endPoint x: 958, endPoint y: 175, distance: 315.4
click at [958, 175] on div "Your site is AI search-ready We automatically generate an llms.txt file for eve…" at bounding box center [717, 169] width 728 height 29
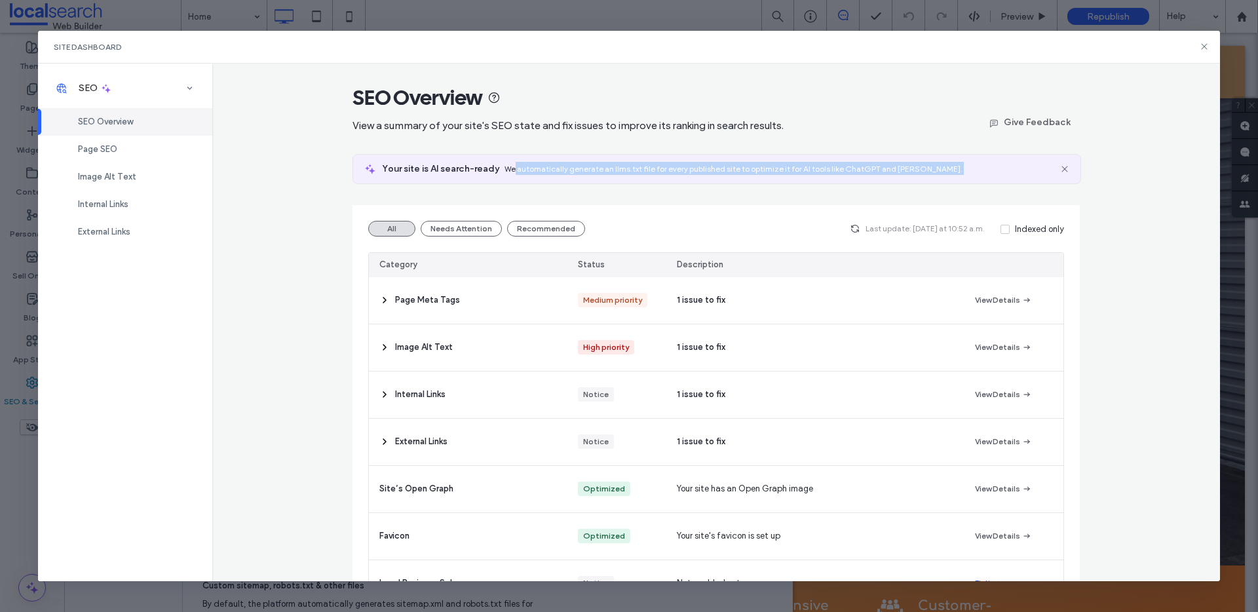
drag, startPoint x: 958, startPoint y: 175, endPoint x: 508, endPoint y: 166, distance: 449.7
click at [508, 166] on div "Your site is AI search-ready We automatically generate an llms.txt file for eve…" at bounding box center [717, 169] width 728 height 29
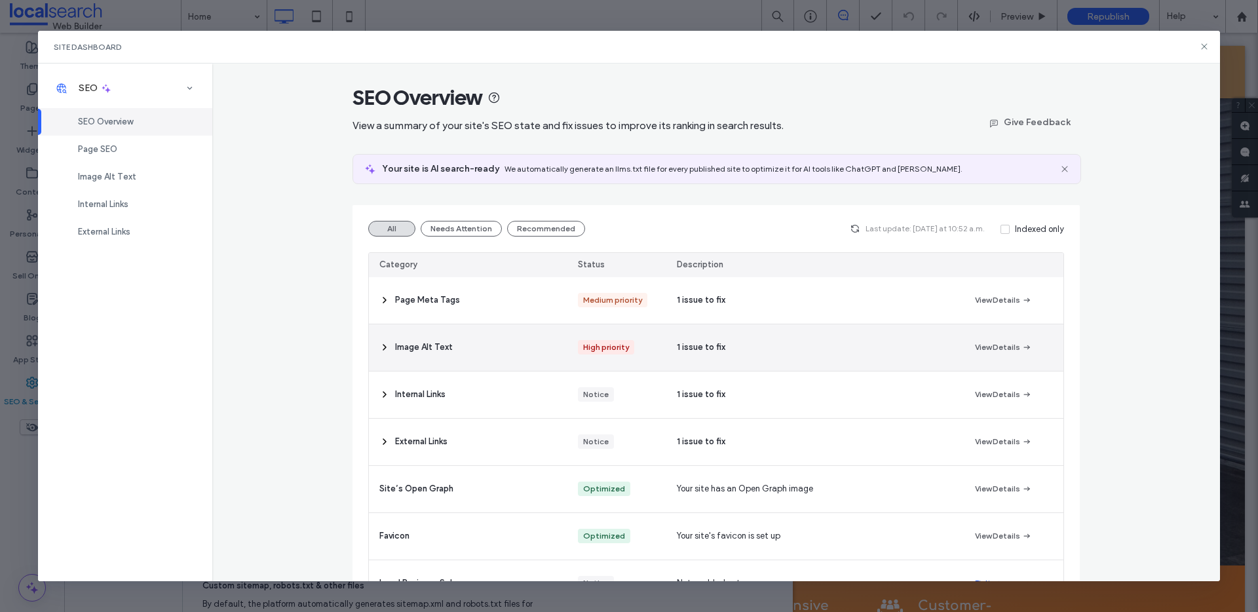
click at [475, 332] on div "Image Alt Text" at bounding box center [468, 347] width 199 height 47
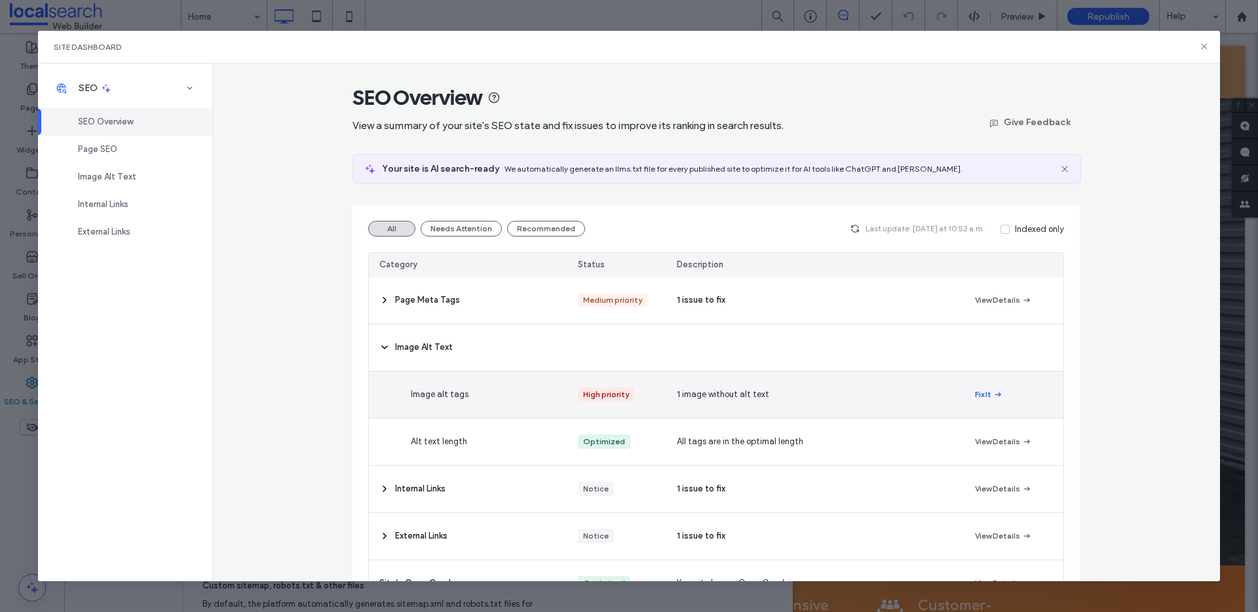
click at [979, 393] on button "Fix It" at bounding box center [989, 395] width 28 height 16
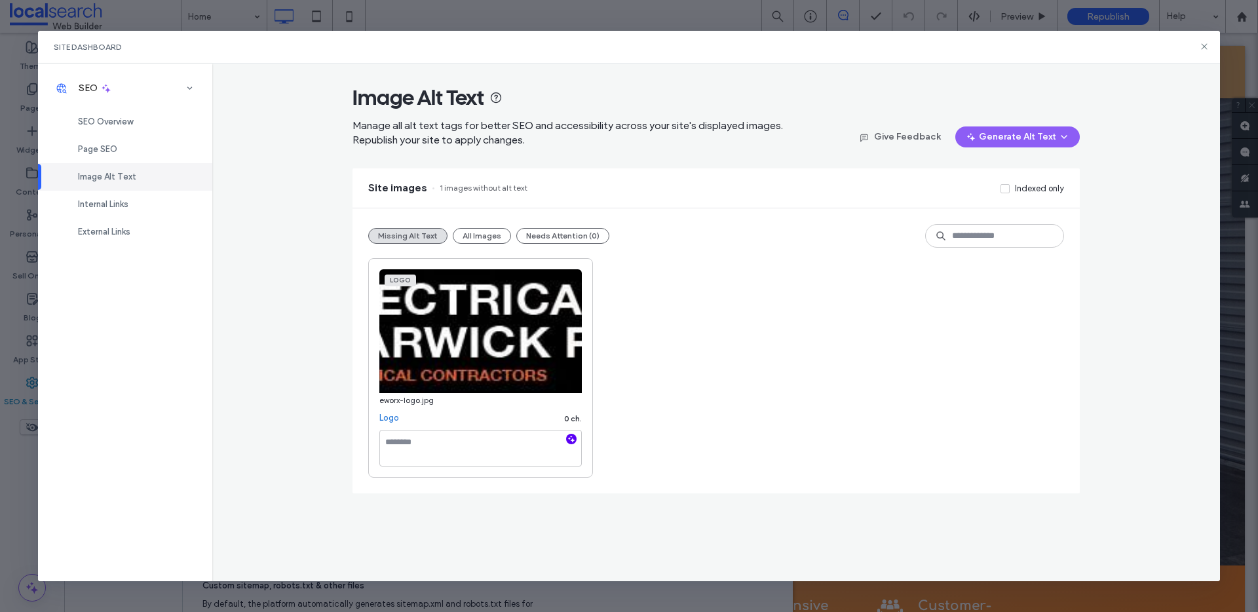
click at [569, 438] on use "button" at bounding box center [571, 438] width 7 height 7
type textarea "**********"
click at [1209, 45] on icon at bounding box center [1204, 46] width 10 height 10
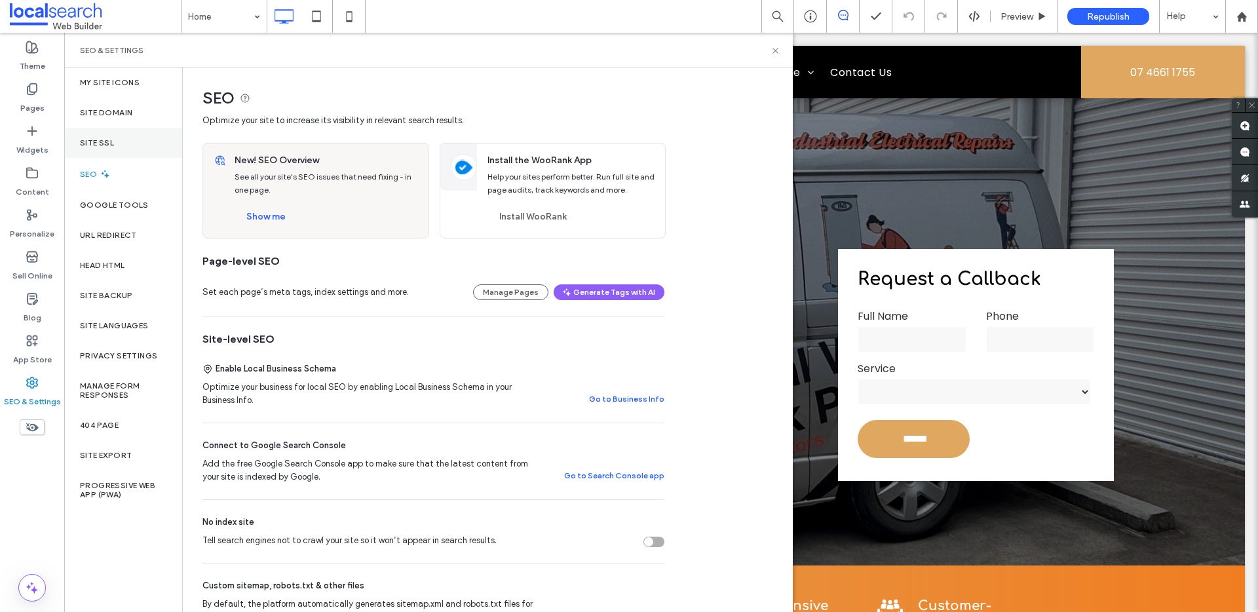
click at [163, 138] on div "Site SSL" at bounding box center [123, 143] width 118 height 30
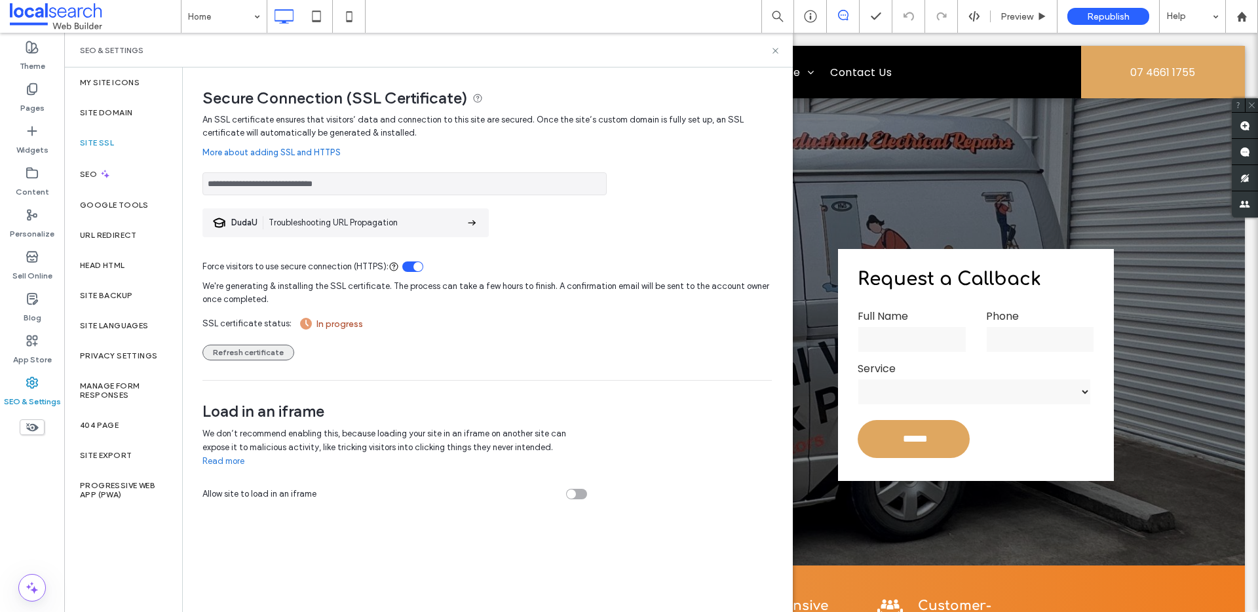
click at [251, 345] on button "Refresh certificate" at bounding box center [249, 353] width 92 height 16
click at [260, 359] on button "Refresh certificate" at bounding box center [249, 353] width 92 height 16
click at [328, 371] on div "**********" at bounding box center [488, 246] width 570 height 267
click at [227, 349] on button "Refresh certificate" at bounding box center [249, 353] width 92 height 16
click at [467, 296] on span "We're generating & installing the SSL certificate. The process can take a few h…" at bounding box center [488, 291] width 570 height 36
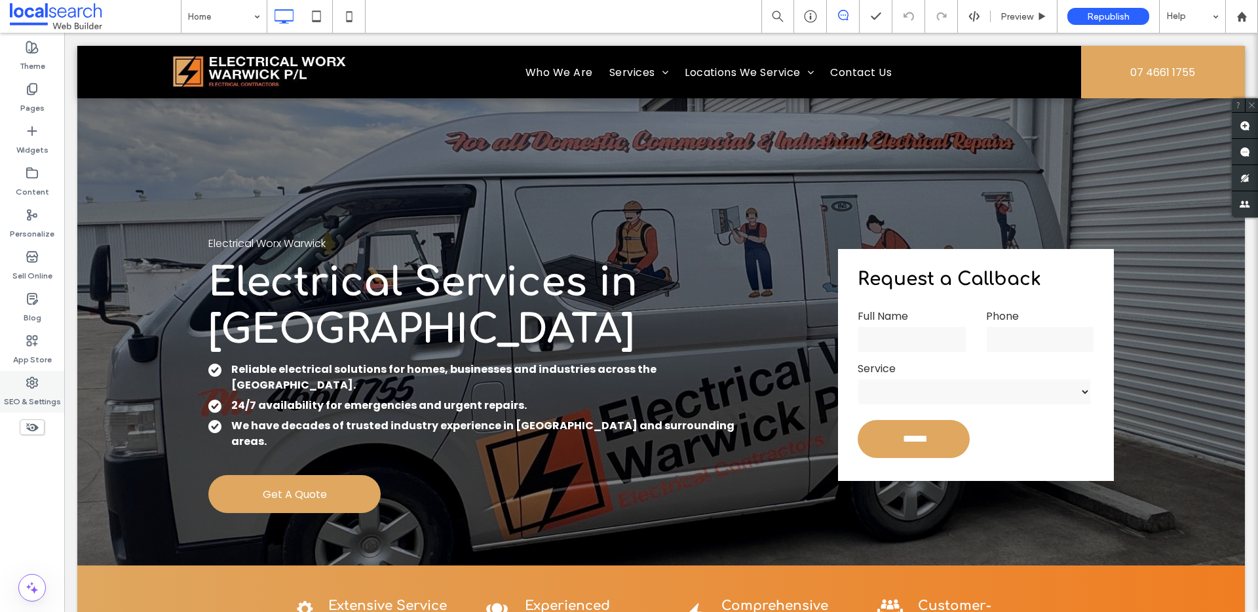
click at [33, 399] on label "SEO & Settings" at bounding box center [32, 398] width 57 height 18
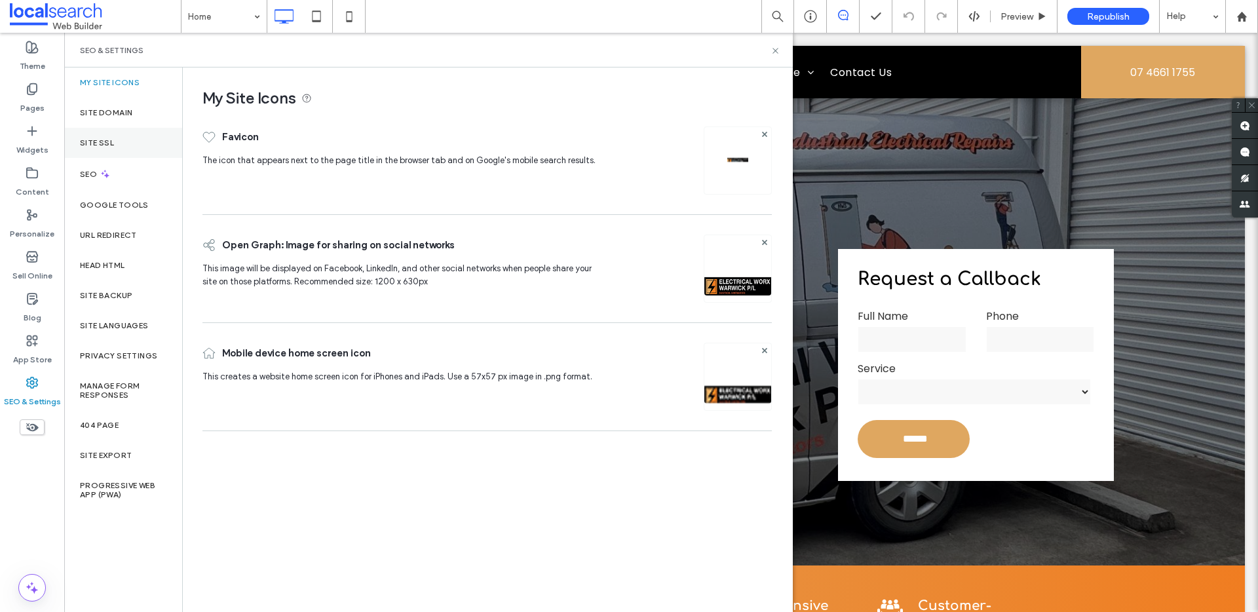
click at [90, 149] on div "Site SSL" at bounding box center [123, 143] width 118 height 30
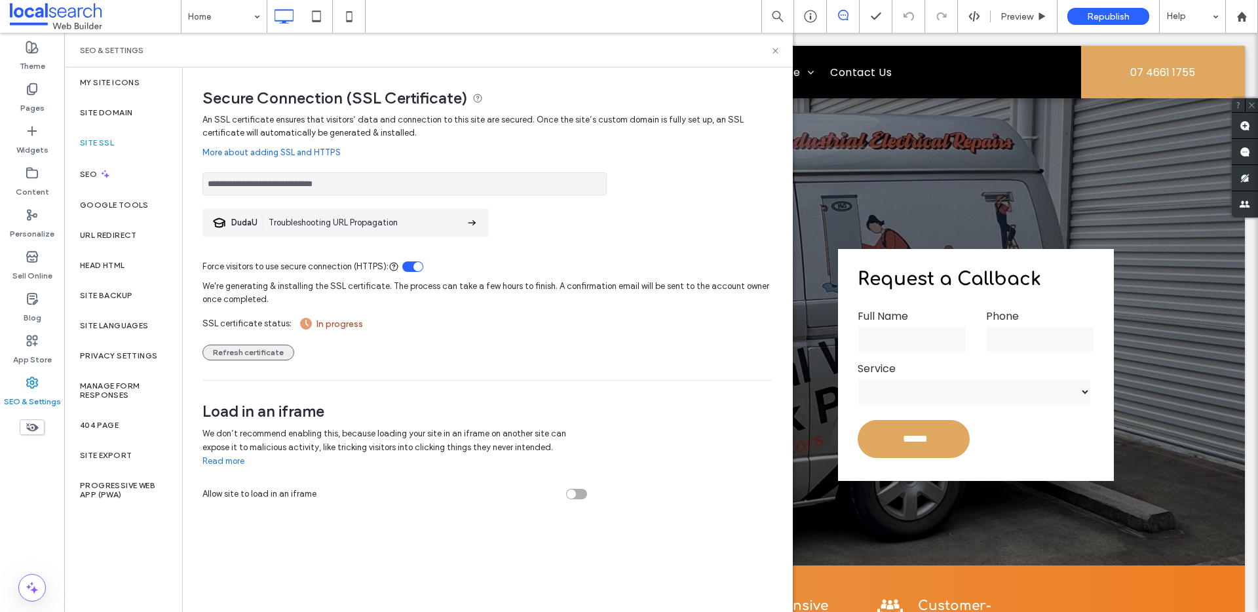
click at [250, 349] on button "Refresh certificate" at bounding box center [249, 353] width 92 height 16
click at [151, 258] on div "Head HTML" at bounding box center [123, 265] width 118 height 30
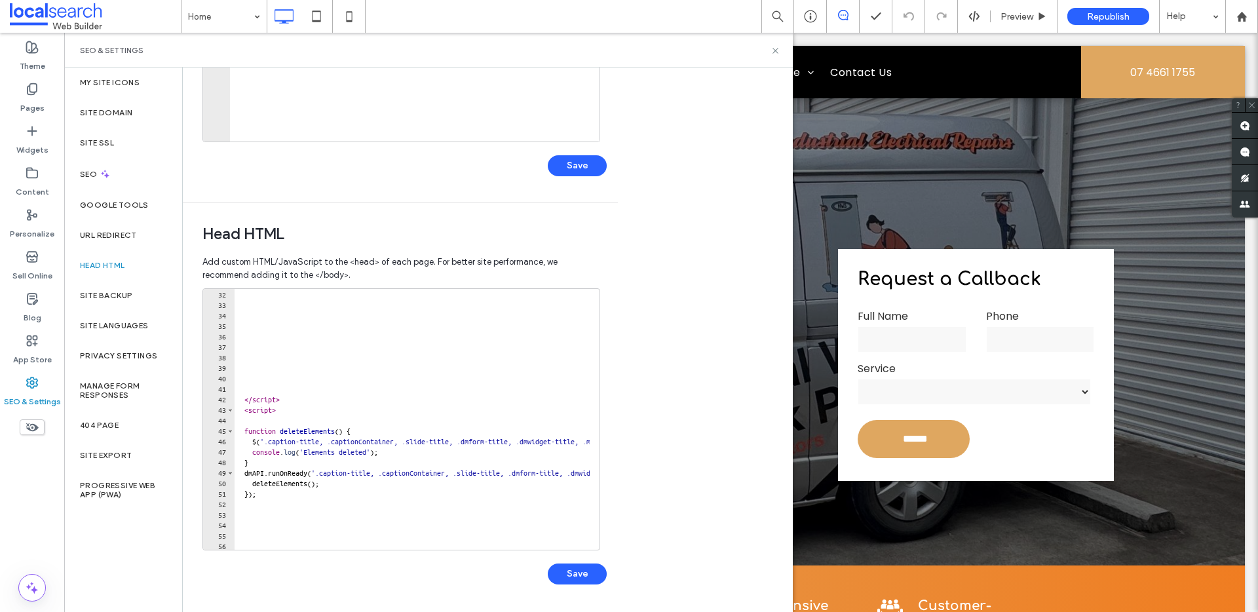
scroll to position [494, 0]
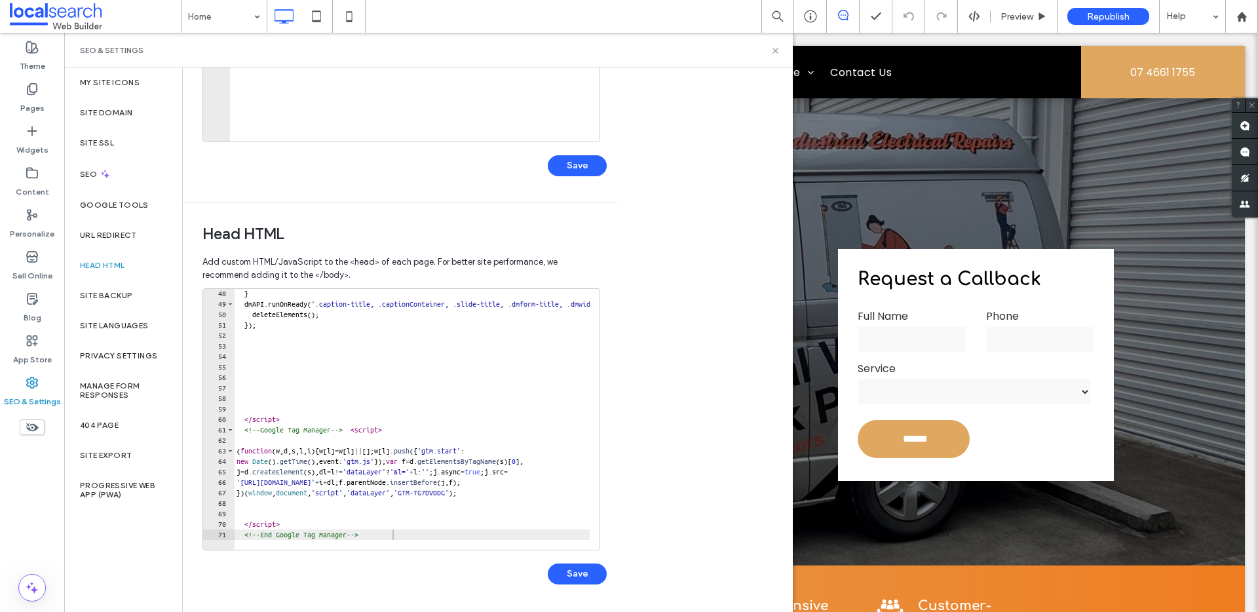
type textarea "**********"
click at [434, 534] on div "} dmAPI . runOnReady ( '.caption-title, .captionContainer, .slide-title, .dmfor…" at bounding box center [822, 424] width 1176 height 272
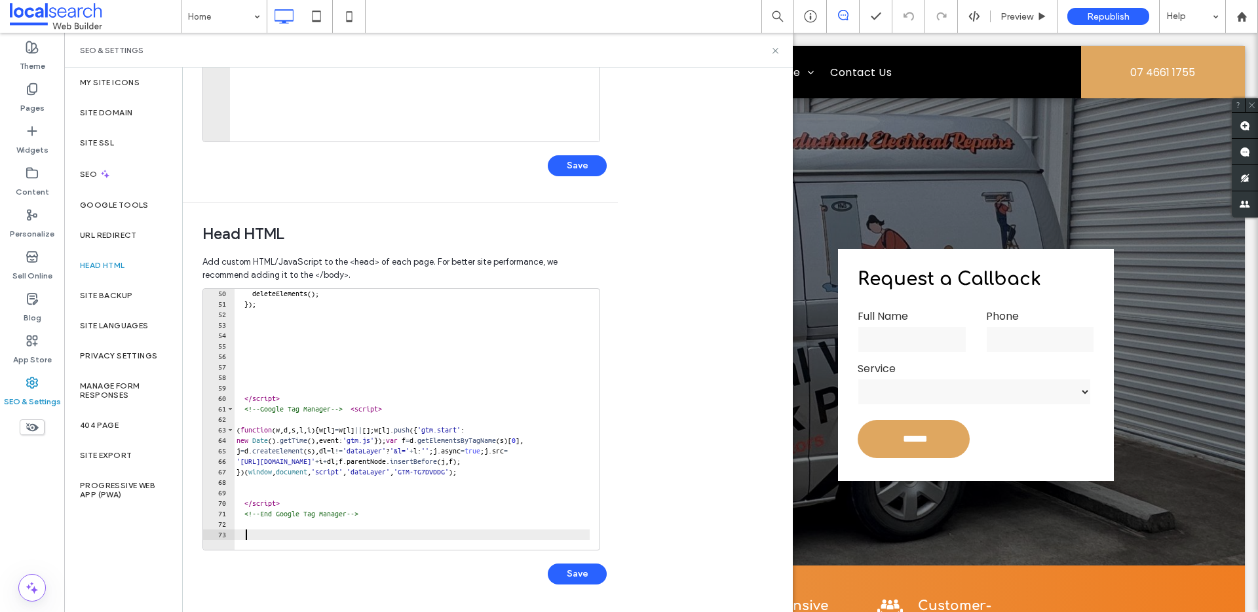
scroll to position [515, 0]
paste textarea "**********"
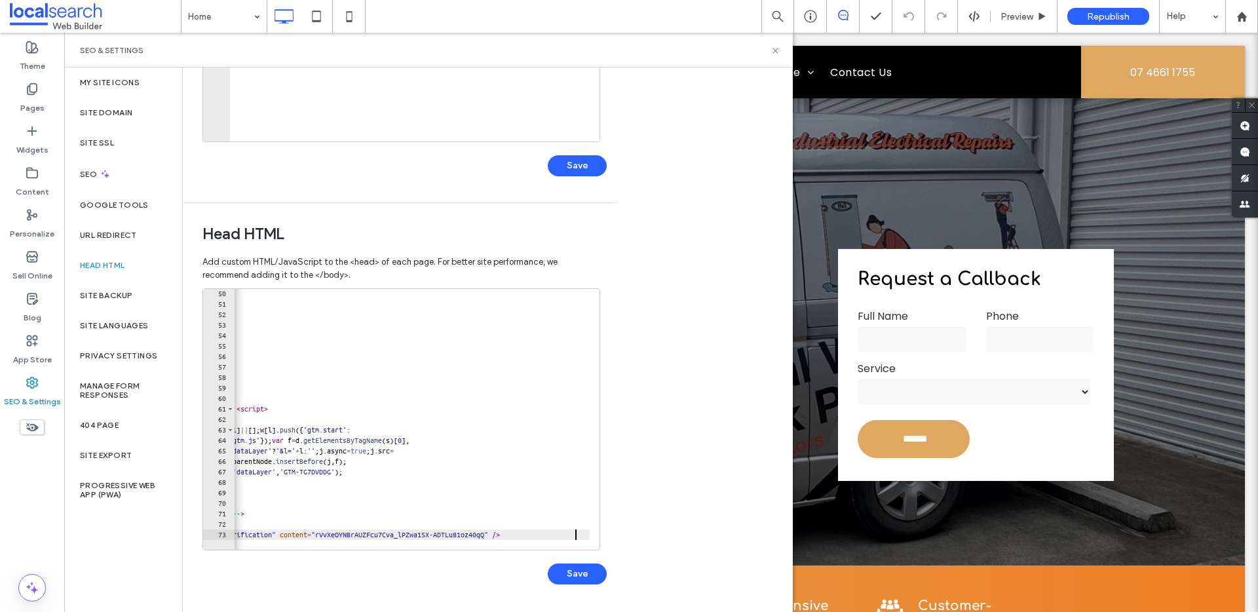
scroll to position [0, 114]
type textarea "**********"
click at [597, 572] on button "Save" at bounding box center [577, 574] width 59 height 21
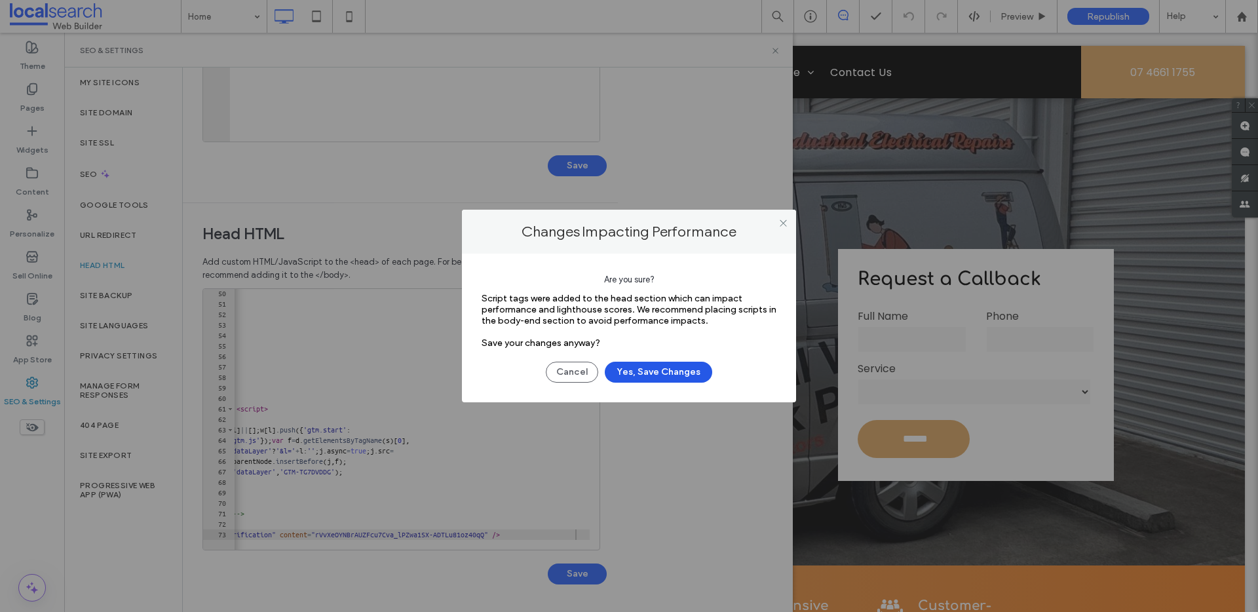
click at [672, 374] on button "Yes, Save Changes" at bounding box center [658, 372] width 107 height 21
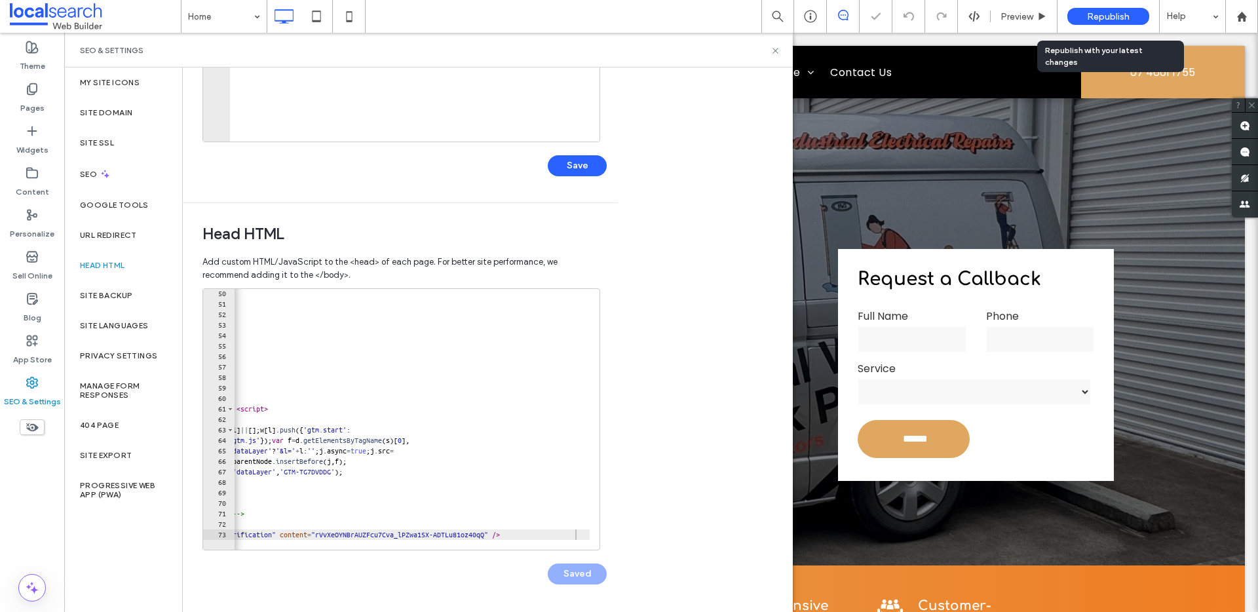
click at [1101, 12] on span "Republish" at bounding box center [1108, 16] width 43 height 11
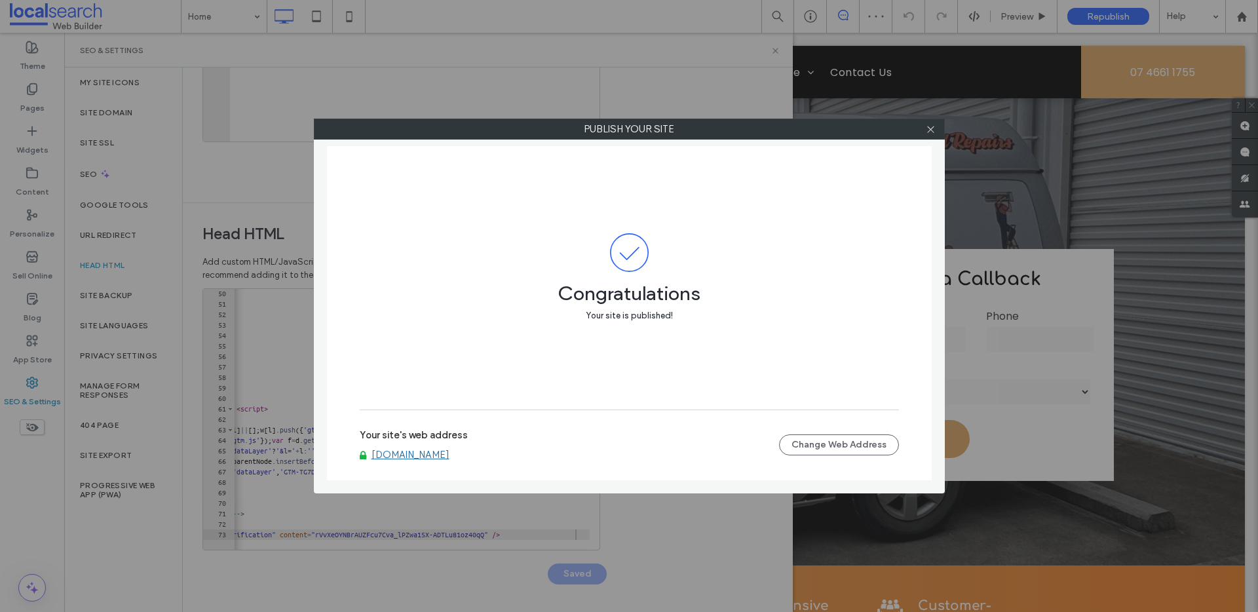
scroll to position [0, 0]
click at [929, 130] on icon at bounding box center [931, 130] width 10 height 10
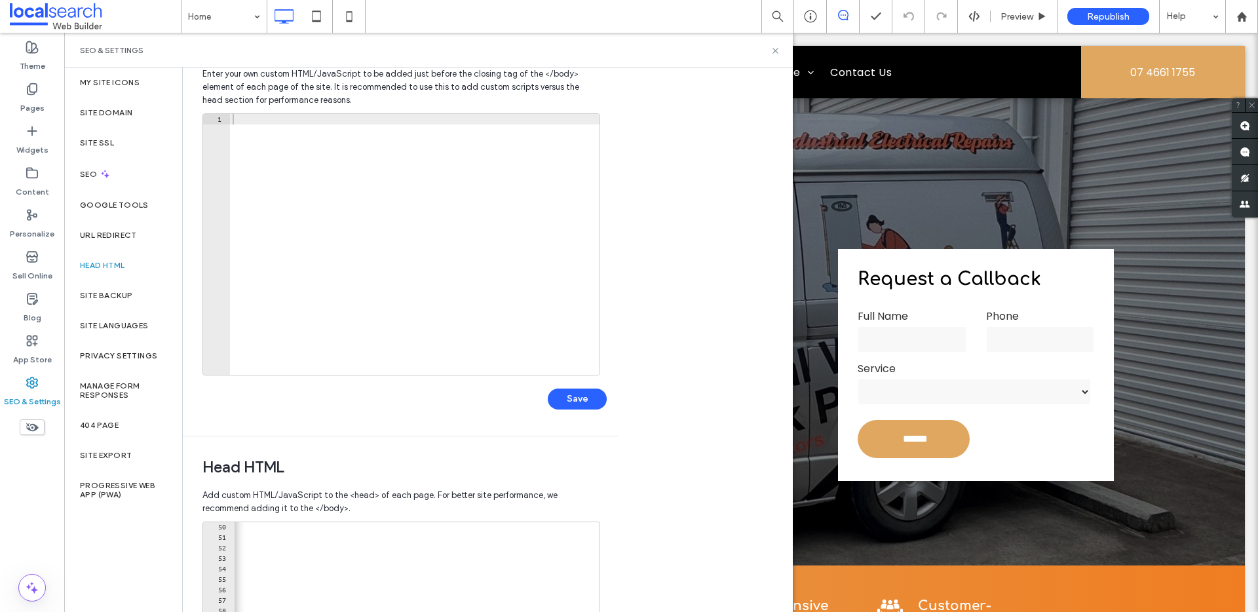
scroll to position [7, 0]
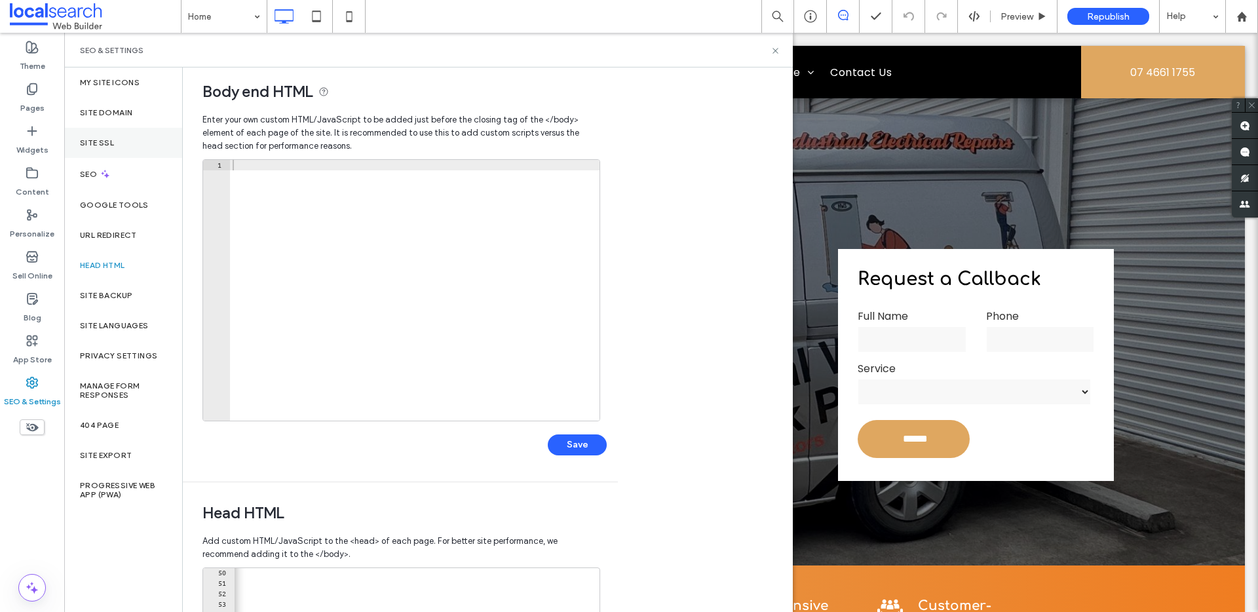
click at [147, 147] on div "Site SSL" at bounding box center [123, 143] width 118 height 30
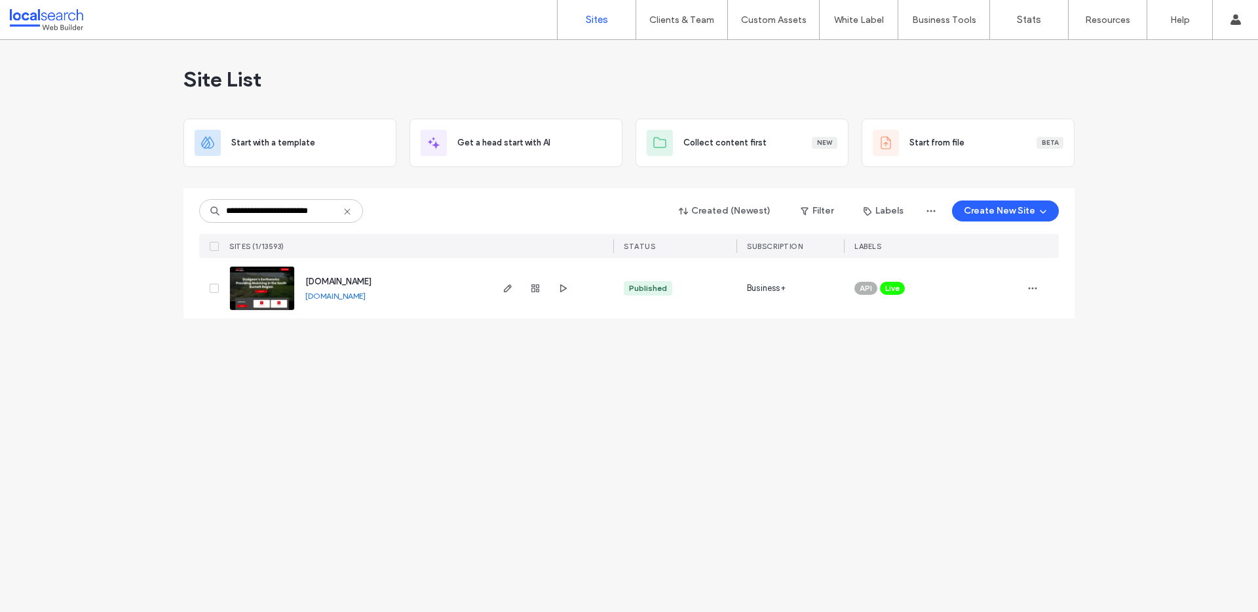
type input "**********"
click at [908, 281] on div "API Live" at bounding box center [933, 288] width 157 height 29
click at [912, 278] on icon at bounding box center [914, 279] width 6 height 6
click at [1047, 286] on div at bounding box center [1041, 288] width 37 height 60
click at [1045, 287] on div at bounding box center [1041, 288] width 37 height 60
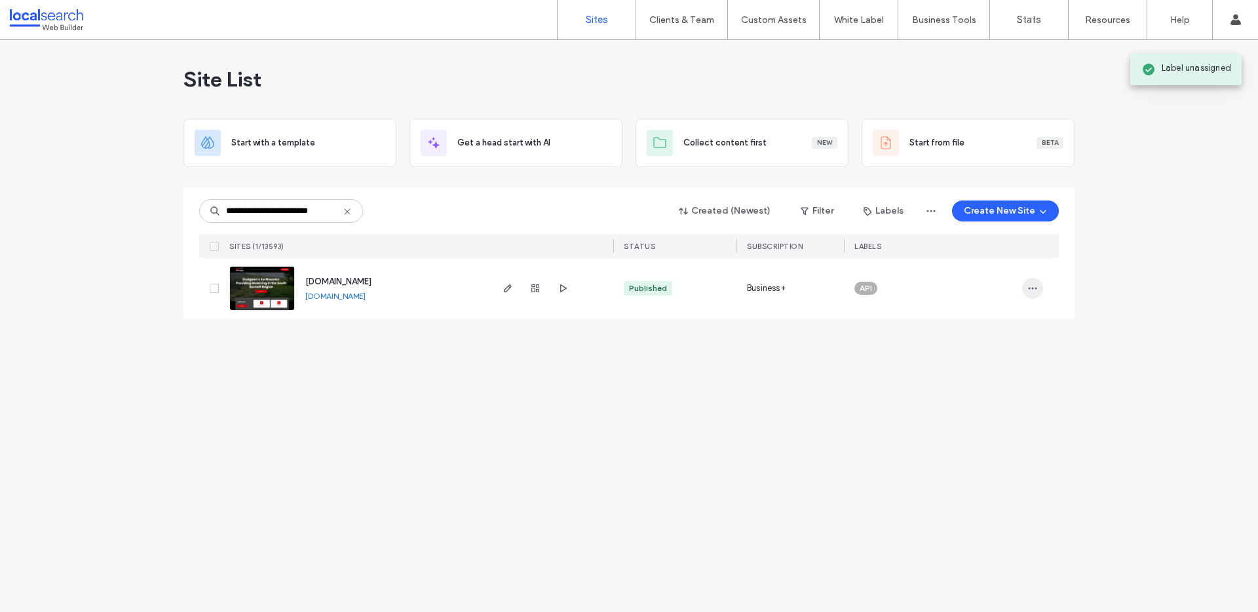
click at [1040, 294] on span "button" at bounding box center [1033, 288] width 21 height 21
click at [1005, 367] on div "Assign Label" at bounding box center [984, 372] width 117 height 25
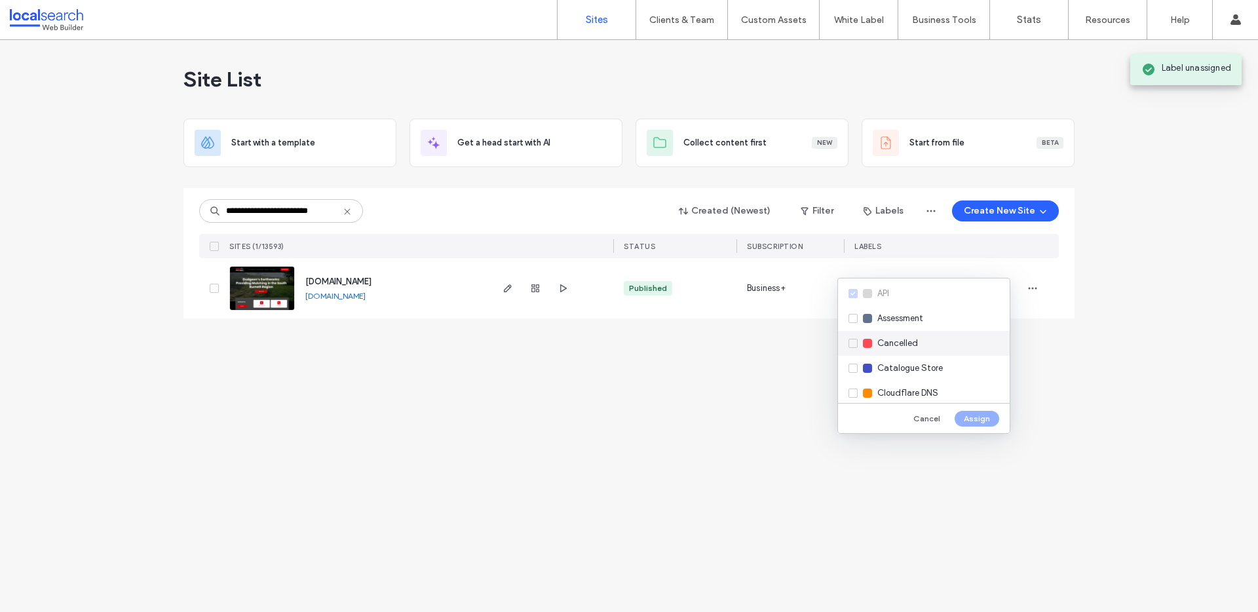
click at [965, 344] on div "Cancelled" at bounding box center [924, 343] width 172 height 25
click at [975, 419] on button "Assign" at bounding box center [977, 419] width 45 height 16
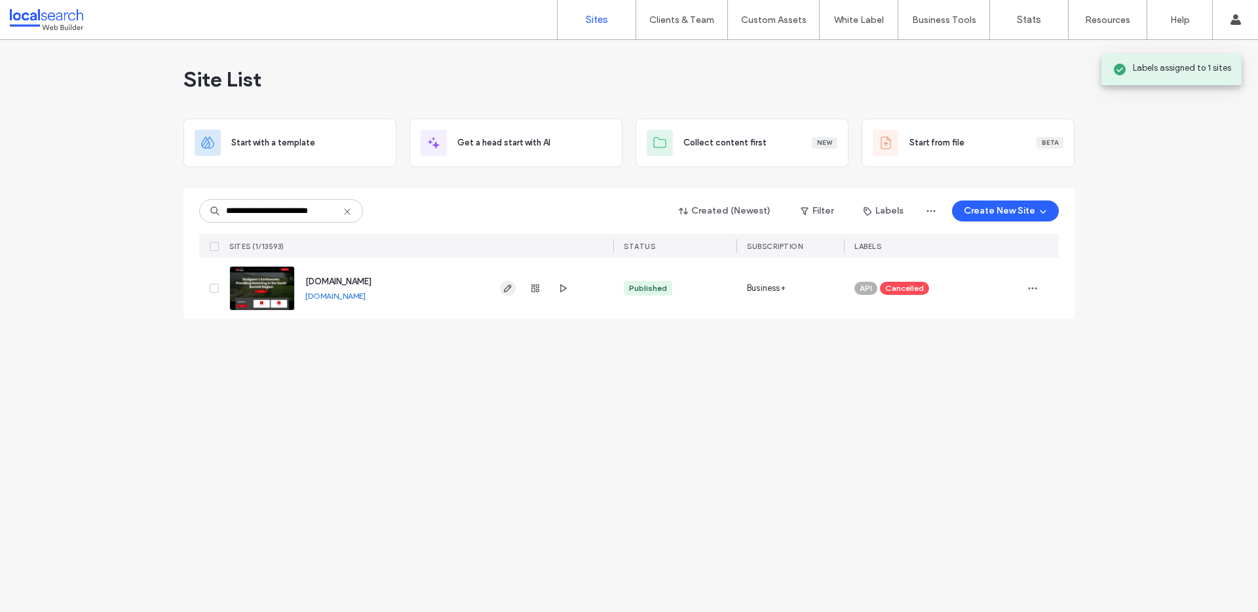
click at [501, 288] on span "button" at bounding box center [508, 289] width 16 height 16
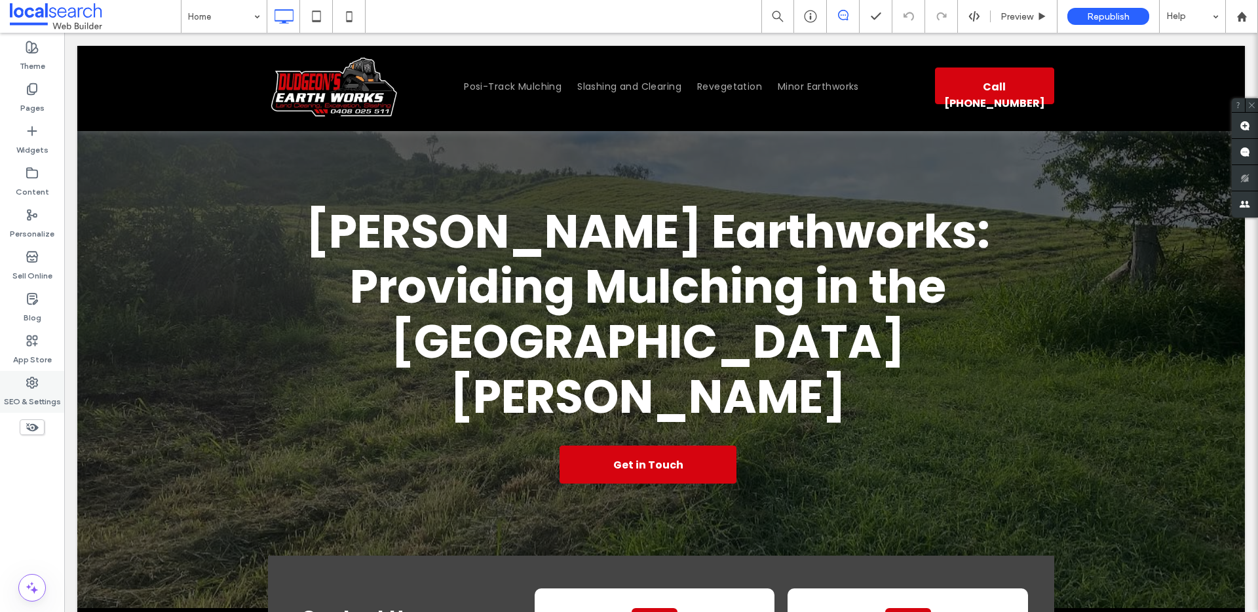
click at [54, 392] on label "SEO & Settings" at bounding box center [32, 398] width 57 height 18
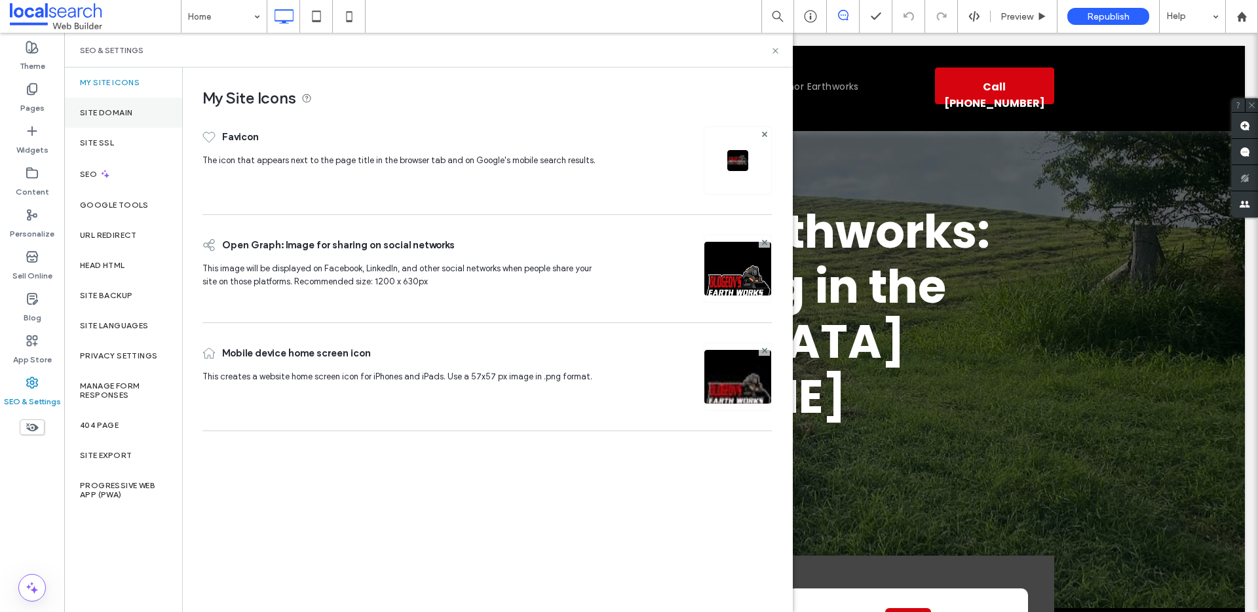
click at [144, 117] on div "Site Domain" at bounding box center [123, 113] width 118 height 30
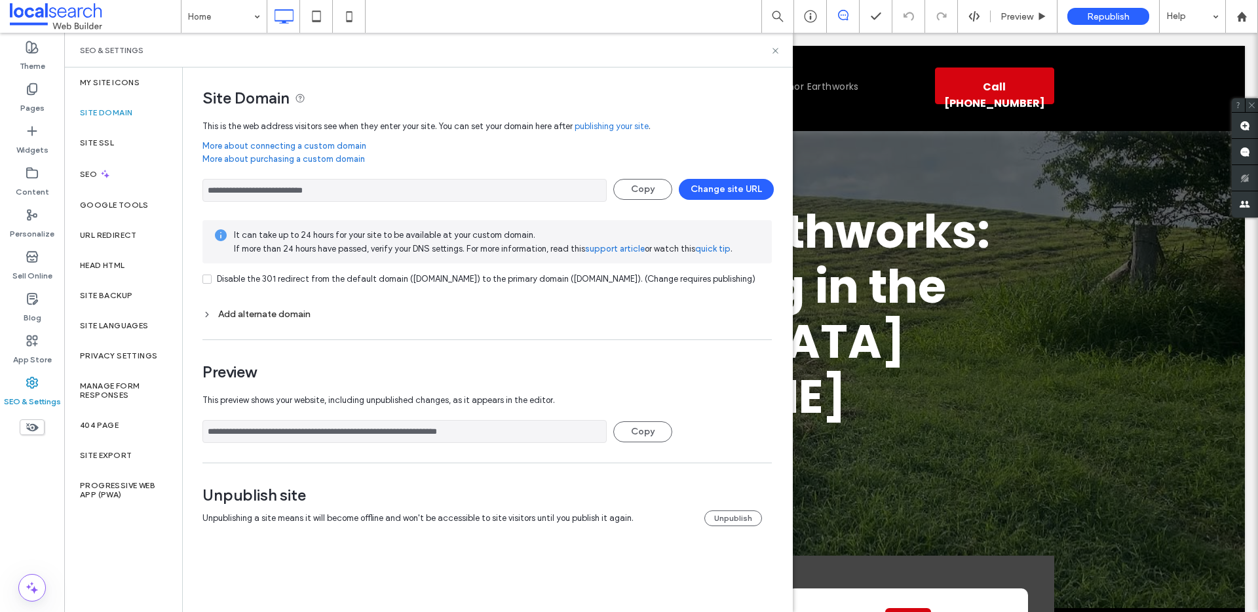
click at [273, 333] on div "**********" at bounding box center [488, 252] width 570 height 161
click at [285, 320] on div "Add alternate domain" at bounding box center [488, 314] width 570 height 11
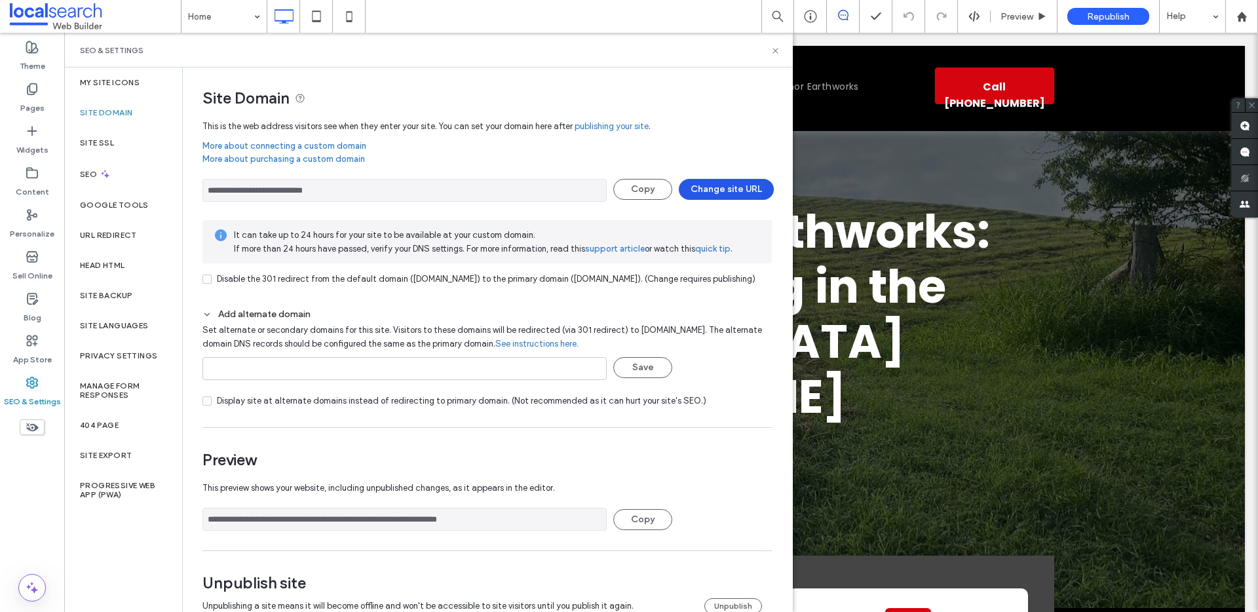
click at [707, 191] on button "Change site URL" at bounding box center [726, 189] width 95 height 21
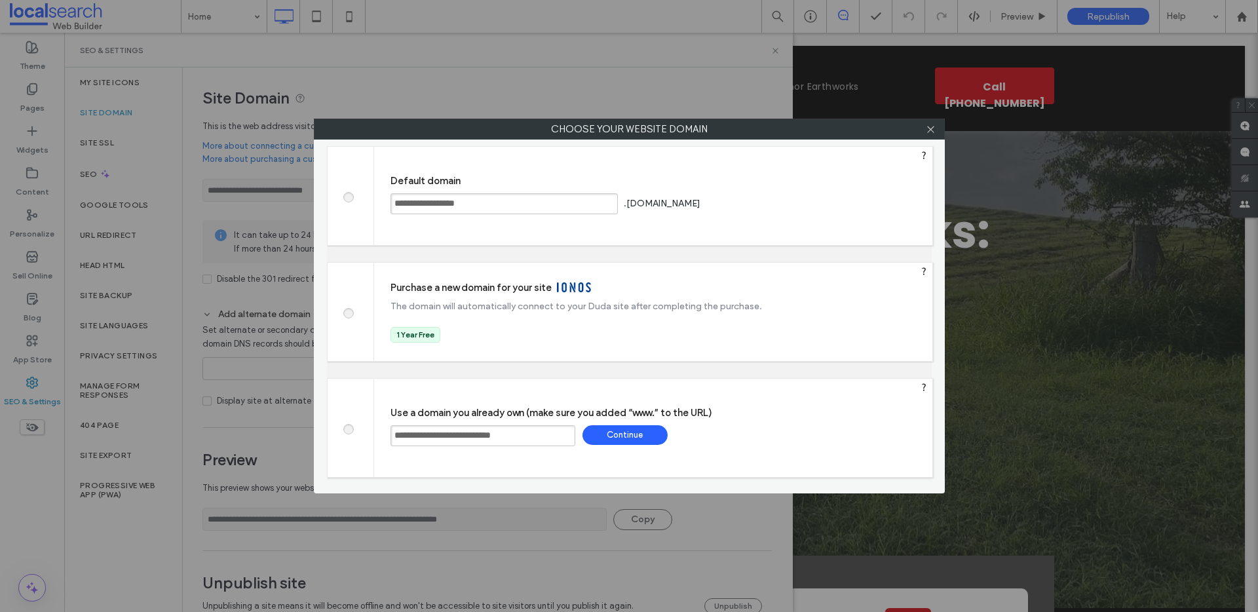
click at [440, 424] on div "**********" at bounding box center [653, 428] width 558 height 98
click at [433, 435] on input "**********" at bounding box center [483, 435] width 185 height 21
click at [344, 199] on label at bounding box center [348, 196] width 24 height 10
drag, startPoint x: 347, startPoint y: 199, endPoint x: 585, endPoint y: 199, distance: 237.9
click at [348, 199] on span at bounding box center [348, 196] width 0 height 10
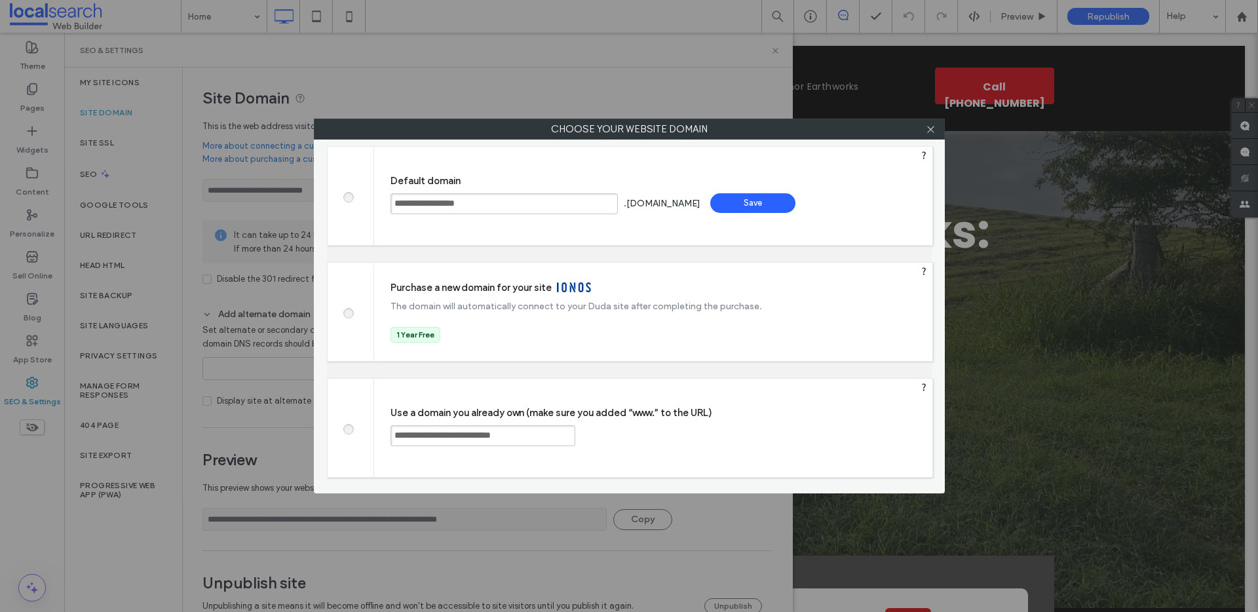
click at [796, 205] on div "Save" at bounding box center [753, 203] width 85 height 20
type input "**********"
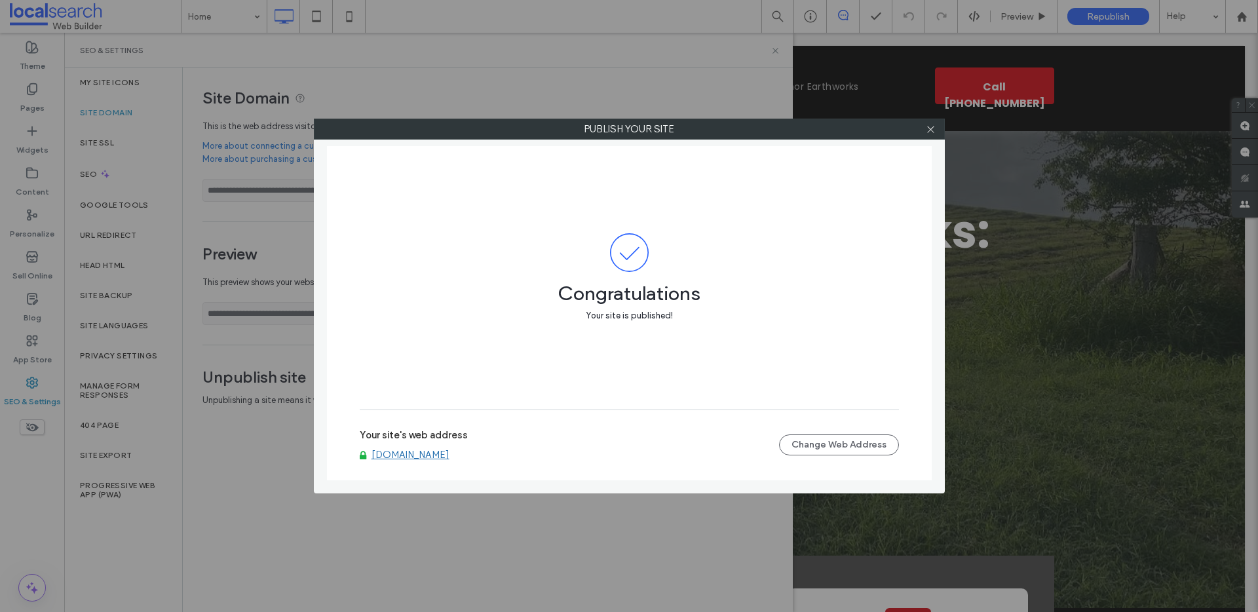
click at [941, 133] on label "Publish your site" at bounding box center [630, 129] width 630 height 20
click at [936, 131] on div at bounding box center [931, 129] width 20 height 20
click at [933, 130] on icon at bounding box center [930, 130] width 10 height 10
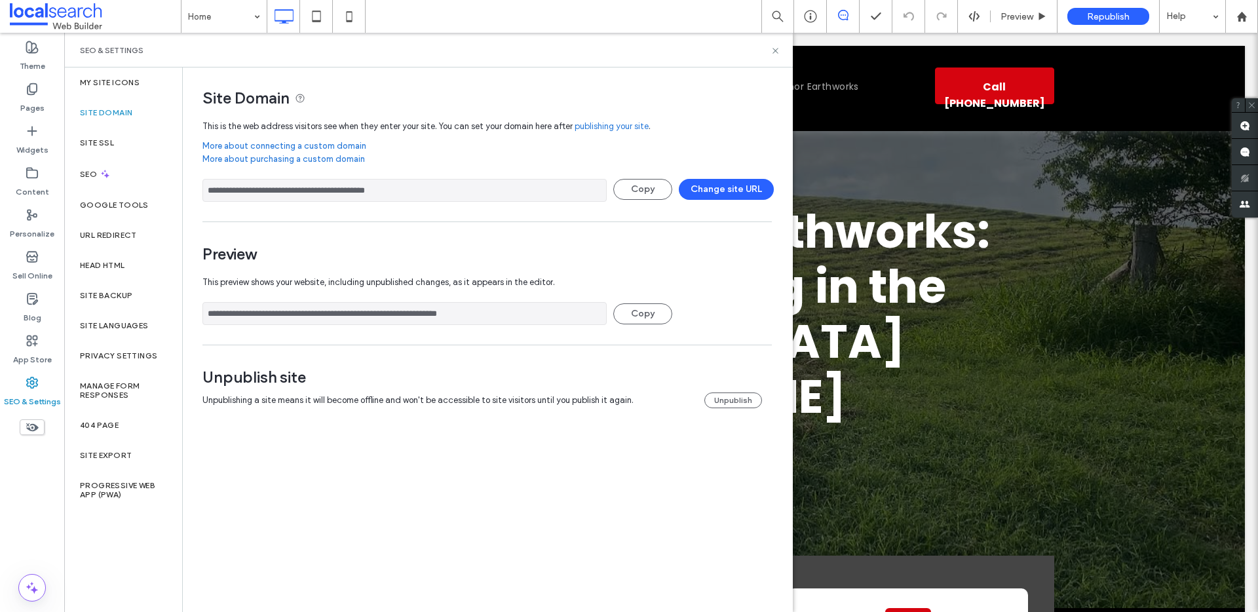
click at [735, 389] on div "Unpublish site Unpublishing a site means it will become offline and won't be ac…" at bounding box center [483, 388] width 560 height 41
click at [732, 399] on button "Unpublish" at bounding box center [734, 401] width 58 height 16
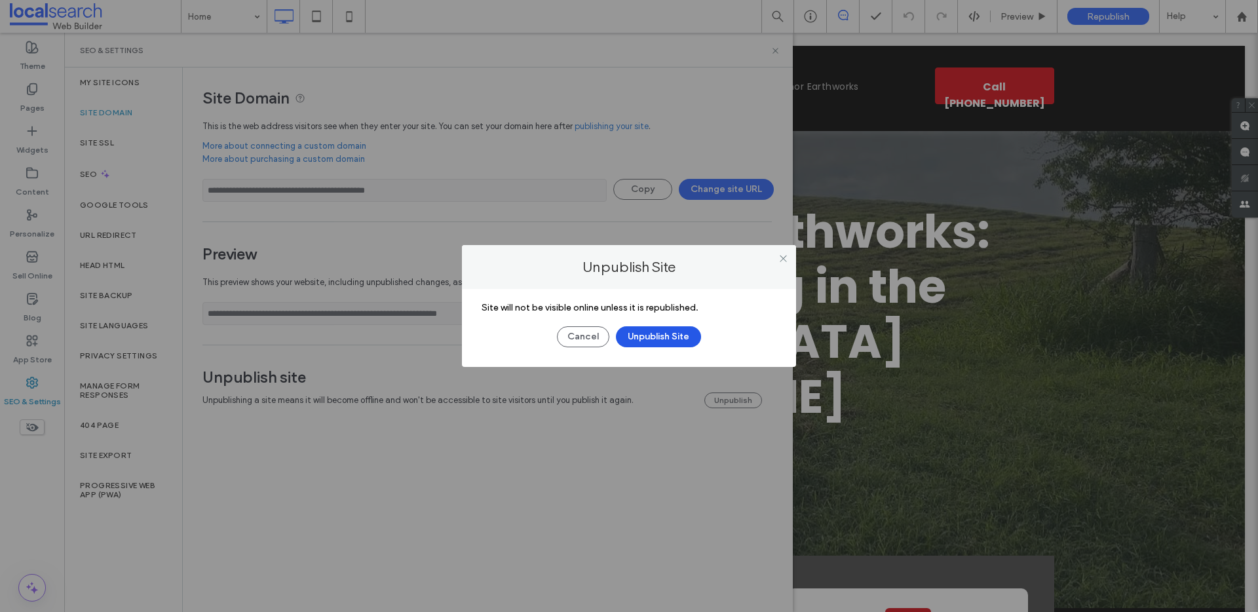
click at [669, 326] on button "Unpublish Site" at bounding box center [658, 336] width 85 height 21
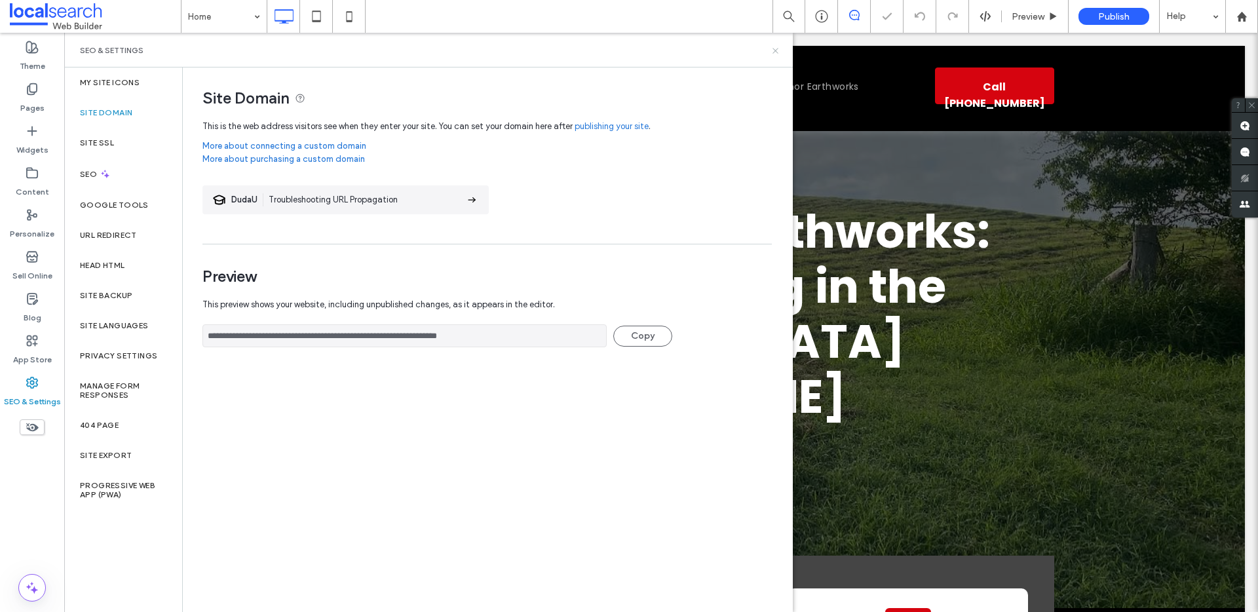
click at [776, 54] on icon at bounding box center [776, 51] width 10 height 10
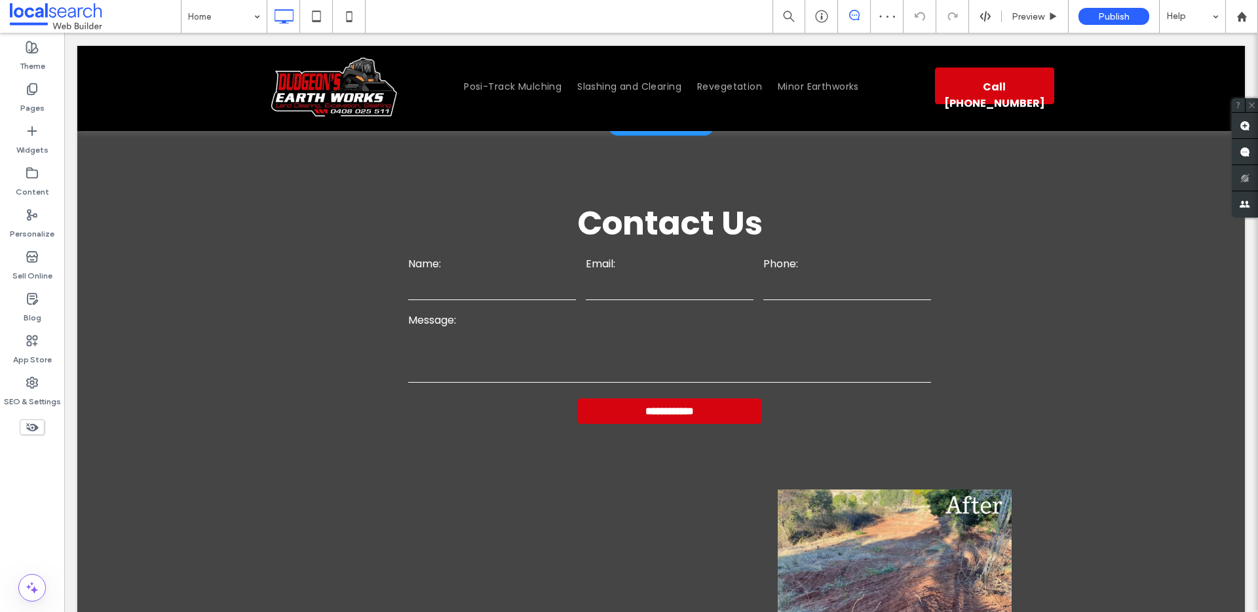
scroll to position [5274, 0]
